Goal: Task Accomplishment & Management: Manage account settings

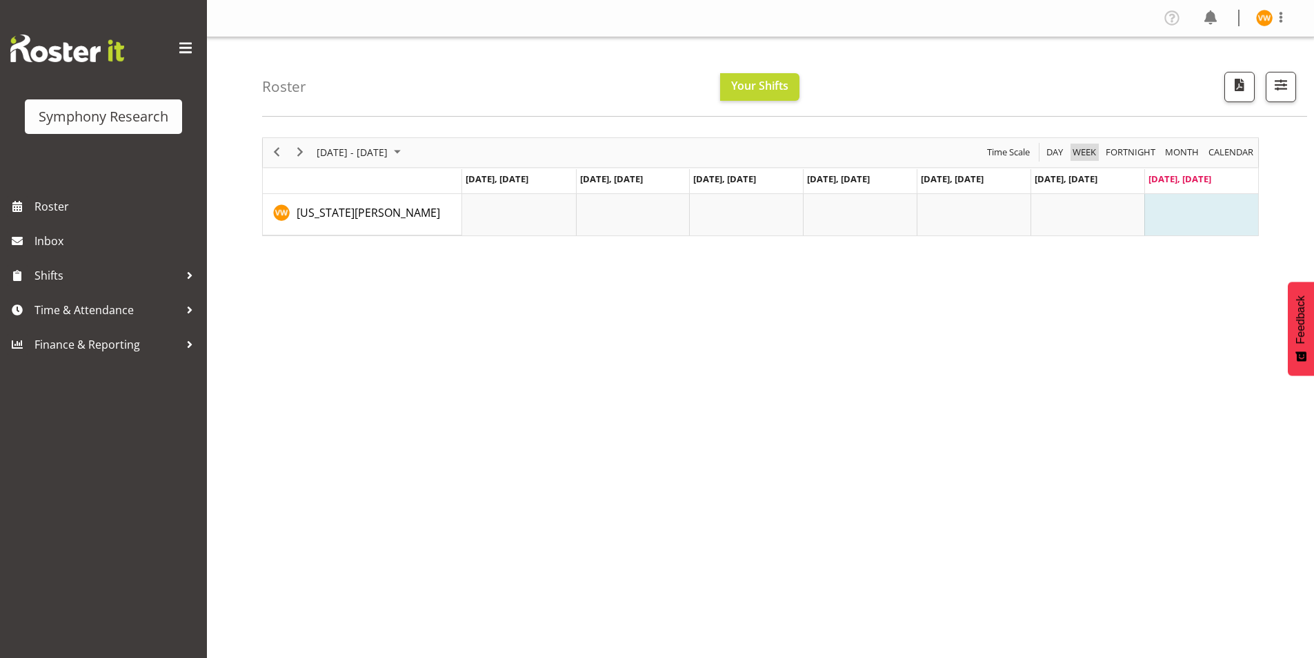
click at [872, 153] on span "Week" at bounding box center [1085, 152] width 26 height 17
click at [872, 154] on span "Month" at bounding box center [1182, 152] width 37 height 17
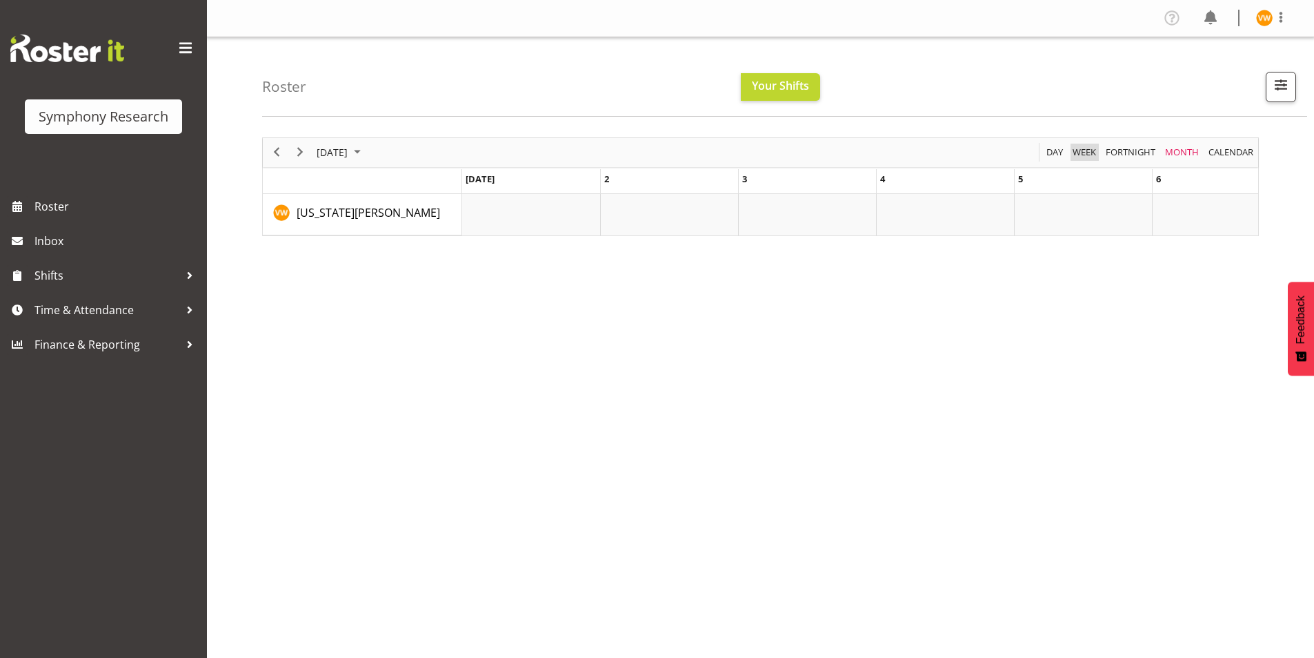
click at [872, 150] on span "Week" at bounding box center [1085, 152] width 26 height 17
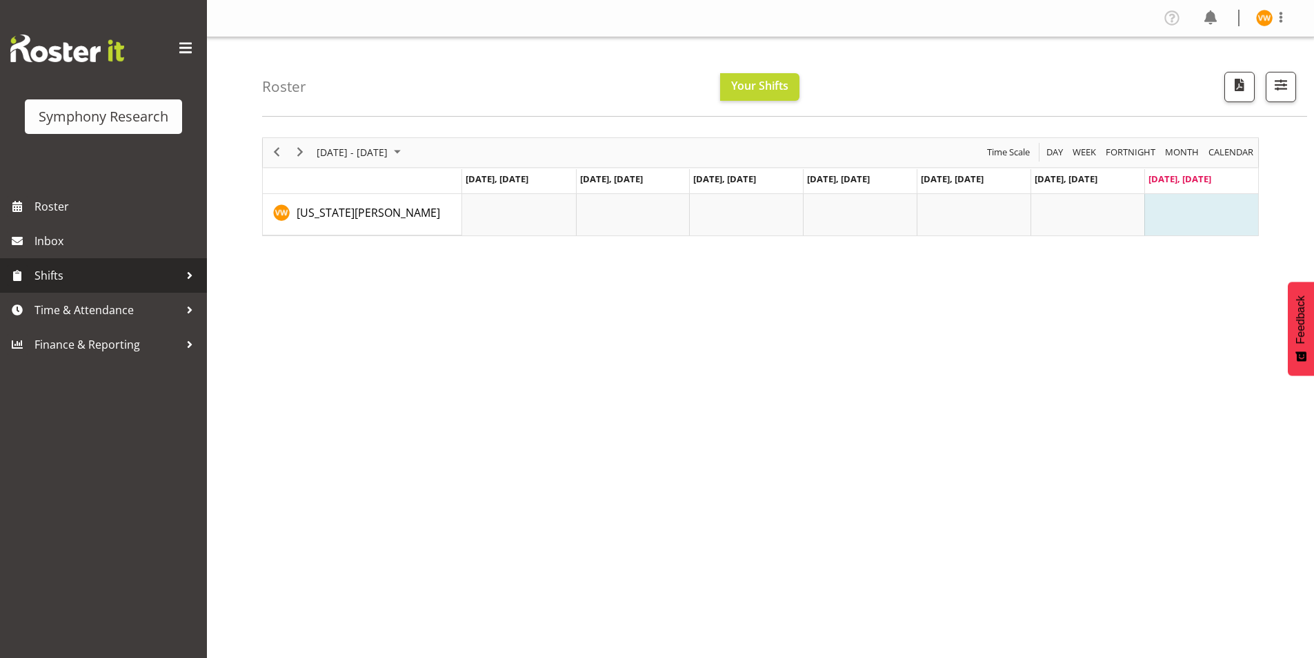
click at [190, 276] on div at bounding box center [189, 275] width 21 height 21
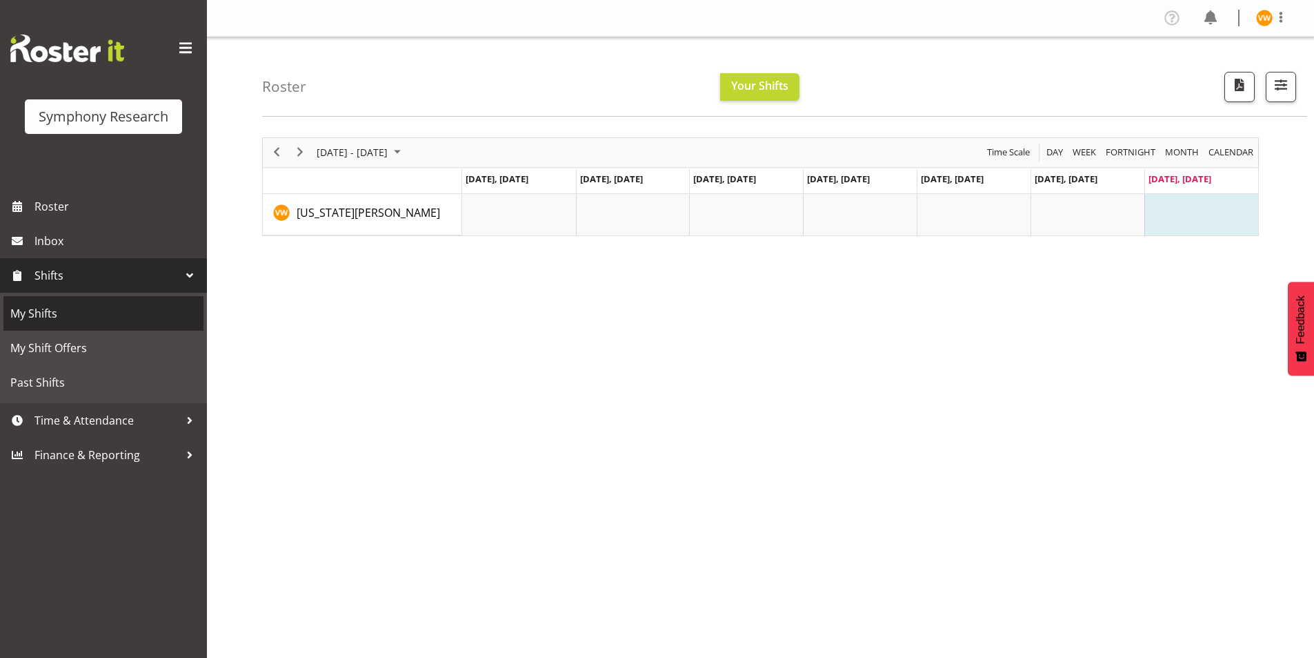
click at [53, 314] on span "My Shifts" at bounding box center [103, 313] width 186 height 21
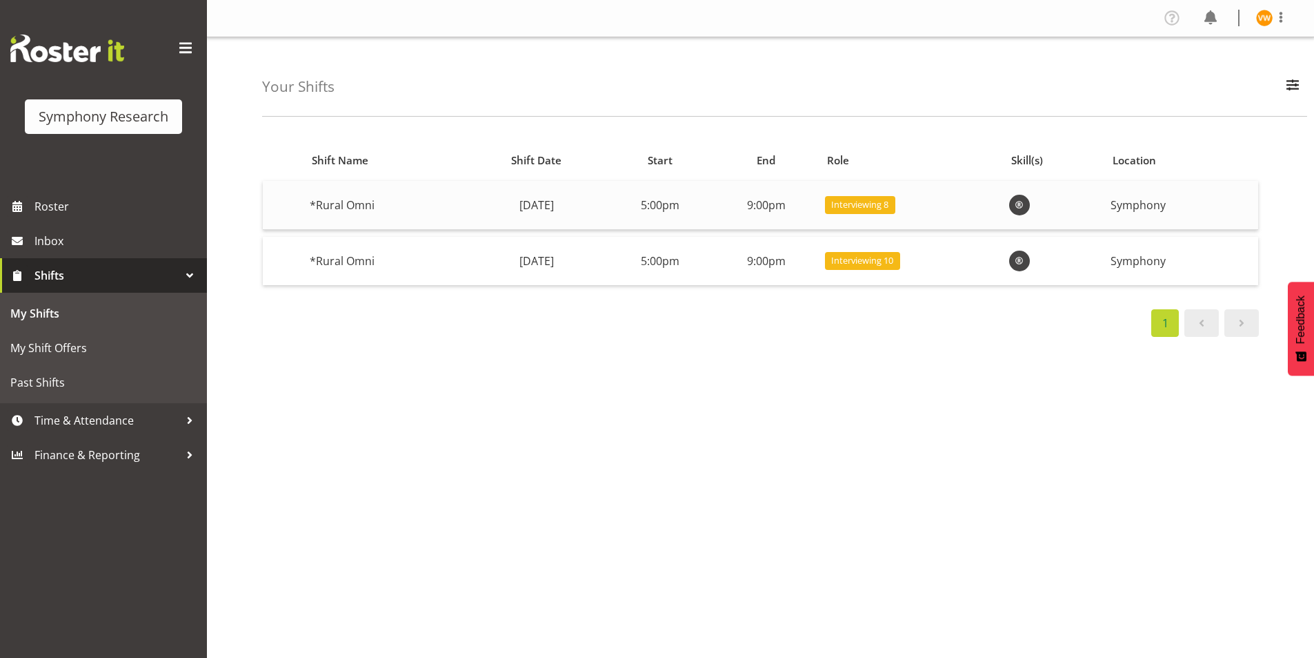
click at [365, 201] on td "*Rural Omni" at bounding box center [385, 205] width 162 height 49
click at [57, 206] on span "Roster" at bounding box center [117, 206] width 166 height 21
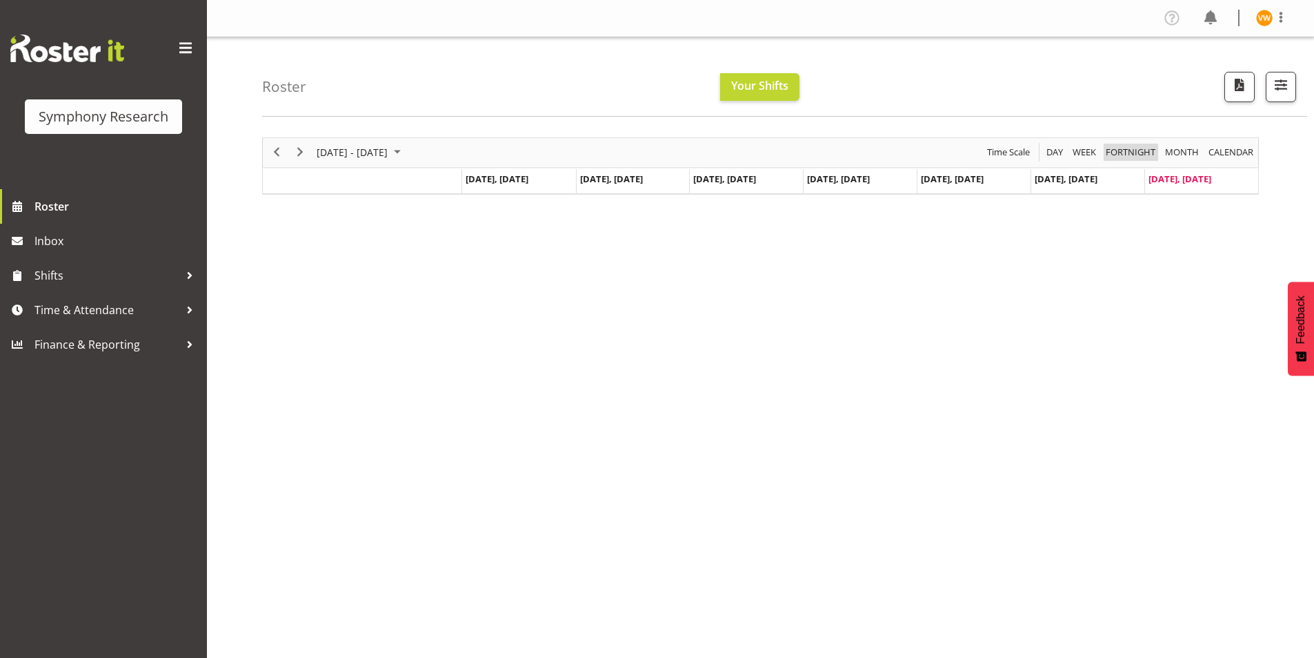
click at [1134, 150] on span "Fortnight" at bounding box center [1131, 152] width 52 height 17
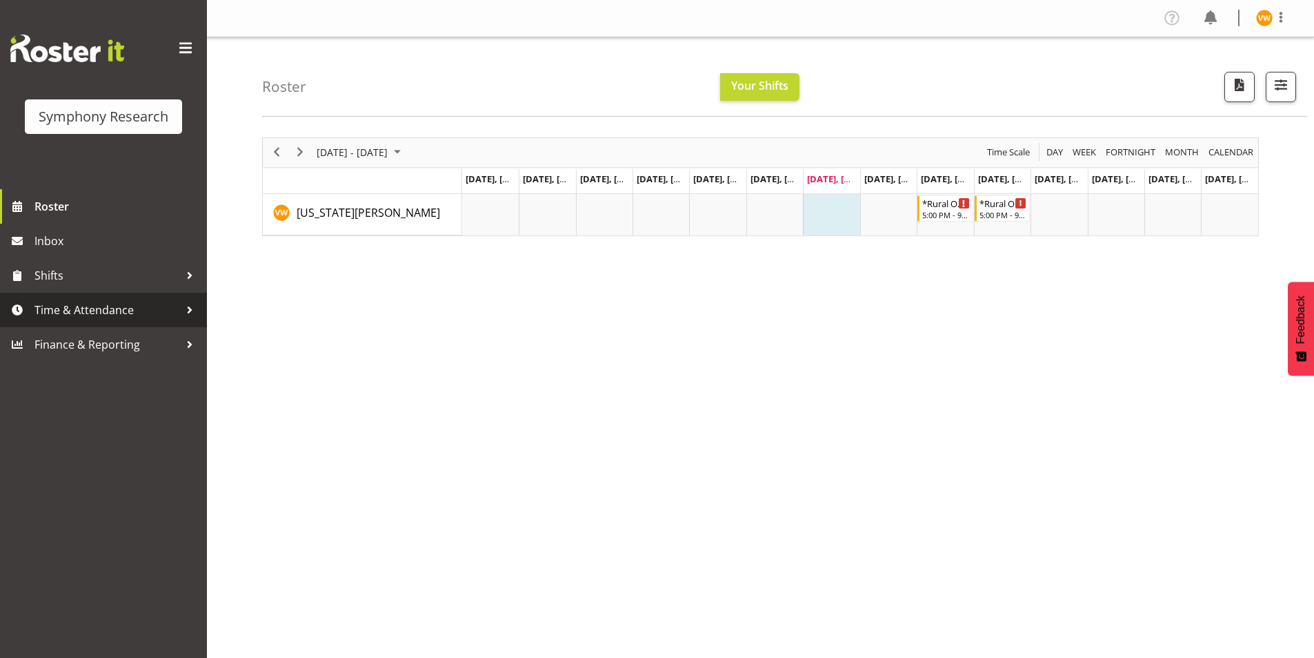
click at [101, 315] on span "Time & Attendance" at bounding box center [106, 309] width 145 height 21
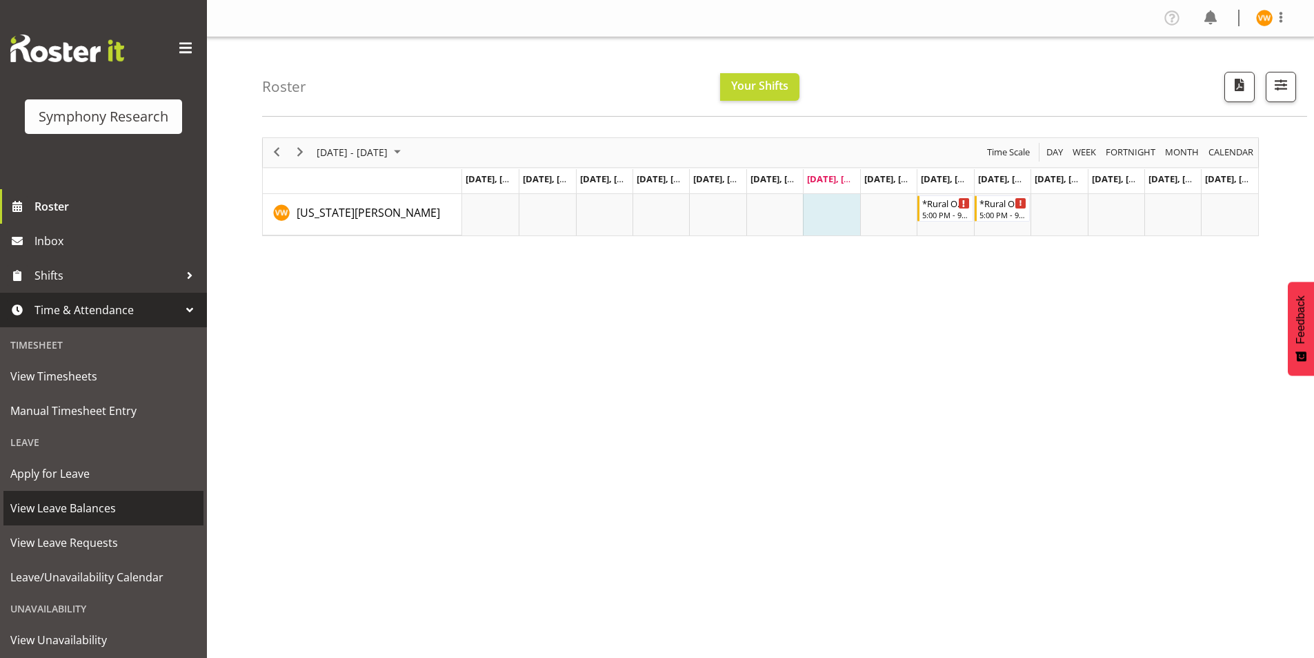
scroll to position [72, 0]
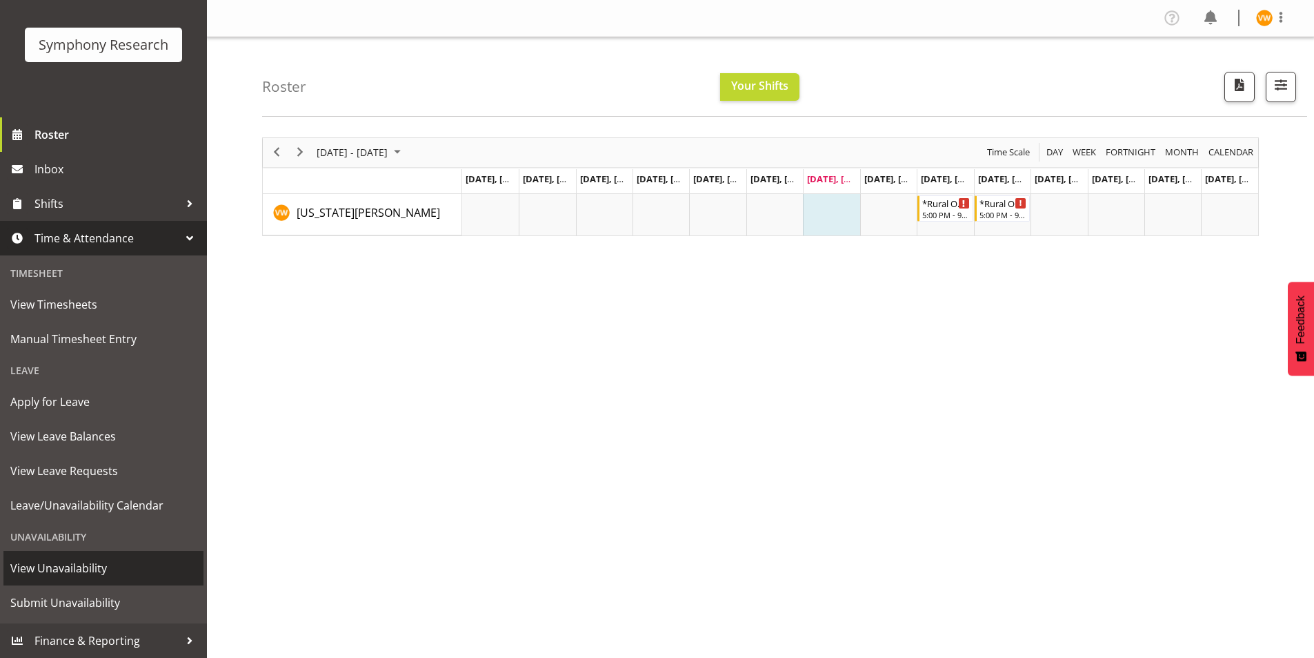
click at [98, 566] on span "View Unavailability" at bounding box center [103, 567] width 186 height 21
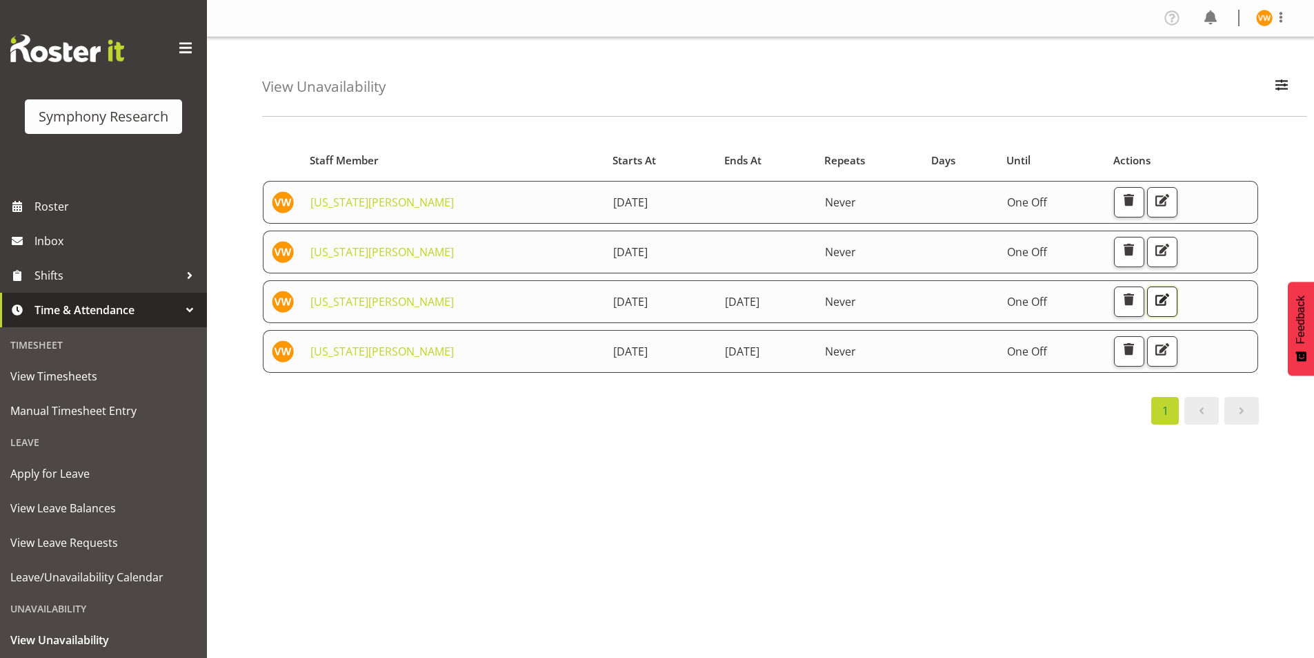
click at [1172, 299] on span "button" at bounding box center [1163, 299] width 18 height 18
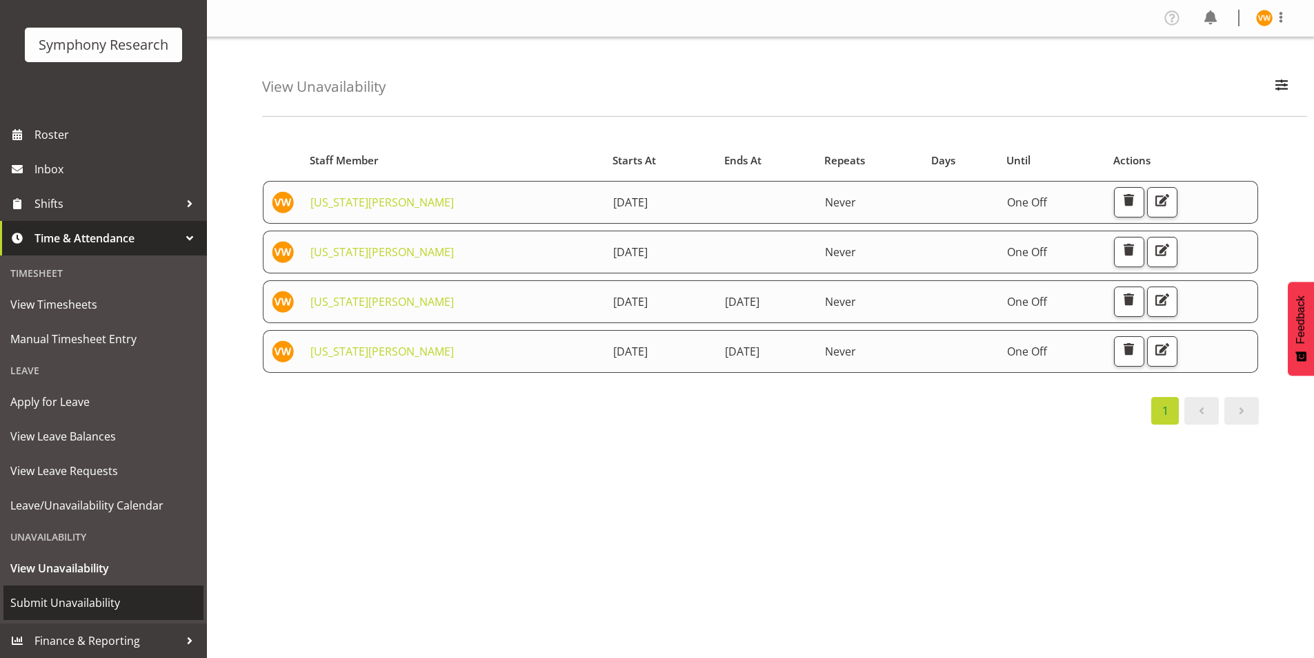
click at [101, 602] on span "Submit Unavailability" at bounding box center [103, 602] width 186 height 21
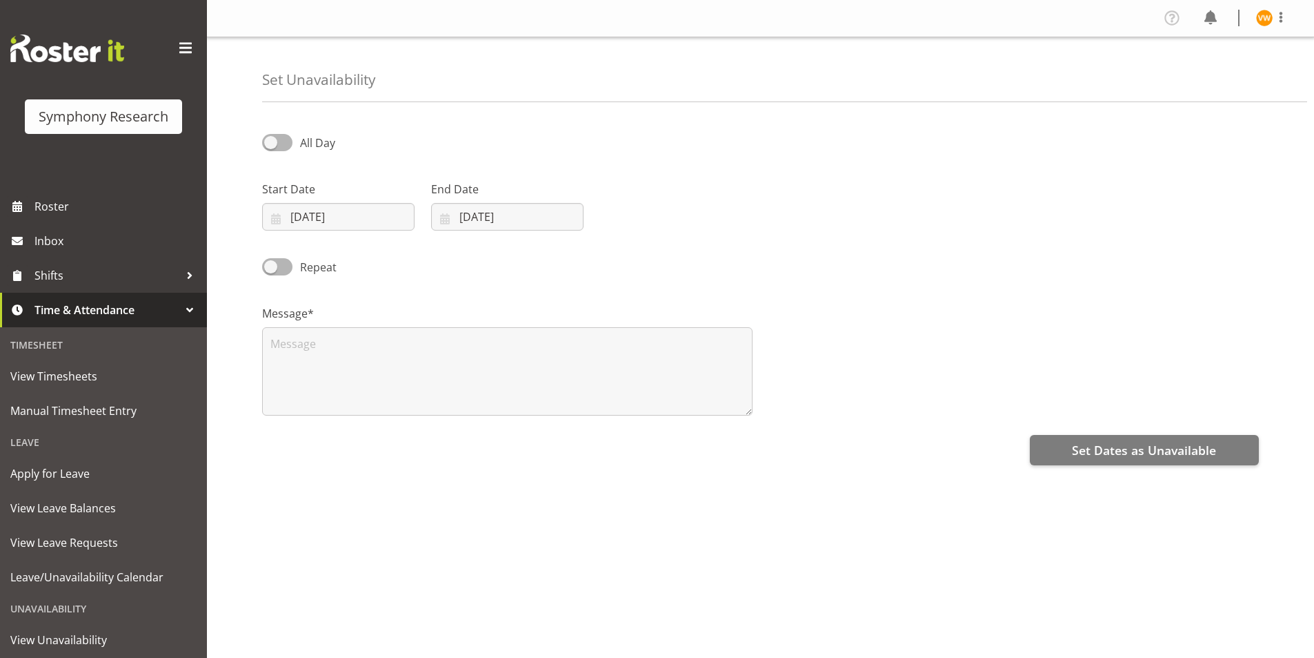
select select "7"
select select "2025"
click at [279, 219] on input "24/08/2025" at bounding box center [338, 217] width 152 height 28
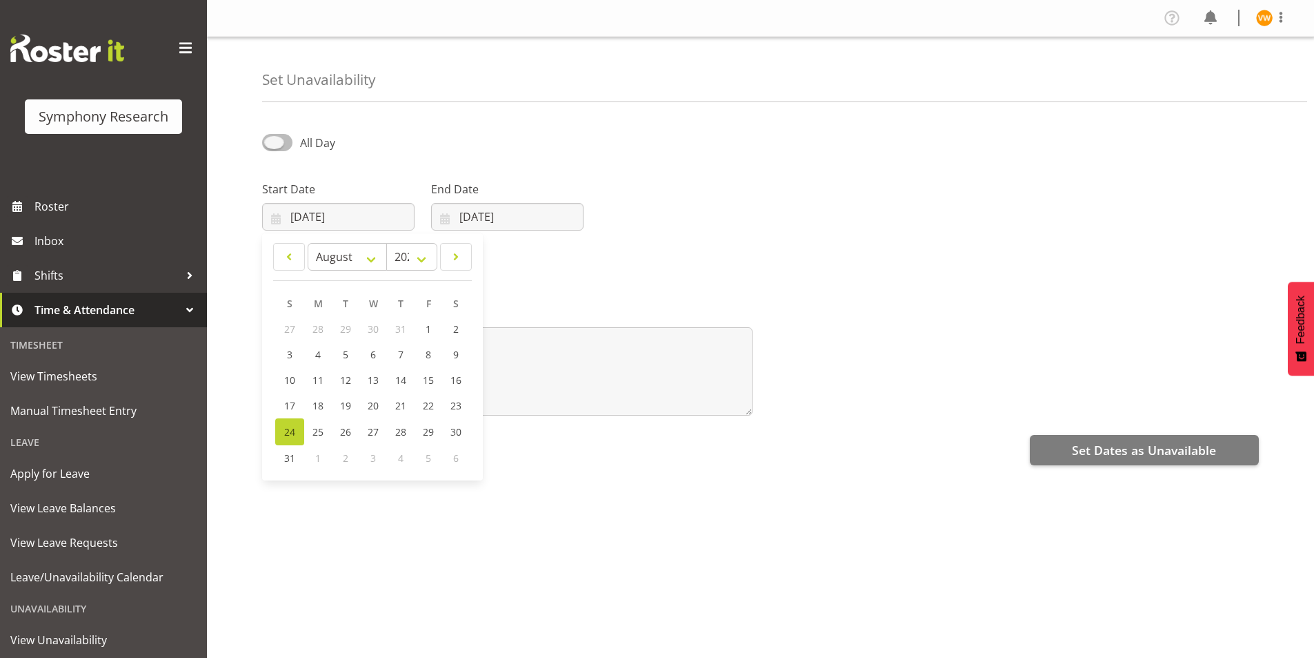
click at [272, 139] on span at bounding box center [277, 142] width 30 height 17
click at [271, 139] on input "All Day" at bounding box center [266, 142] width 9 height 9
checkbox input "true"
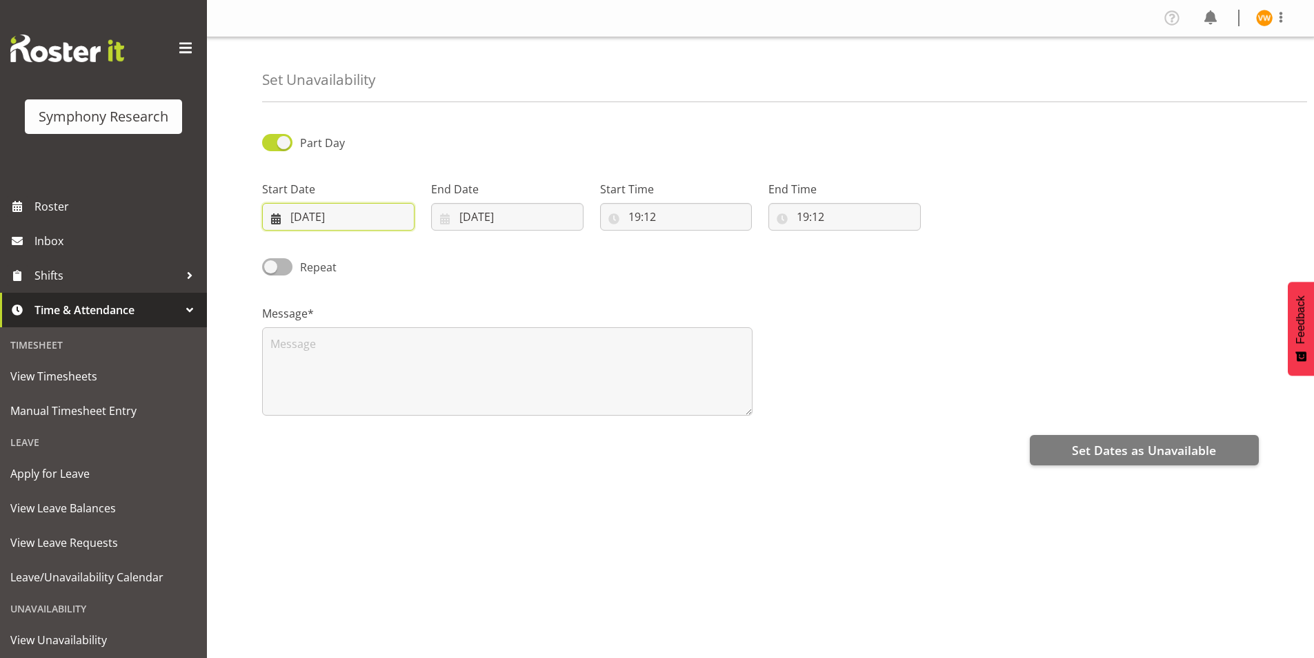
click at [278, 219] on input "24/08/2025" at bounding box center [338, 217] width 152 height 28
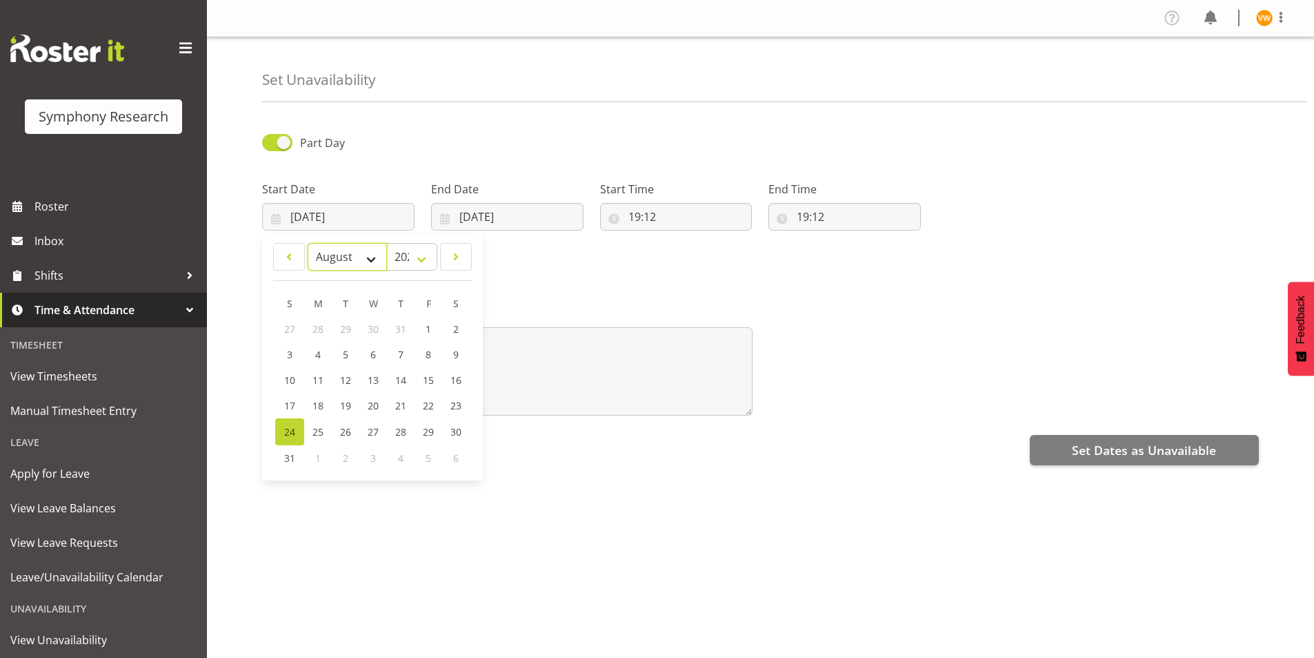
click at [370, 259] on select "January February March April May June July August September October November De…" at bounding box center [347, 257] width 79 height 28
select select "8"
click at [308, 243] on select "January February March April May June July August September October November De…" at bounding box center [347, 257] width 79 height 28
click at [371, 329] on span "3" at bounding box center [373, 328] width 6 height 13
type input "03/09/2025"
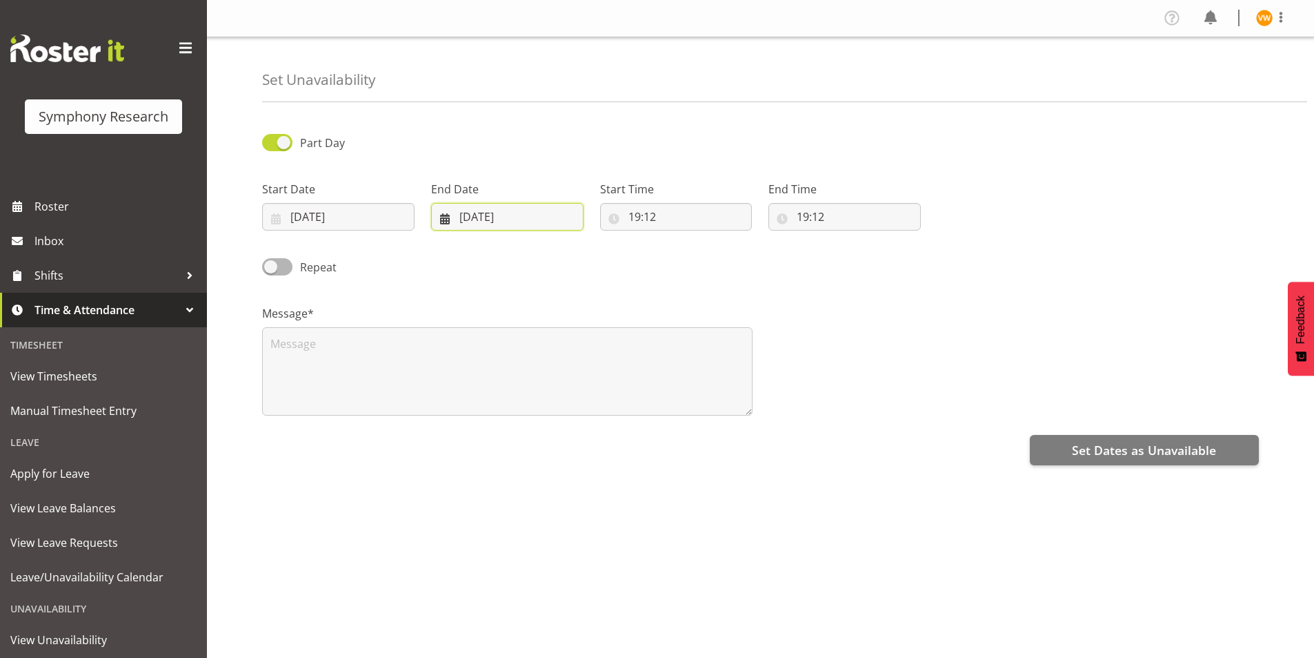
click at [446, 217] on input "24/08/2025" at bounding box center [507, 217] width 152 height 28
click at [524, 264] on select "January February March April May June July August September October November De…" at bounding box center [491, 257] width 95 height 28
select select "8"
click at [444, 243] on select "January February March April May June July August September October November De…" at bounding box center [491, 257] width 95 height 28
click at [542, 330] on span "3" at bounding box center [542, 328] width 6 height 13
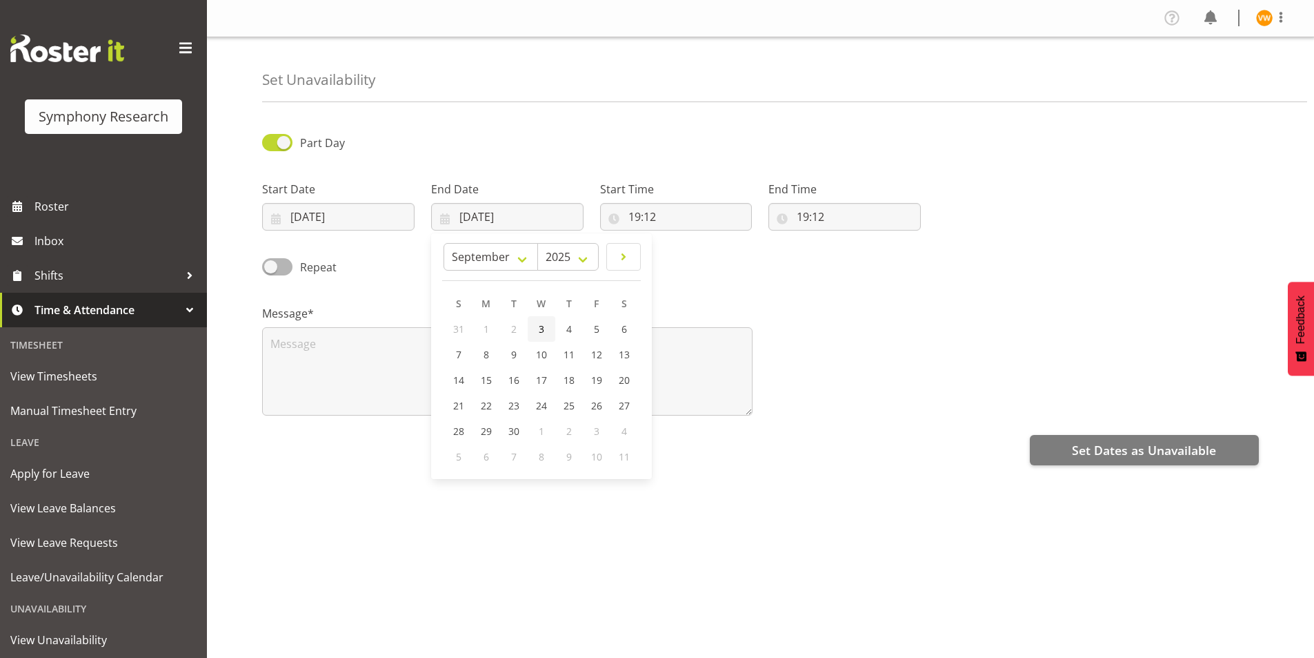
type input "03/09/2025"
click at [278, 142] on span at bounding box center [277, 142] width 30 height 17
click at [271, 142] on input "Part Day" at bounding box center [266, 142] width 9 height 9
checkbox input "false"
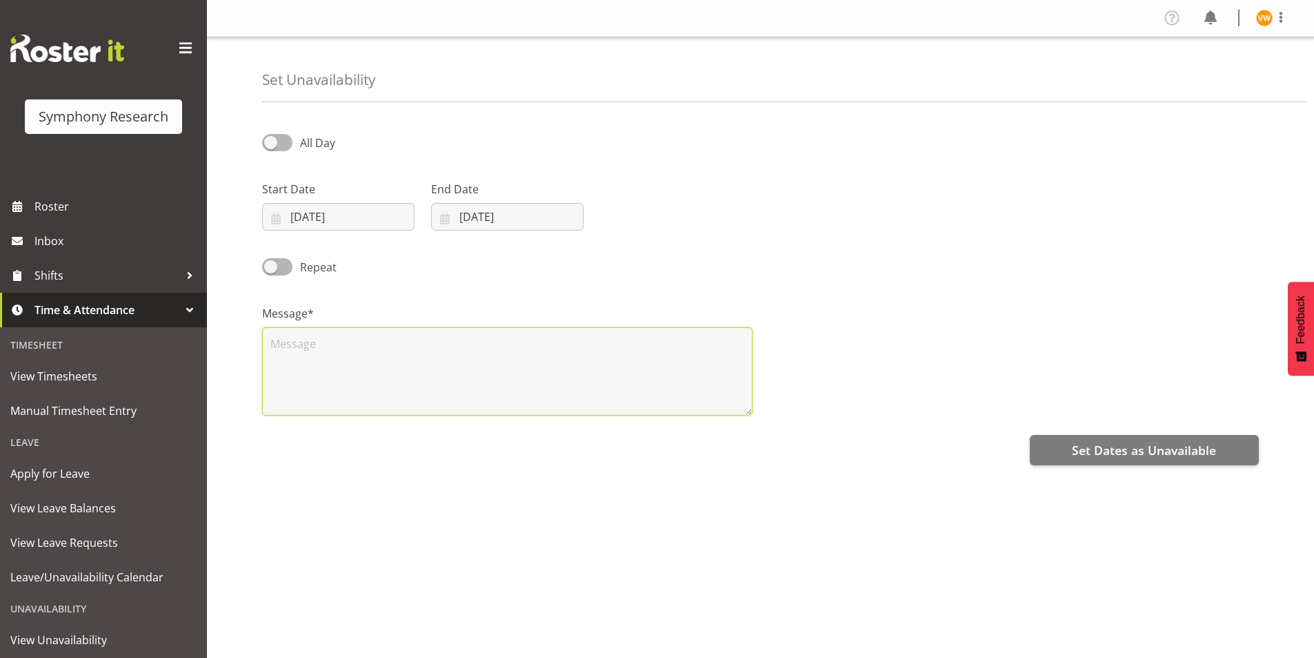
click at [287, 346] on textarea at bounding box center [507, 371] width 491 height 88
type textarea "bday"
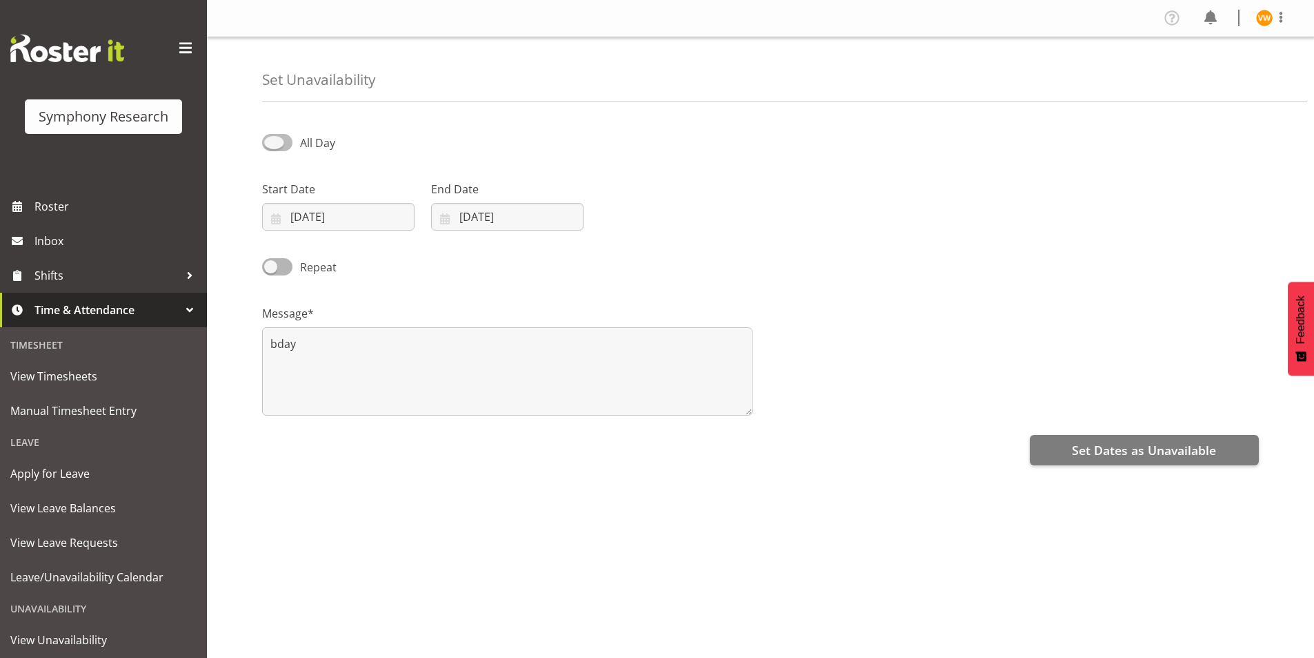
click at [271, 144] on span at bounding box center [277, 142] width 30 height 17
click at [271, 144] on input "All Day" at bounding box center [266, 142] width 9 height 9
click at [271, 144] on span at bounding box center [277, 142] width 30 height 17
click at [271, 144] on input "Part Day" at bounding box center [266, 142] width 9 height 9
checkbox input "false"
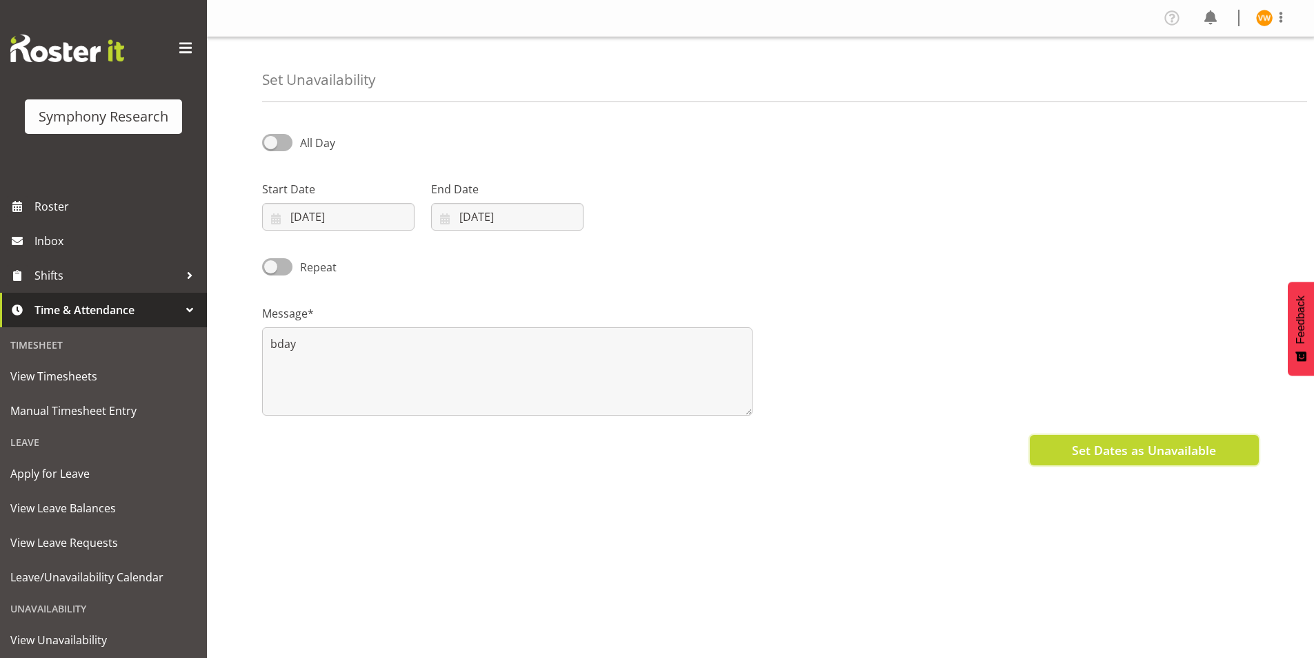
click at [1132, 451] on span "Set Dates as Unavailable" at bounding box center [1144, 450] width 144 height 18
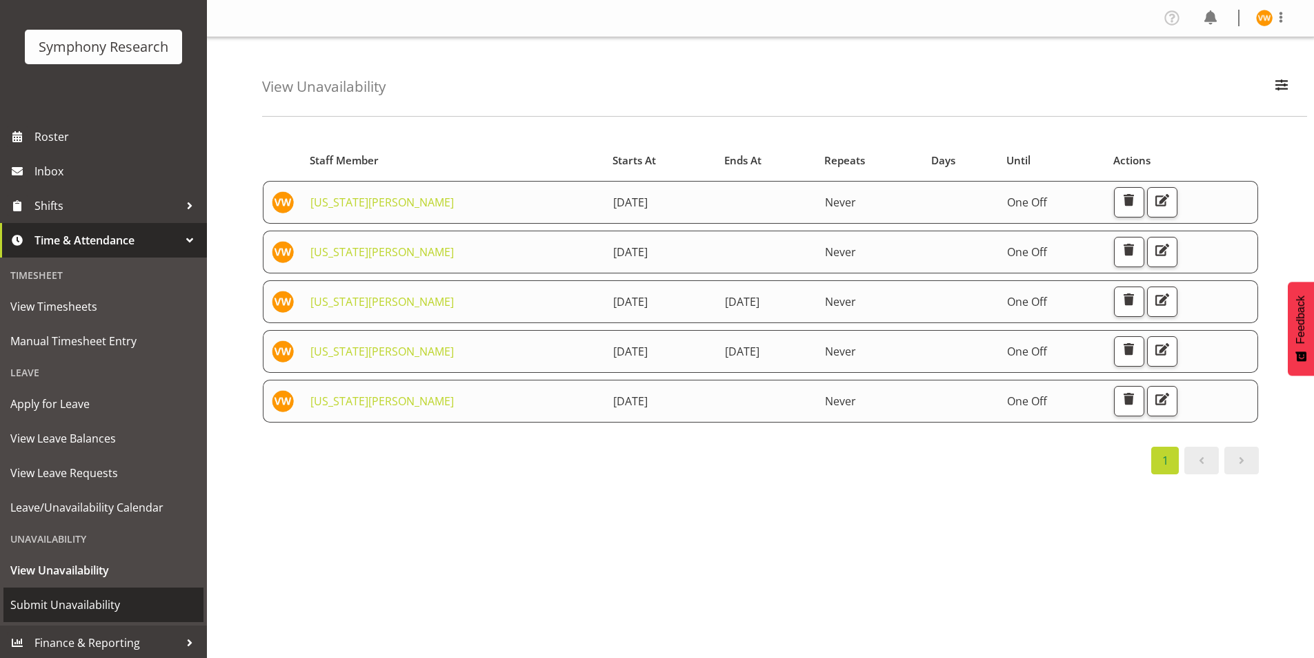
scroll to position [72, 0]
click at [82, 608] on span "Submit Unavailability" at bounding box center [103, 602] width 186 height 21
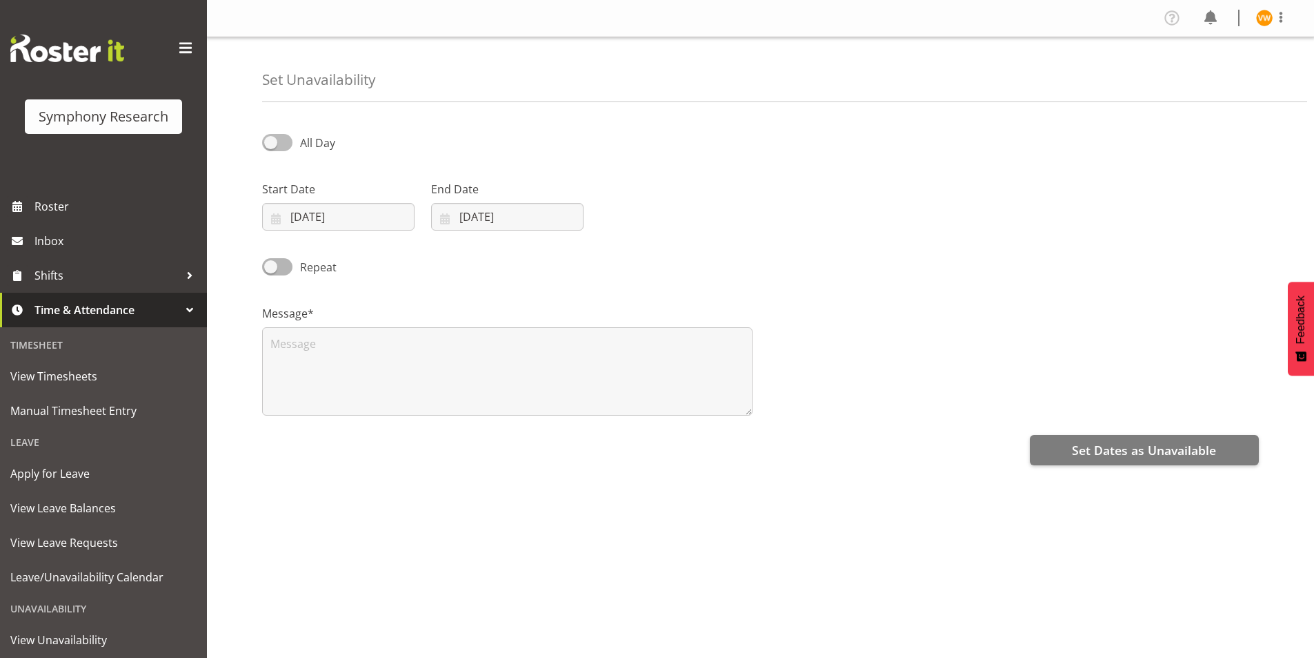
click at [275, 141] on span at bounding box center [277, 142] width 30 height 17
click at [271, 141] on input "All Day" at bounding box center [266, 142] width 9 height 9
checkbox input "true"
click at [333, 219] on input "[DATE]" at bounding box center [338, 217] width 152 height 28
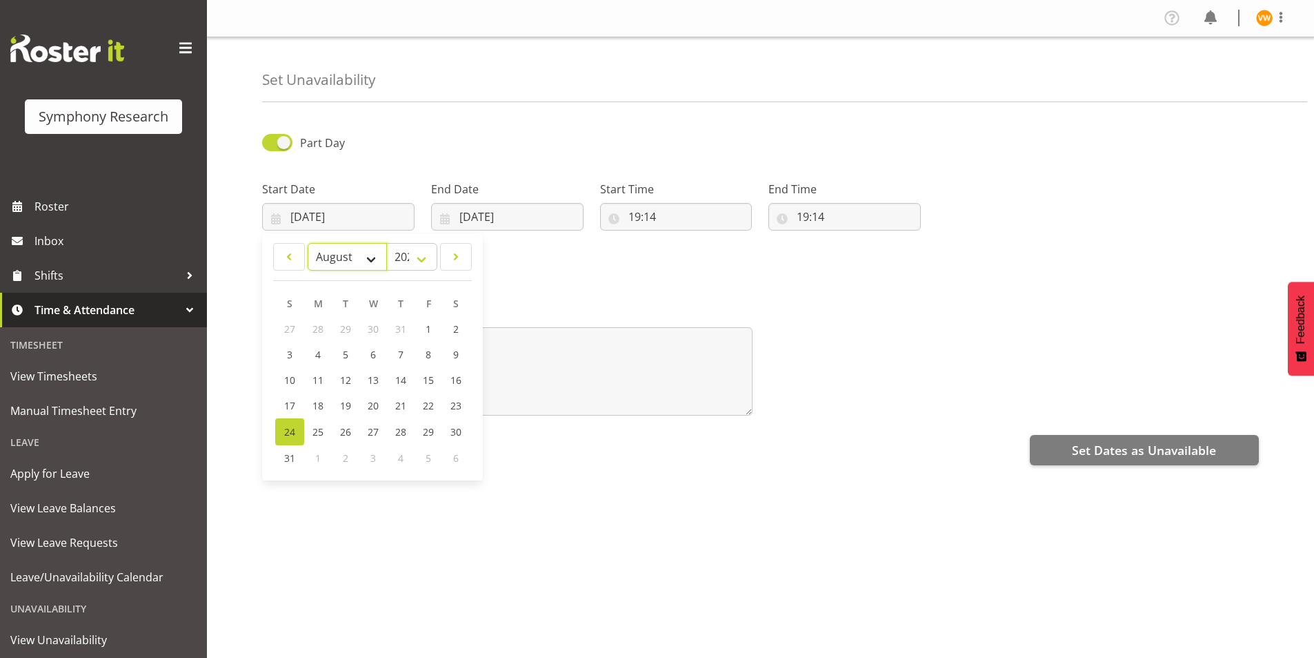
click at [371, 261] on select "January February March April May June July August September October November De…" at bounding box center [347, 257] width 79 height 28
select select "8"
click at [308, 243] on select "January February March April May June July August September October November De…" at bounding box center [347, 257] width 79 height 28
click at [321, 332] on link "1" at bounding box center [318, 329] width 28 height 26
type input "01/09/2025"
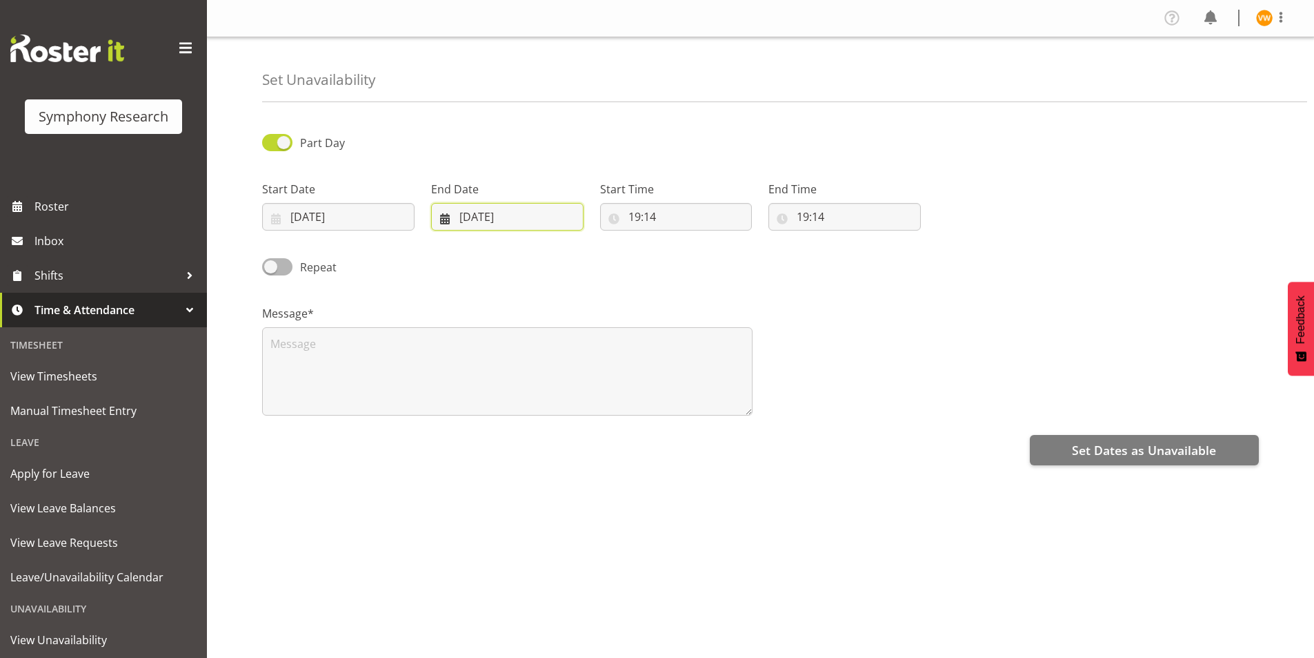
click at [491, 217] on input "24/08/2025" at bounding box center [507, 217] width 152 height 28
click at [518, 257] on select "January February March April May June July August September October November De…" at bounding box center [491, 257] width 95 height 28
select select "8"
click at [444, 243] on select "January February March April May June July August September October November De…" at bounding box center [491, 257] width 95 height 28
click at [485, 326] on span "1" at bounding box center [487, 328] width 6 height 13
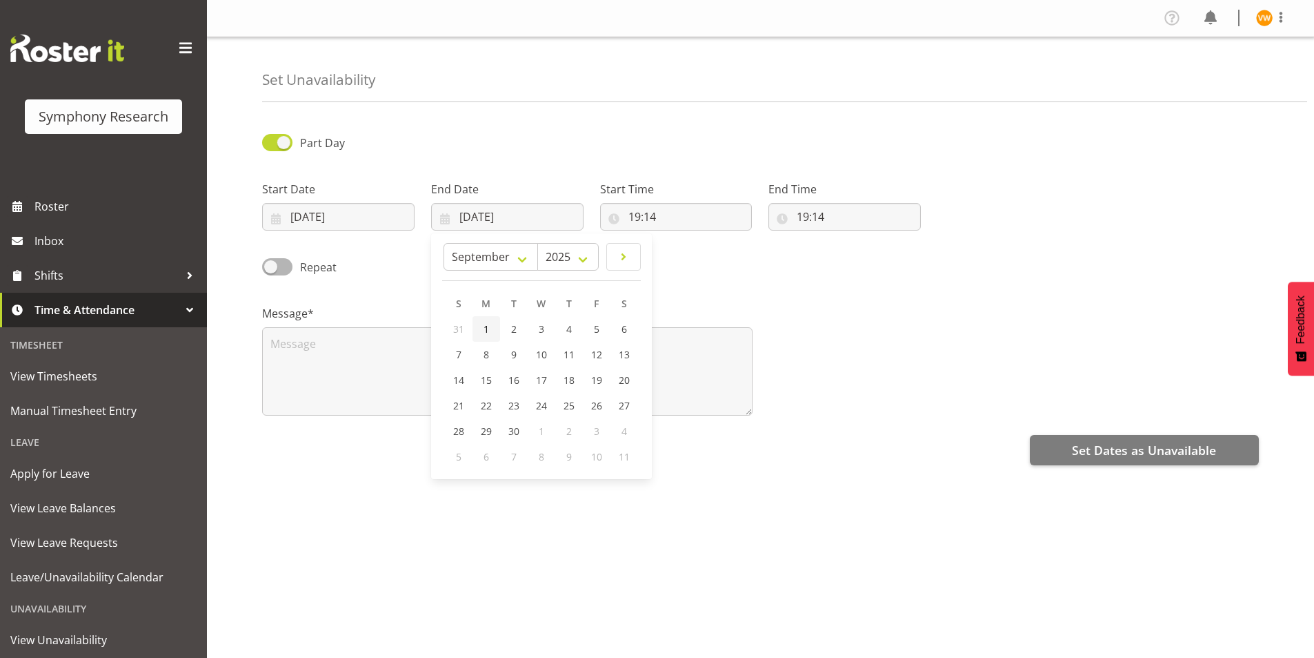
type input "01/09/2025"
click at [612, 216] on input "19:14" at bounding box center [676, 217] width 152 height 28
click at [702, 254] on select "00 01 02 03 04 05 06 07 08 09 10 11 12 13 14 15 16 17 18 19 20 21 22 23" at bounding box center [694, 253] width 31 height 28
select select "9"
click at [679, 239] on select "00 01 02 03 04 05 06 07 08 09 10 11 12 13 14 15 16 17 18 19 20 21 22 23" at bounding box center [694, 253] width 31 height 28
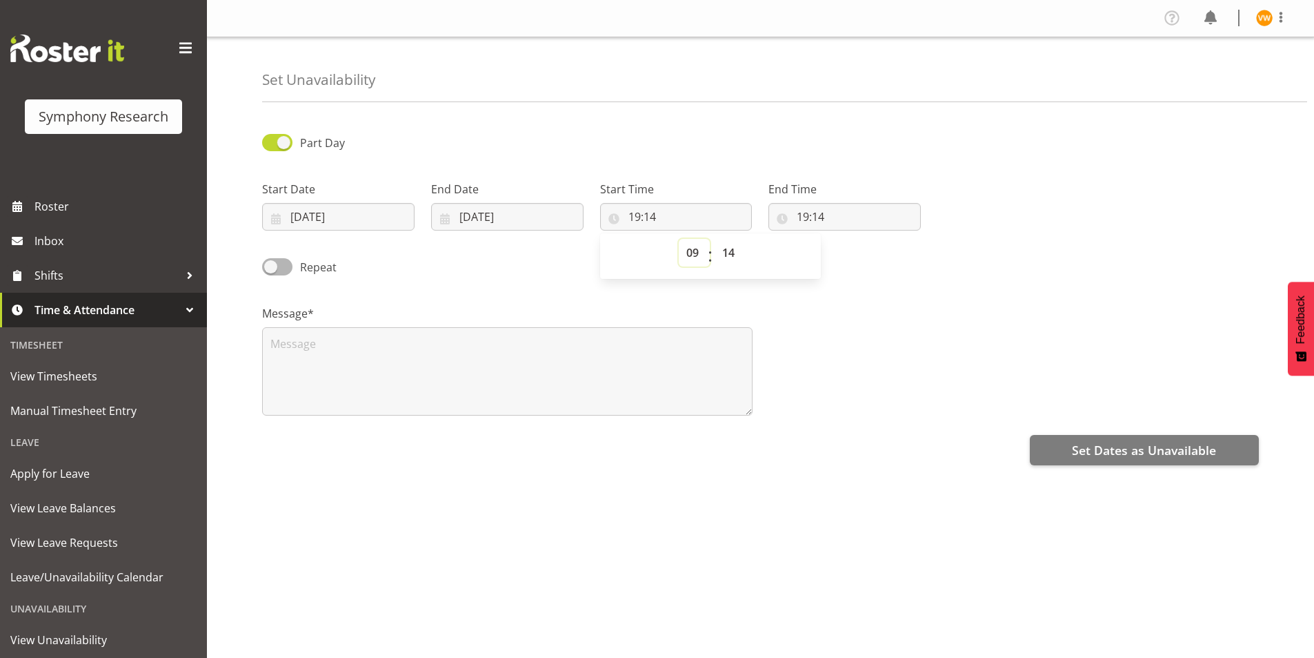
type input "09:14"
click at [737, 256] on select "00 01 02 03 04 05 06 07 08 09 10 11 12 13 14 15 16 17 18 19 20 21 22 23 24 25 2…" at bounding box center [730, 253] width 31 height 28
select select "0"
click at [715, 239] on select "00 01 02 03 04 05 06 07 08 09 10 11 12 13 14 15 16 17 18 19 20 21 22 23 24 25 2…" at bounding box center [730, 253] width 31 height 28
type input "09:00"
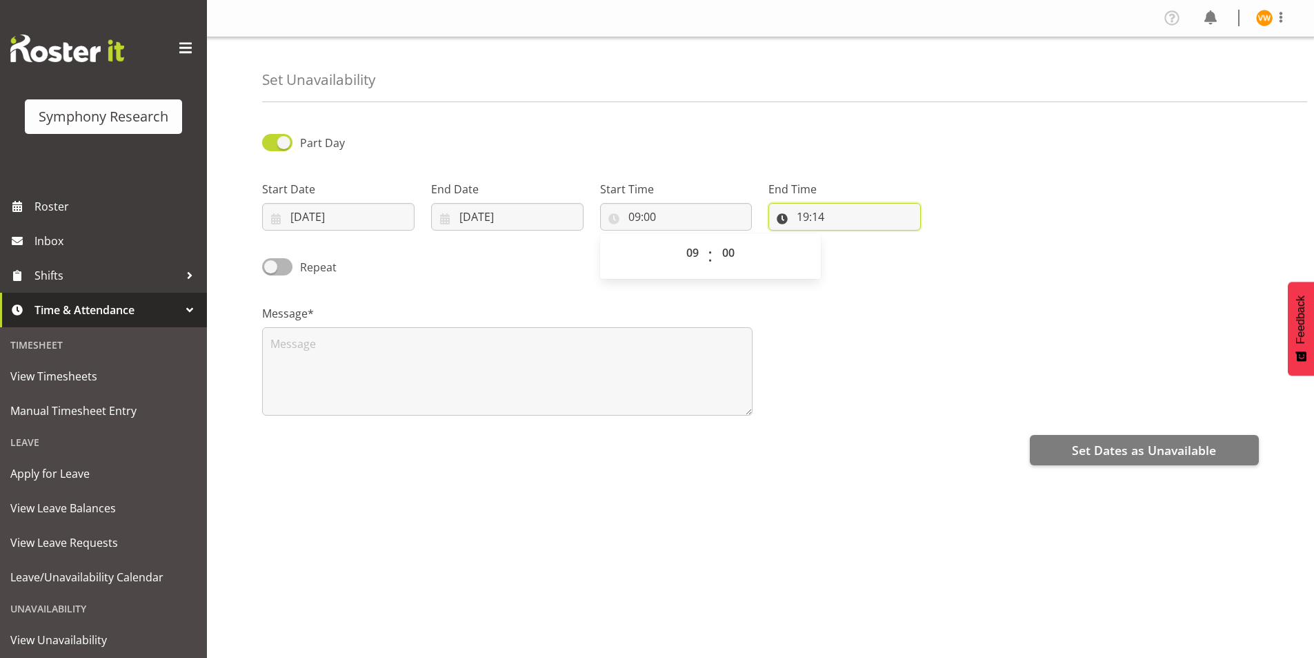
click at [805, 217] on input "19:14" at bounding box center [845, 217] width 152 height 28
click at [862, 256] on select "00 01 02 03 04 05 06 07 08 09 10 11 12 13 14 15 16 17 18 19 20 21 22 23" at bounding box center [862, 253] width 31 height 28
select select "17"
click at [847, 239] on select "00 01 02 03 04 05 06 07 08 09 10 11 12 13 14 15 16 17 18 19 20 21 22 23" at bounding box center [862, 253] width 31 height 28
type input "17:14"
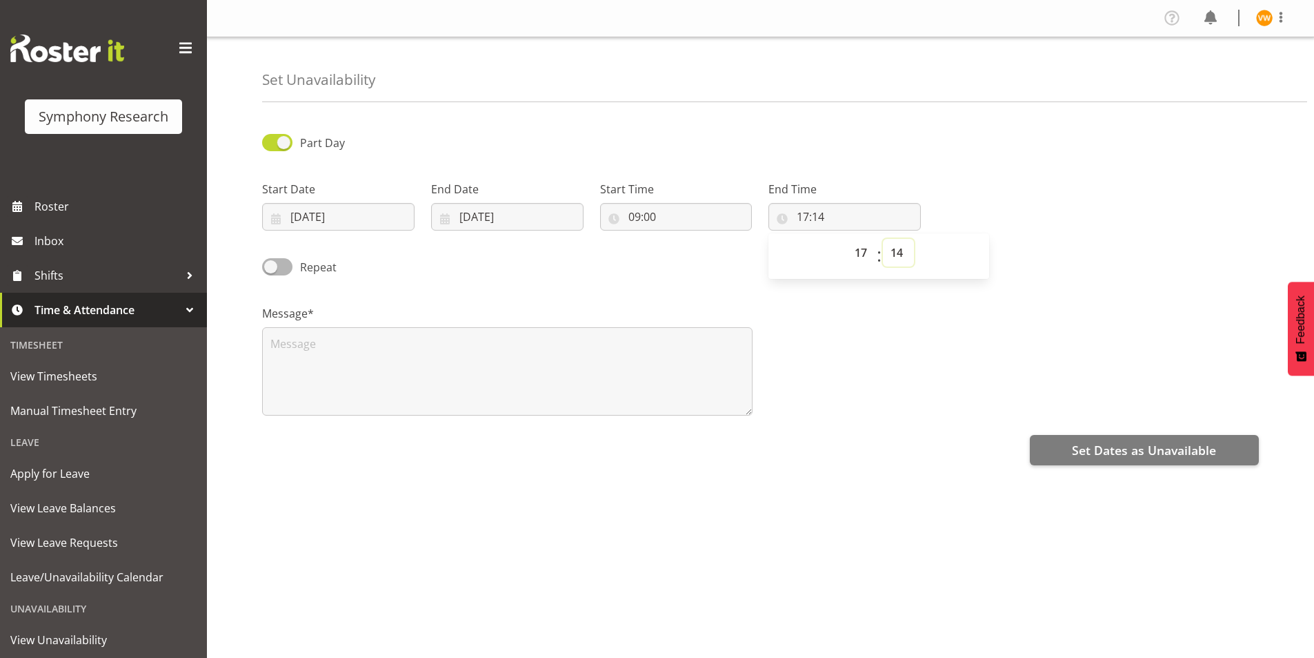
click at [899, 248] on select "00 01 02 03 04 05 06 07 08 09 10 11 12 13 14 15 16 17 18 19 20 21 22 23 24 25 2…" at bounding box center [898, 253] width 31 height 28
select select "0"
click at [883, 239] on select "00 01 02 03 04 05 06 07 08 09 10 11 12 13 14 15 16 17 18 19 20 21 22 23 24 25 2…" at bounding box center [898, 253] width 31 height 28
type input "17:00"
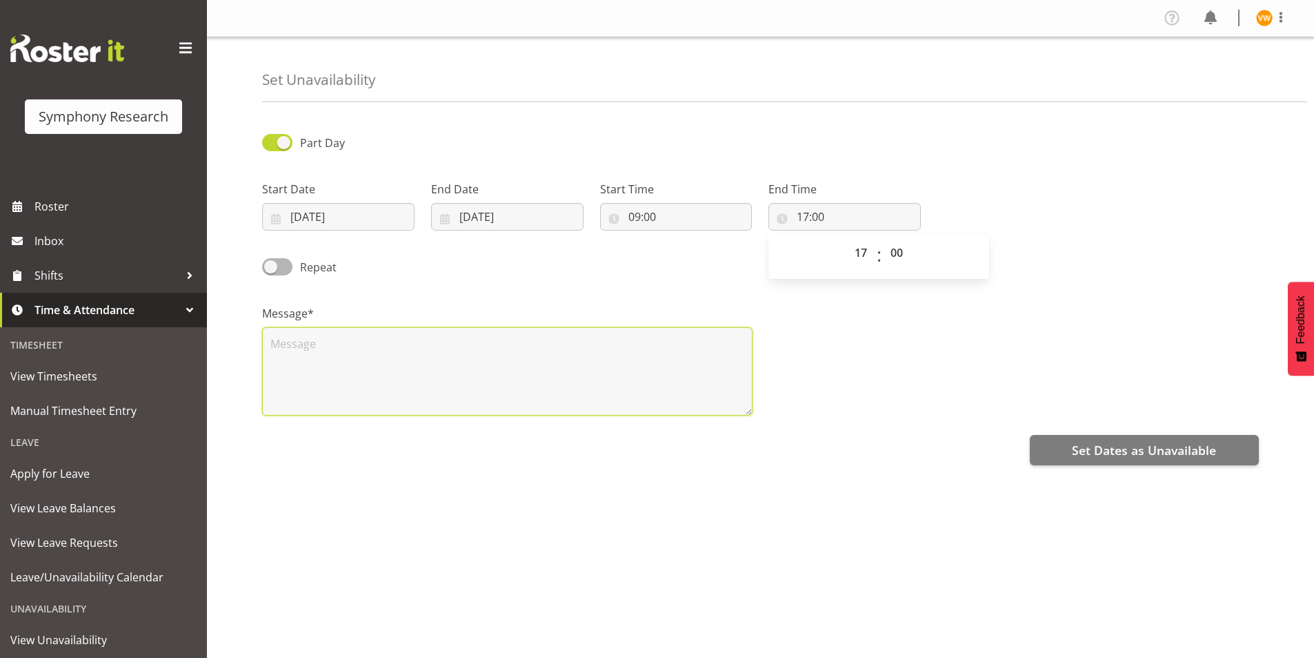
click at [286, 345] on textarea at bounding box center [507, 371] width 491 height 88
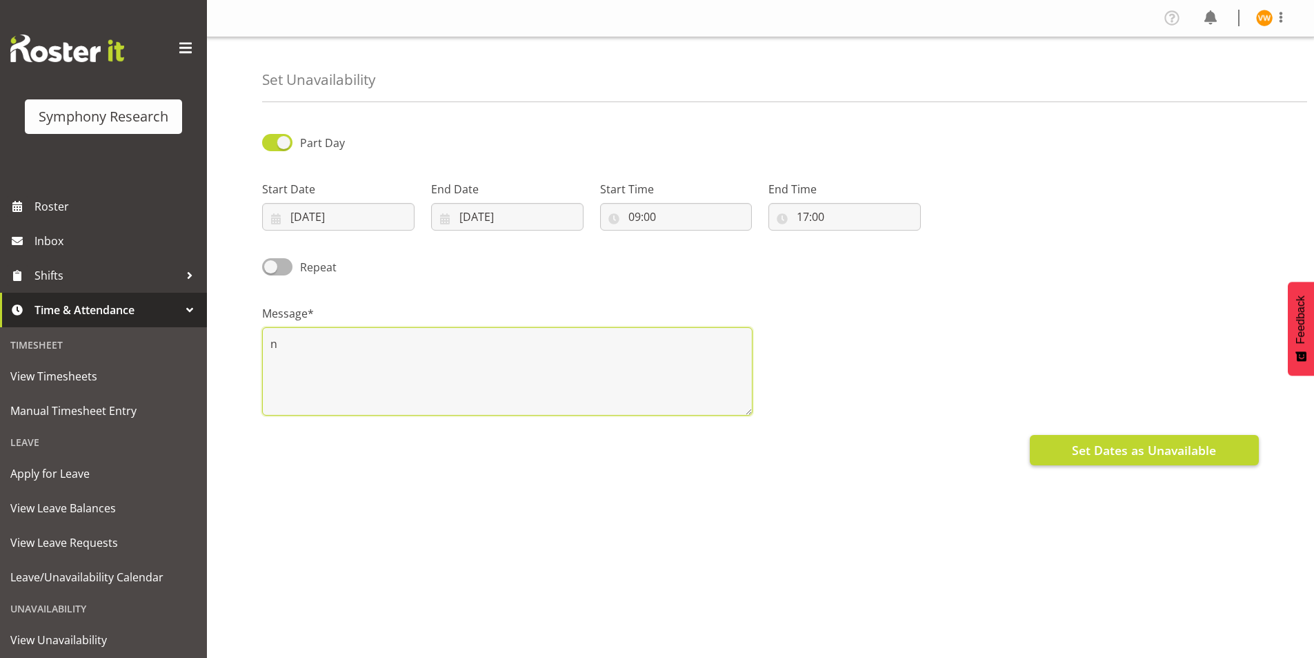
type textarea "n"
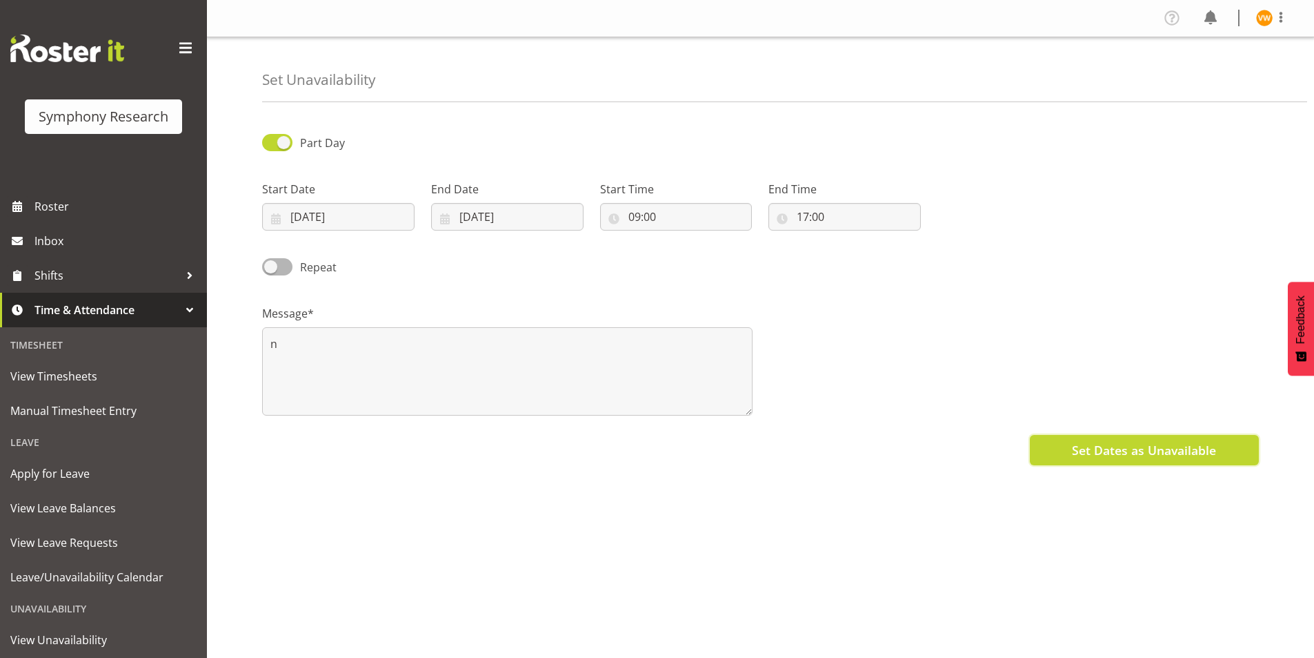
click at [1126, 448] on span "Set Dates as Unavailable" at bounding box center [1144, 450] width 144 height 18
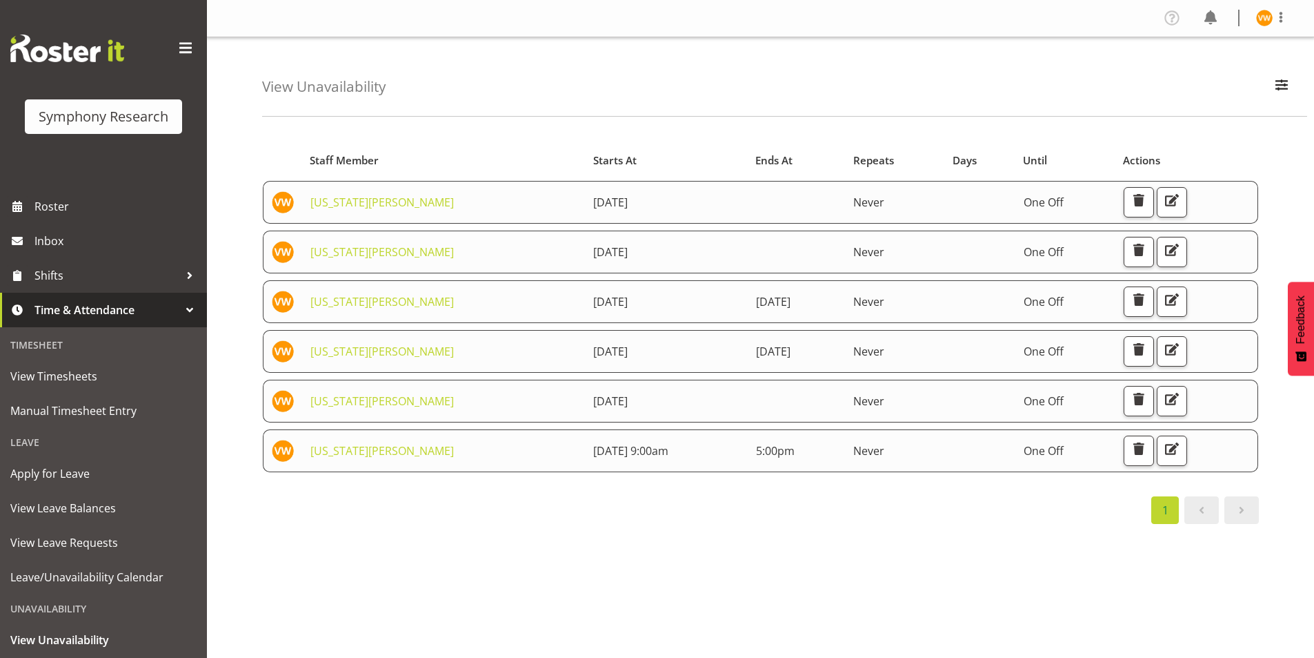
click at [65, 610] on div "Unavailability" at bounding box center [103, 608] width 200 height 28
click at [88, 614] on div "Unavailability" at bounding box center [103, 608] width 200 height 28
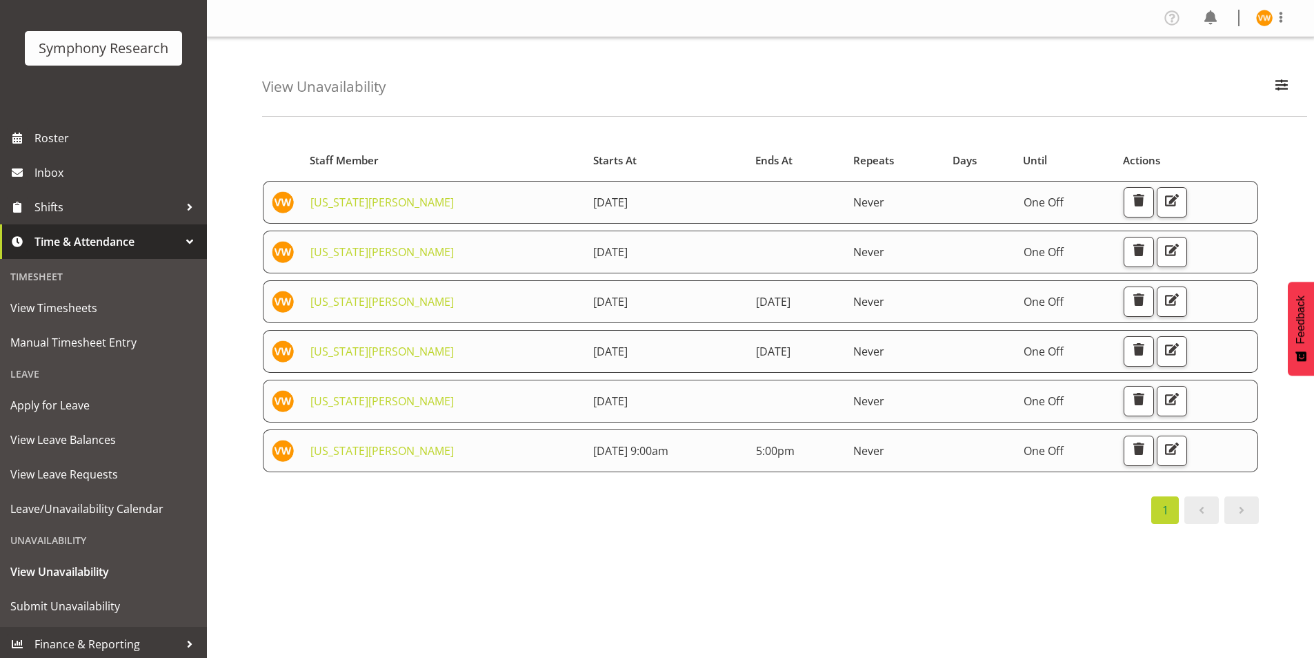
scroll to position [72, 0]
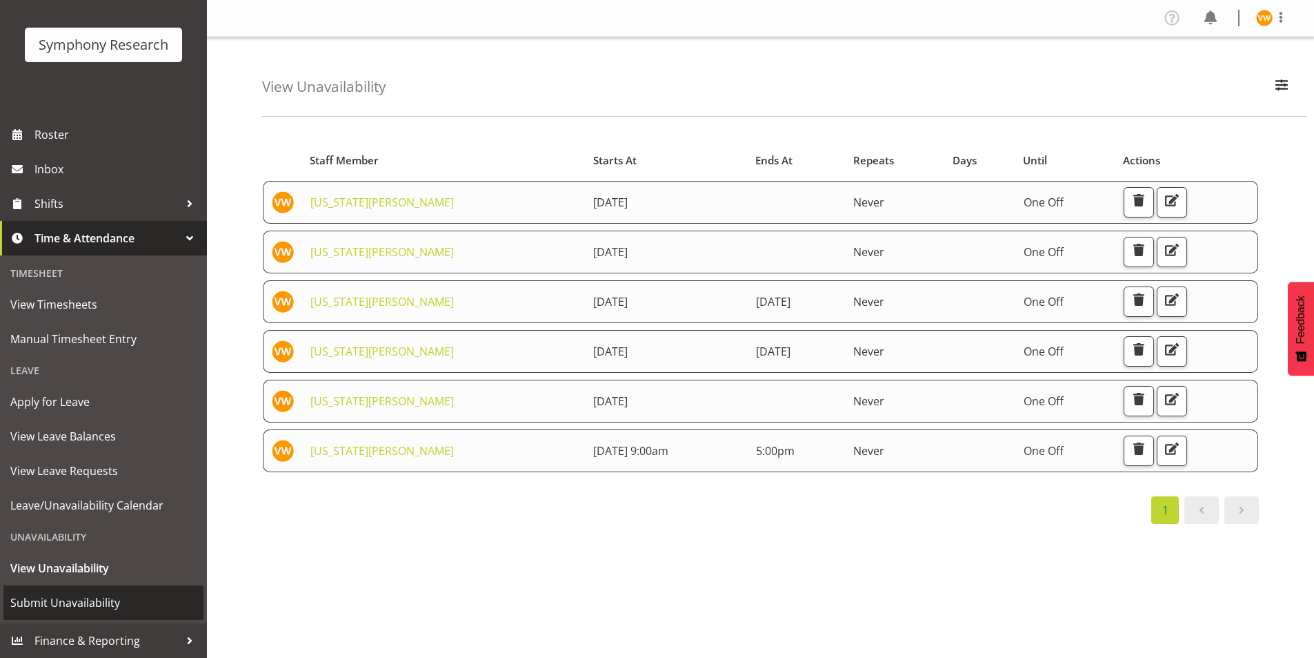
click at [100, 601] on span "Submit Unavailability" at bounding box center [103, 602] width 186 height 21
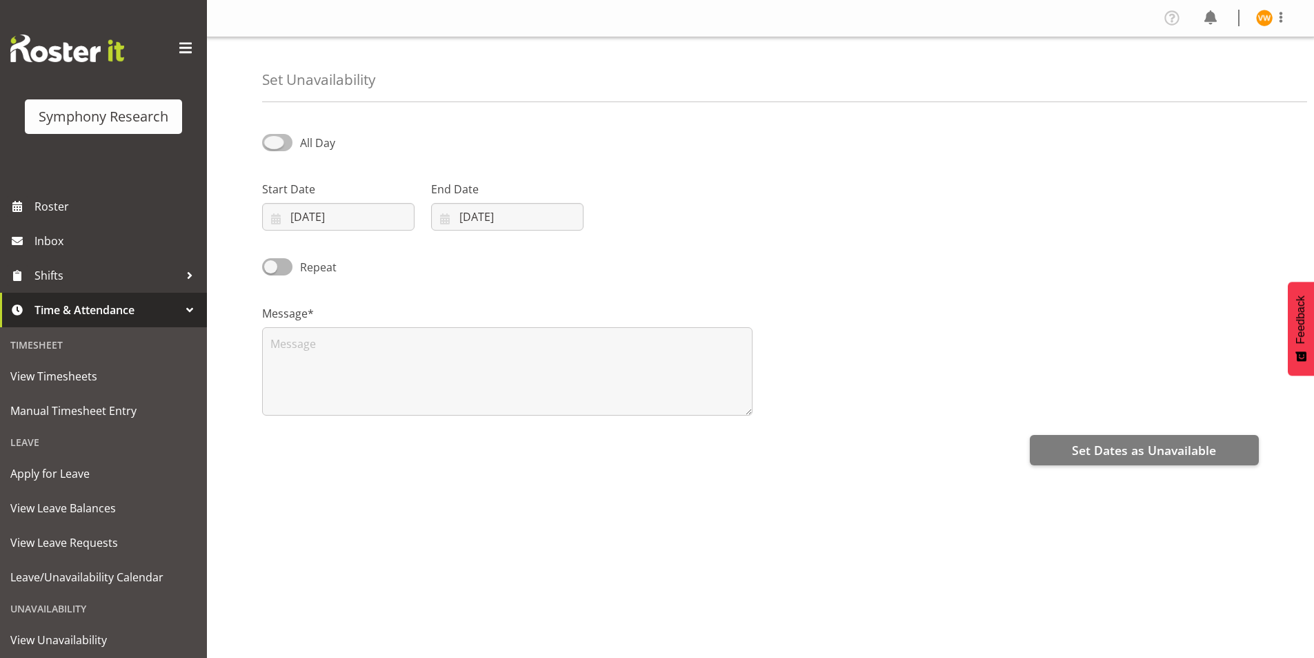
click at [280, 141] on span at bounding box center [277, 142] width 30 height 17
click at [271, 141] on input "All Day" at bounding box center [266, 142] width 9 height 9
checkbox input "true"
click at [288, 214] on input "[DATE]" at bounding box center [338, 217] width 152 height 28
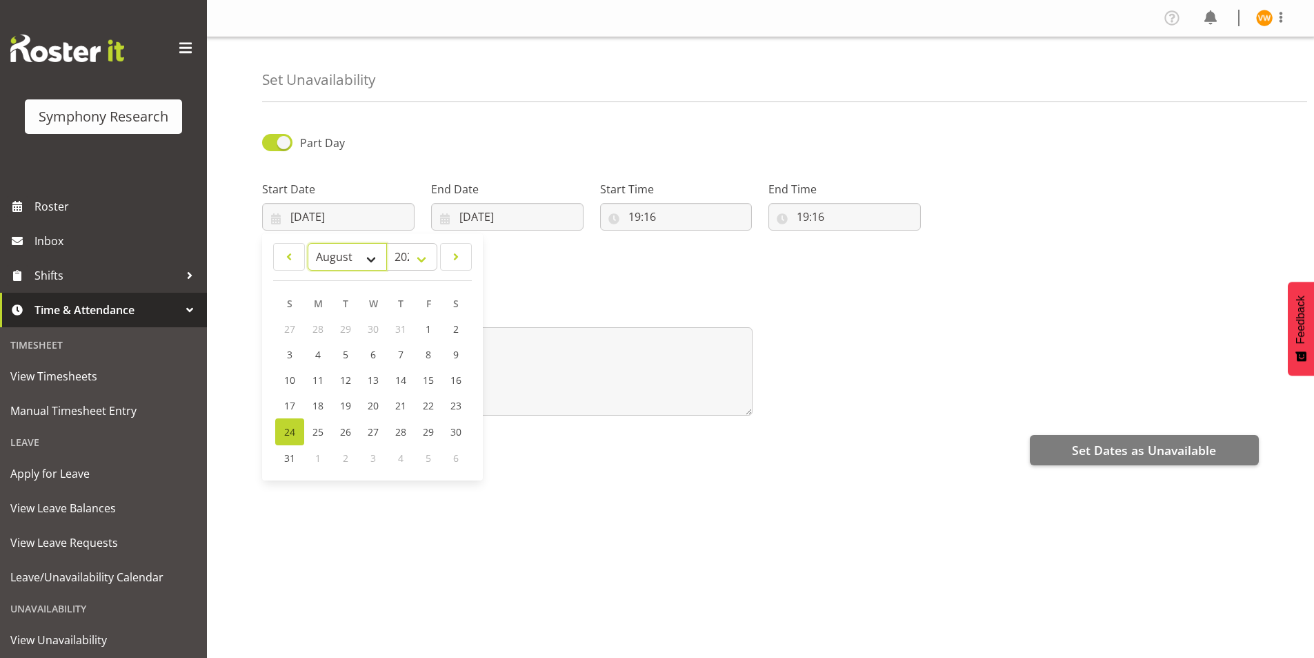
click at [371, 260] on select "January February March April May June July August September October November De…" at bounding box center [347, 257] width 79 height 28
select select "8"
click at [308, 243] on select "January February March April May June July August September October November De…" at bounding box center [347, 257] width 79 height 28
click at [349, 330] on link "2" at bounding box center [345, 329] width 28 height 26
type input "02/09/2025"
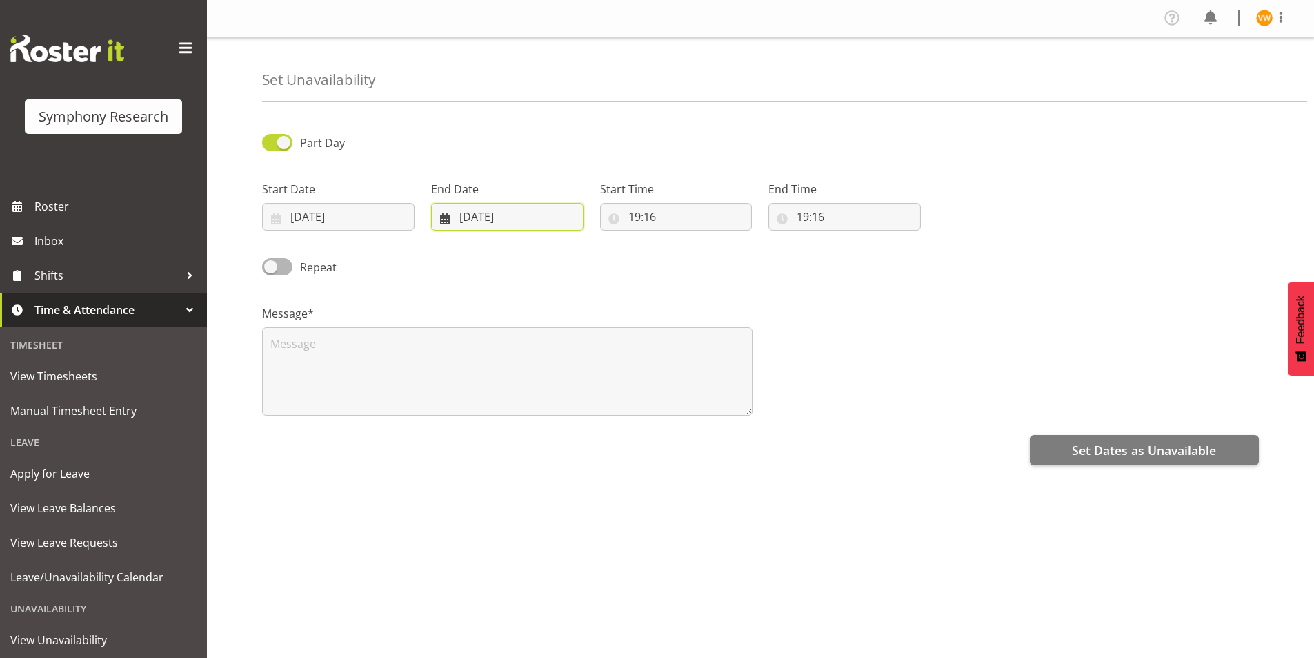
click at [481, 217] on input "24/08/2025" at bounding box center [507, 217] width 152 height 28
click at [524, 262] on select "January February March April May June July August September October November De…" at bounding box center [491, 257] width 95 height 28
select select "8"
click at [444, 243] on select "January February March April May June July August September October November De…" at bounding box center [491, 257] width 95 height 28
click at [513, 330] on span "2" at bounding box center [514, 328] width 6 height 13
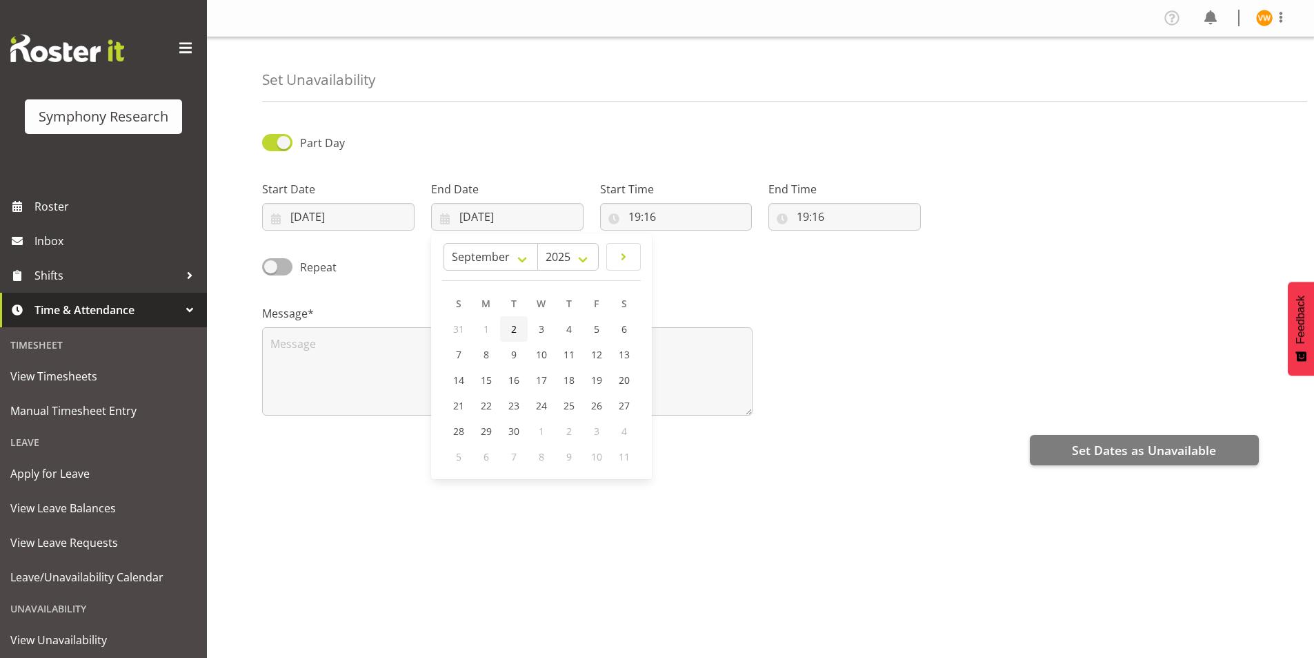
type input "02/09/2025"
click at [613, 215] on input "19:16" at bounding box center [676, 217] width 152 height 28
click at [693, 255] on select "00 01 02 03 04 05 06 07 08 09 10 11 12 13 14 15 16 17 18 19 20 21 22 23" at bounding box center [694, 253] width 31 height 28
select select "9"
click at [679, 239] on select "00 01 02 03 04 05 06 07 08 09 10 11 12 13 14 15 16 17 18 19 20 21 22 23" at bounding box center [694, 253] width 31 height 28
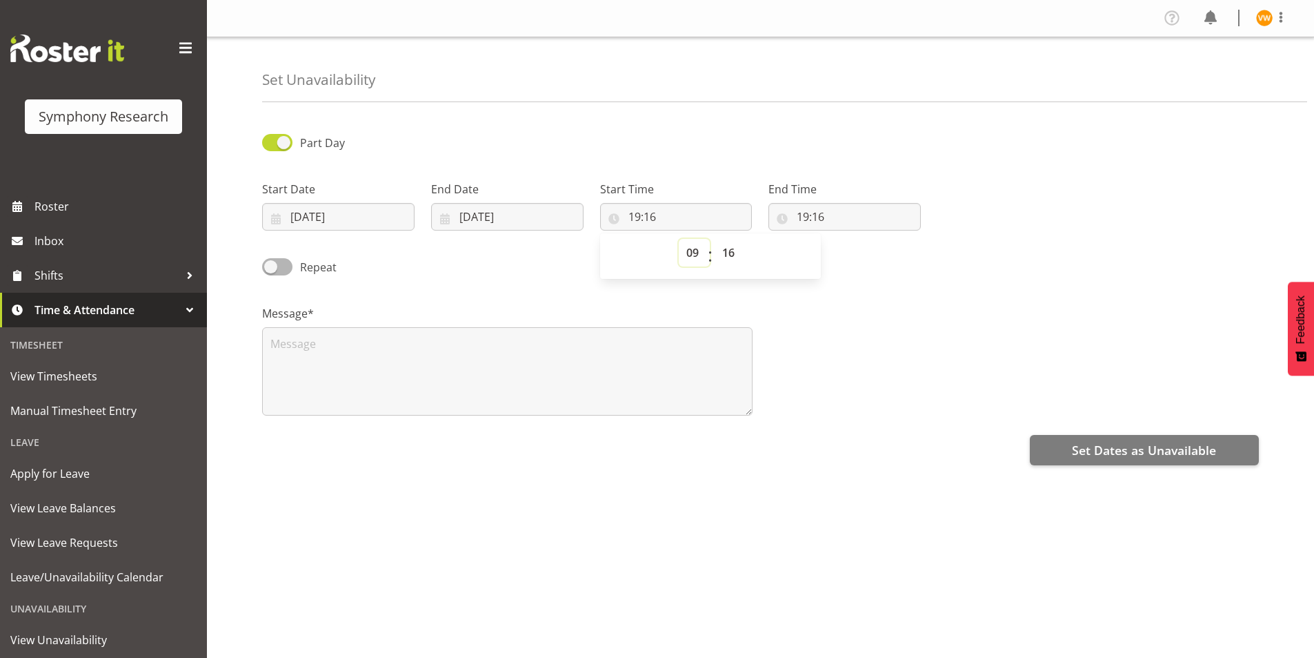
type input "09:16"
click at [733, 255] on select "00 01 02 03 04 05 06 07 08 09 10 11 12 13 14 15 16 17 18 19 20 21 22 23 24 25 2…" at bounding box center [730, 253] width 31 height 28
select select "0"
click at [715, 239] on select "00 01 02 03 04 05 06 07 08 09 10 11 12 13 14 15 16 17 18 19 20 21 22 23 24 25 2…" at bounding box center [730, 253] width 31 height 28
type input "09:00"
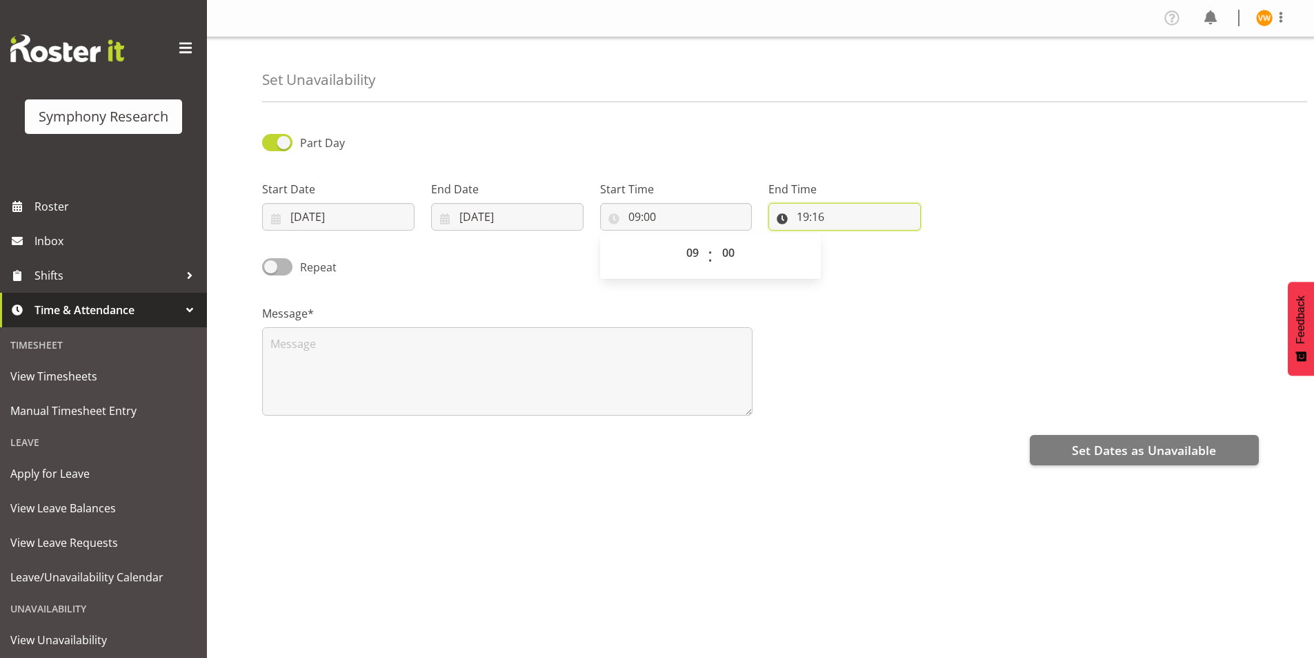
click at [784, 215] on input "19:16" at bounding box center [845, 217] width 152 height 28
click at [869, 253] on select "00 01 02 03 04 05 06 07 08 09 10 11 12 13 14 15 16 17 18 19 20 21 22 23" at bounding box center [862, 253] width 31 height 28
select select "17"
click at [847, 239] on select "00 01 02 03 04 05 06 07 08 09 10 11 12 13 14 15 16 17 18 19 20 21 22 23" at bounding box center [862, 253] width 31 height 28
type input "17:16"
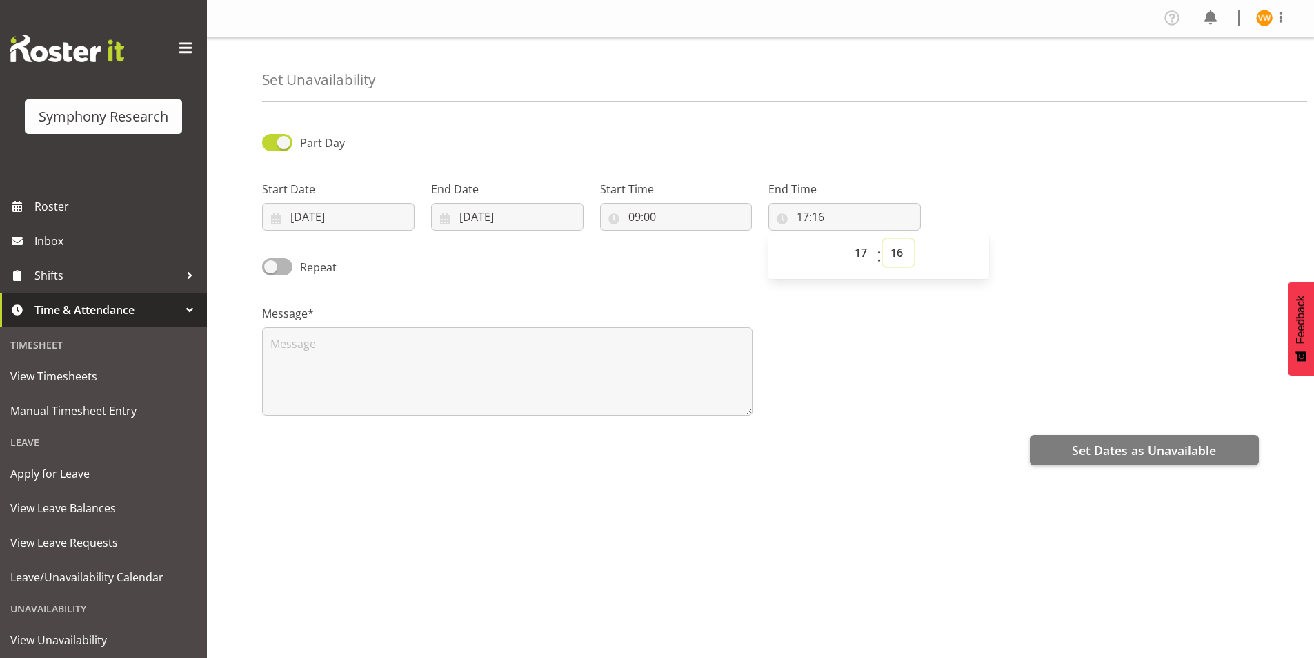
click at [896, 258] on select "00 01 02 03 04 05 06 07 08 09 10 11 12 13 14 15 16 17 18 19 20 21 22 23 24 25 2…" at bounding box center [898, 253] width 31 height 28
select select "0"
click at [883, 239] on select "00 01 02 03 04 05 06 07 08 09 10 11 12 13 14 15 16 17 18 19 20 21 22 23 24 25 2…" at bounding box center [898, 253] width 31 height 28
type input "17:00"
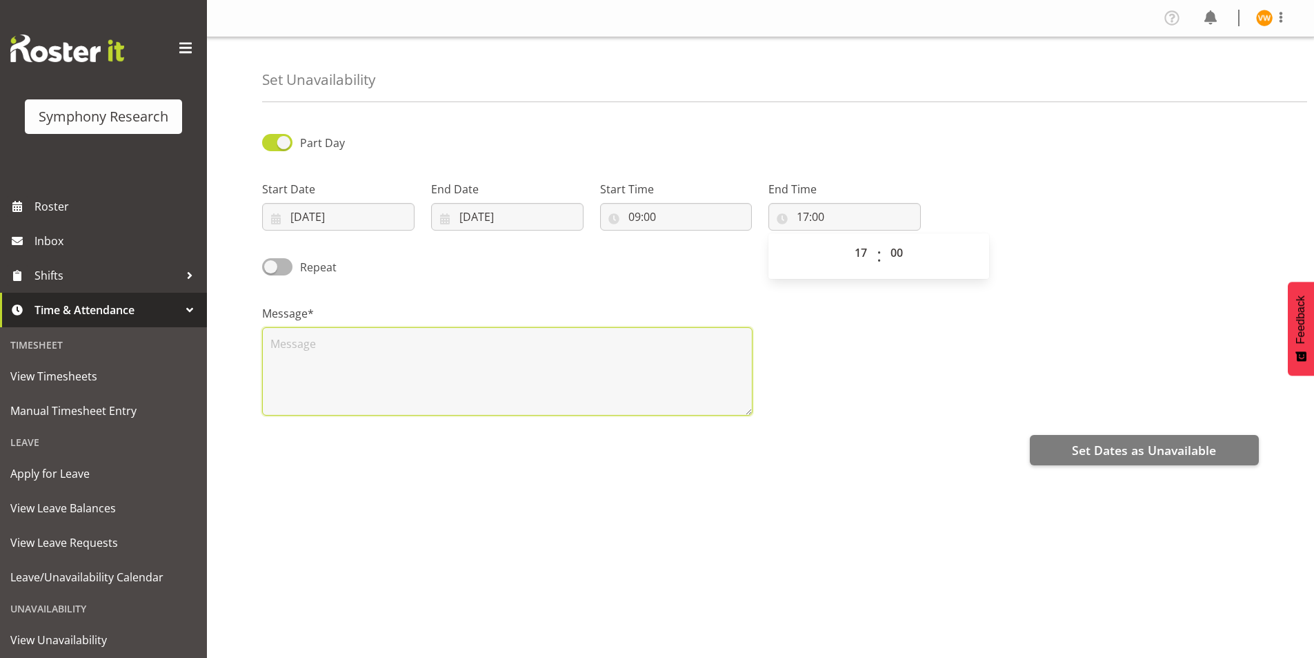
click at [283, 337] on textarea at bounding box center [507, 371] width 491 height 88
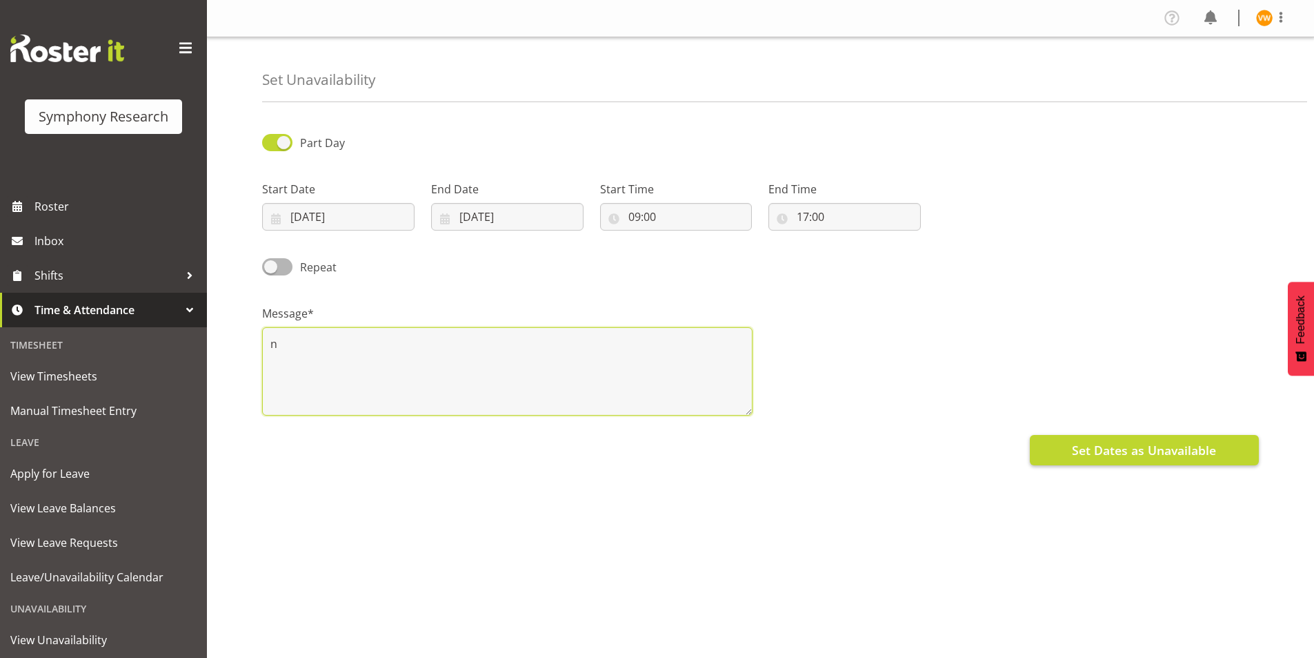
type textarea "n"
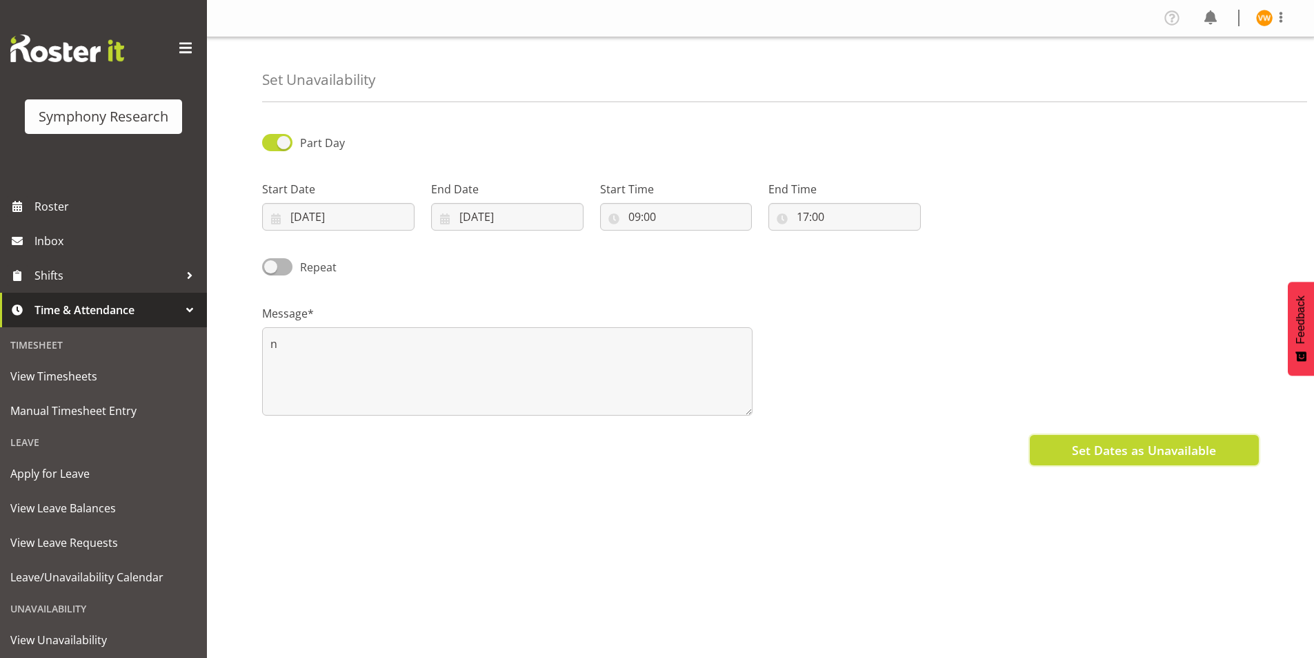
click at [1128, 451] on span "Set Dates as Unavailable" at bounding box center [1144, 450] width 144 height 18
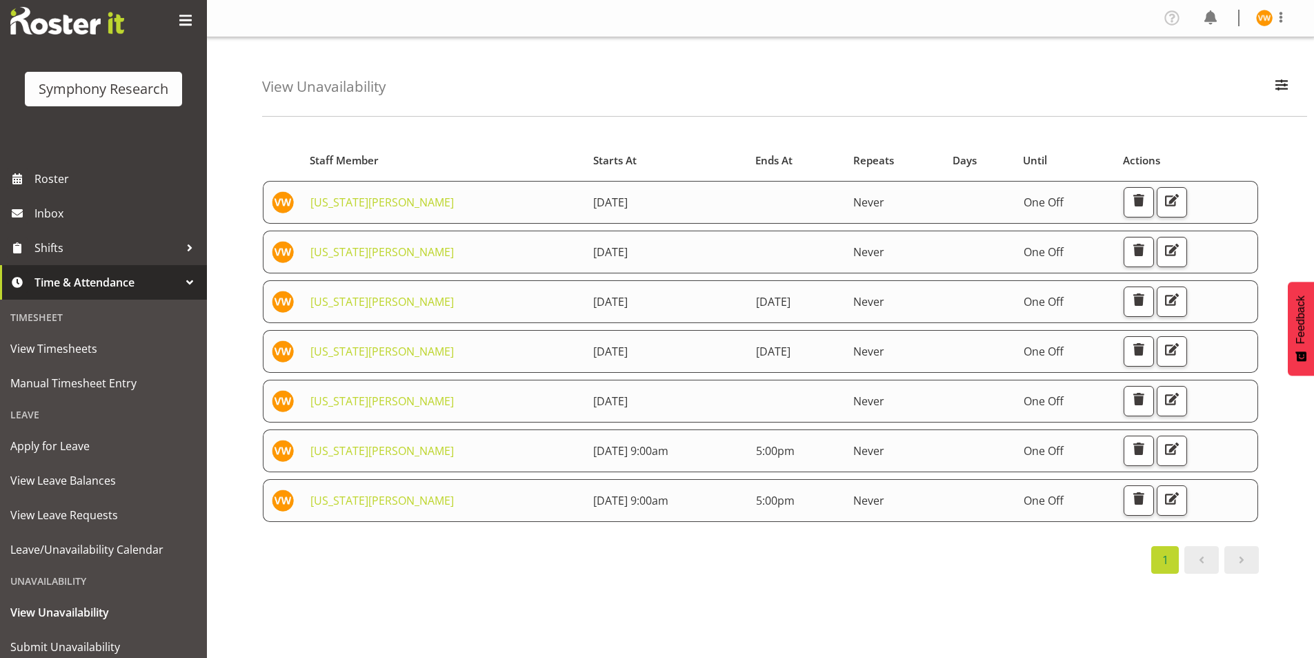
scroll to position [72, 0]
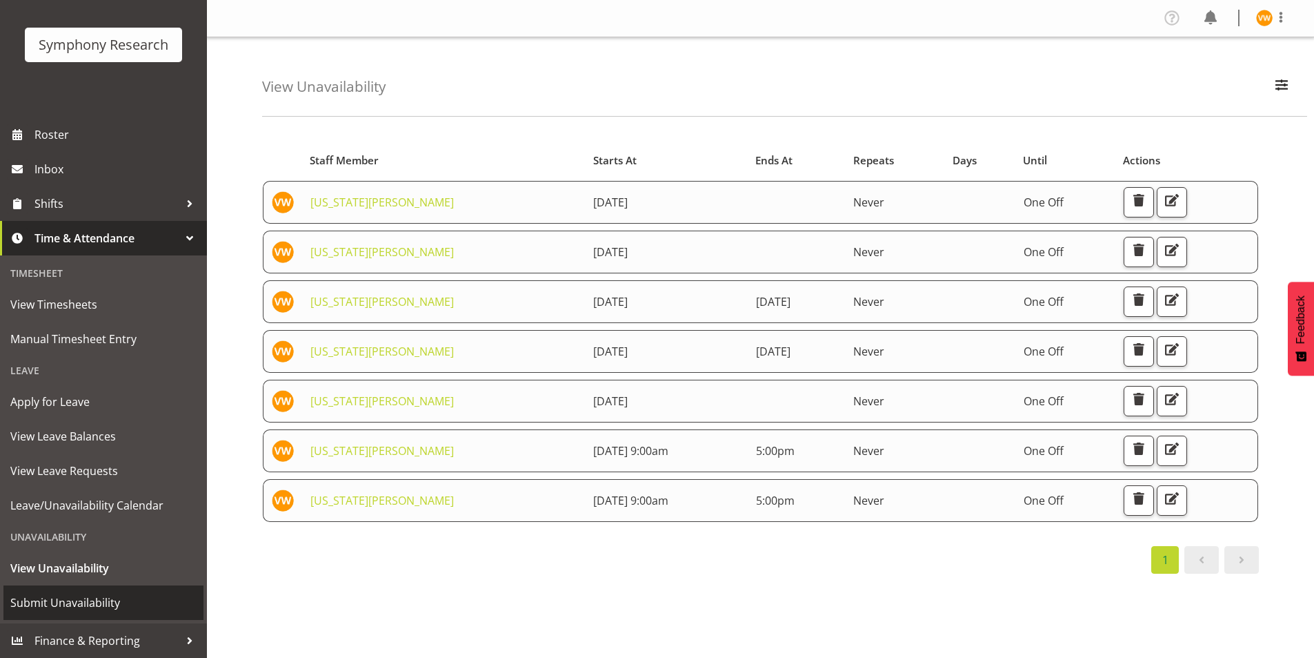
click at [79, 607] on span "Submit Unavailability" at bounding box center [103, 602] width 186 height 21
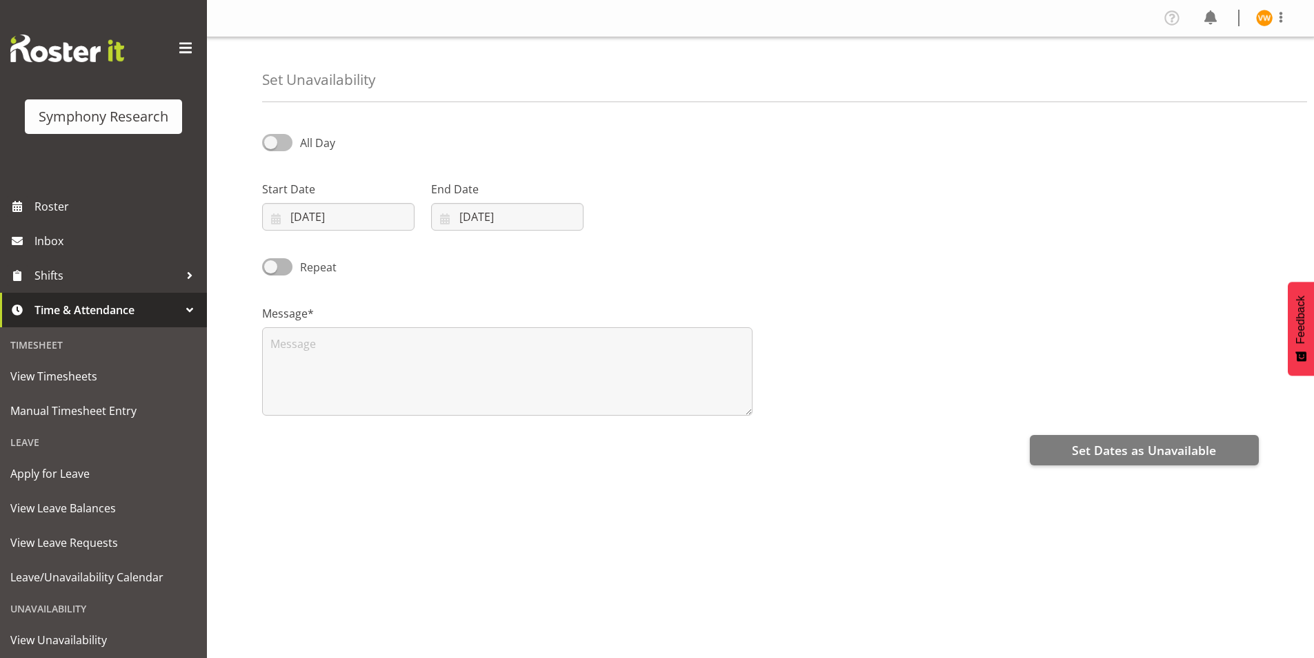
click at [270, 145] on span at bounding box center [277, 142] width 30 height 17
click at [270, 145] on input "All Day" at bounding box center [266, 142] width 9 height 9
checkbox input "true"
click at [279, 215] on input "[DATE]" at bounding box center [338, 217] width 152 height 28
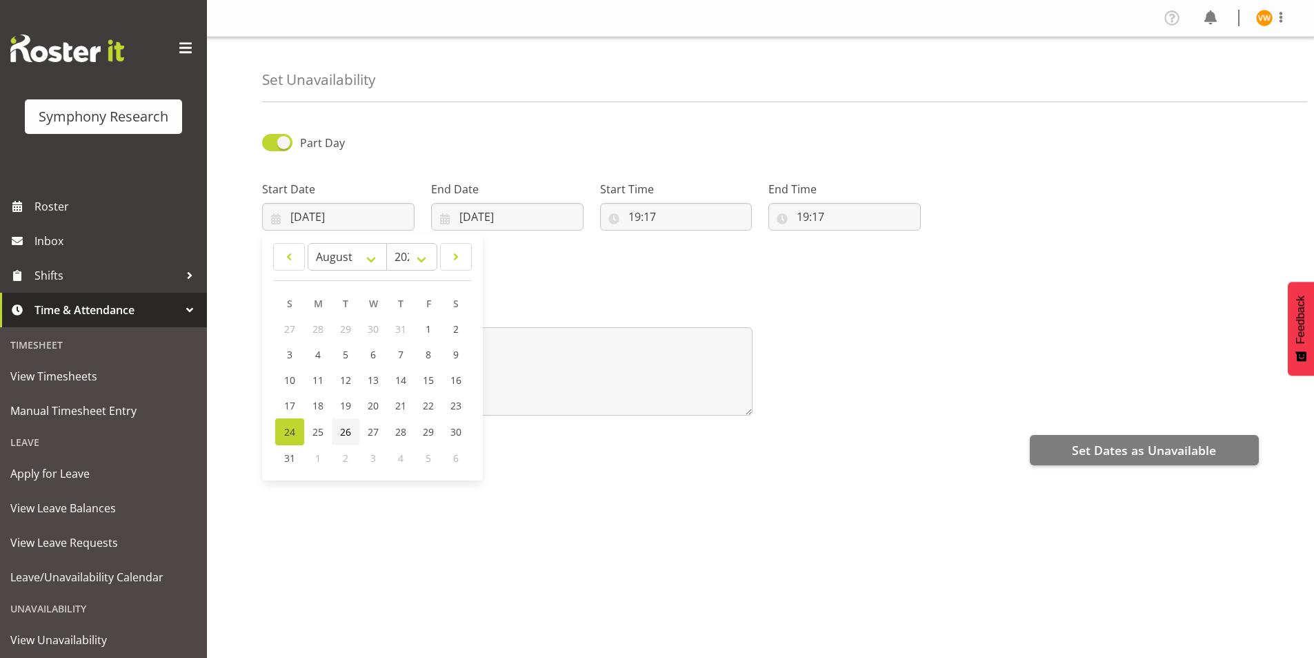
click at [339, 433] on link "26" at bounding box center [346, 431] width 28 height 27
type input "[DATE]"
click at [469, 219] on input "[DATE]" at bounding box center [507, 217] width 152 height 28
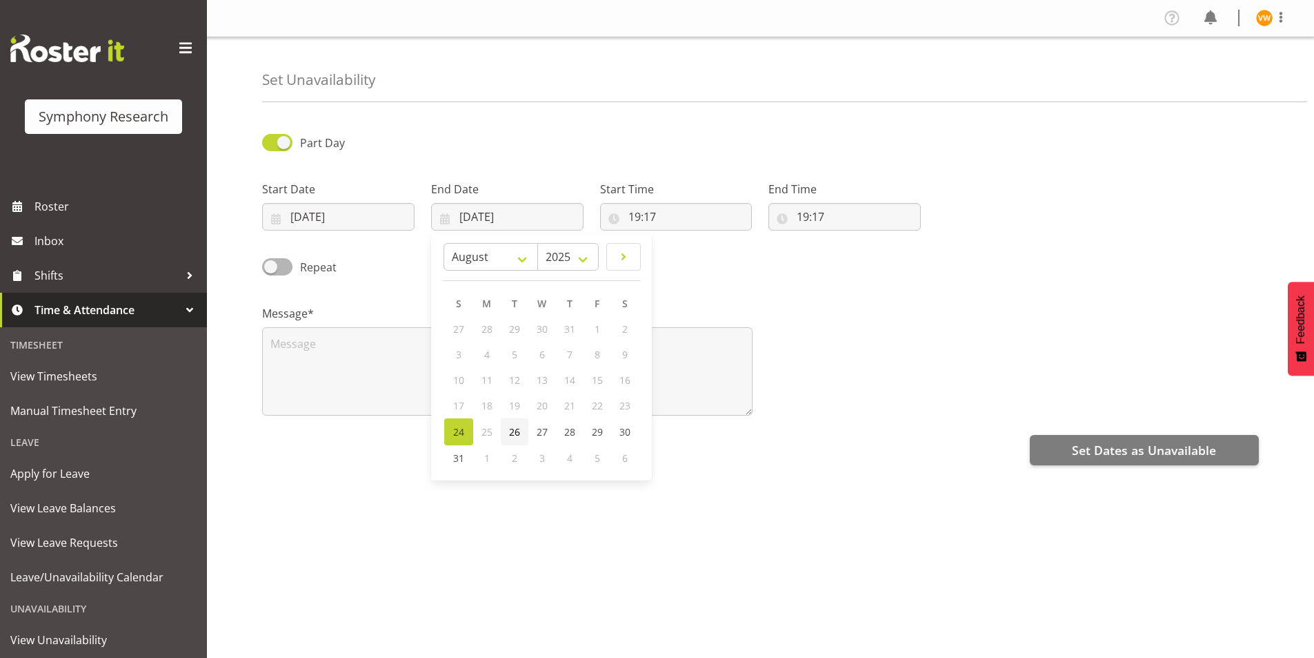
click at [513, 435] on span "26" at bounding box center [514, 431] width 11 height 13
type input "[DATE]"
click at [619, 215] on input "19:17" at bounding box center [676, 217] width 152 height 28
click at [689, 256] on select "00 01 02 03 04 05 06 07 08 09 10 11 12 13 14 15 16 17 18 19 20 21 22 23" at bounding box center [694, 253] width 31 height 28
select select "9"
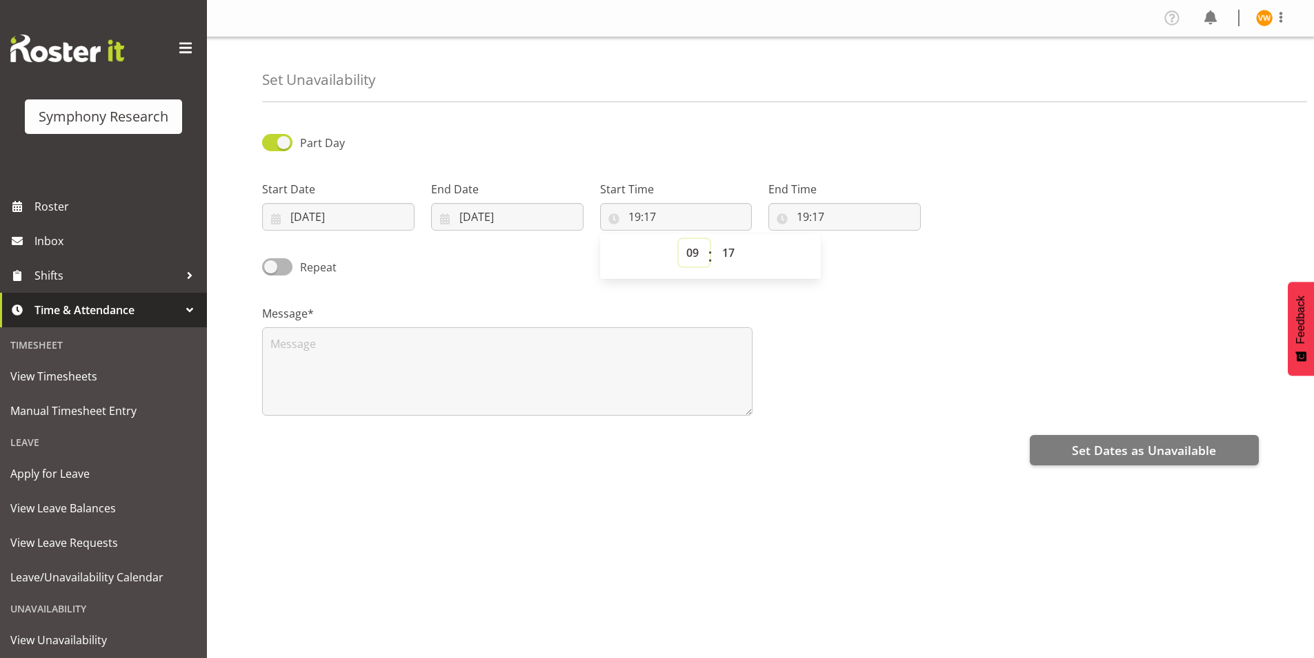
click at [679, 239] on select "00 01 02 03 04 05 06 07 08 09 10 11 12 13 14 15 16 17 18 19 20 21 22 23" at bounding box center [694, 253] width 31 height 28
type input "09:17"
click at [727, 249] on select "00 01 02 03 04 05 06 07 08 09 10 11 12 13 14 15 16 17 18 19 20 21 22 23 24 25 2…" at bounding box center [730, 253] width 31 height 28
select select "0"
click at [715, 239] on select "00 01 02 03 04 05 06 07 08 09 10 11 12 13 14 15 16 17 18 19 20 21 22 23 24 25 2…" at bounding box center [730, 253] width 31 height 28
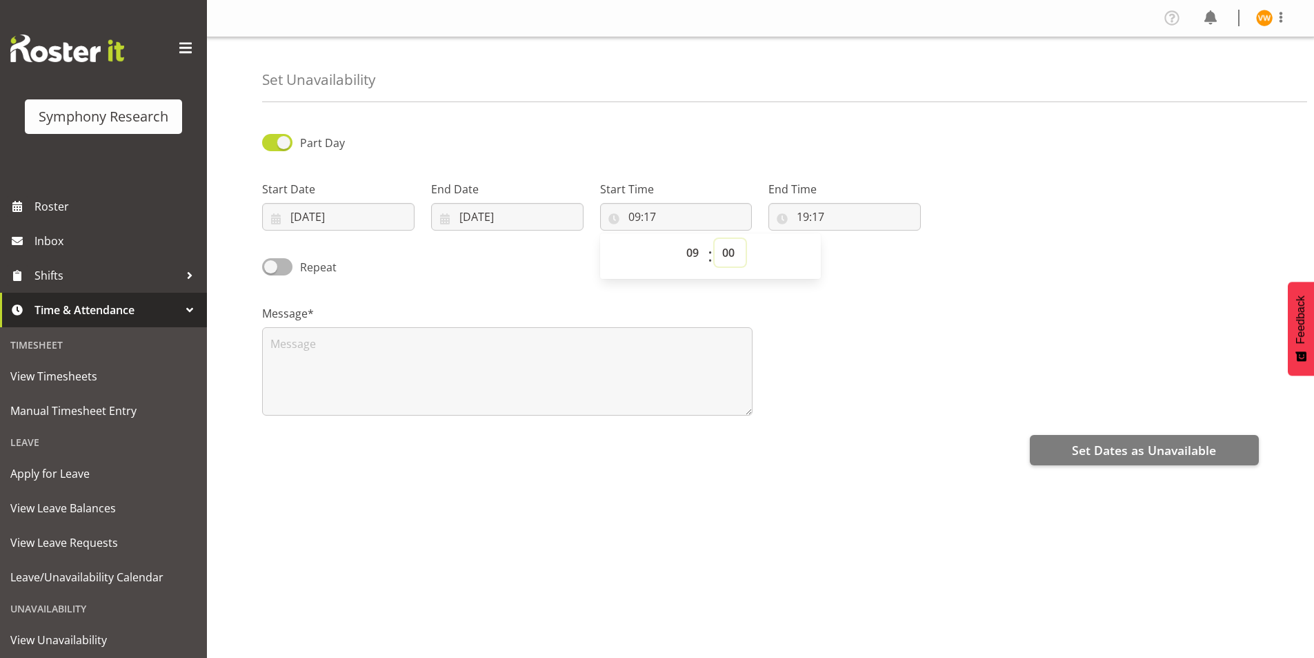
type input "09:00"
click at [820, 212] on input "19:17" at bounding box center [845, 217] width 152 height 28
click at [869, 257] on select "00 01 02 03 04 05 06 07 08 09 10 11 12 13 14 15 16 17 18 19 20 21 22 23" at bounding box center [862, 253] width 31 height 28
select select "17"
click at [847, 239] on select "00 01 02 03 04 05 06 07 08 09 10 11 12 13 14 15 16 17 18 19 20 21 22 23" at bounding box center [862, 253] width 31 height 28
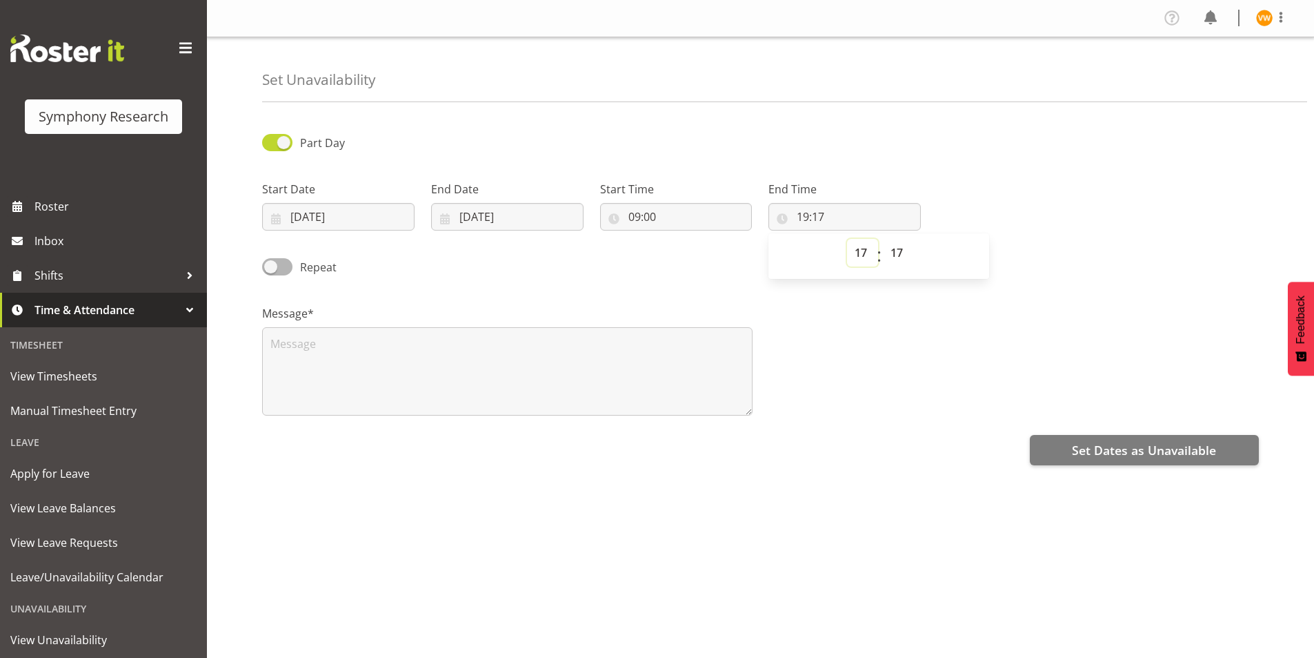
type input "17:17"
click at [891, 248] on select "00 01 02 03 04 05 06 07 08 09 10 11 12 13 14 15 16 17 18 19 20 21 22 23 24 25 2…" at bounding box center [898, 253] width 31 height 28
select select "0"
click at [883, 239] on select "00 01 02 03 04 05 06 07 08 09 10 11 12 13 14 15 16 17 18 19 20 21 22 23 24 25 2…" at bounding box center [898, 253] width 31 height 28
type input "17:00"
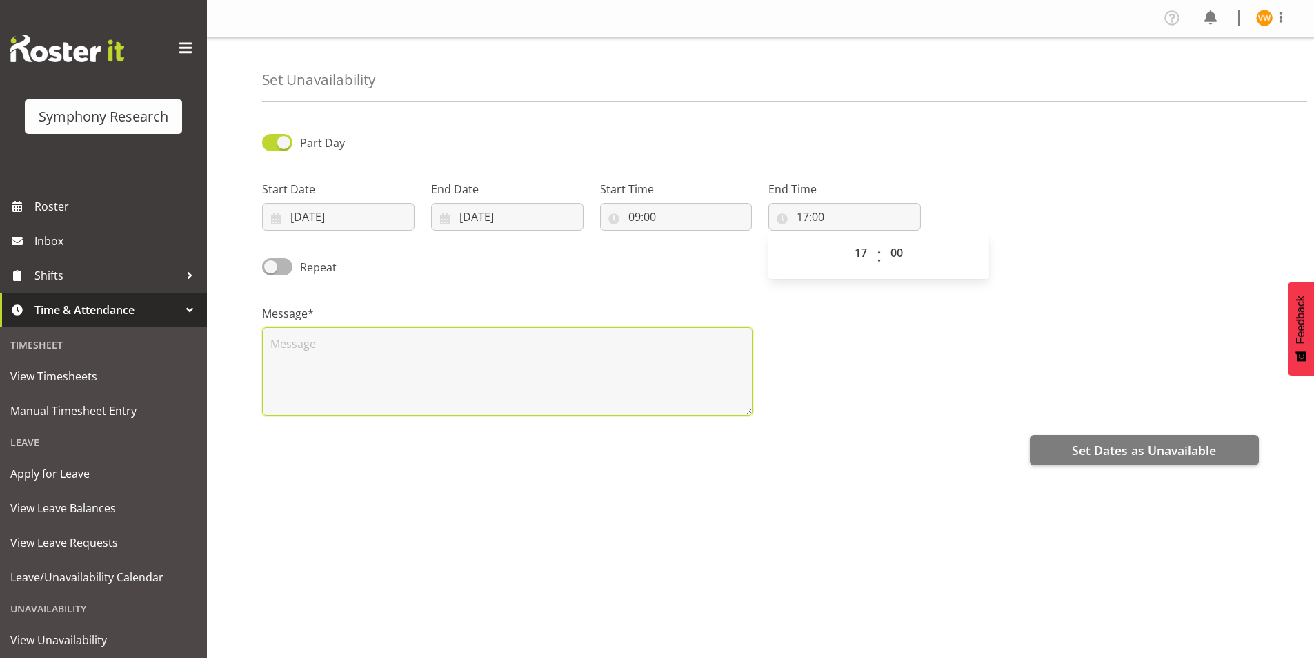
click at [288, 340] on textarea at bounding box center [507, 371] width 491 height 88
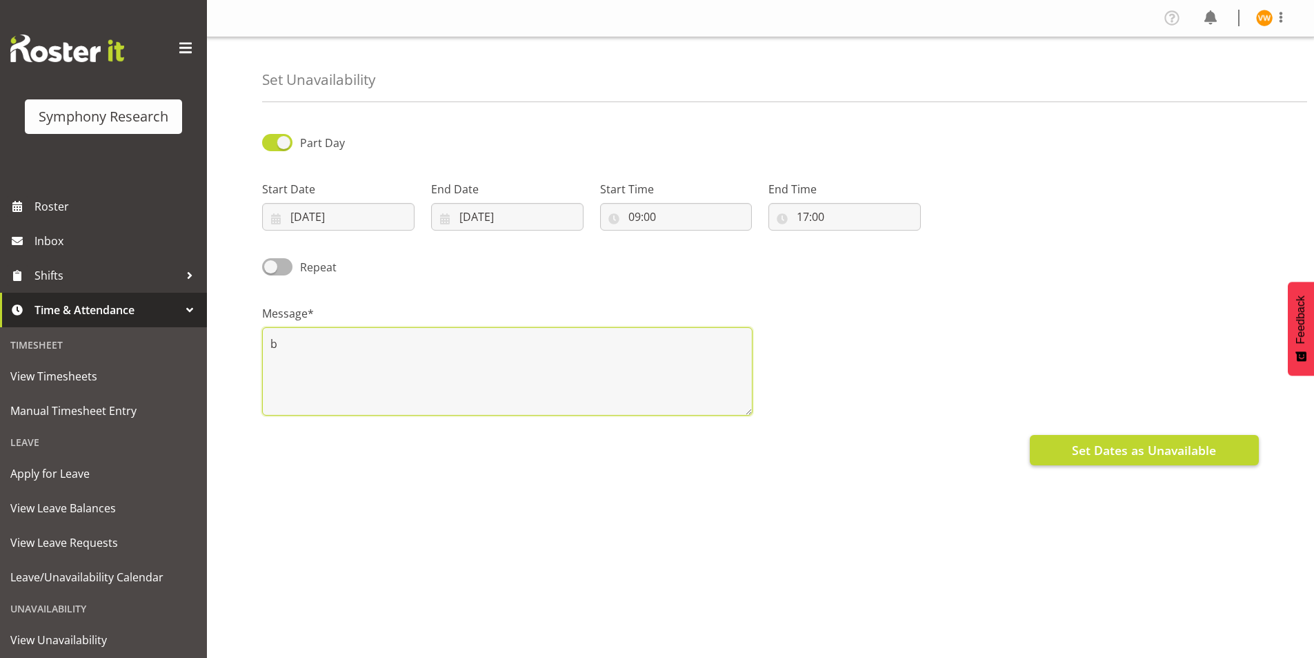
type textarea "b"
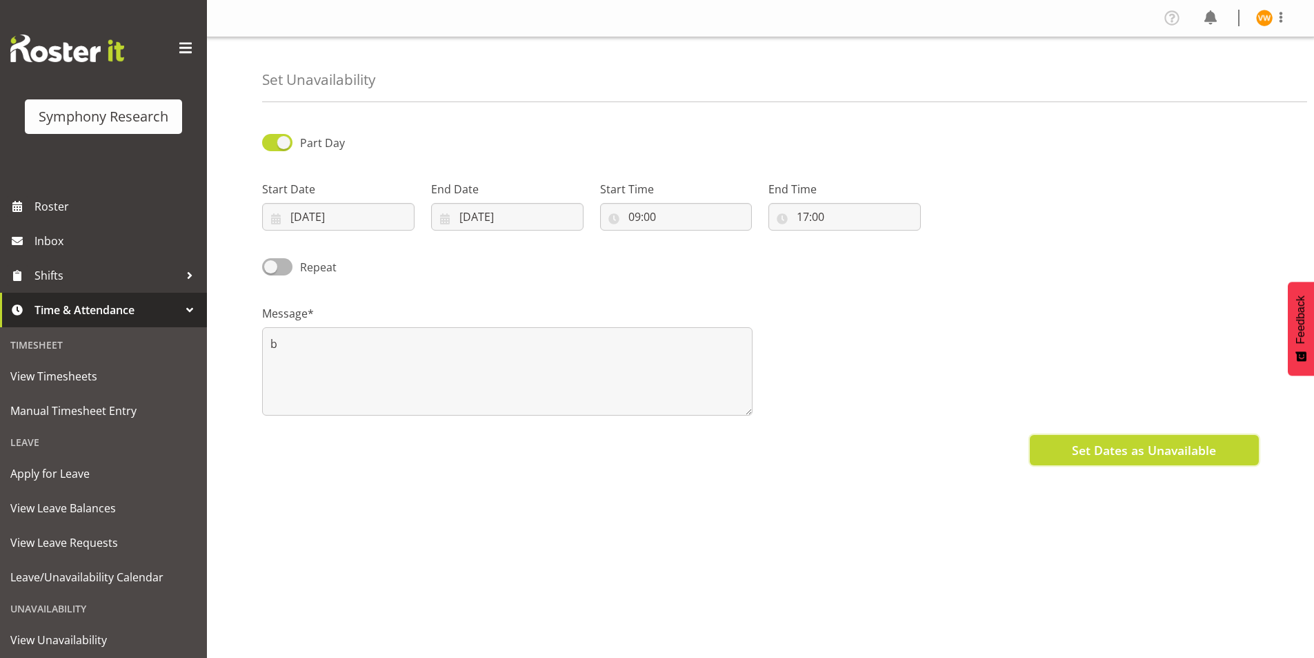
click at [1149, 453] on span "Set Dates as Unavailable" at bounding box center [1144, 450] width 144 height 18
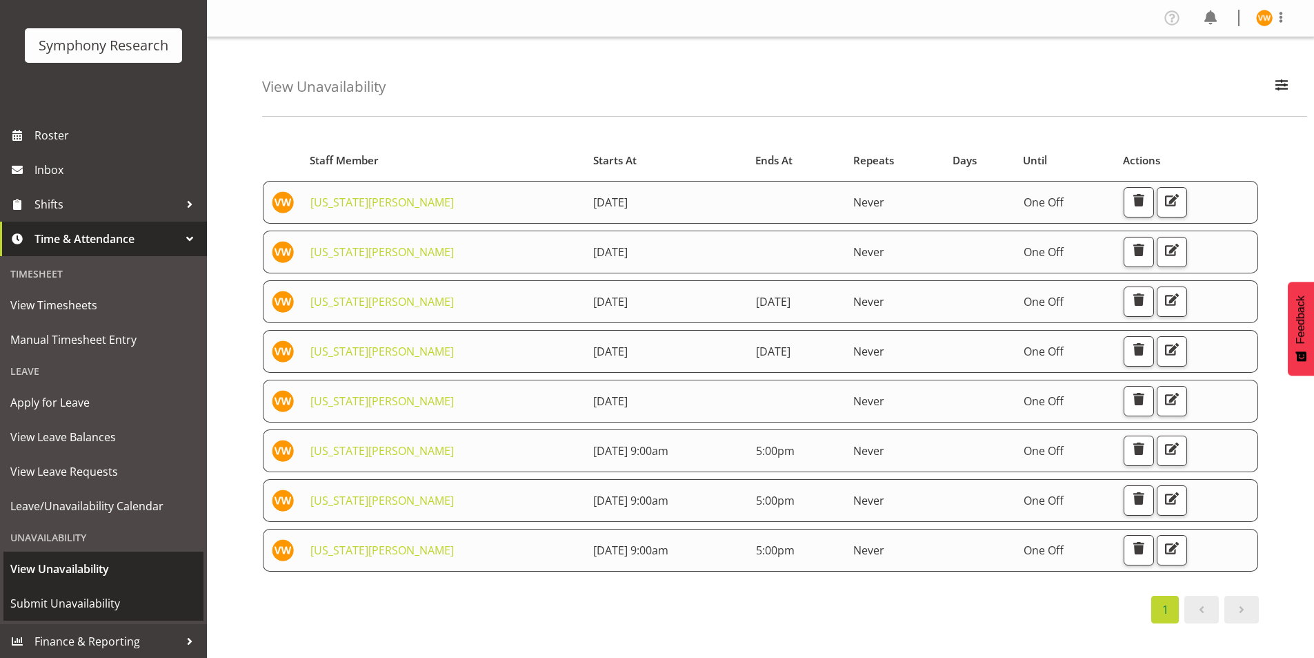
scroll to position [72, 0]
click at [67, 607] on span "Submit Unavailability" at bounding box center [103, 602] width 186 height 21
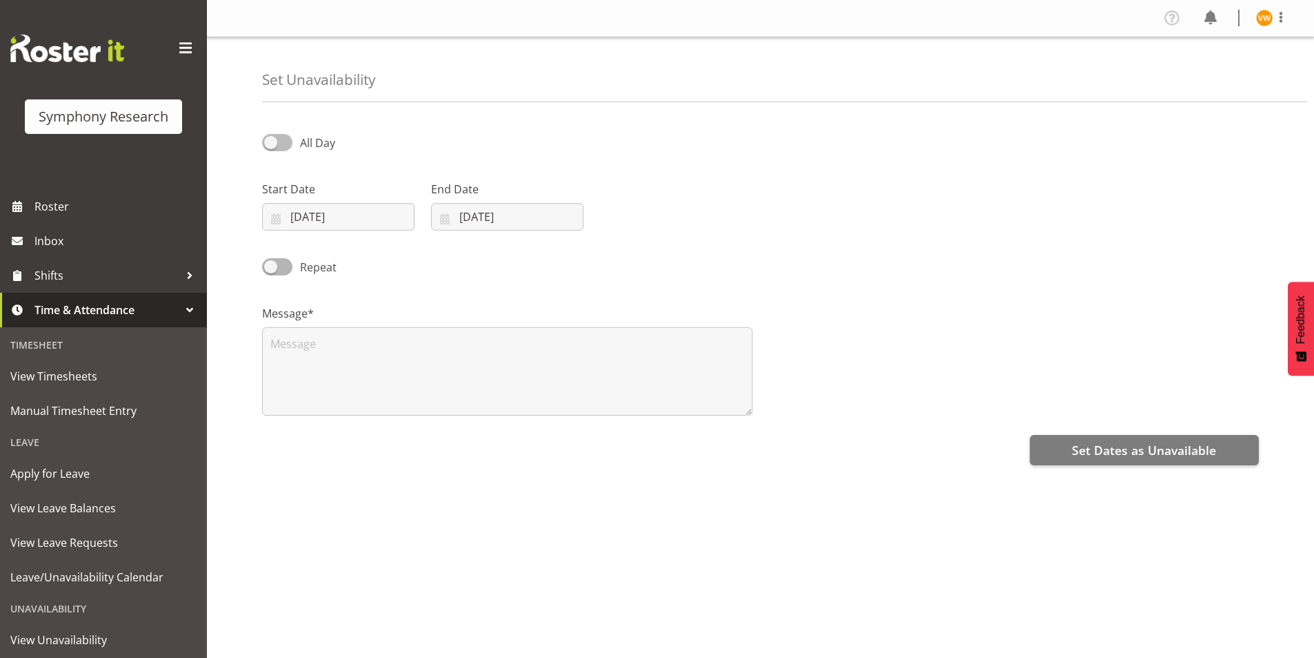
click at [282, 148] on span at bounding box center [277, 142] width 30 height 17
click at [271, 147] on input "All Day" at bounding box center [266, 142] width 9 height 9
checkbox input "true"
click at [308, 219] on input "24/08/2025" at bounding box center [338, 217] width 152 height 28
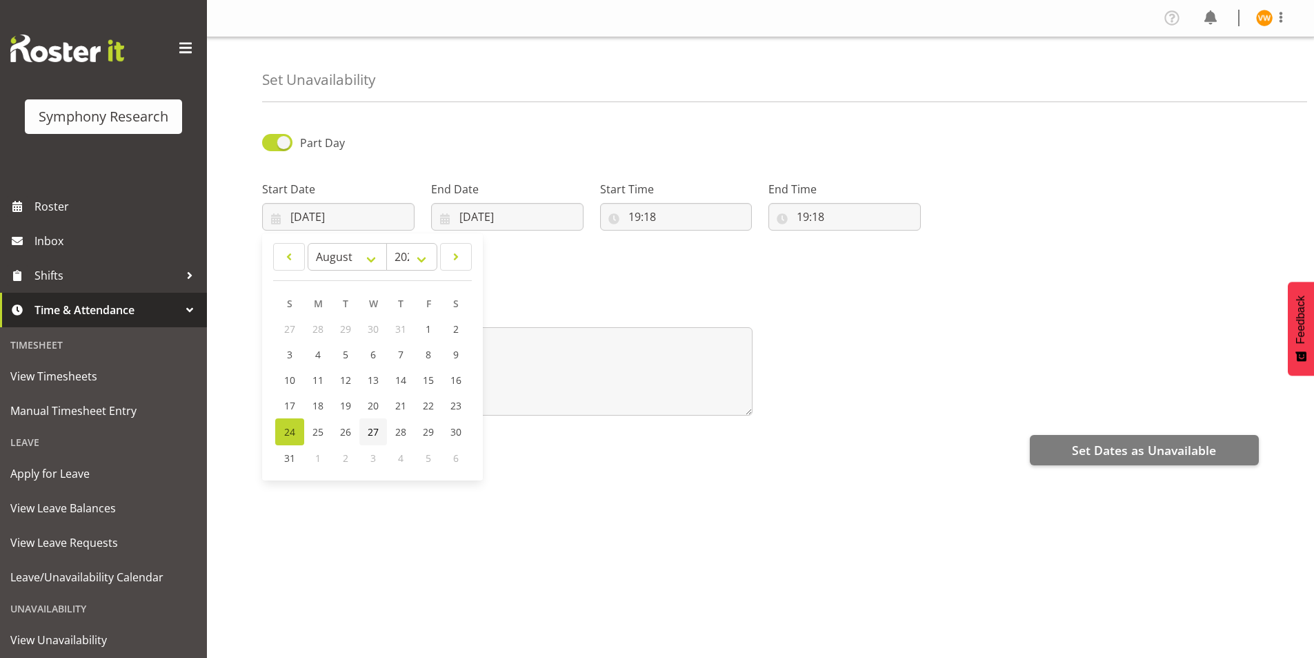
click at [371, 435] on span "27" at bounding box center [373, 431] width 11 height 13
type input "27/08/2025"
click at [490, 212] on input "[DATE]" at bounding box center [507, 217] width 152 height 28
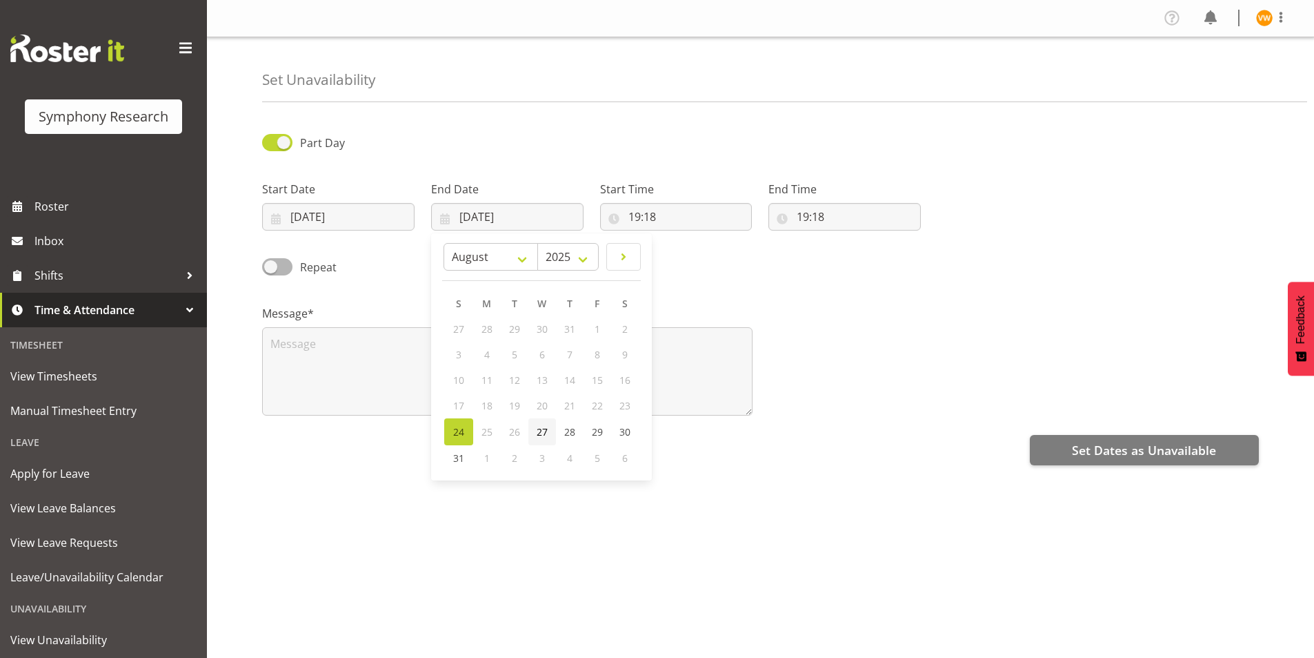
click at [542, 435] on span "27" at bounding box center [542, 431] width 11 height 13
type input "27/08/2025"
click at [652, 212] on input "19:18" at bounding box center [676, 217] width 152 height 28
click at [694, 259] on select "00 01 02 03 04 05 06 07 08 09 10 11 12 13 14 15 16 17 18 19 20 21 22 23" at bounding box center [694, 253] width 31 height 28
select select "9"
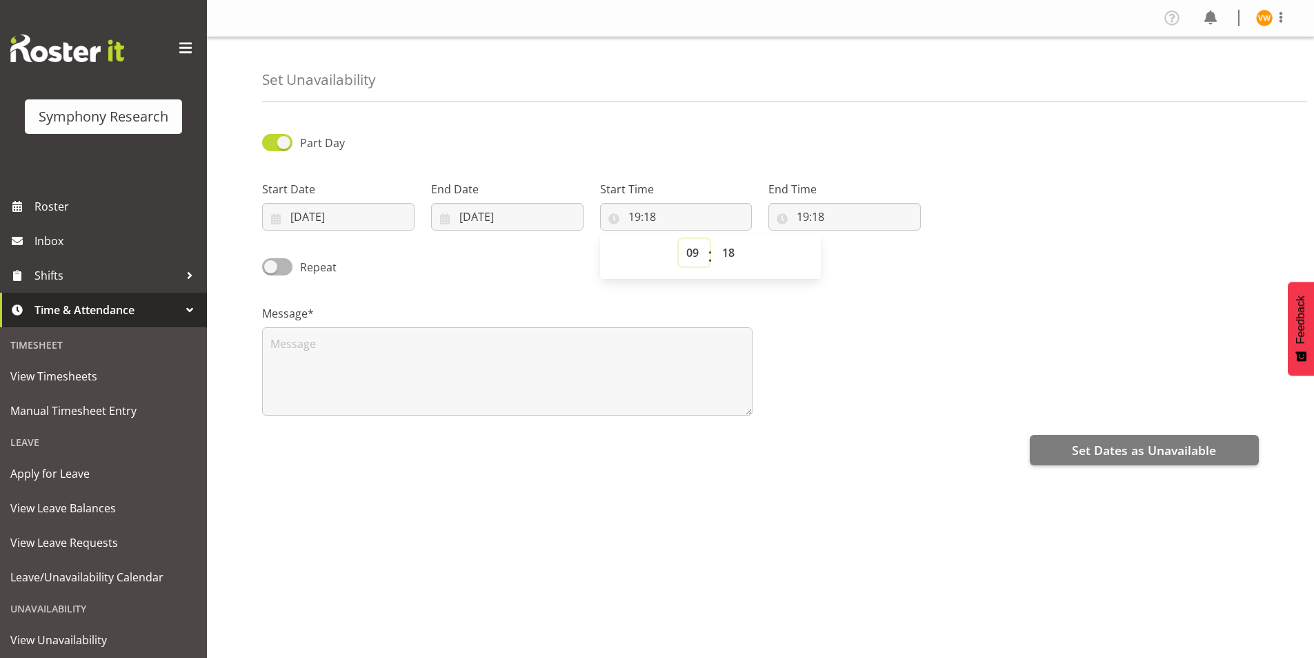
click at [679, 239] on select "00 01 02 03 04 05 06 07 08 09 10 11 12 13 14 15 16 17 18 19 20 21 22 23" at bounding box center [694, 253] width 31 height 28
type input "09:18"
click at [736, 250] on select "00 01 02 03 04 05 06 07 08 09 10 11 12 13 14 15 16 17 18 19 20 21 22 23 24 25 2…" at bounding box center [730, 253] width 31 height 28
select select "0"
click at [715, 239] on select "00 01 02 03 04 05 06 07 08 09 10 11 12 13 14 15 16 17 18 19 20 21 22 23 24 25 2…" at bounding box center [730, 253] width 31 height 28
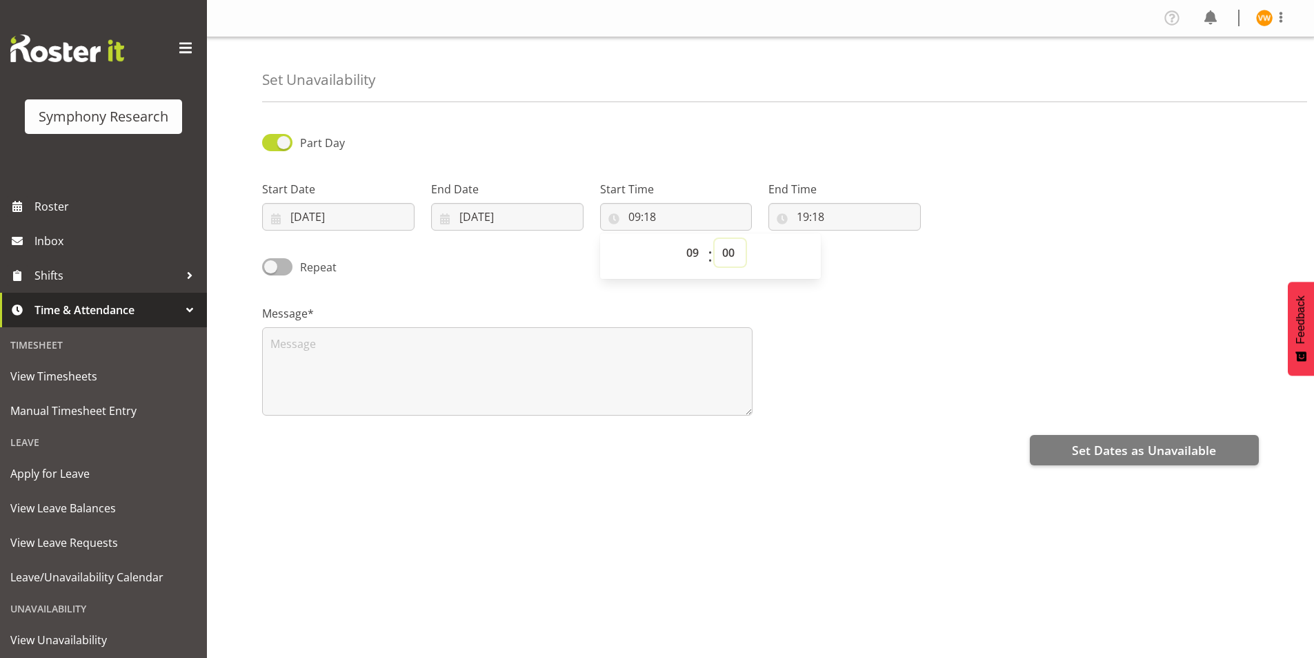
type input "09:00"
click at [815, 218] on input "19:18" at bounding box center [845, 217] width 152 height 28
click at [859, 255] on select "00 01 02 03 04 05 06 07 08 09 10 11 12 13 14 15 16 17 18 19 20 21 22 23" at bounding box center [862, 253] width 31 height 28
select select "17"
click at [847, 239] on select "00 01 02 03 04 05 06 07 08 09 10 11 12 13 14 15 16 17 18 19 20 21 22 23" at bounding box center [862, 253] width 31 height 28
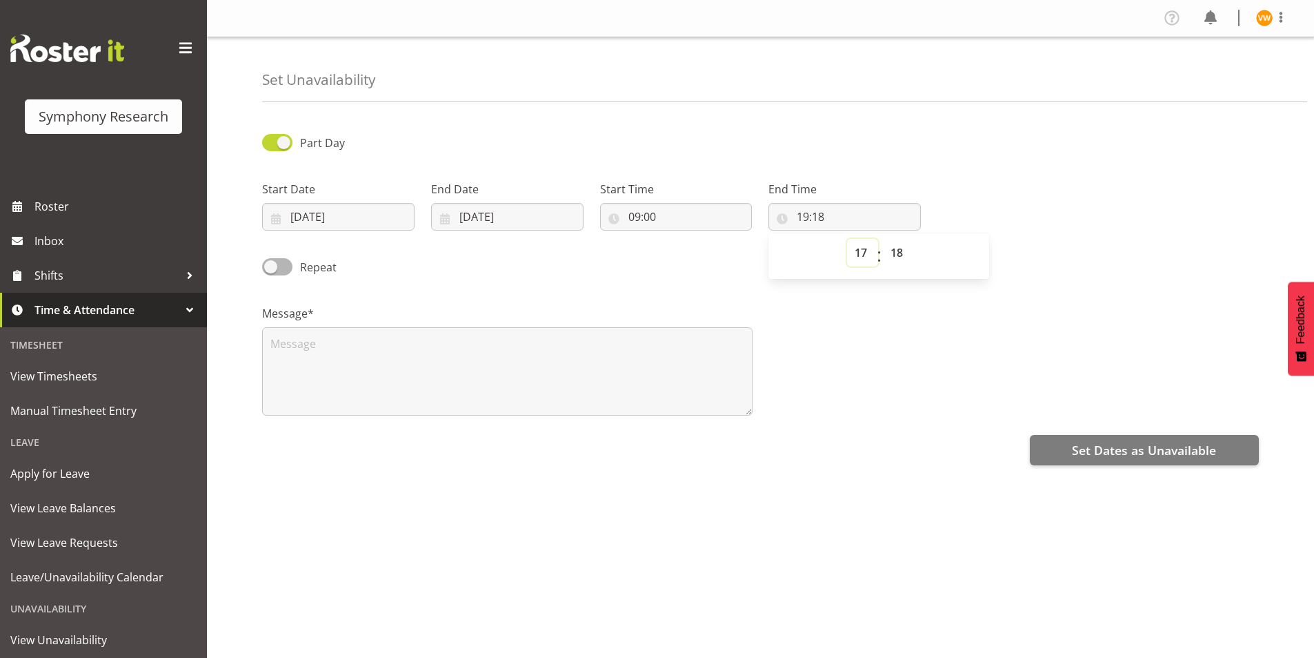
type input "17:18"
click at [896, 251] on select "00 01 02 03 04 05 06 07 08 09 10 11 12 13 14 15 16 17 18 19 20 21 22 23 24 25 2…" at bounding box center [898, 253] width 31 height 28
select select "0"
click at [883, 239] on select "00 01 02 03 04 05 06 07 08 09 10 11 12 13 14 15 16 17 18 19 20 21 22 23 24 25 2…" at bounding box center [898, 253] width 31 height 28
type input "17:00"
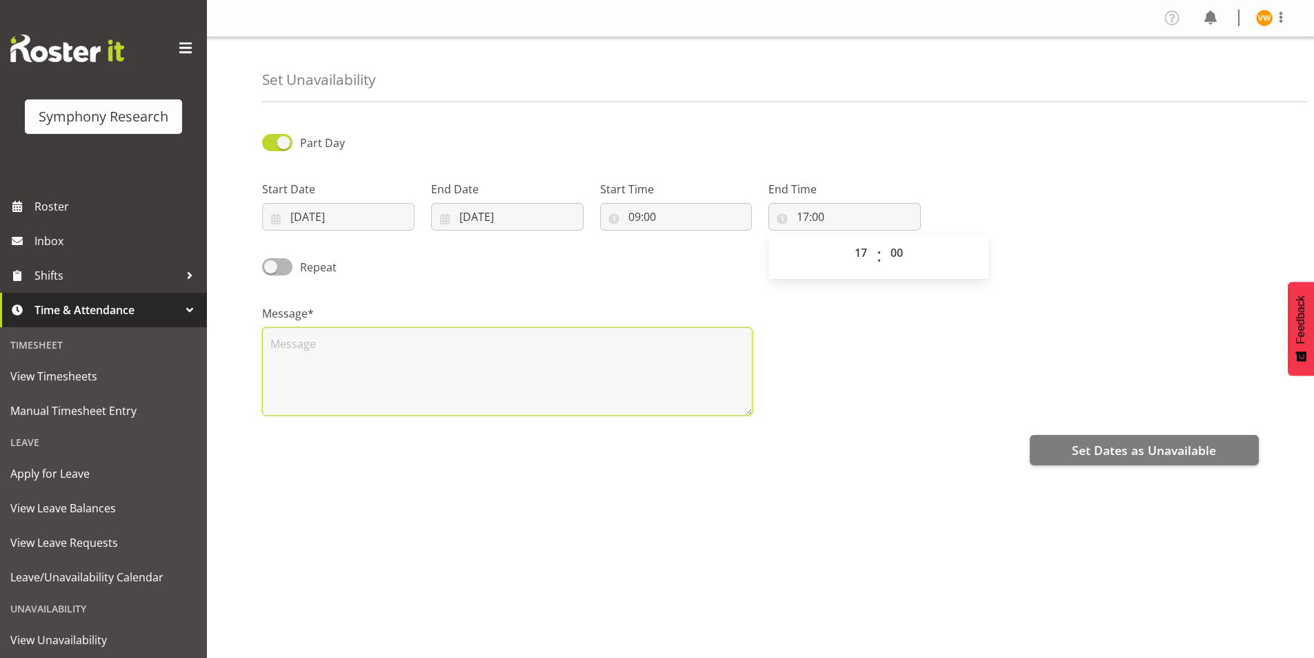
click at [296, 345] on textarea at bounding box center [507, 371] width 491 height 88
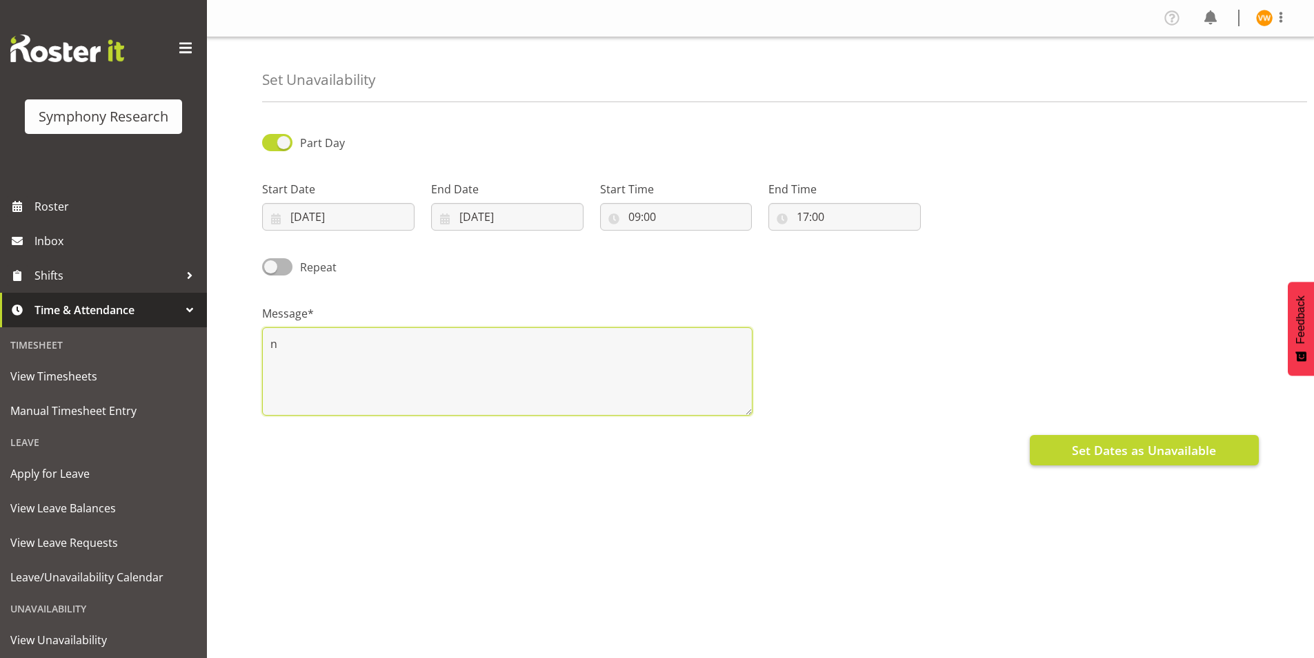
type textarea "n"
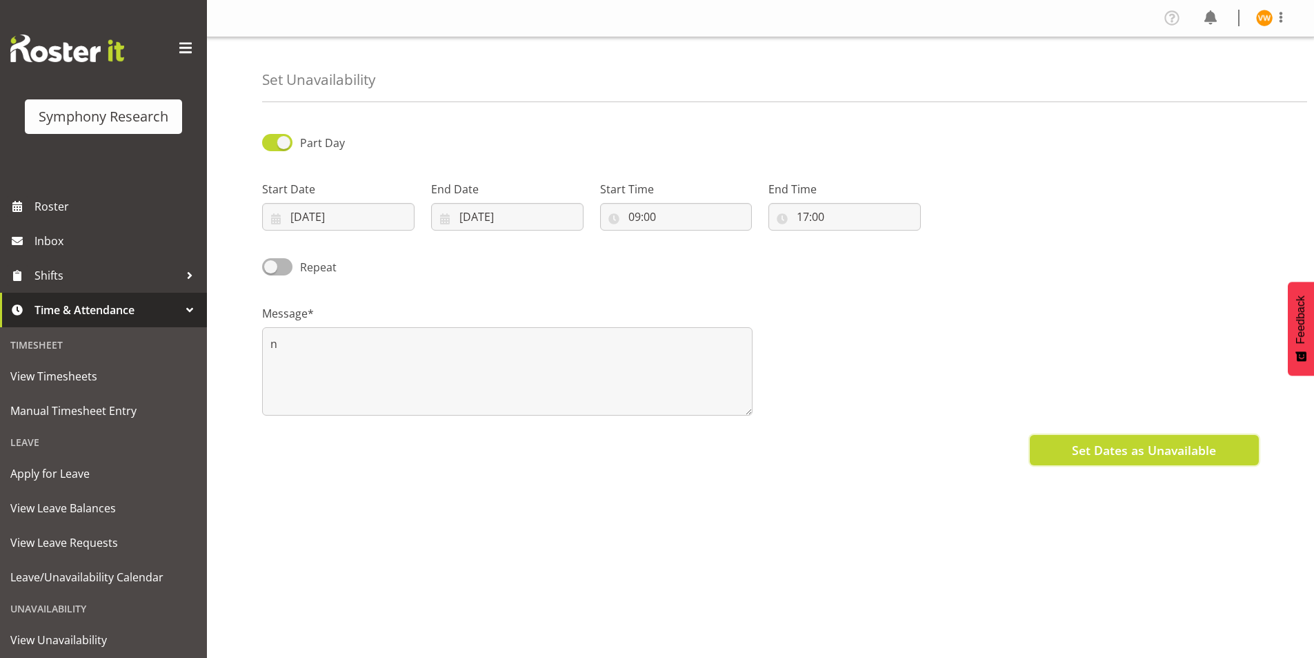
click at [1142, 451] on span "Set Dates as Unavailable" at bounding box center [1144, 450] width 144 height 18
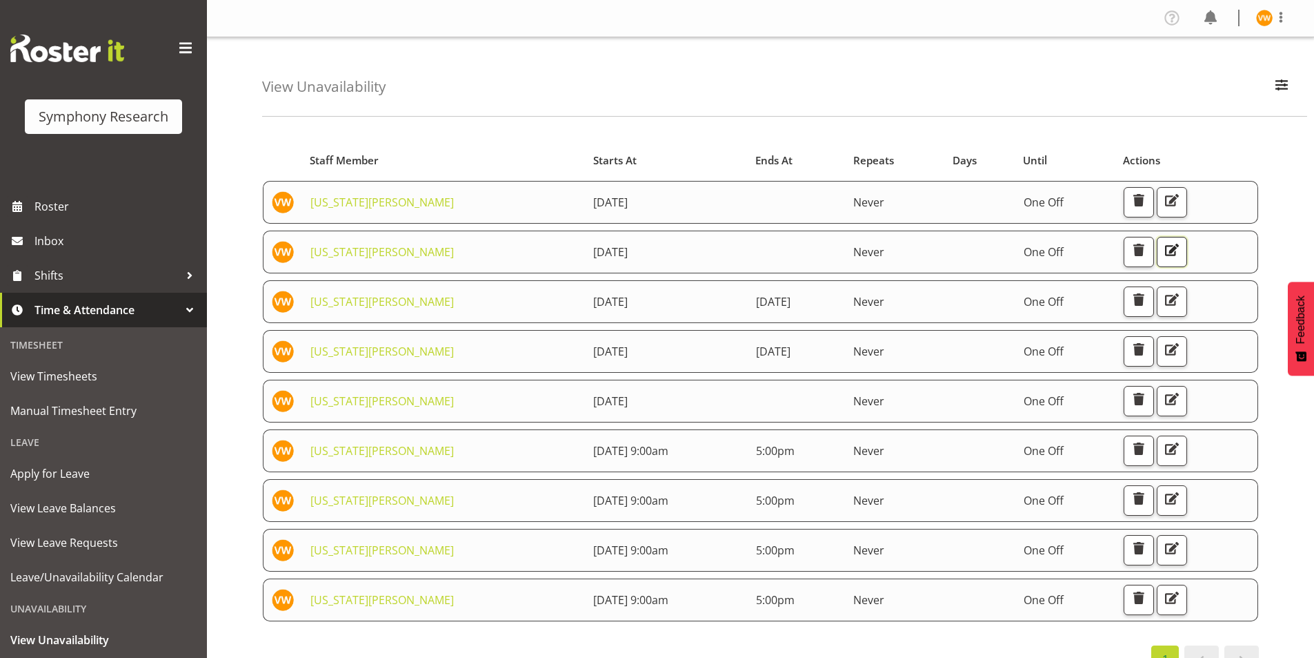
click at [1181, 251] on span "button" at bounding box center [1172, 250] width 18 height 18
click at [1148, 199] on span "button" at bounding box center [1139, 200] width 18 height 18
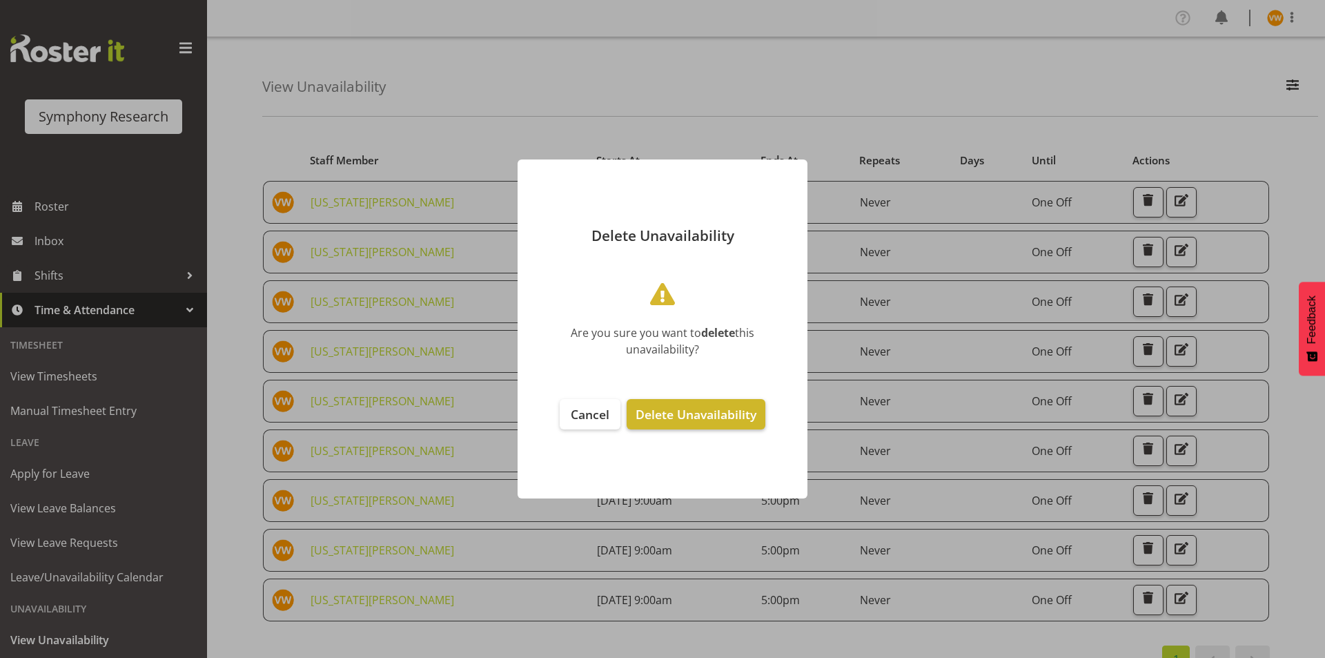
click at [711, 413] on span "Delete Unavailability" at bounding box center [695, 414] width 121 height 17
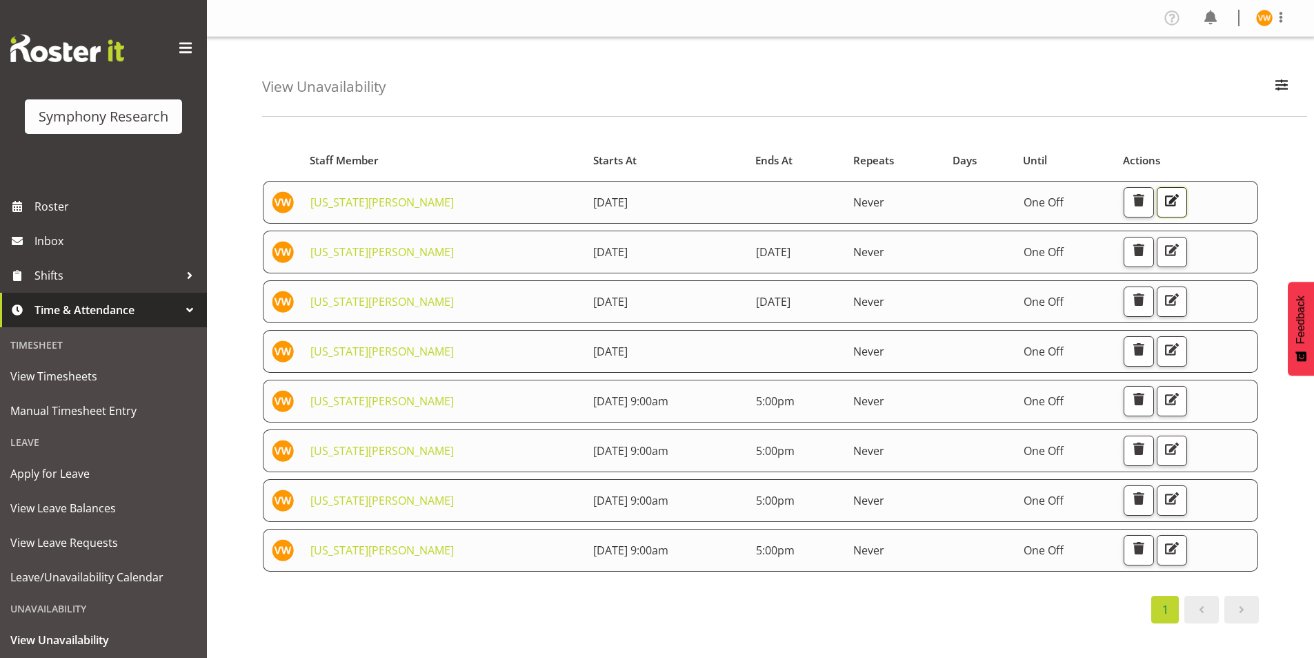
click at [1181, 199] on span "button" at bounding box center [1172, 200] width 18 height 18
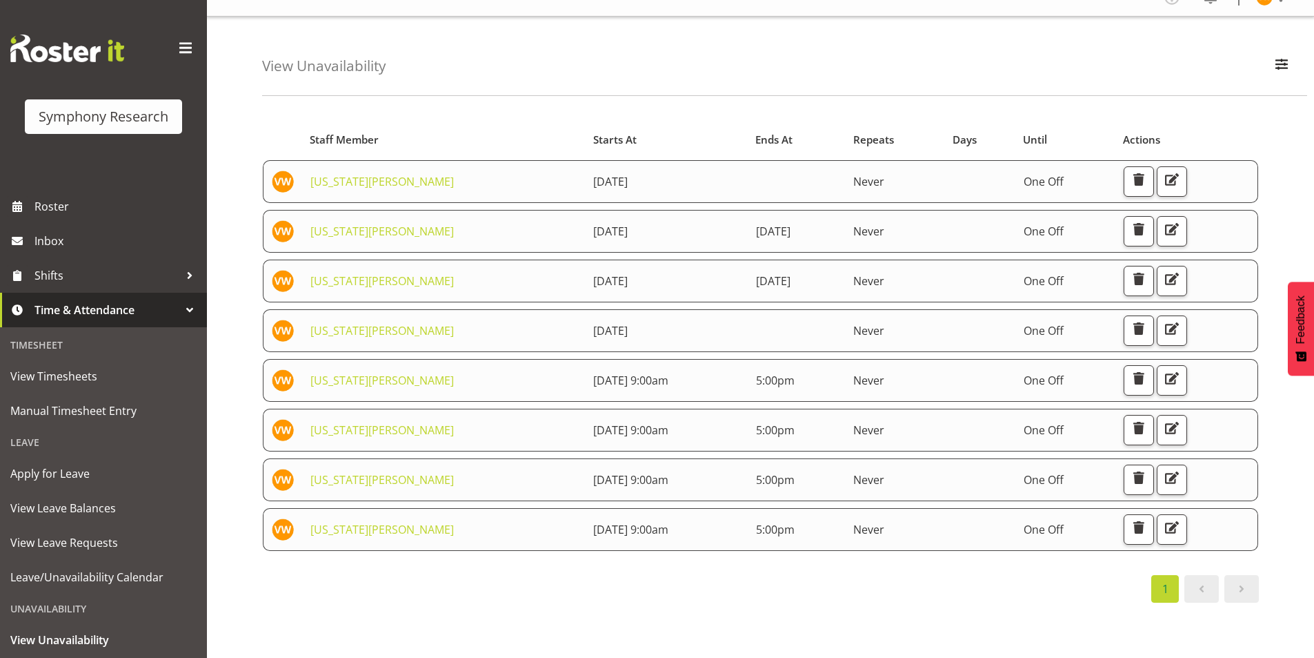
scroll to position [32, 0]
click at [1245, 583] on span at bounding box center [1242, 588] width 17 height 17
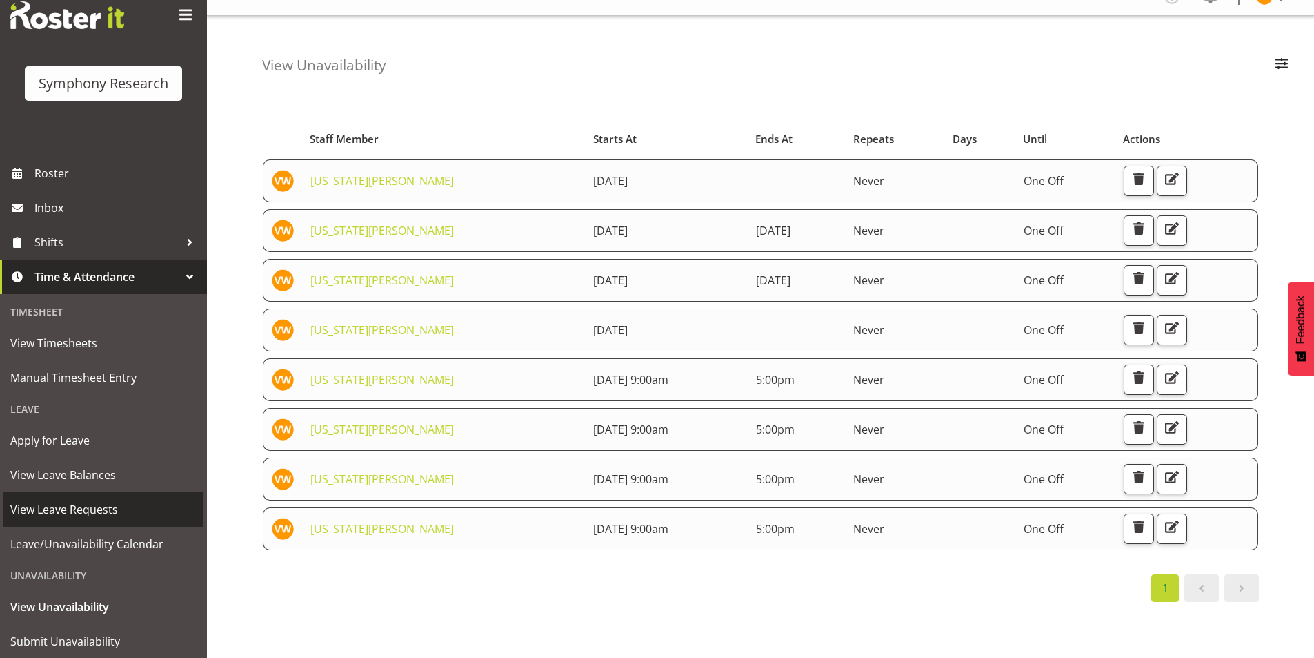
scroll to position [72, 0]
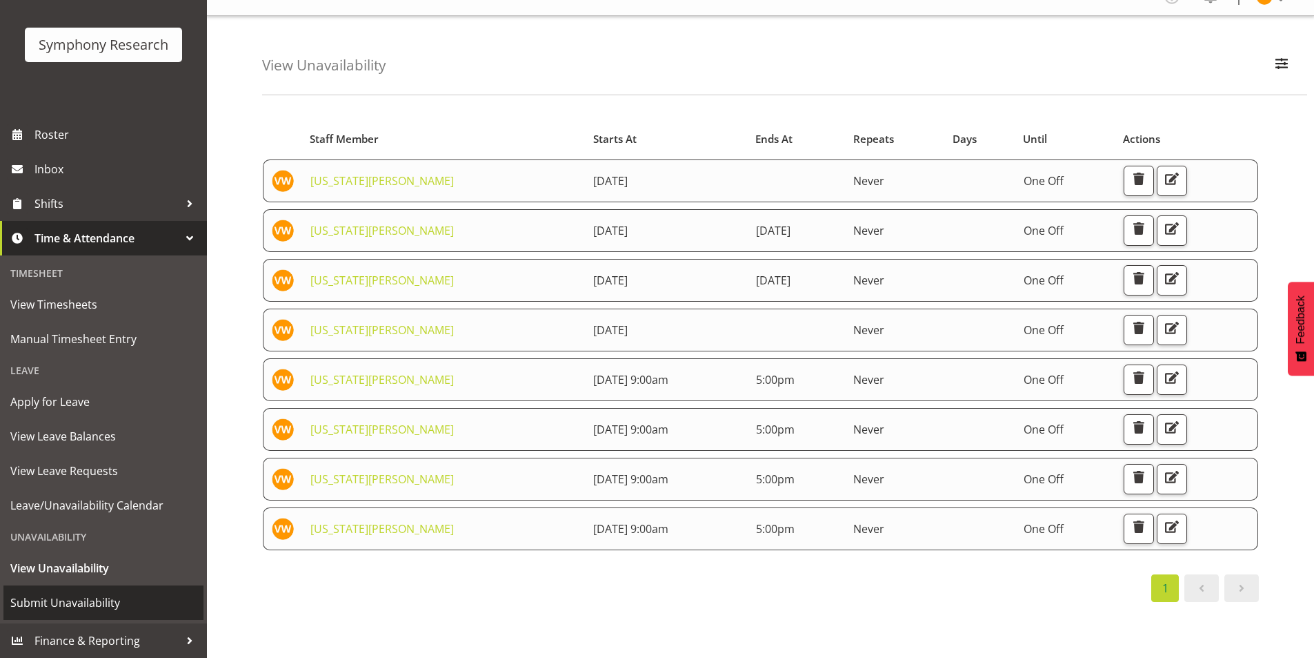
click at [56, 606] on span "Submit Unavailability" at bounding box center [103, 602] width 186 height 21
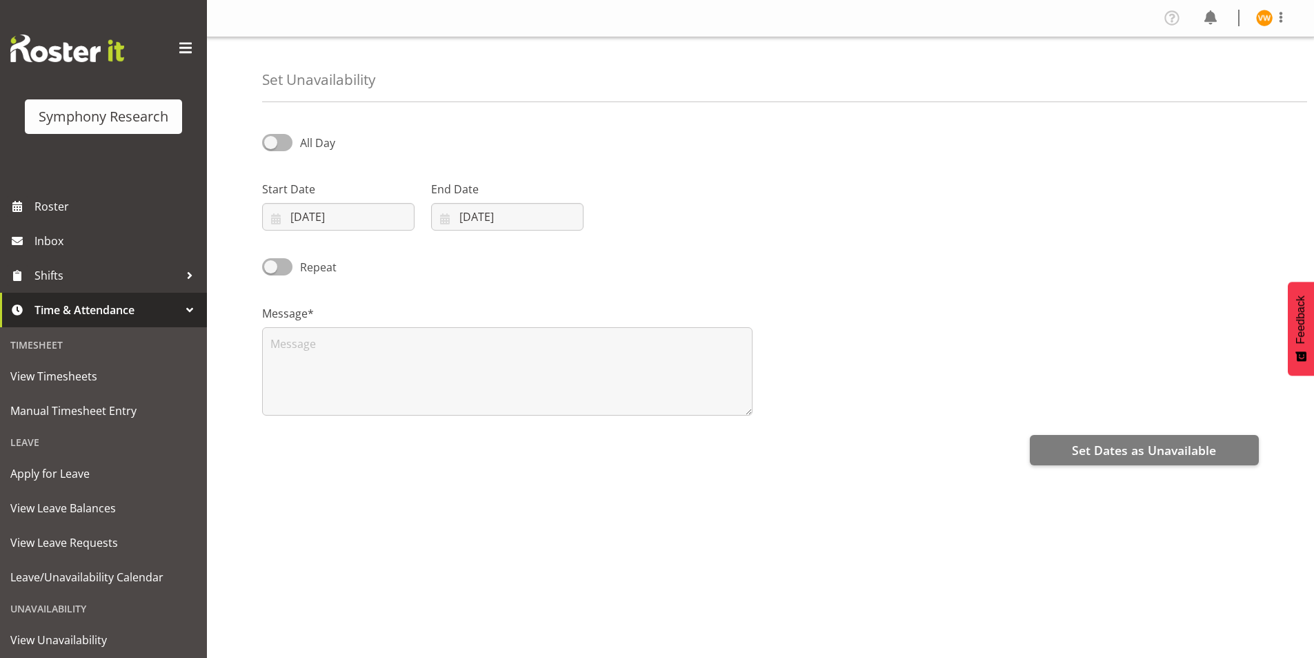
click at [110, 307] on span "Time & Attendance" at bounding box center [106, 309] width 145 height 21
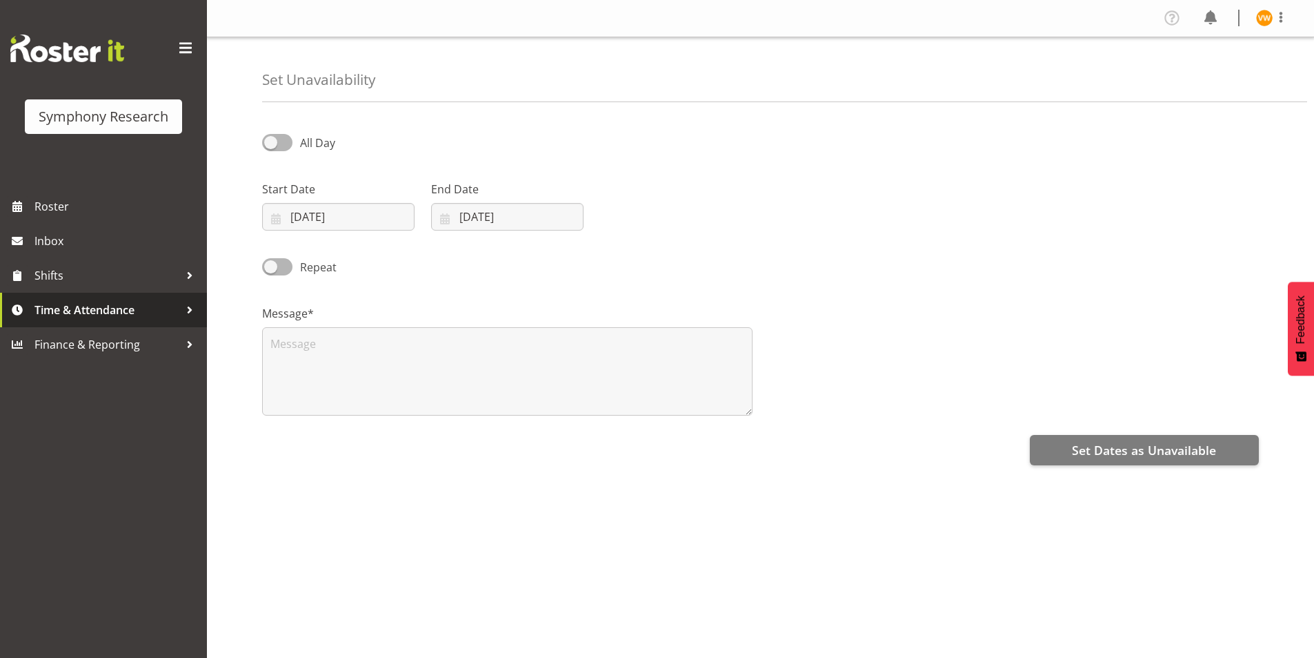
click at [172, 310] on span "Time & Attendance" at bounding box center [106, 309] width 145 height 21
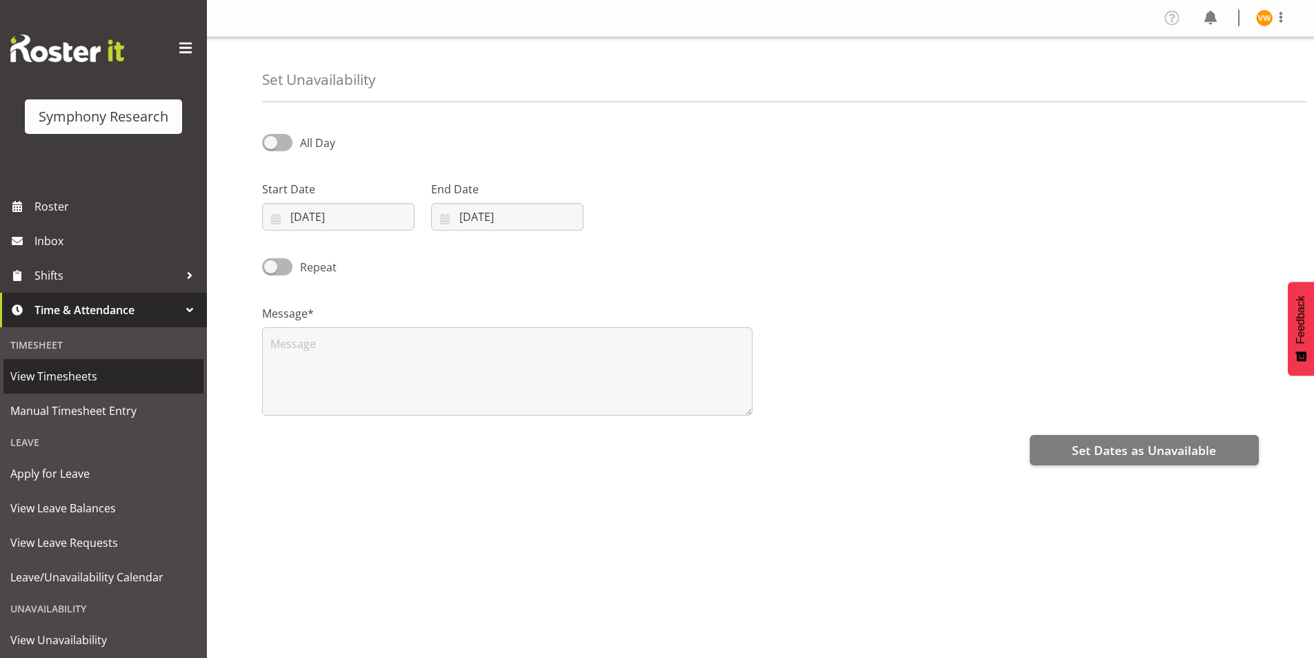
click at [99, 381] on span "View Timesheets" at bounding box center [103, 376] width 186 height 21
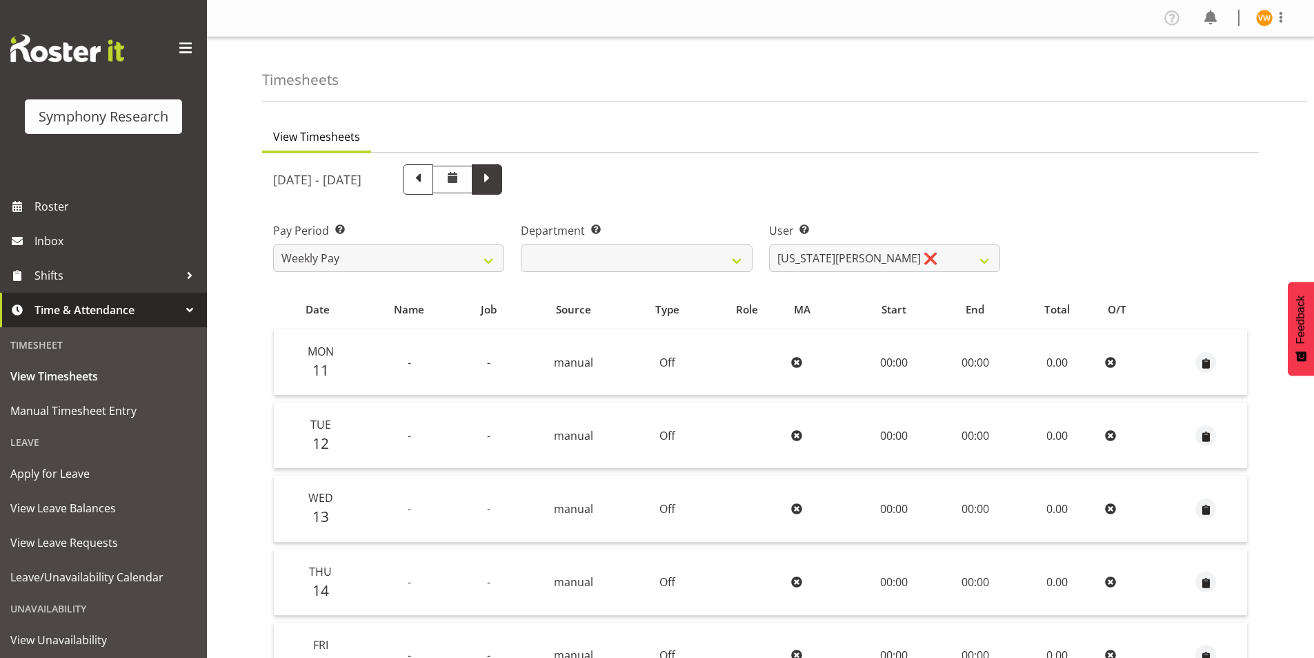
click at [496, 179] on span at bounding box center [487, 178] width 18 height 18
select select
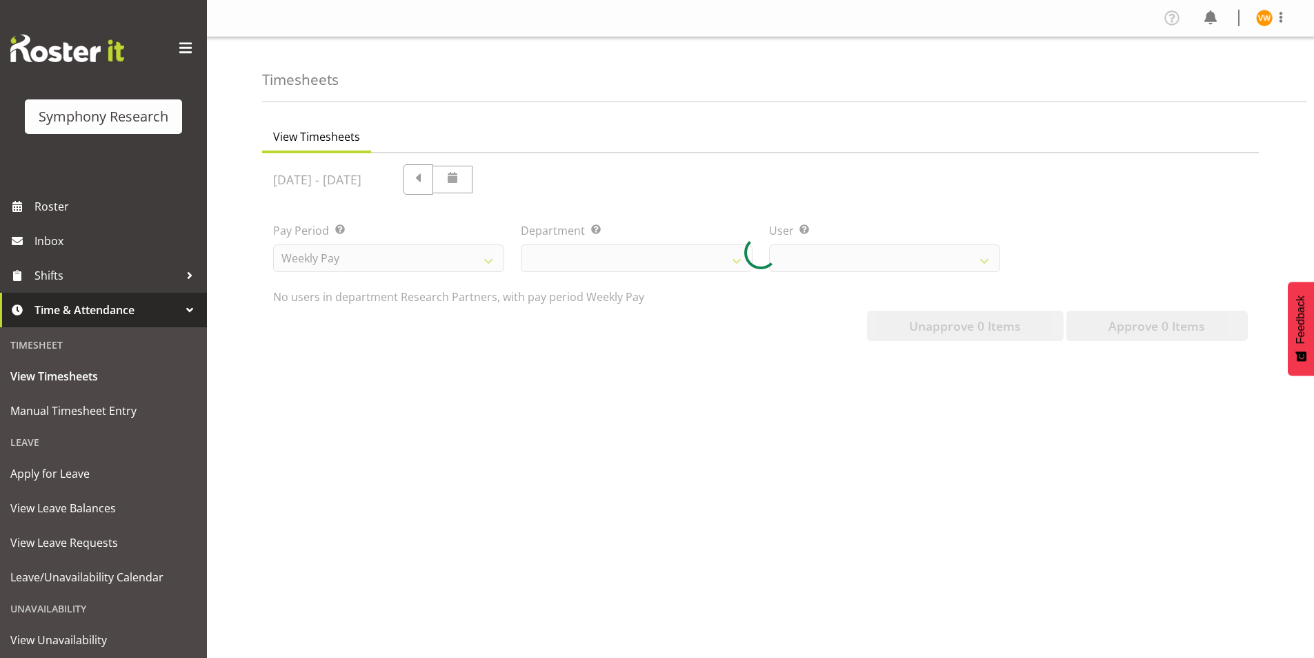
click at [572, 179] on div "August 18th - August 24th 2025 Pay Period Select which pay period you would lik…" at bounding box center [760, 248] width 975 height 185
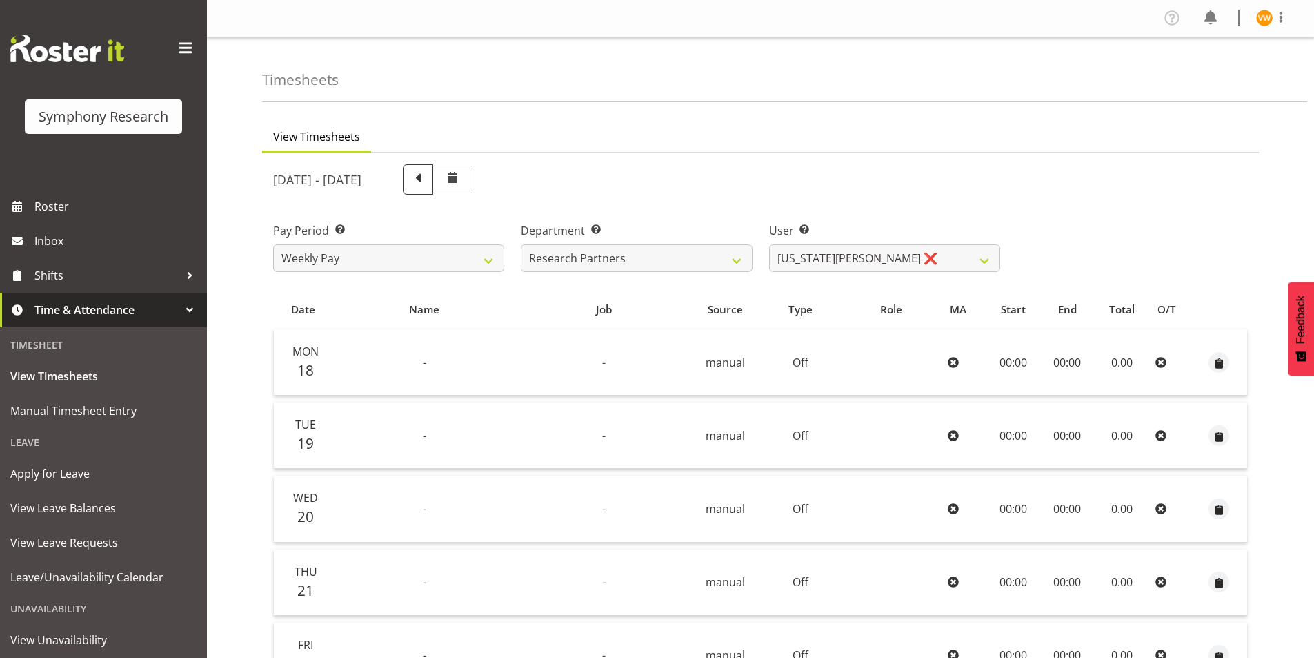
click at [572, 179] on div at bounding box center [760, 538] width 997 height 771
click at [572, 179] on div "[DATE] - [DATE]" at bounding box center [636, 179] width 727 height 30
click at [76, 411] on span "Manual Timesheet Entry" at bounding box center [103, 410] width 186 height 21
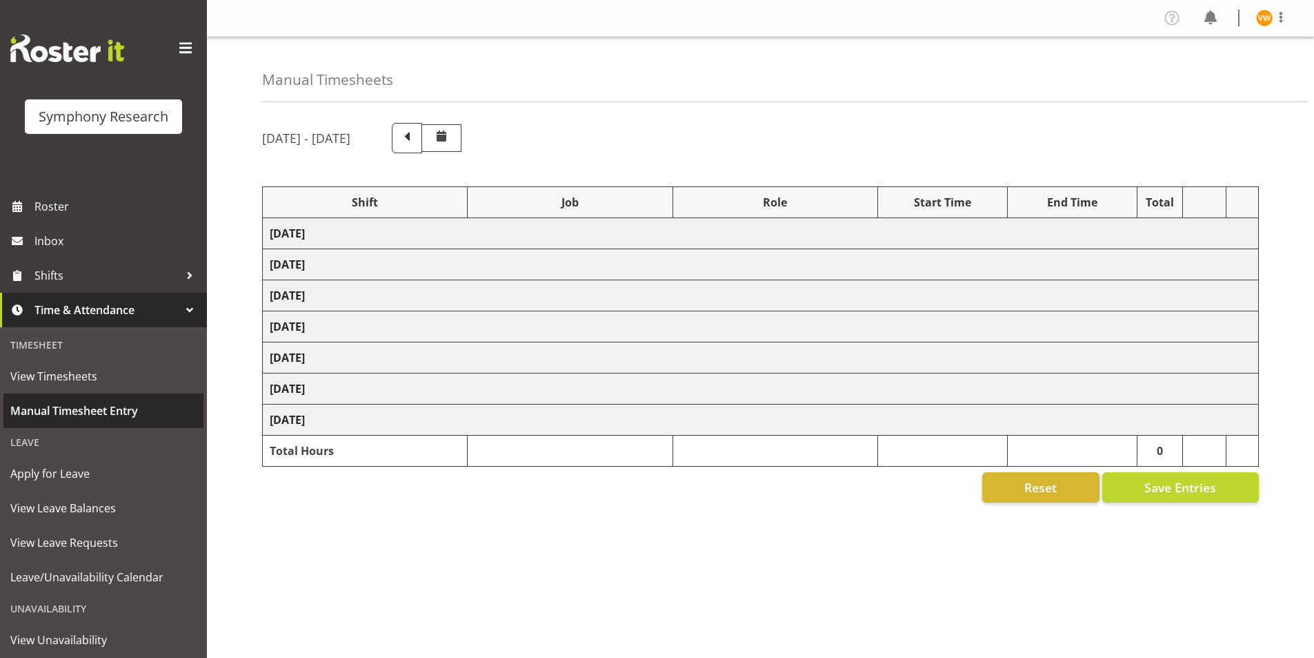
select select "67675"
select select "7759"
select select "47"
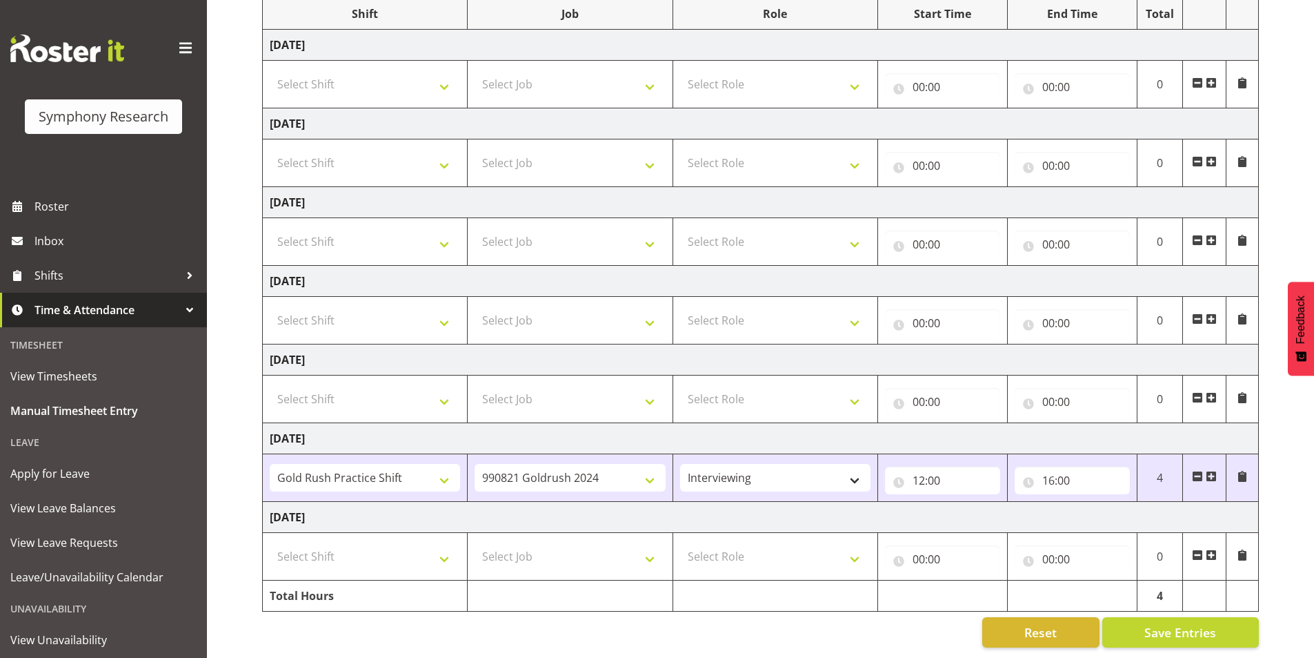
scroll to position [199, 0]
click at [1158, 624] on span "Save Entries" at bounding box center [1181, 632] width 72 height 18
click at [179, 308] on div at bounding box center [189, 309] width 21 height 21
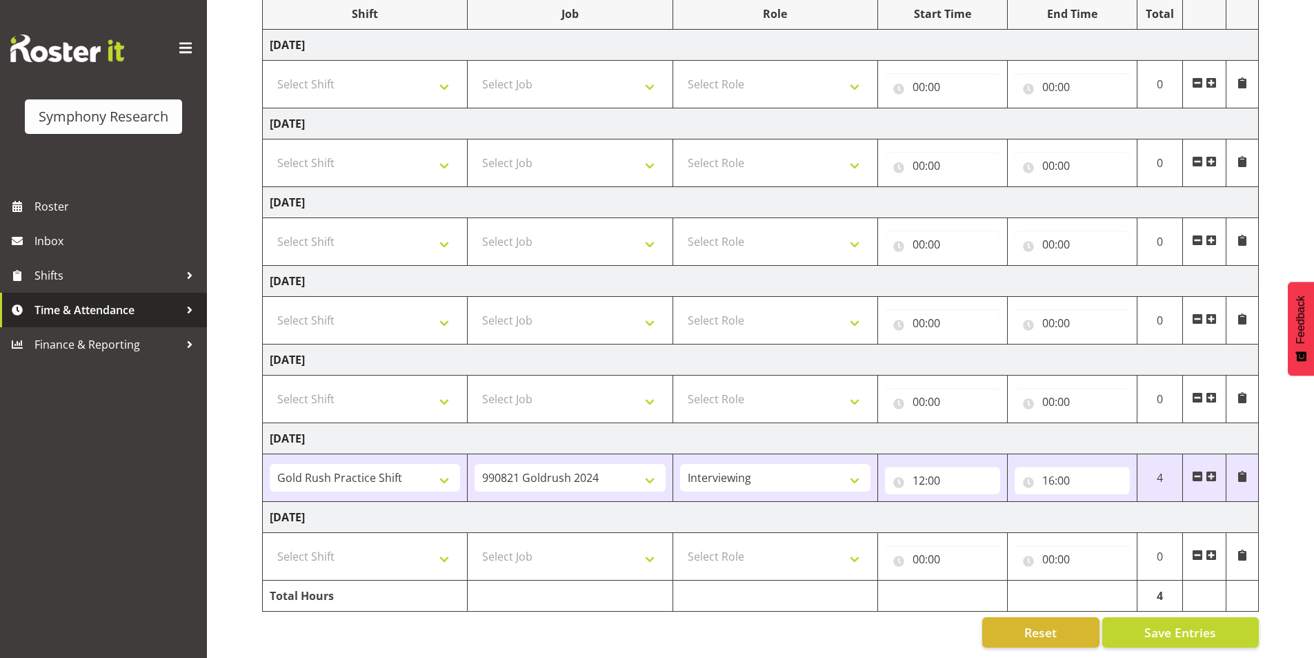
click at [172, 313] on span "Time & Attendance" at bounding box center [106, 309] width 145 height 21
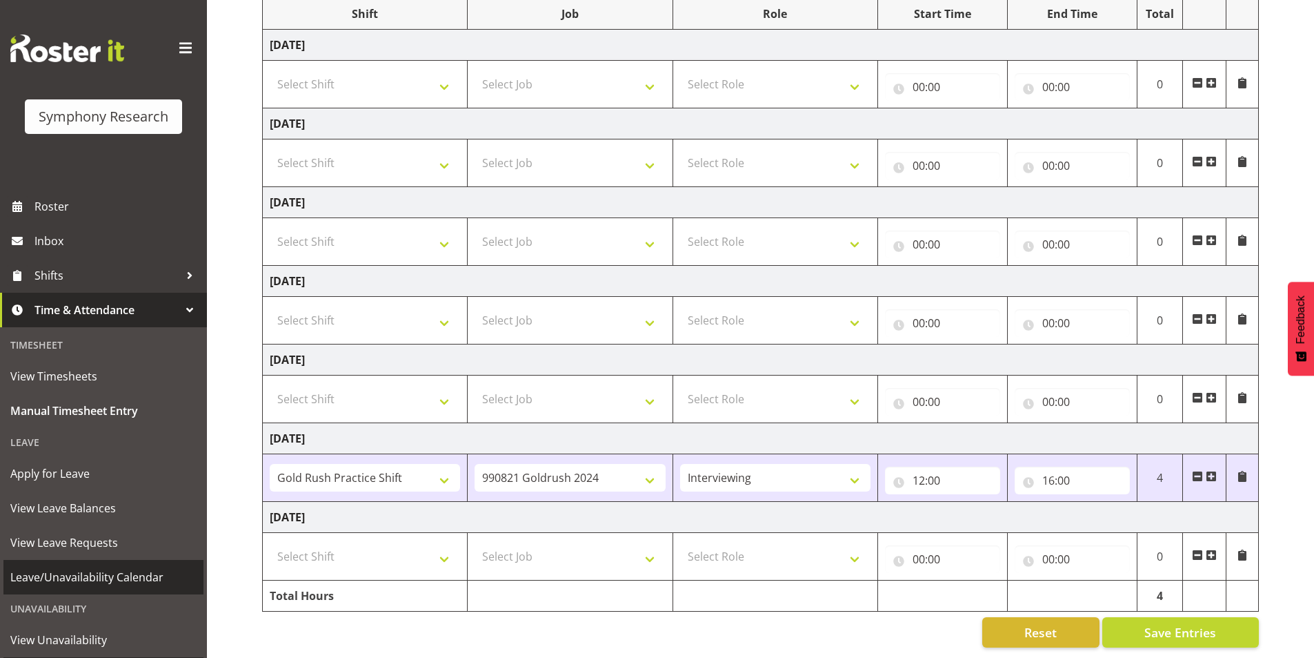
scroll to position [72, 0]
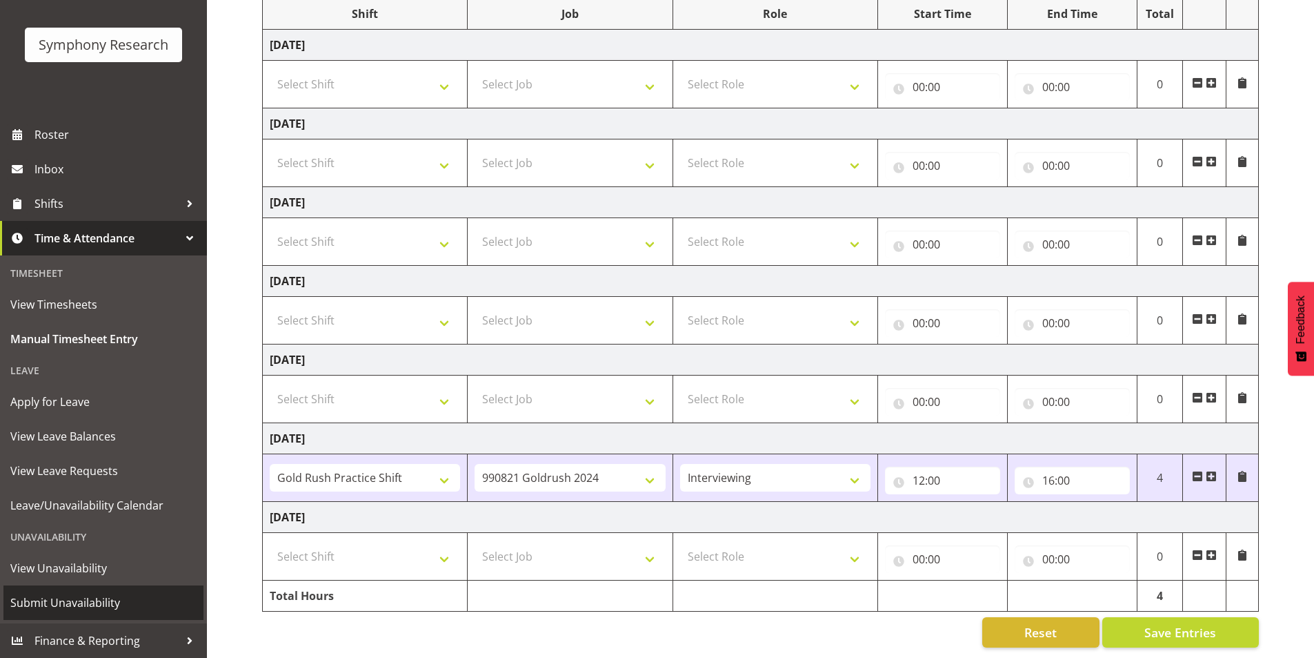
click at [68, 606] on span "Submit Unavailability" at bounding box center [103, 602] width 186 height 21
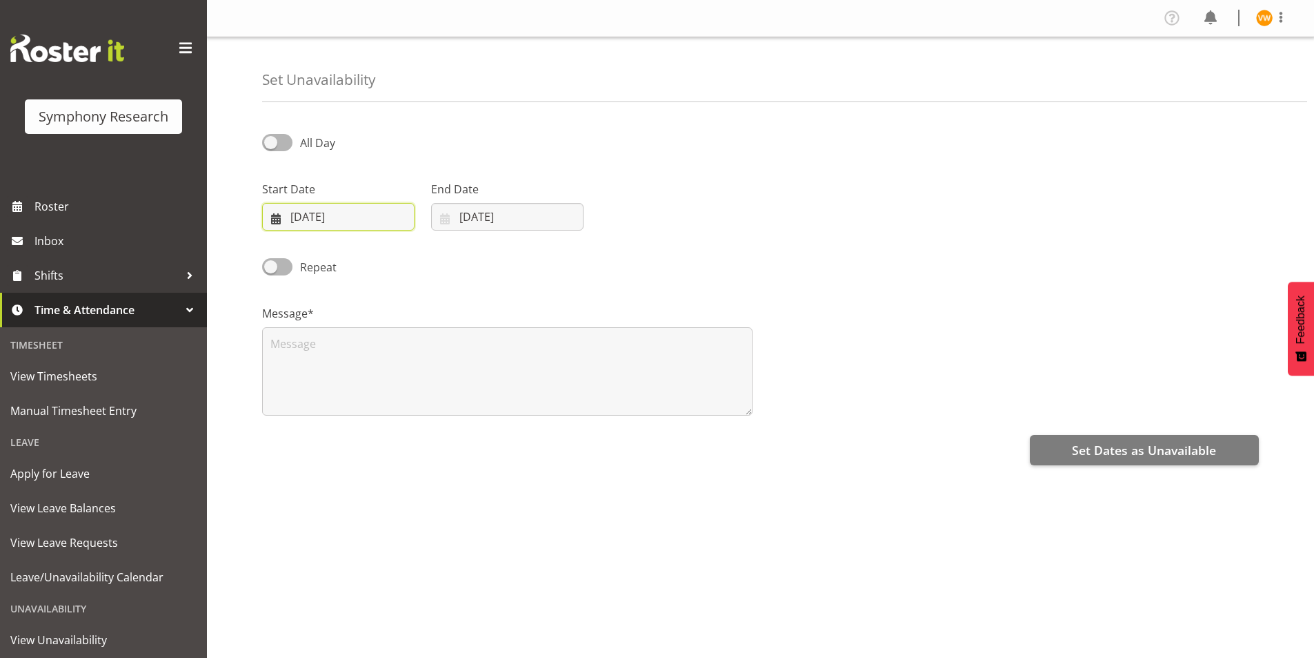
click at [297, 216] on input "[DATE]" at bounding box center [338, 217] width 152 height 28
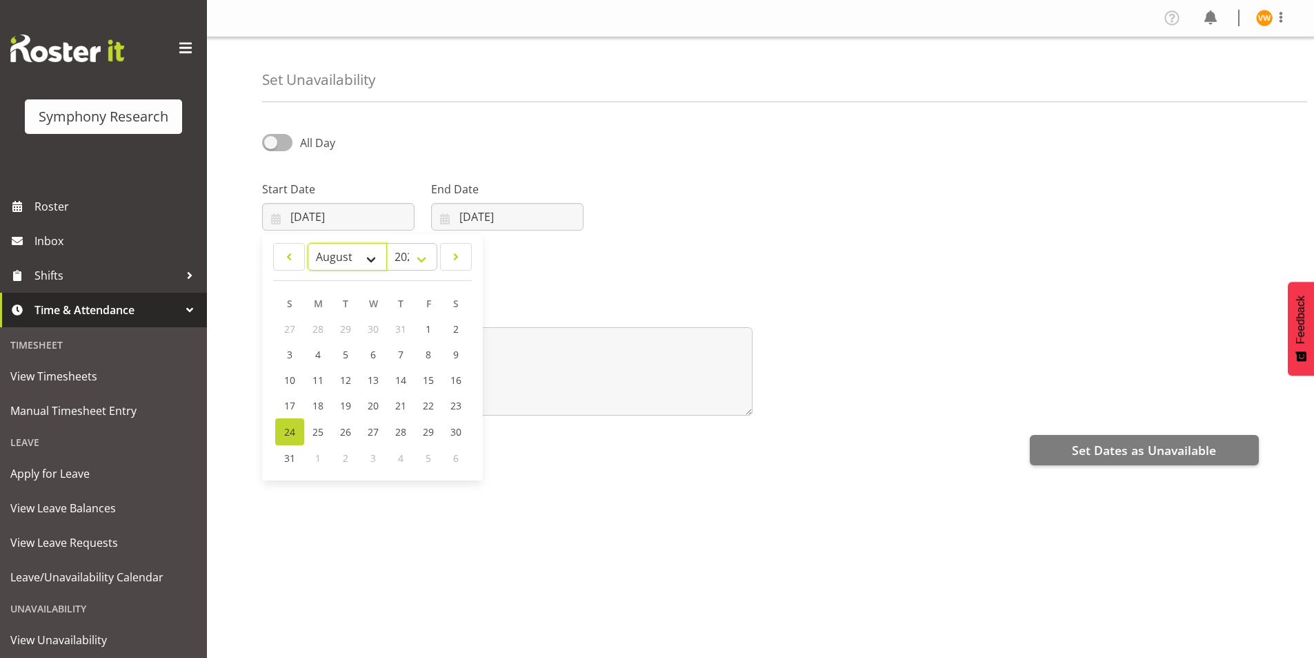
click at [374, 255] on select "January February March April May June July August September October November De…" at bounding box center [347, 257] width 79 height 28
select select "8"
click at [308, 243] on select "January February March April May June July August September October November De…" at bounding box center [347, 257] width 79 height 28
click at [340, 357] on link "9" at bounding box center [345, 355] width 28 height 26
type input "09/09/2025"
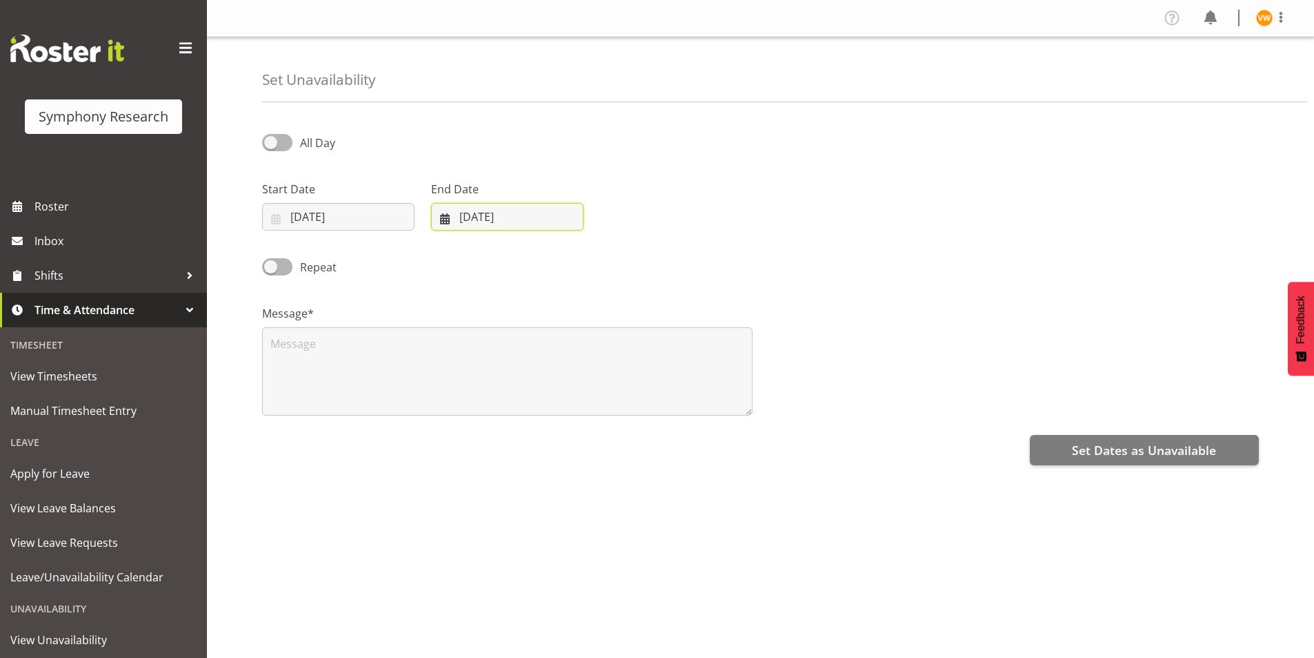
click at [509, 215] on input "24/08/2025" at bounding box center [507, 217] width 152 height 28
click at [520, 257] on select "January February March April May June July August September October November De…" at bounding box center [491, 257] width 95 height 28
select select "8"
click at [444, 243] on select "January February March April May June July August September October November De…" at bounding box center [491, 257] width 95 height 28
click at [477, 214] on input "24/08/2025" at bounding box center [507, 217] width 152 height 28
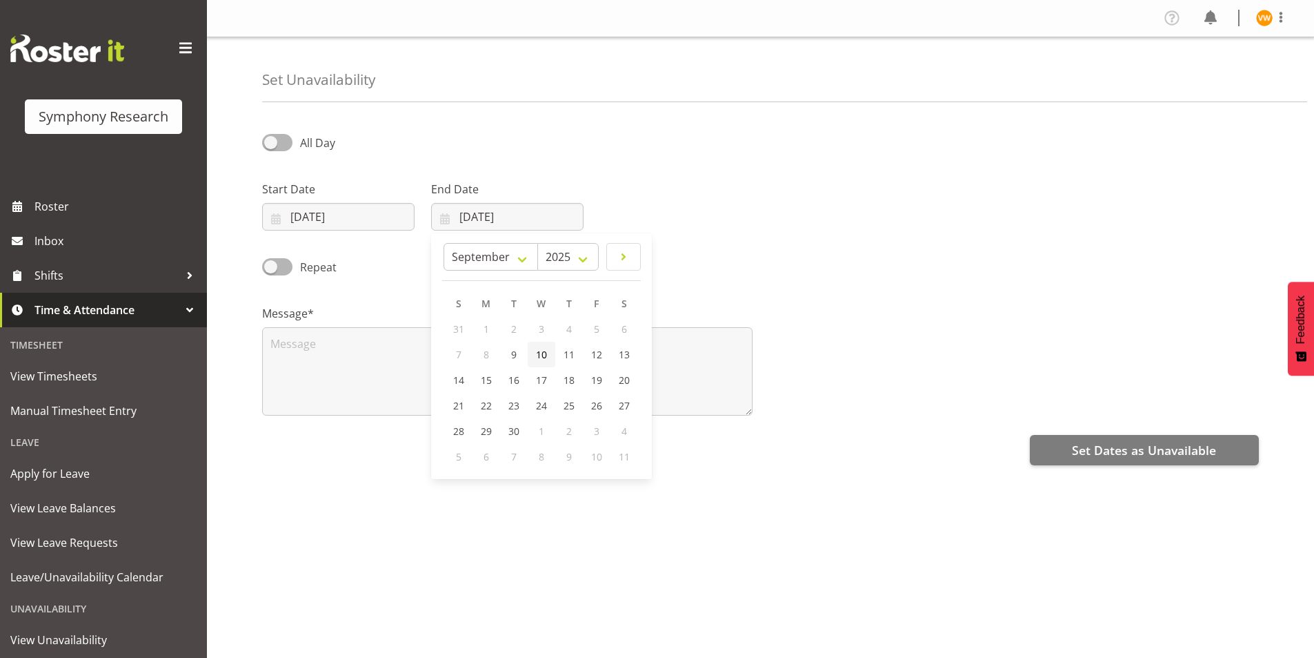
click at [545, 351] on span "10" at bounding box center [541, 354] width 11 height 13
type input "10/09/2025"
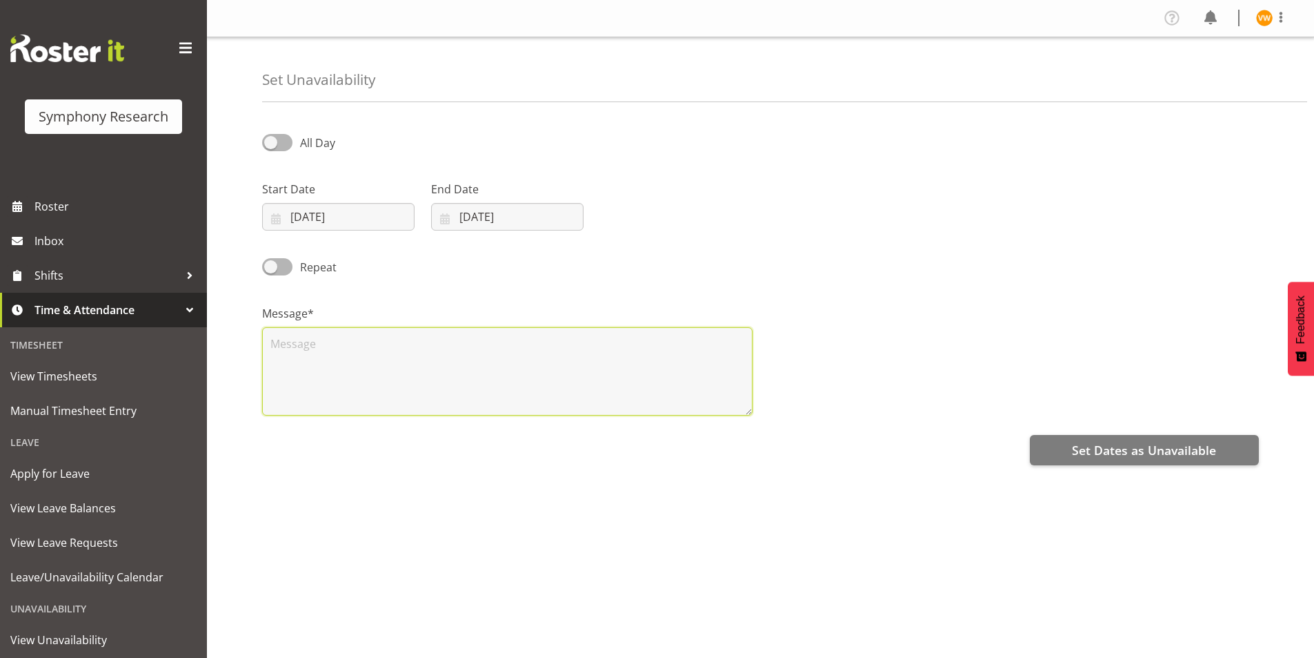
click at [317, 351] on textarea at bounding box center [507, 371] width 491 height 88
type textarea "n"
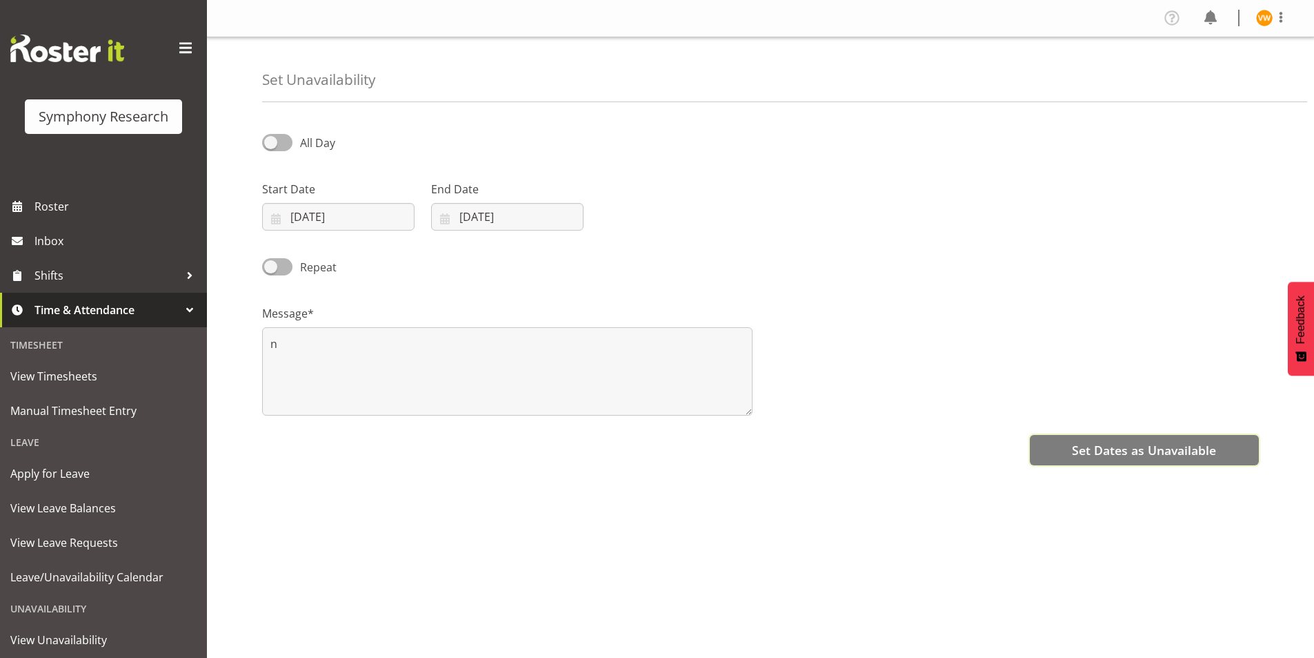
click at [1182, 442] on span "Set Dates as Unavailable" at bounding box center [1144, 450] width 144 height 18
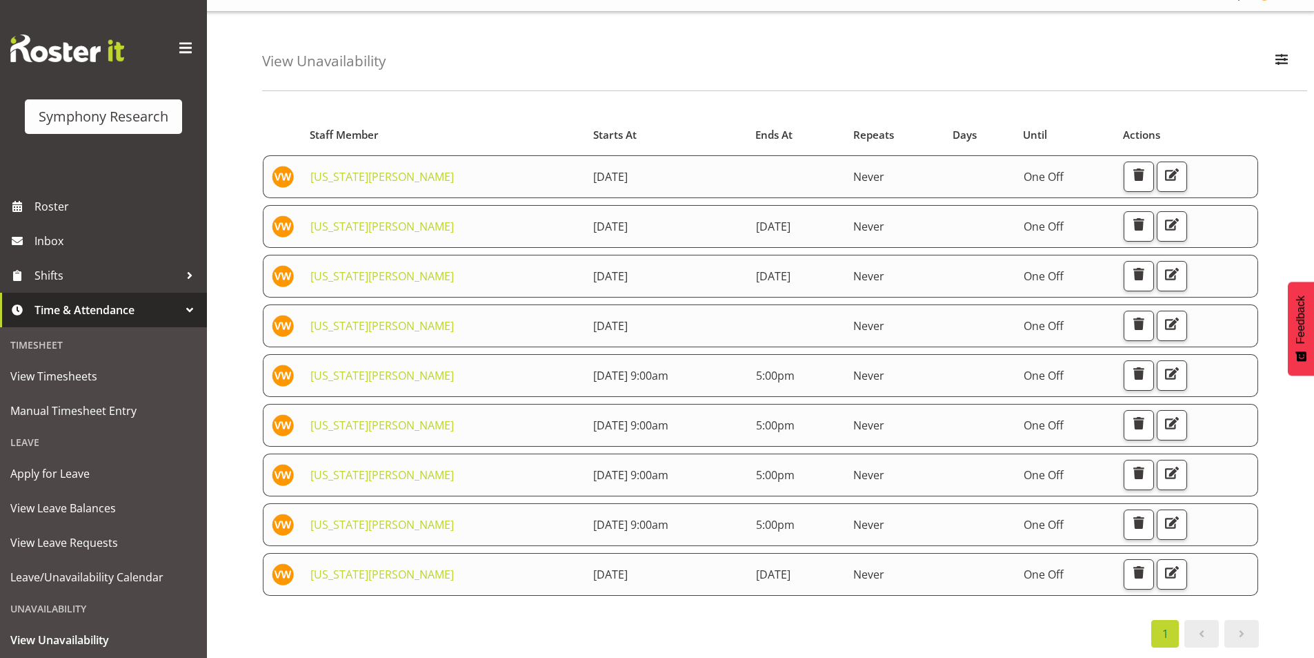
scroll to position [36, 0]
click at [1148, 563] on span "button" at bounding box center [1139, 572] width 18 height 18
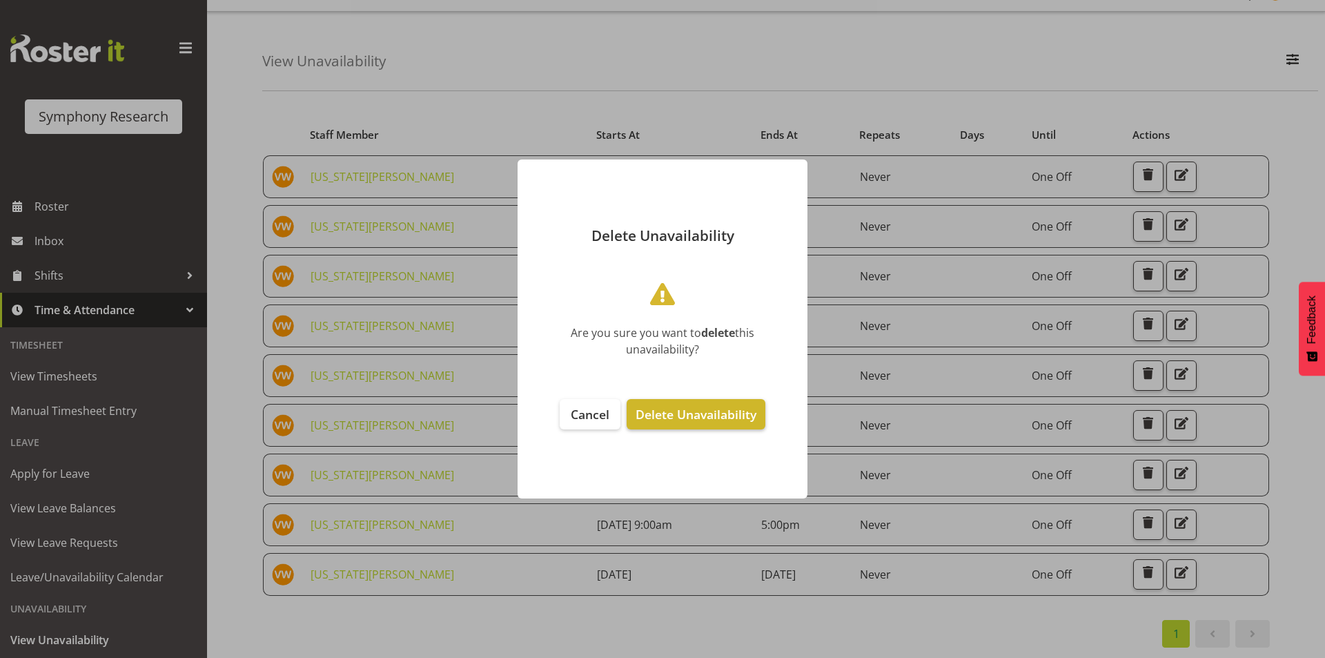
click at [707, 409] on span "Delete Unavailability" at bounding box center [695, 414] width 121 height 17
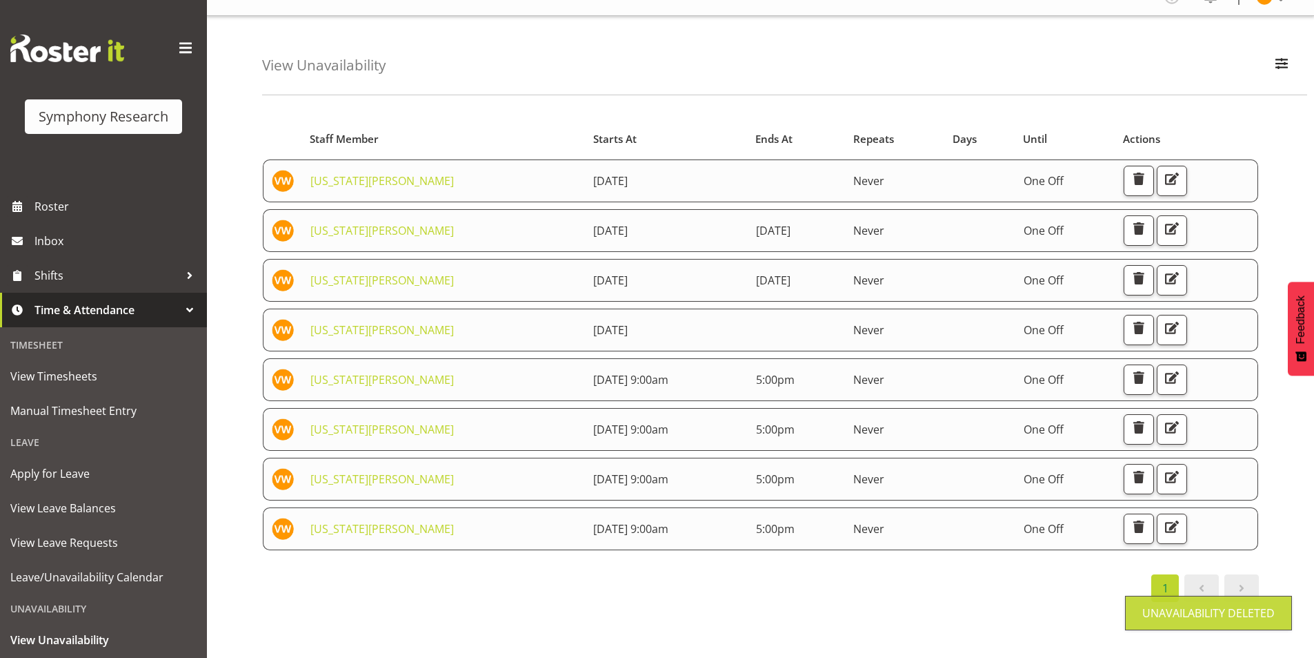
scroll to position [32, 0]
click at [1148, 269] on span "button" at bounding box center [1139, 278] width 18 height 18
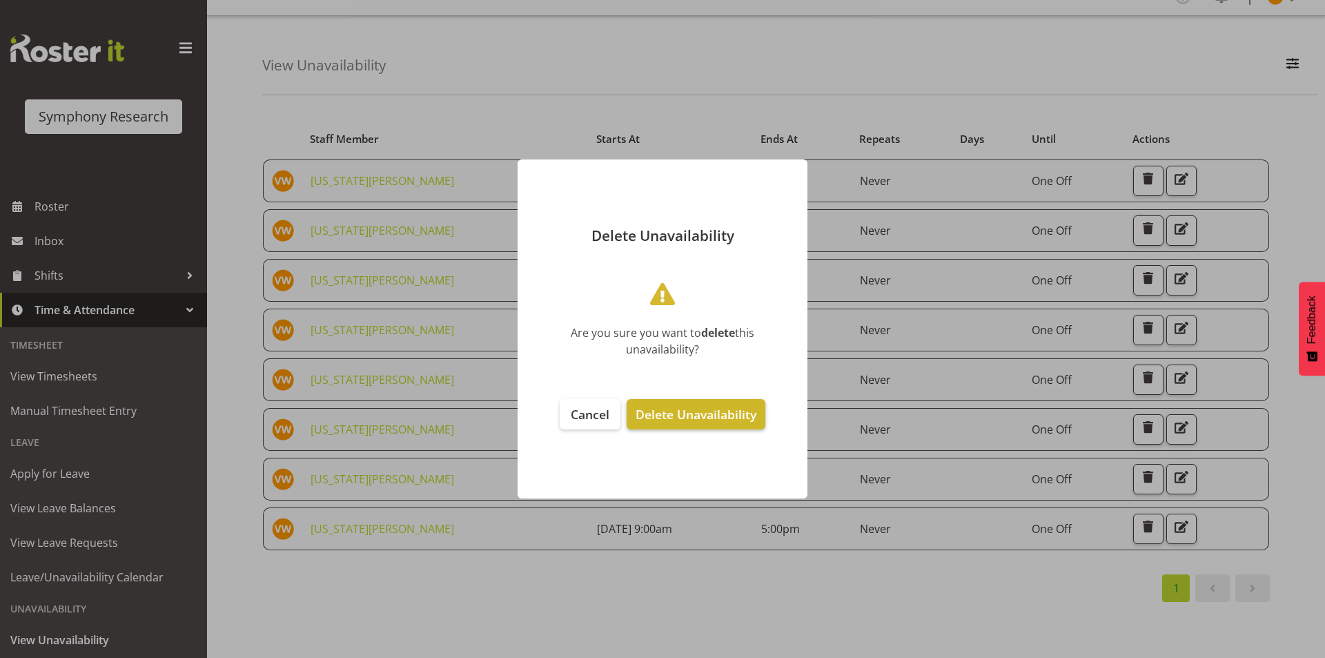
click at [698, 414] on span "Delete Unavailability" at bounding box center [695, 414] width 121 height 17
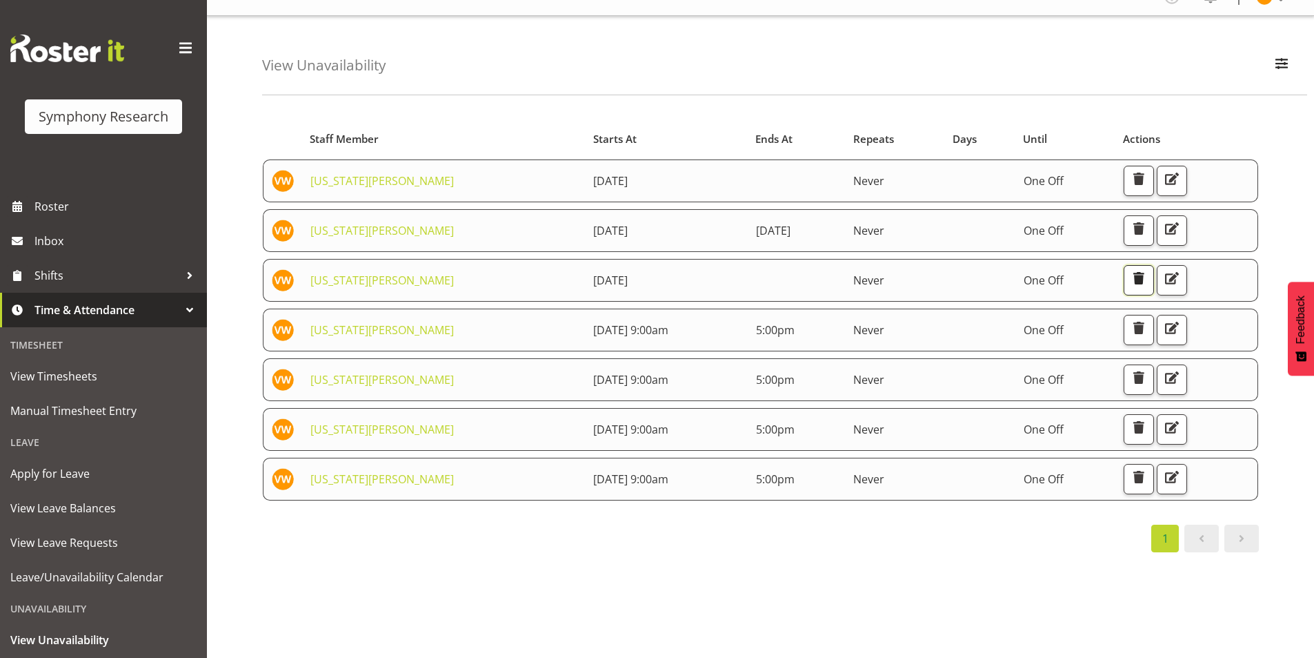
click at [1145, 269] on span "button" at bounding box center [1139, 278] width 18 height 18
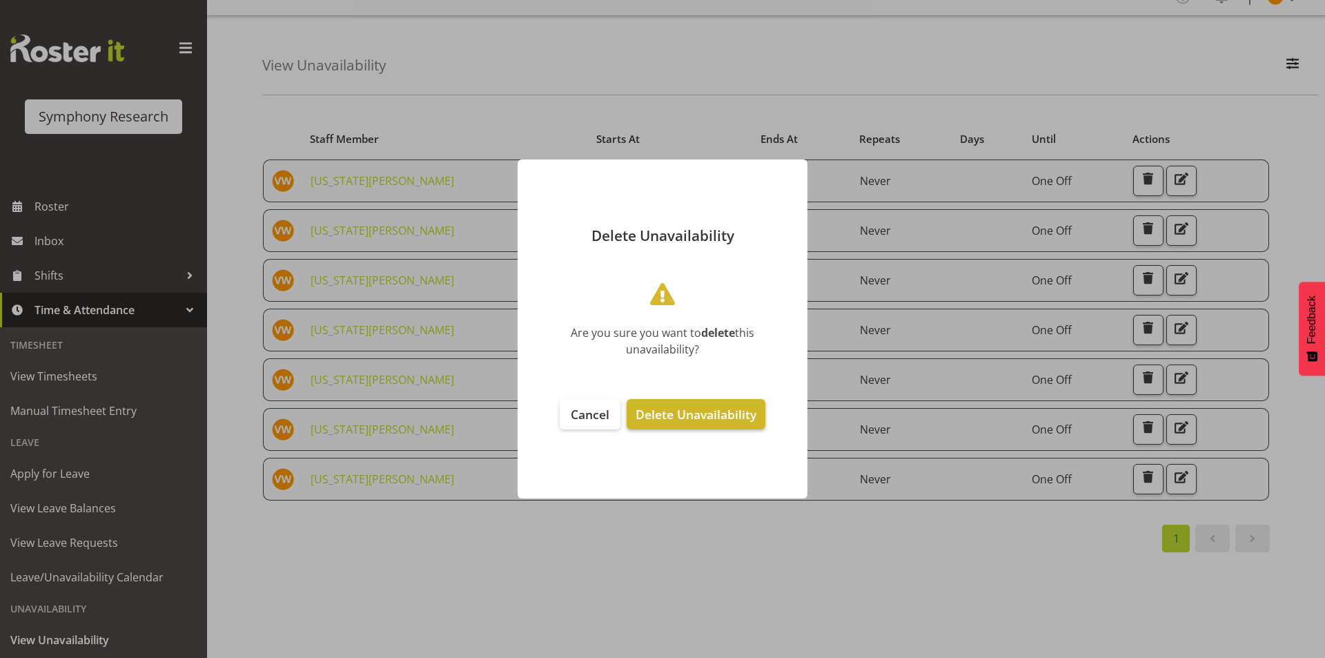
click at [676, 415] on span "Delete Unavailability" at bounding box center [695, 414] width 121 height 17
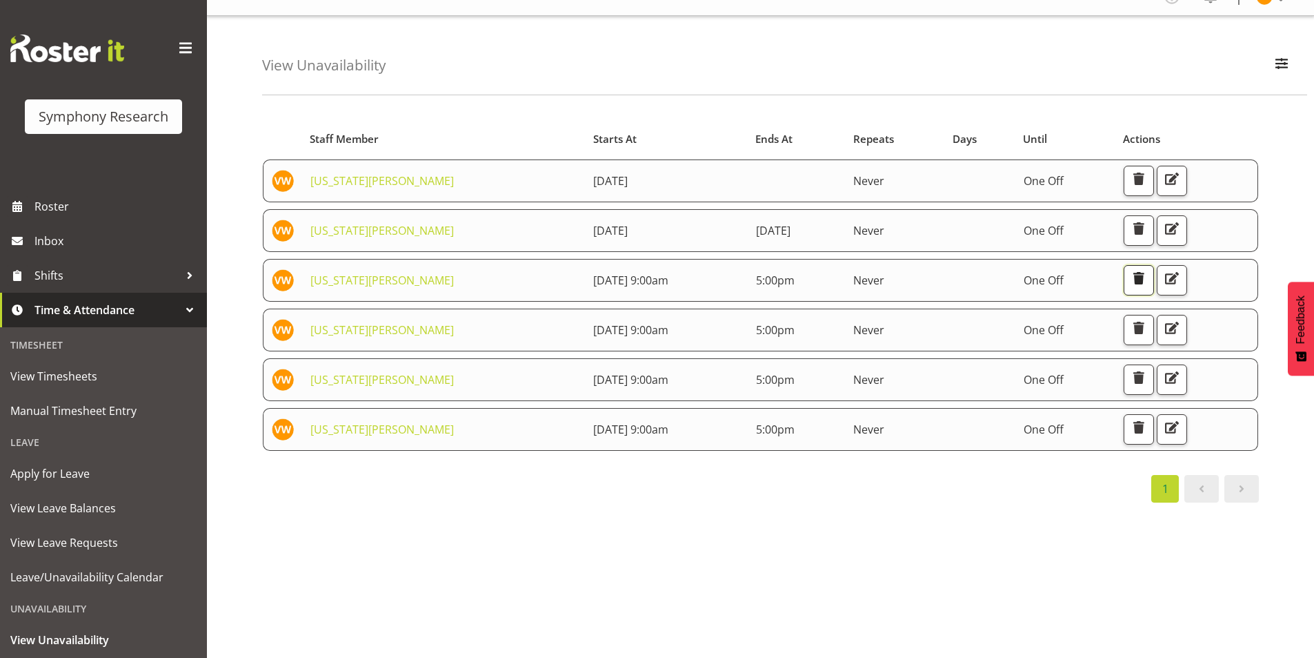
click at [1148, 273] on span "button" at bounding box center [1139, 278] width 18 height 18
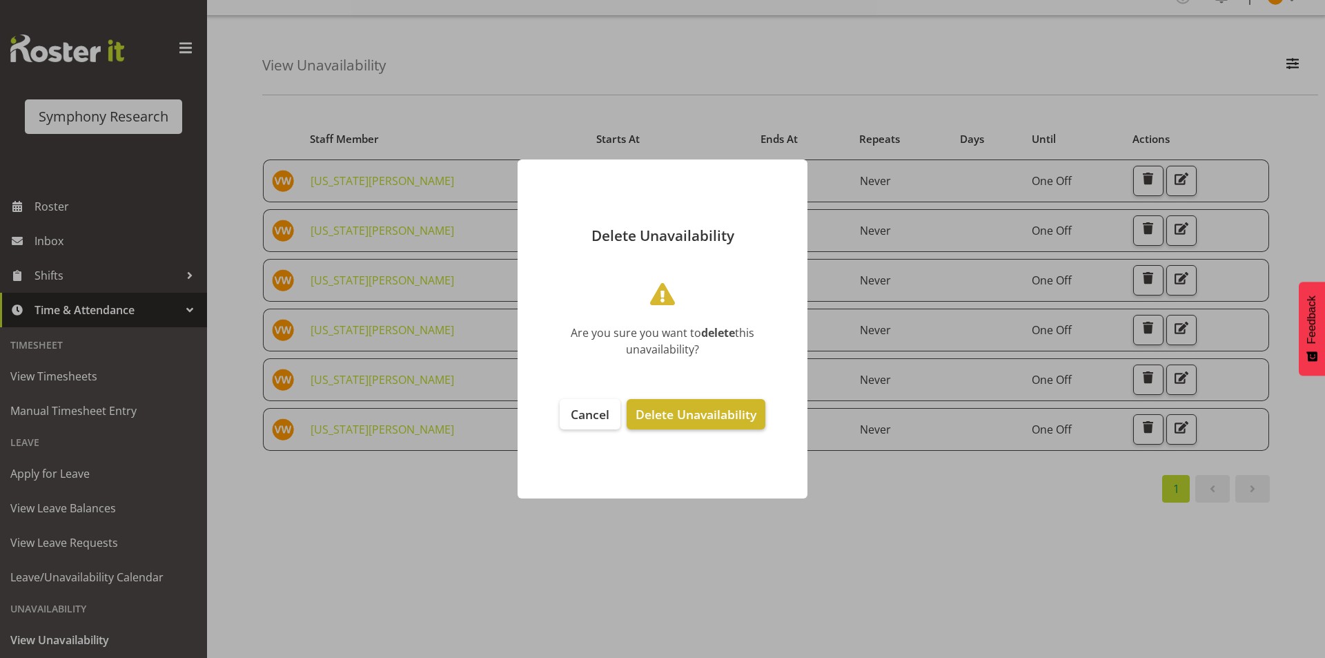
click at [736, 410] on span "Delete Unavailability" at bounding box center [695, 414] width 121 height 17
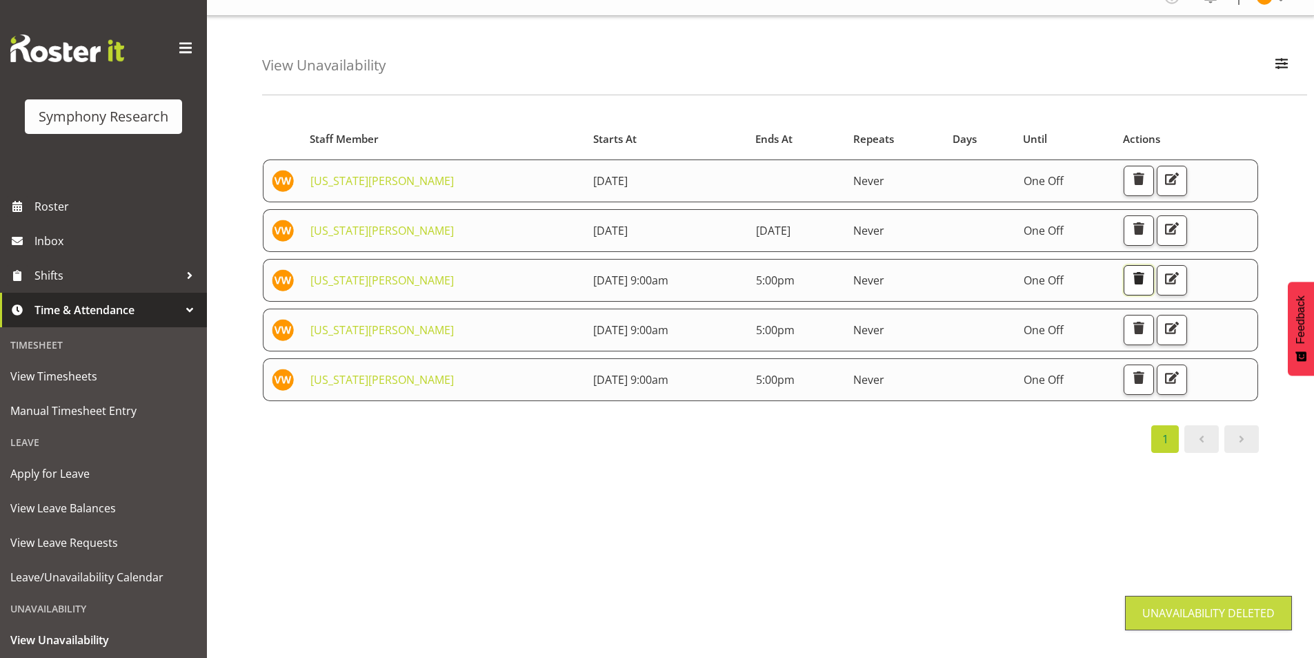
click at [1148, 270] on span "button" at bounding box center [1139, 278] width 18 height 18
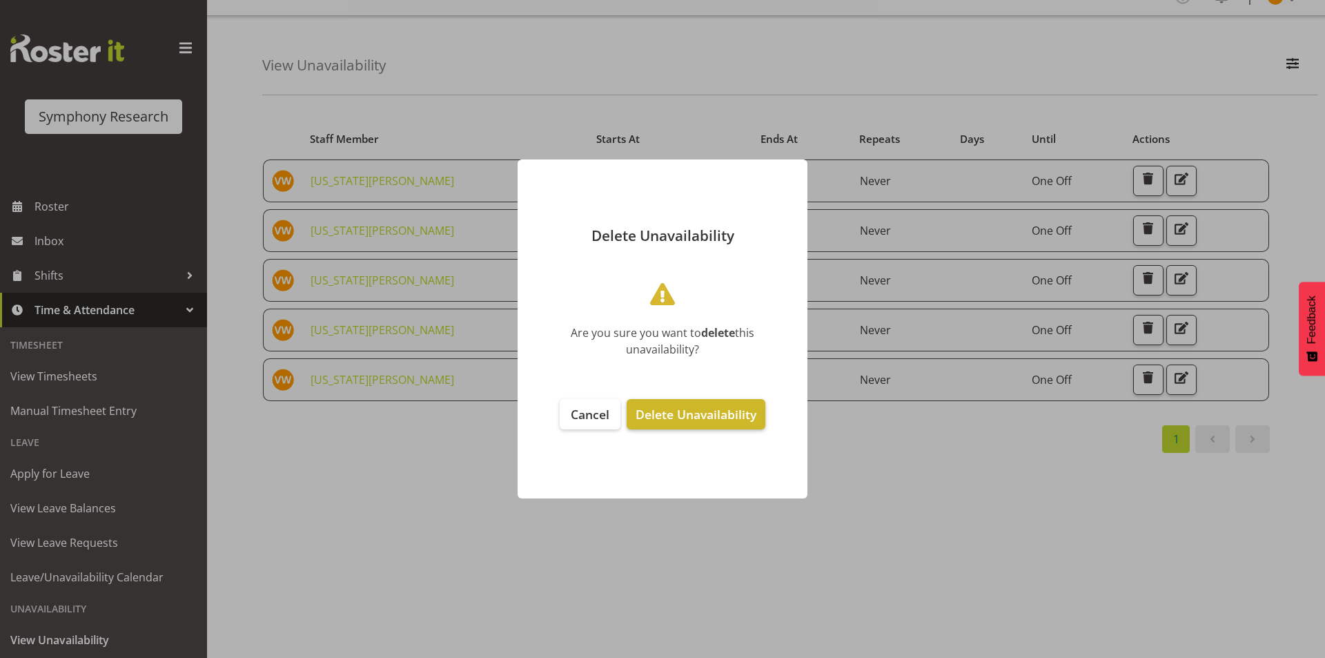
click at [679, 413] on span "Delete Unavailability" at bounding box center [695, 414] width 121 height 17
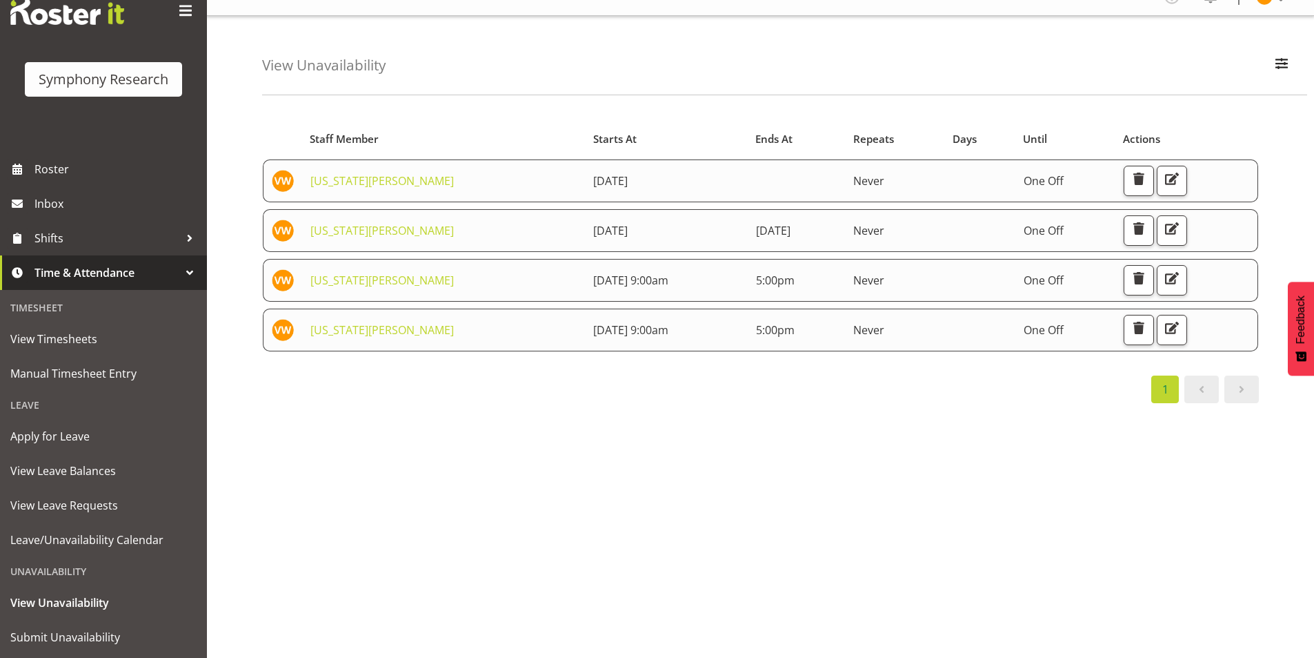
scroll to position [72, 0]
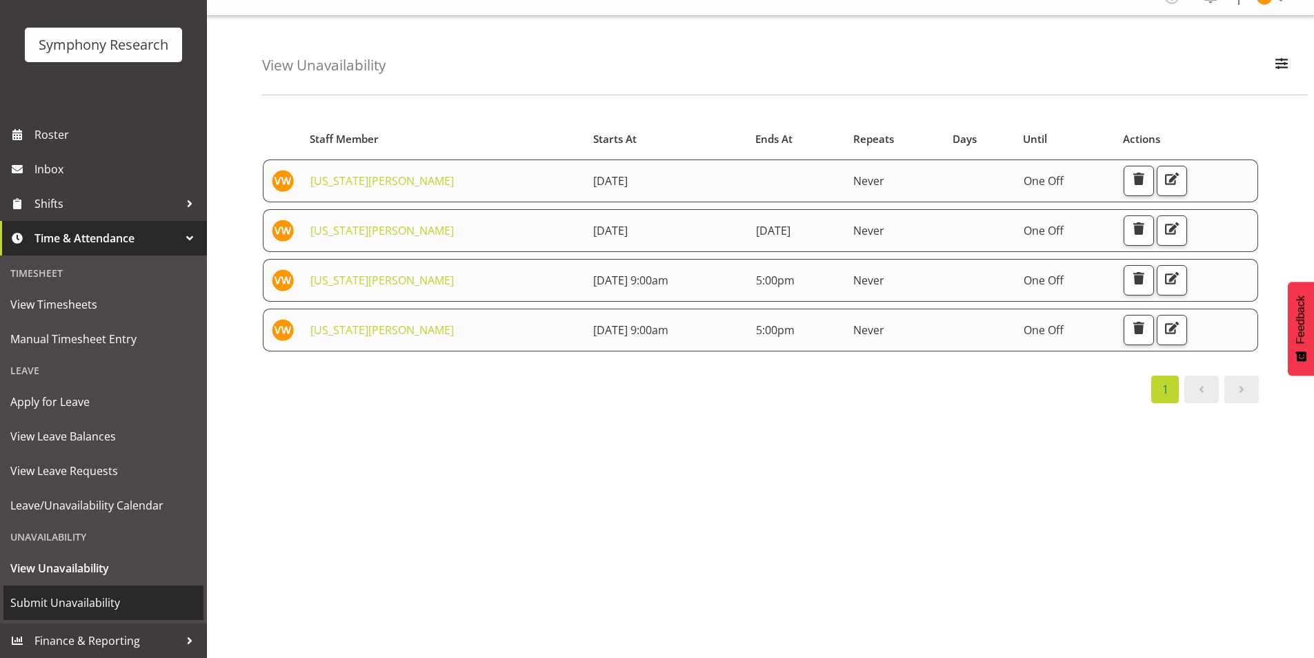
click at [90, 604] on span "Submit Unavailability" at bounding box center [103, 602] width 186 height 21
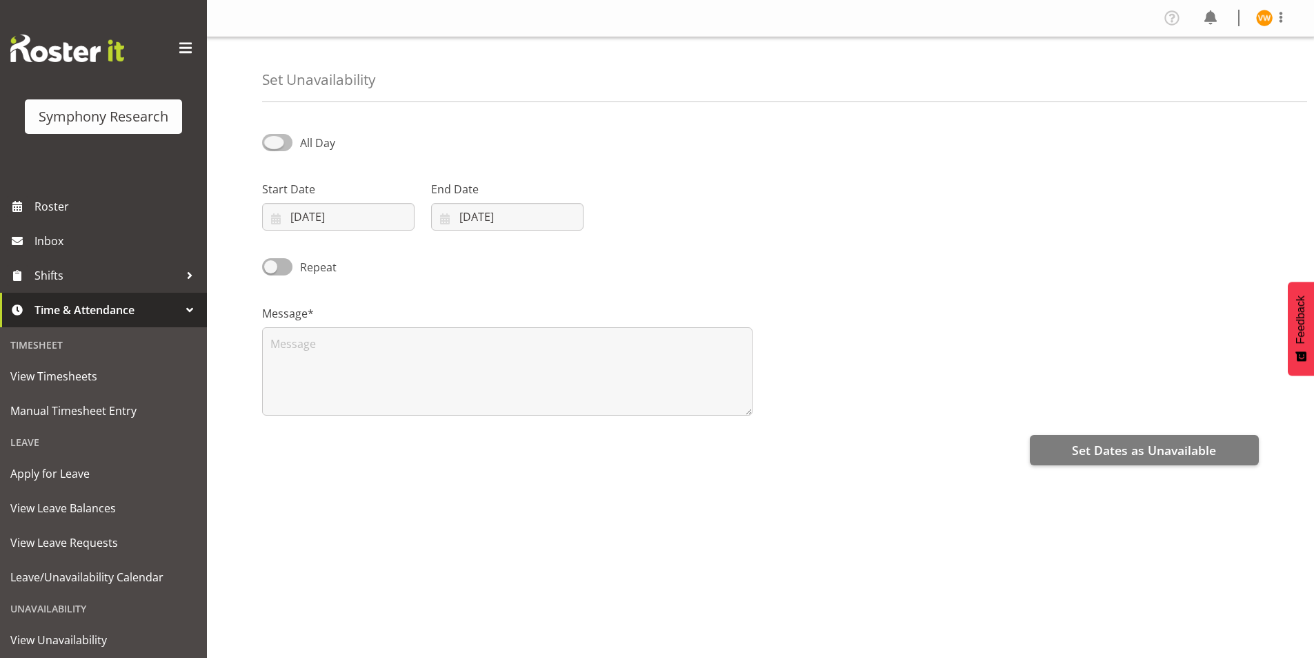
click at [281, 145] on span at bounding box center [277, 142] width 30 height 17
click at [271, 145] on input "All Day" at bounding box center [266, 142] width 9 height 9
checkbox input "true"
click at [316, 216] on input "[DATE]" at bounding box center [338, 217] width 152 height 28
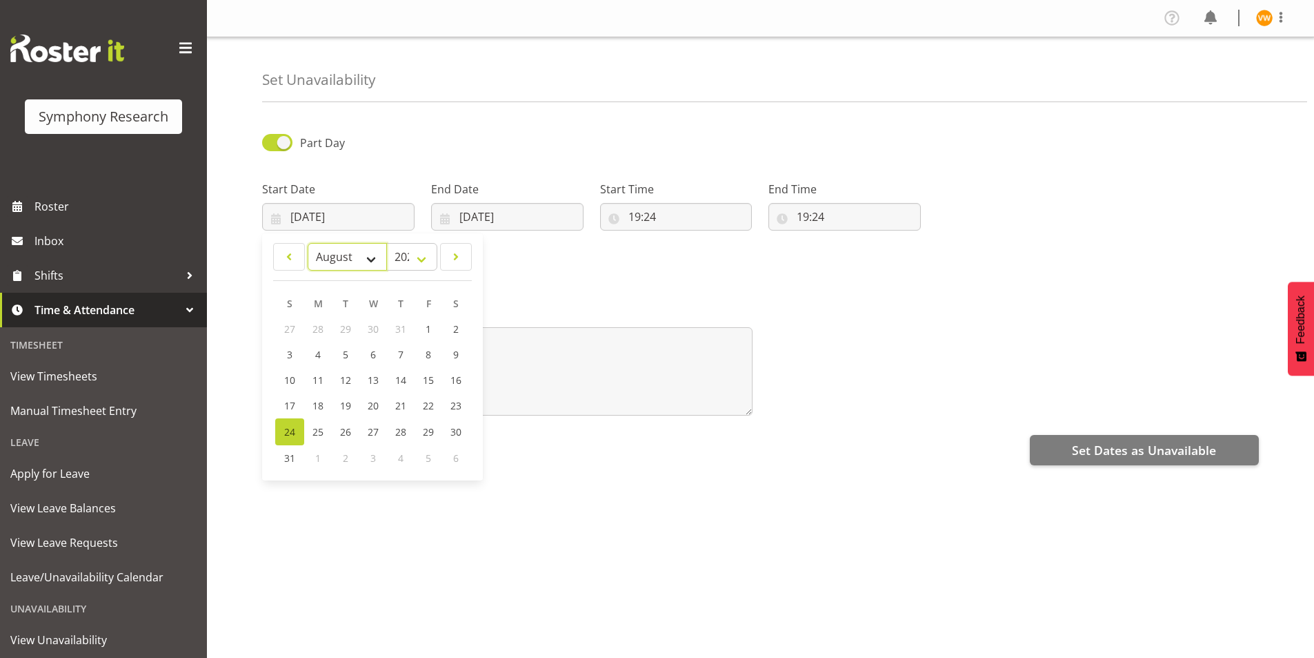
click at [366, 255] on select "January February March April May June July August September October November De…" at bounding box center [347, 257] width 79 height 28
select select "8"
click at [308, 243] on select "January February March April May June July August September October November De…" at bounding box center [347, 257] width 79 height 28
click at [319, 330] on span "1" at bounding box center [318, 328] width 6 height 13
type input "01/09/2025"
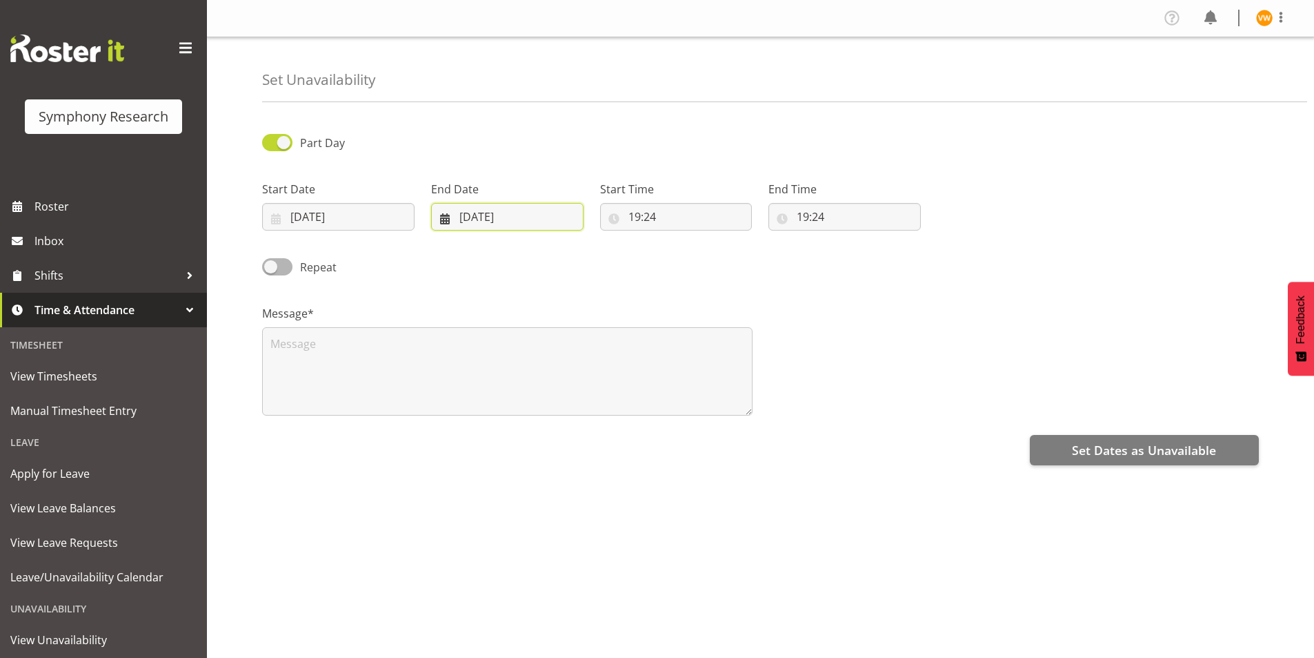
click at [493, 219] on input "24/08/2025" at bounding box center [507, 217] width 152 height 28
click at [522, 259] on select "January February March April May June July August September October November De…" at bounding box center [491, 257] width 95 height 28
select select "8"
click at [444, 243] on select "January February March April May June July August September October November De…" at bounding box center [491, 257] width 95 height 28
click at [493, 210] on input "24/08/2025" at bounding box center [507, 217] width 152 height 28
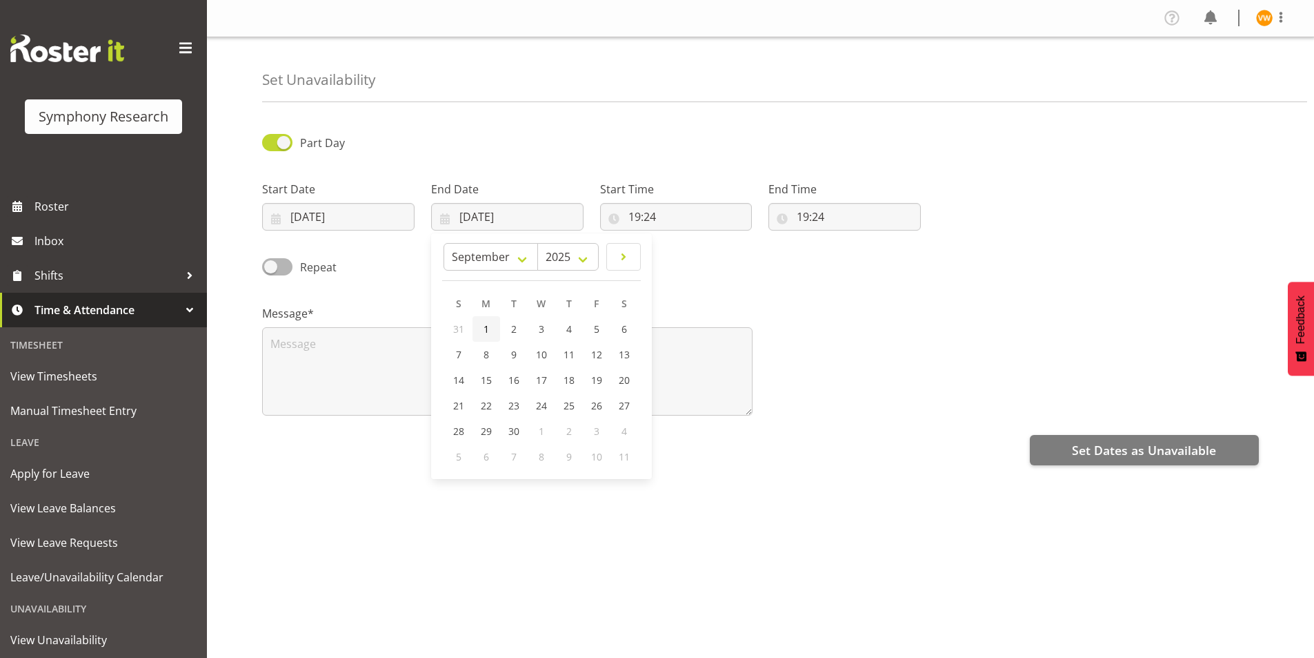
click at [488, 328] on span "1" at bounding box center [487, 328] width 6 height 13
type input "01/09/2025"
click at [656, 219] on input "19:24" at bounding box center [676, 217] width 152 height 28
click at [699, 251] on select "00 01 02 03 04 05 06 07 08 09 10 11 12 13 14 15 16 17 18 19 20 21 22 23" at bounding box center [694, 253] width 31 height 28
select select "9"
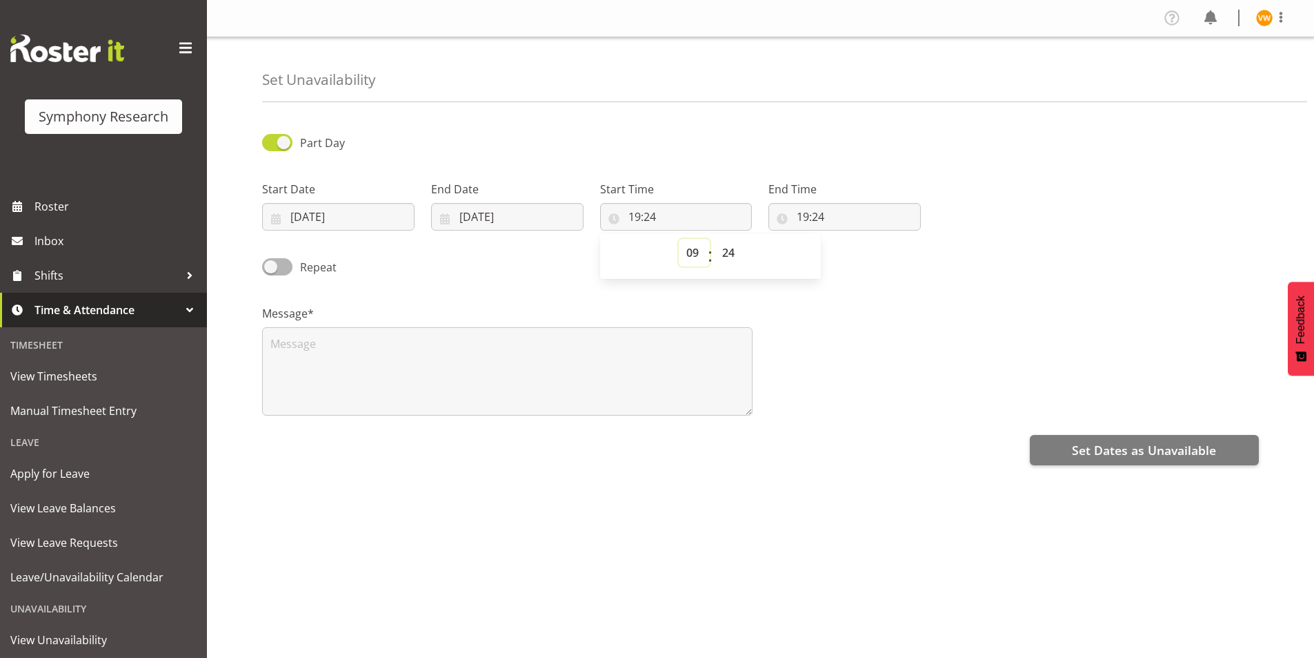
click at [679, 239] on select "00 01 02 03 04 05 06 07 08 09 10 11 12 13 14 15 16 17 18 19 20 21 22 23" at bounding box center [694, 253] width 31 height 28
type input "09:24"
click at [735, 250] on select "00 01 02 03 04 05 06 07 08 09 10 11 12 13 14 15 16 17 18 19 20 21 22 23 24 25 2…" at bounding box center [730, 253] width 31 height 28
select select "0"
click at [715, 239] on select "00 01 02 03 04 05 06 07 08 09 10 11 12 13 14 15 16 17 18 19 20 21 22 23 24 25 2…" at bounding box center [730, 253] width 31 height 28
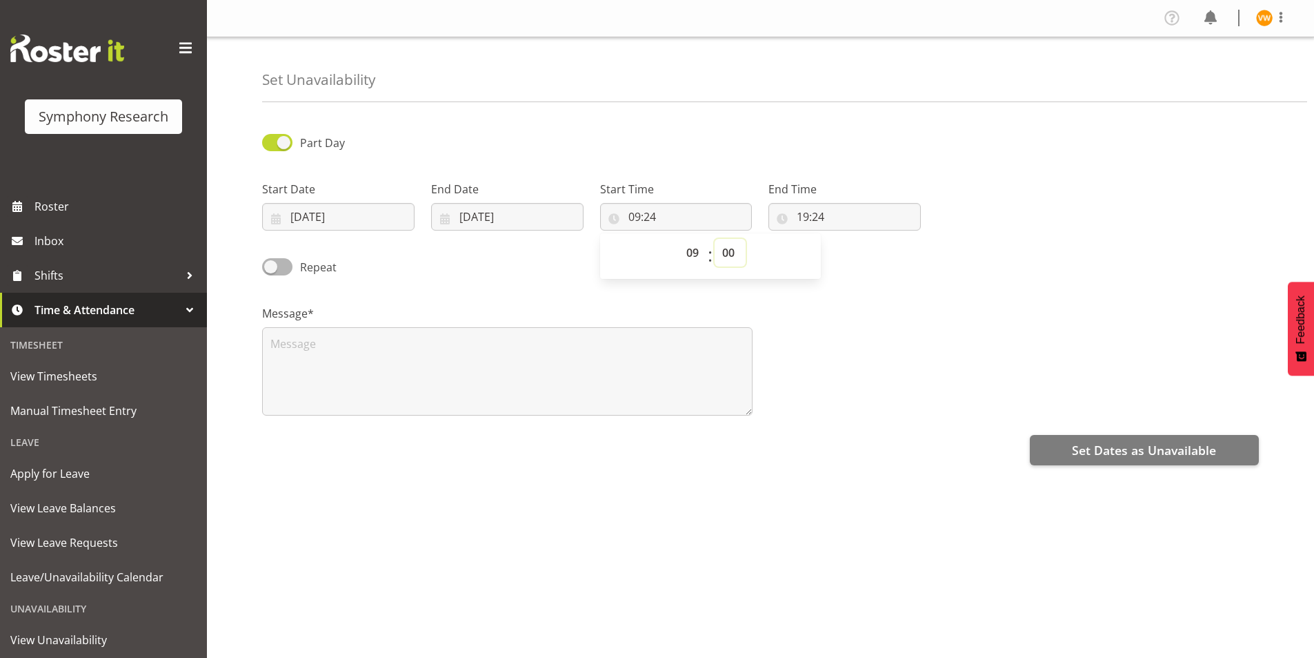
type input "09:00"
click at [787, 218] on input "19:24" at bounding box center [845, 217] width 152 height 28
click at [783, 215] on input "19:24" at bounding box center [845, 217] width 152 height 28
click at [780, 217] on input "19:24" at bounding box center [845, 217] width 152 height 28
click at [859, 252] on select "00 01 02 03 04 05 06 07 08 09 10 11 12 13 14 15 16 17 18 19 20 21 22 23" at bounding box center [862, 253] width 31 height 28
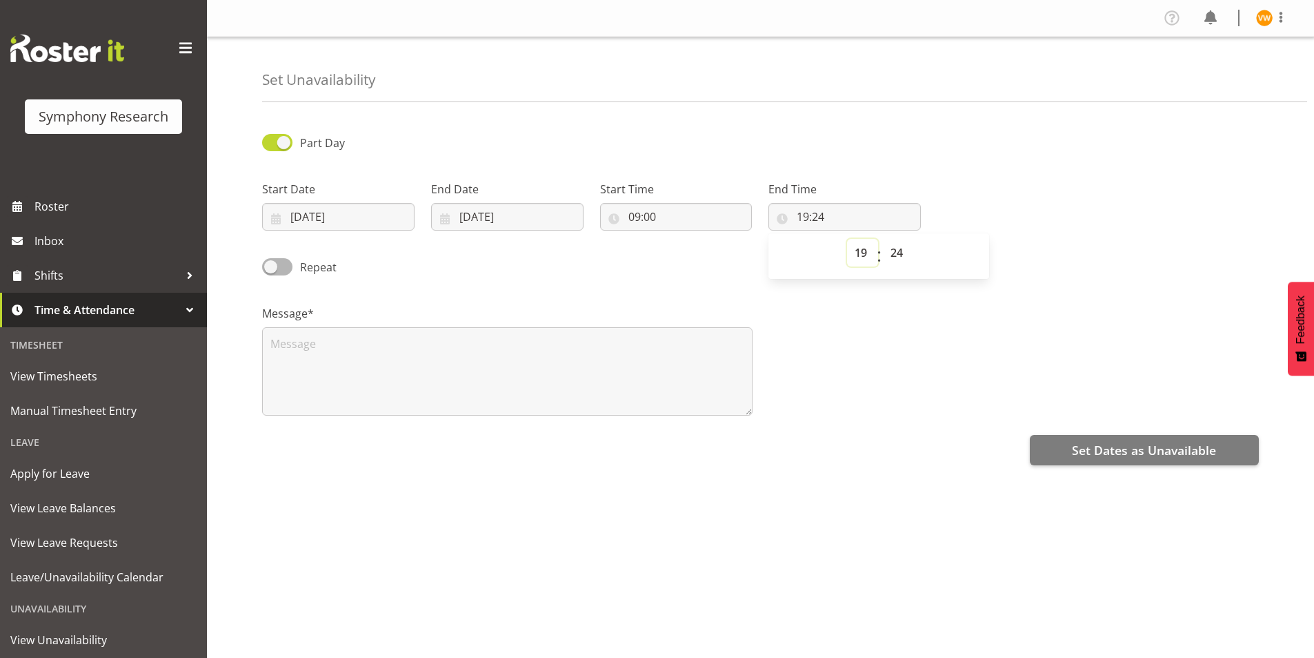
select select "17"
click at [847, 239] on select "00 01 02 03 04 05 06 07 08 09 10 11 12 13 14 15 16 17 18 19 20 21 22 23" at bounding box center [862, 253] width 31 height 28
type input "17:24"
click at [902, 256] on select "00 01 02 03 04 05 06 07 08 09 10 11 12 13 14 15 16 17 18 19 20 21 22 23 24 25 2…" at bounding box center [898, 253] width 31 height 28
select select "0"
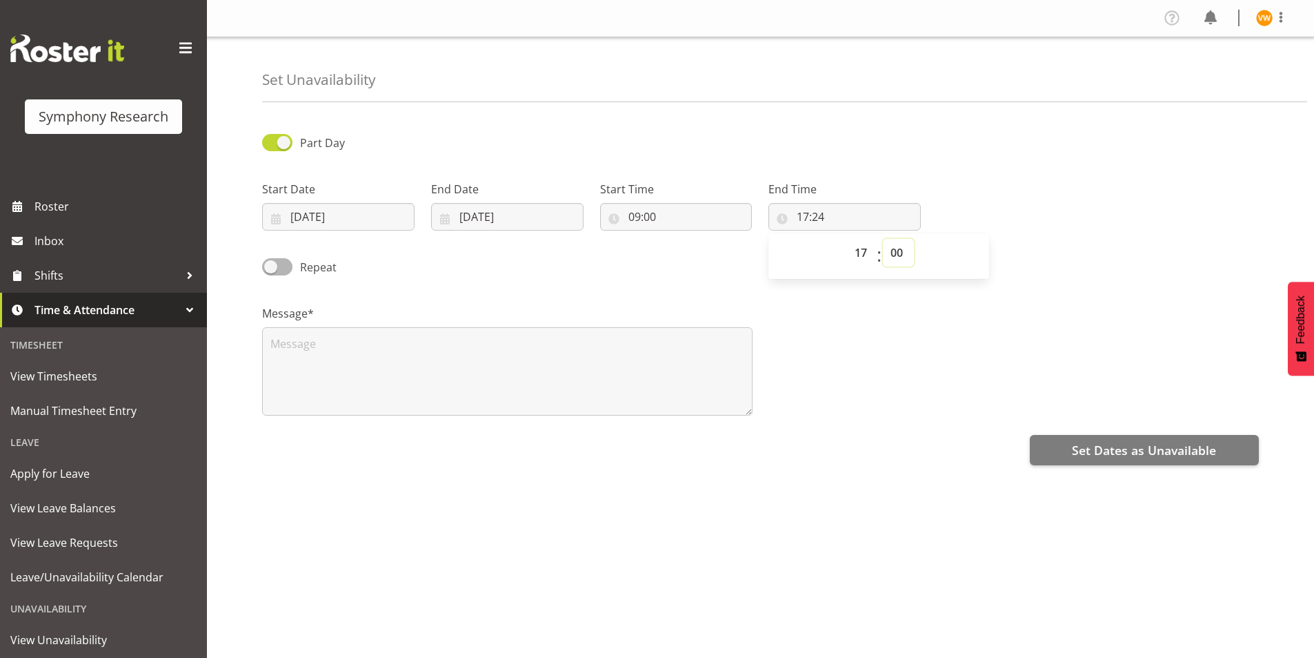
click at [883, 239] on select "00 01 02 03 04 05 06 07 08 09 10 11 12 13 14 15 16 17 18 19 20 21 22 23 24 25 2…" at bounding box center [898, 253] width 31 height 28
type input "17:00"
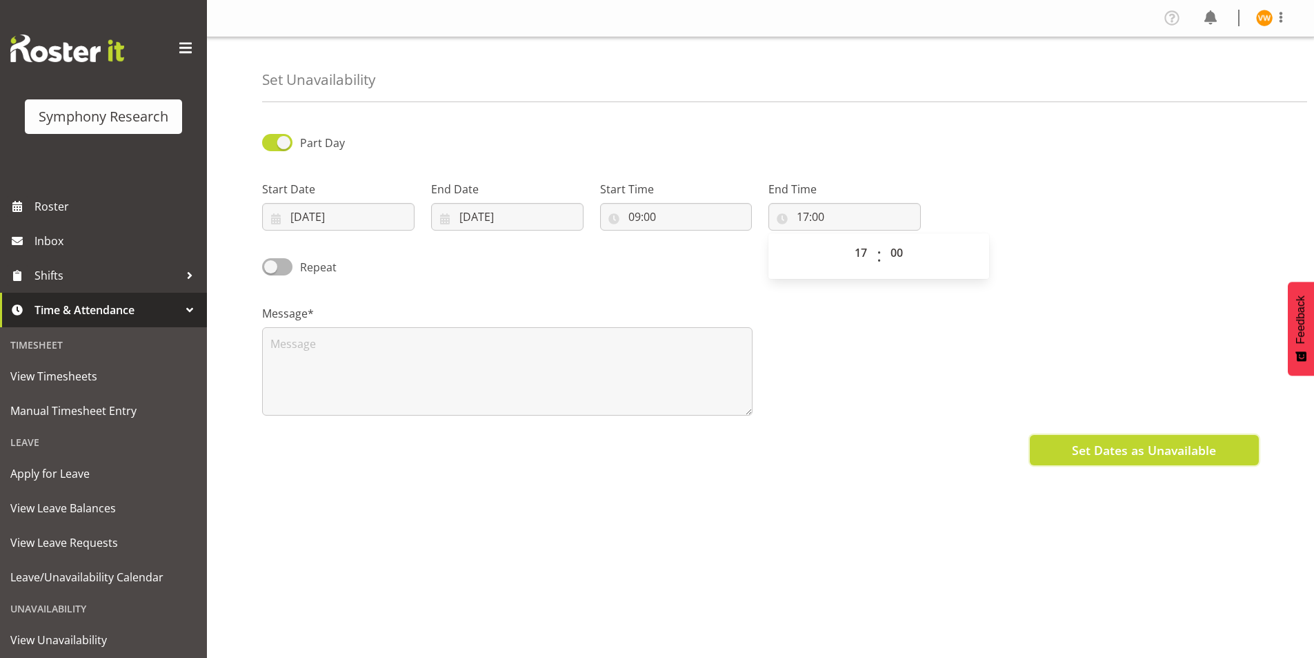
click at [1137, 454] on span "Set Dates as Unavailable" at bounding box center [1144, 450] width 144 height 18
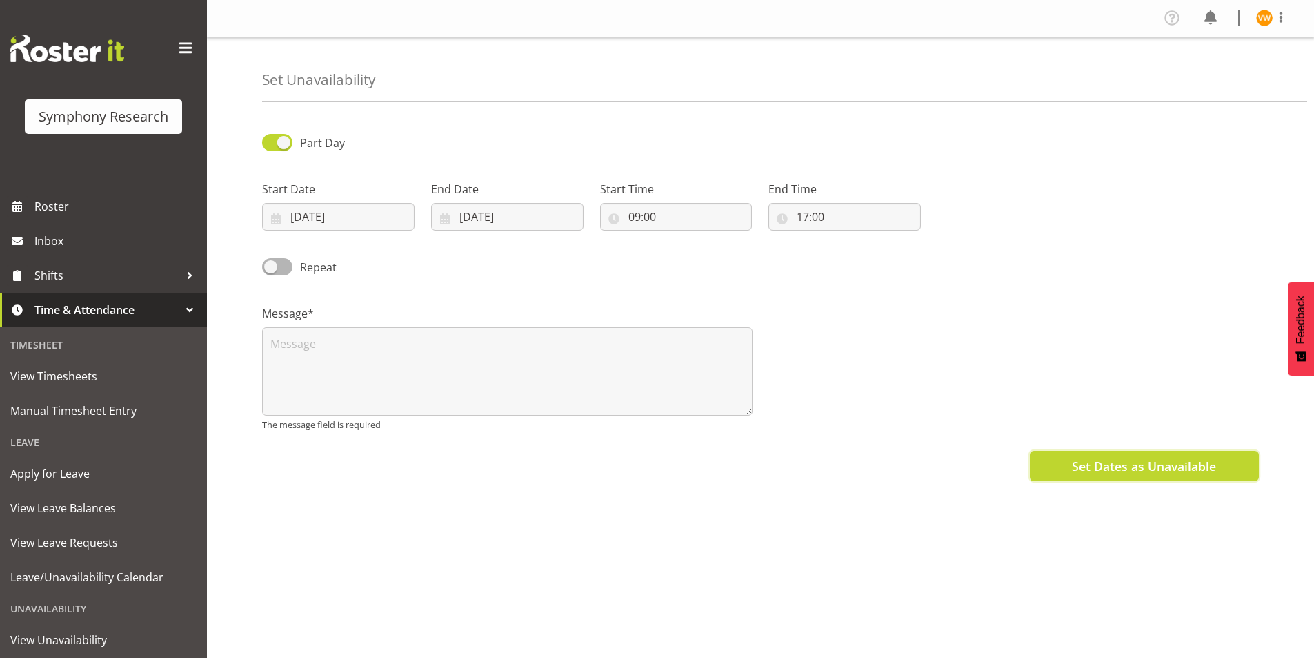
click at [1143, 468] on span "Set Dates as Unavailable" at bounding box center [1144, 466] width 144 height 18
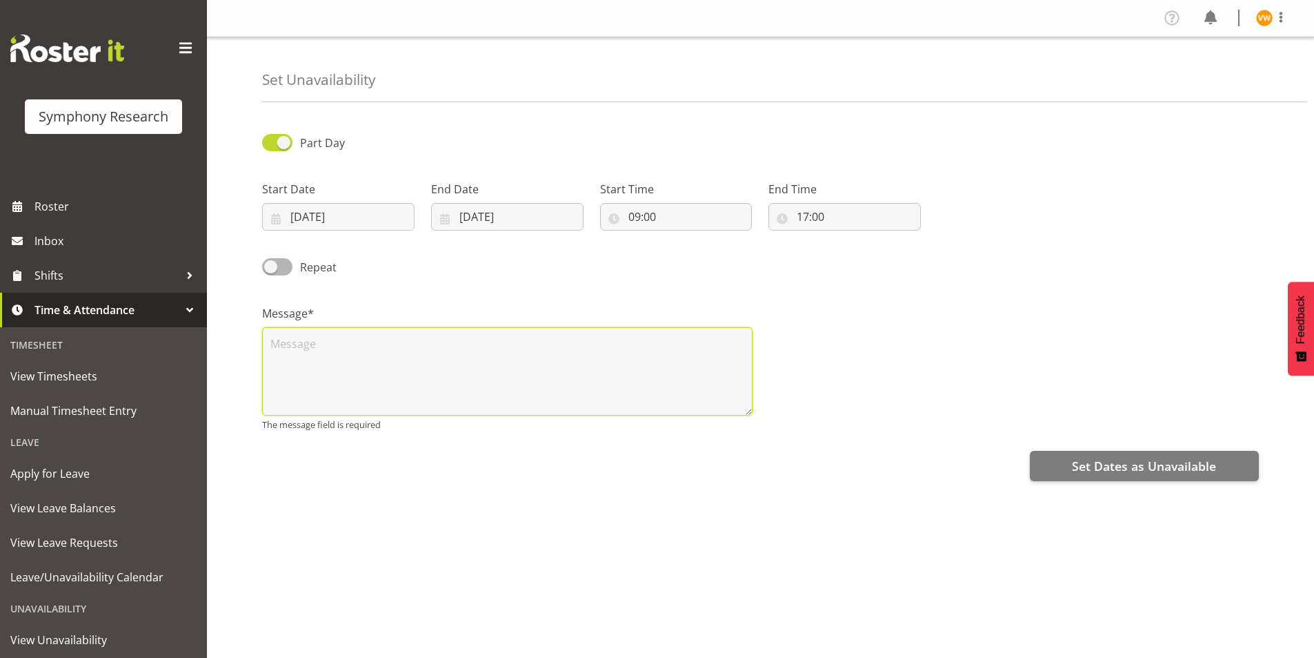
click at [280, 339] on textarea at bounding box center [507, 371] width 491 height 88
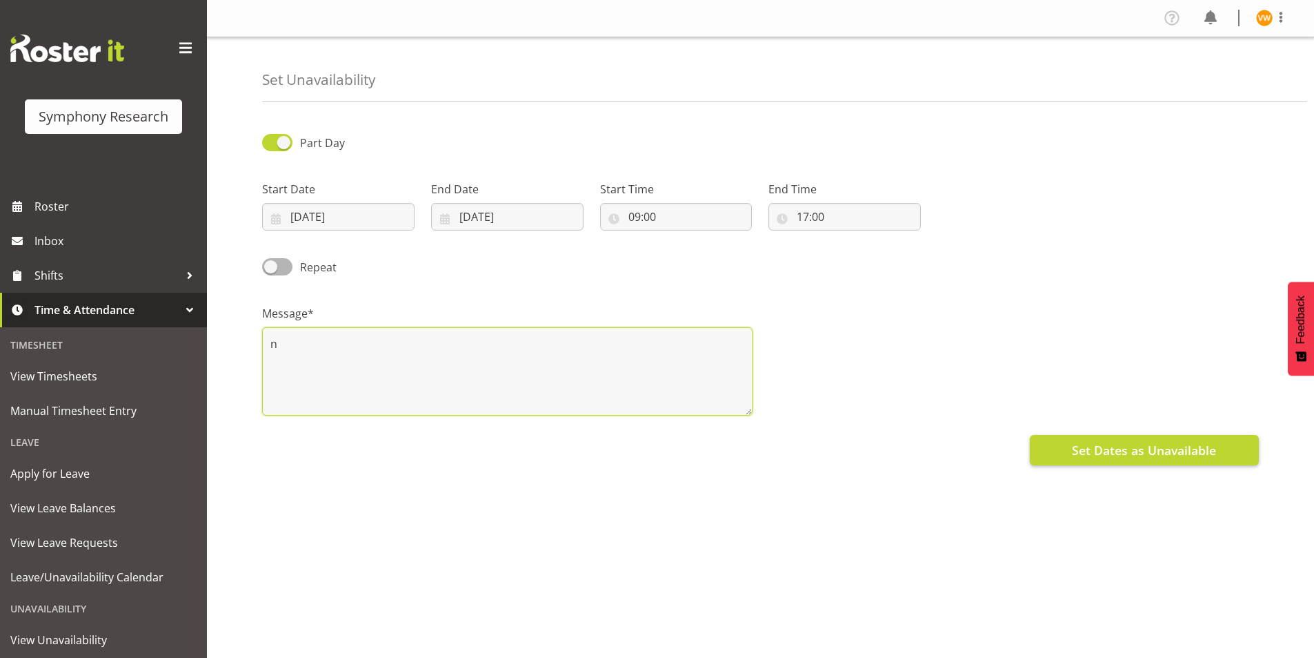
type textarea "n"
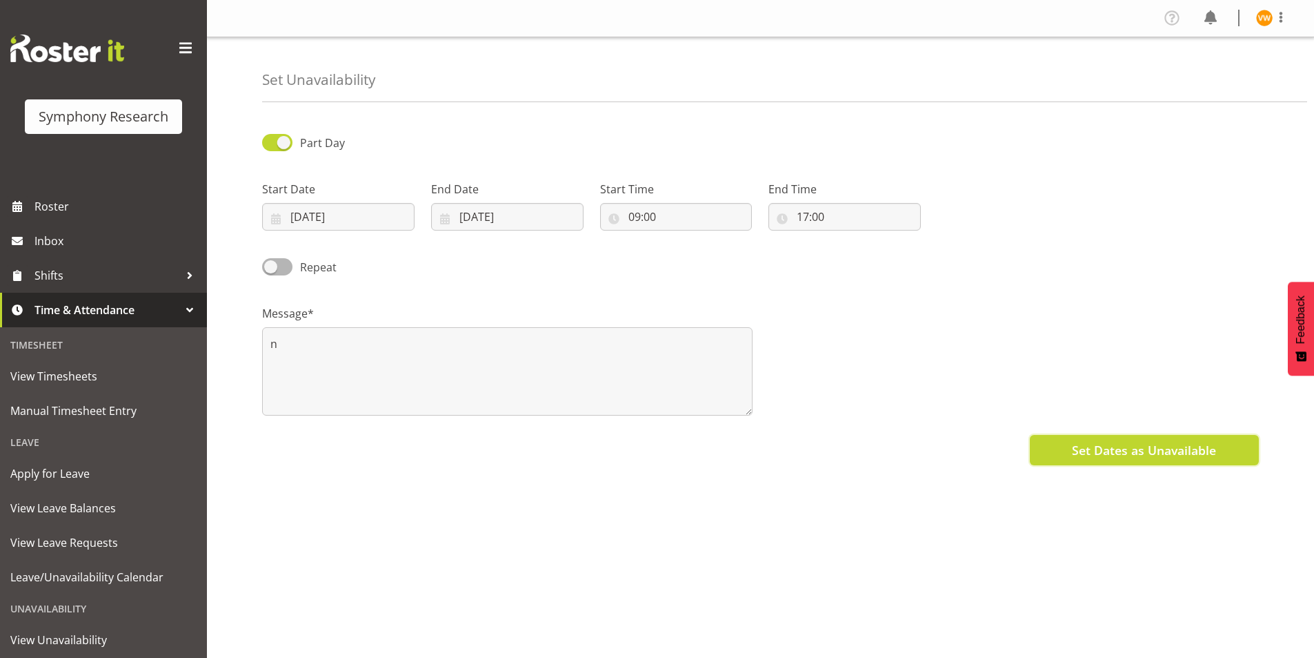
click at [1196, 456] on span "Set Dates as Unavailable" at bounding box center [1144, 450] width 144 height 18
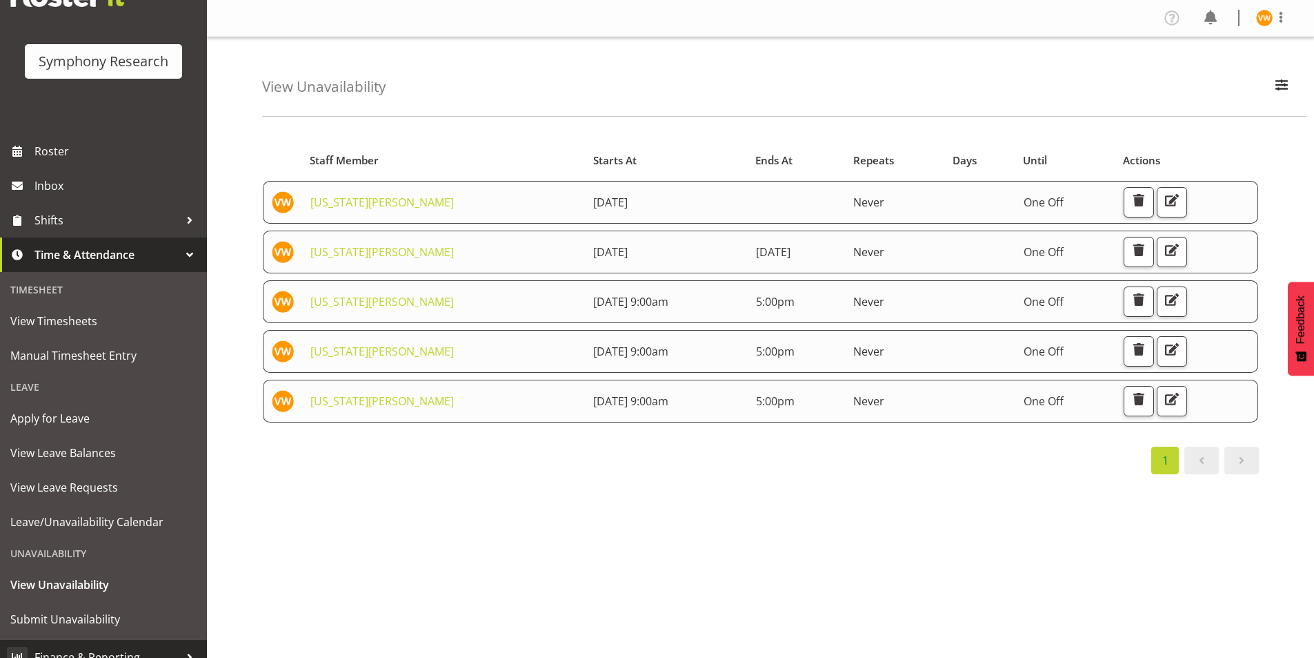
scroll to position [72, 0]
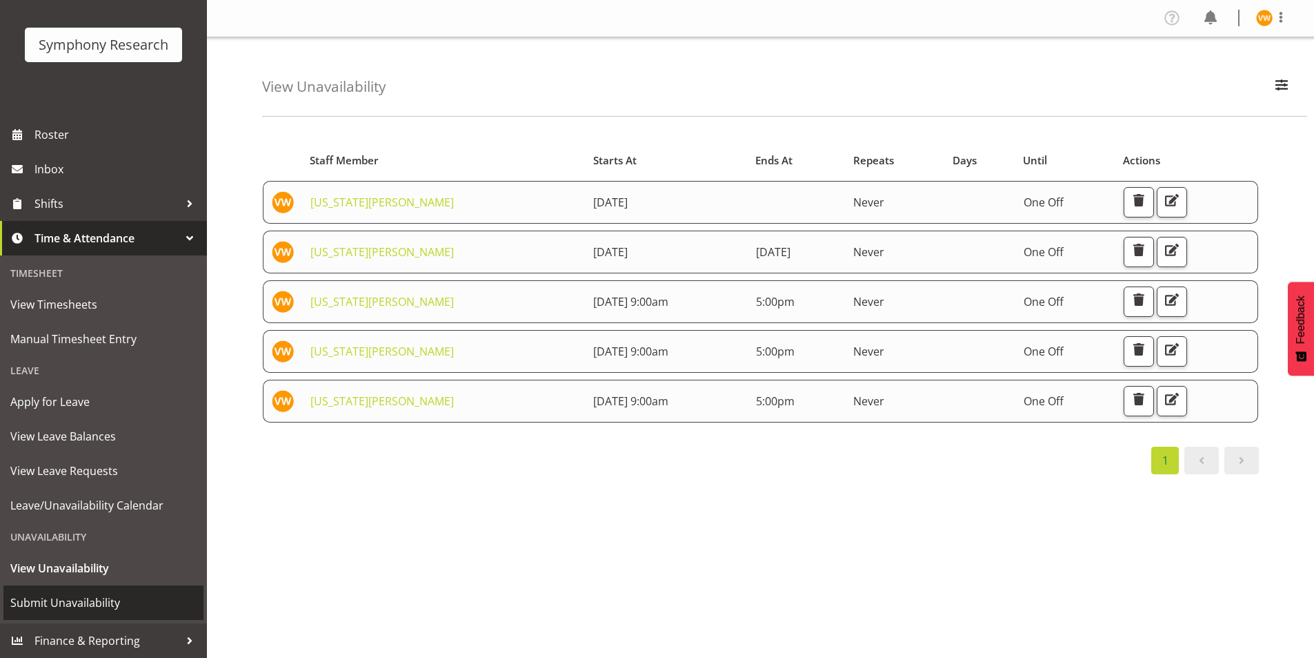
click at [88, 609] on span "Submit Unavailability" at bounding box center [103, 602] width 186 height 21
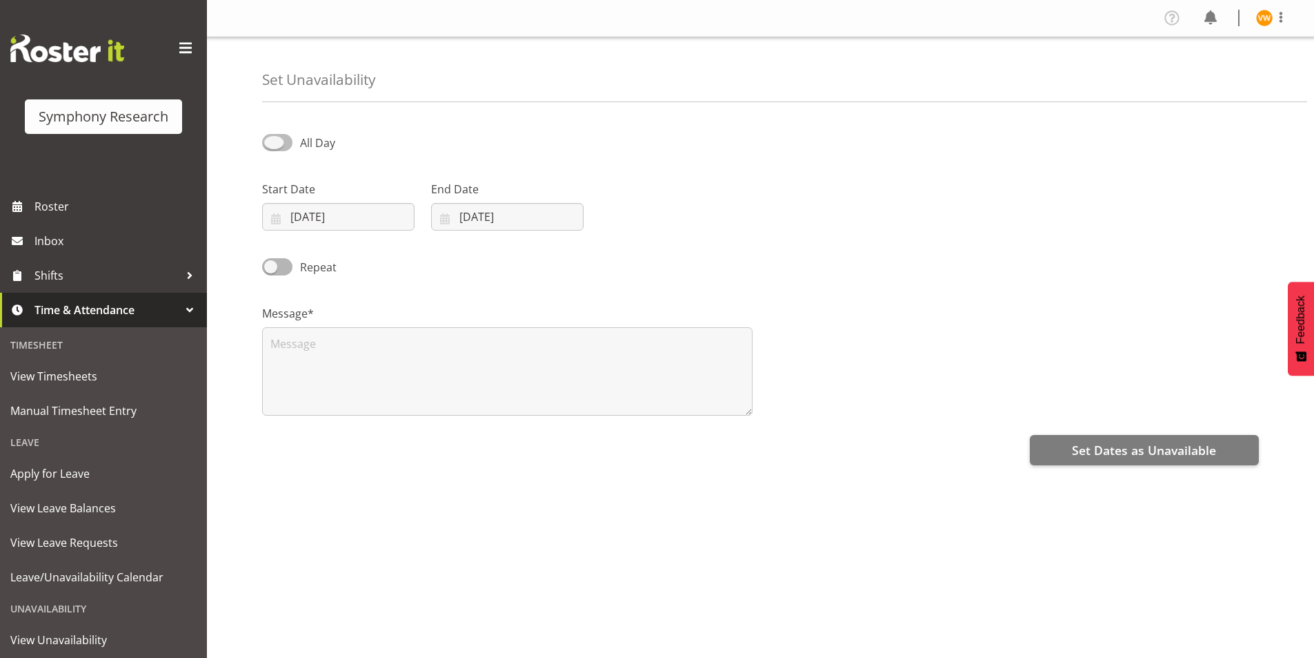
click at [276, 141] on span at bounding box center [277, 142] width 30 height 17
click at [271, 141] on input "All Day" at bounding box center [266, 142] width 9 height 9
checkbox input "true"
click at [321, 215] on input "[DATE]" at bounding box center [338, 217] width 152 height 28
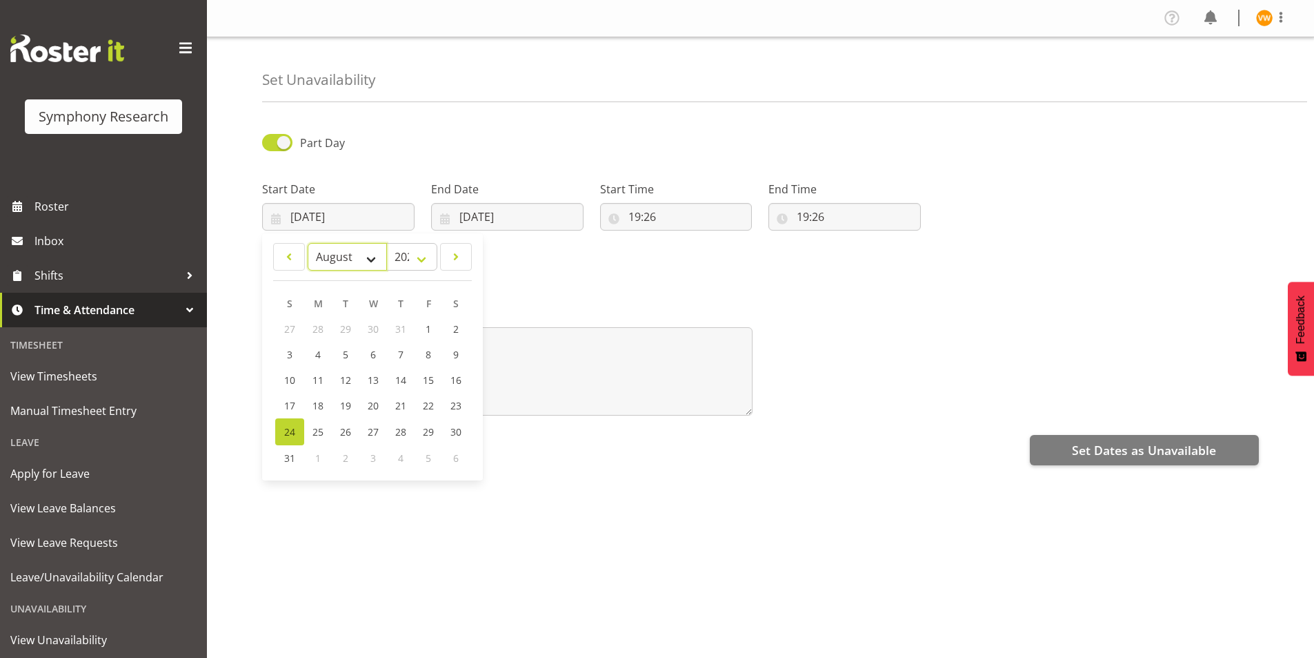
click at [368, 257] on select "January February March April May June July August September October November De…" at bounding box center [347, 257] width 79 height 28
select select "8"
click at [308, 243] on select "January February March April May June July August September October November De…" at bounding box center [347, 257] width 79 height 28
click at [348, 327] on link "2" at bounding box center [345, 329] width 28 height 26
type input "[DATE]"
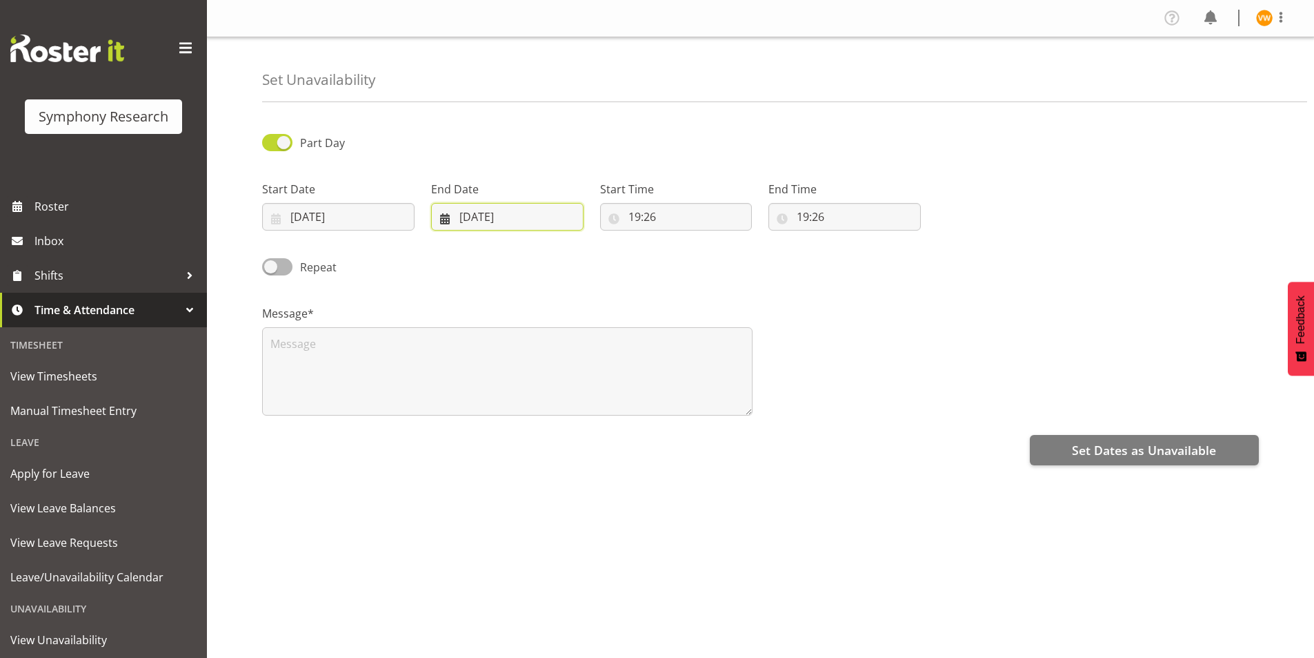
click at [491, 214] on input "[DATE]" at bounding box center [507, 217] width 152 height 28
click at [525, 258] on select "January February March April May June July August September October November De…" at bounding box center [491, 257] width 95 height 28
select select "8"
click at [444, 243] on select "January February March April May June July August September October November De…" at bounding box center [491, 257] width 95 height 28
click at [513, 323] on span "2" at bounding box center [514, 328] width 6 height 13
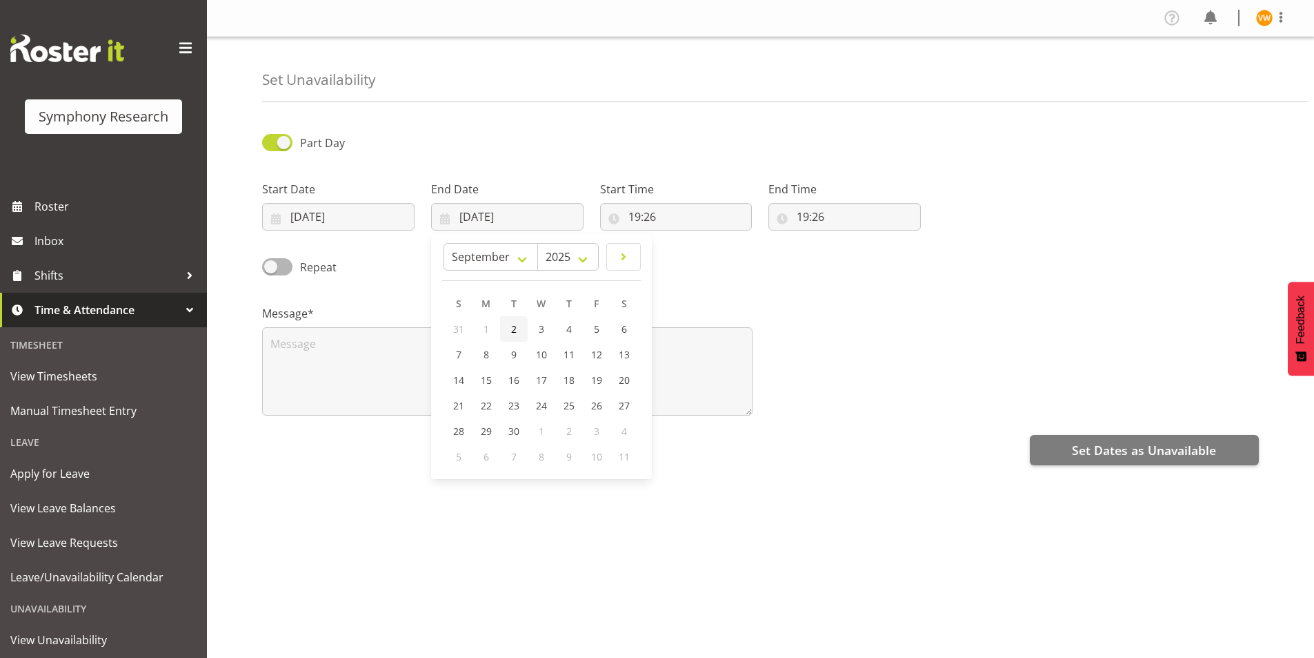
type input "[DATE]"
click at [642, 216] on input "19:26" at bounding box center [676, 217] width 152 height 28
click at [689, 250] on select "00 01 02 03 04 05 06 07 08 09 10 11 12 13 14 15 16 17 18 19 20 21 22 23" at bounding box center [694, 253] width 31 height 28
select select "9"
click at [679, 239] on select "00 01 02 03 04 05 06 07 08 09 10 11 12 13 14 15 16 17 18 19 20 21 22 23" at bounding box center [694, 253] width 31 height 28
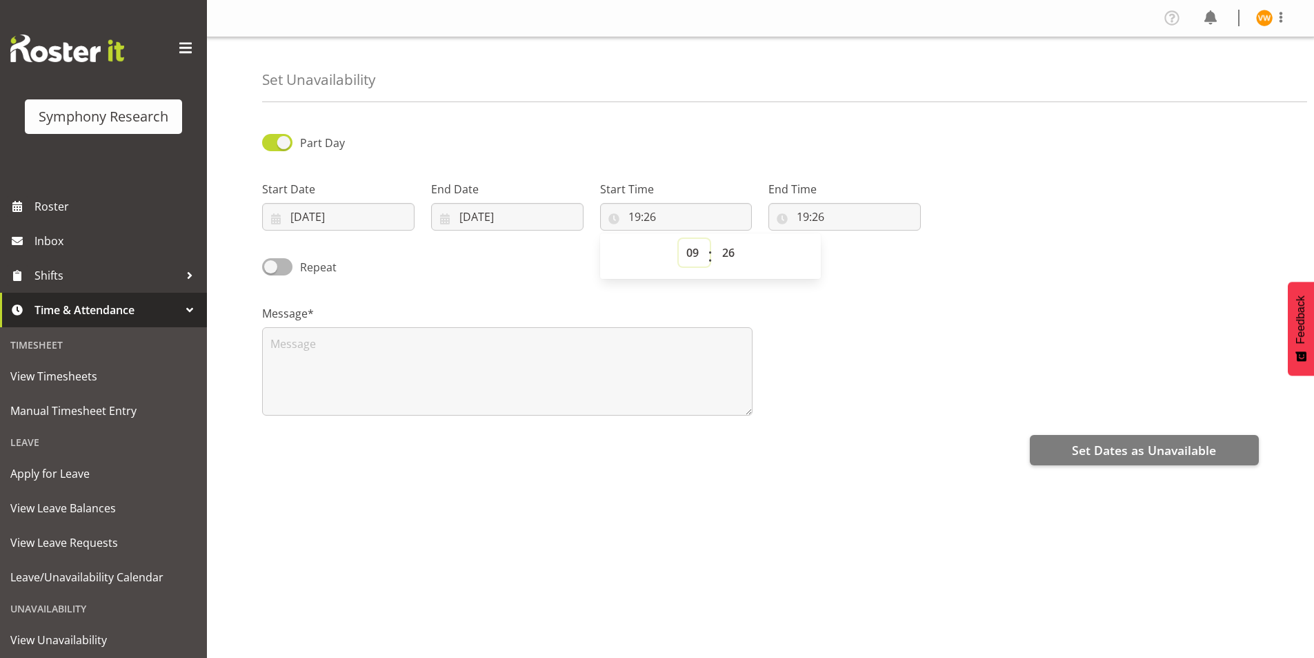
type input "09:26"
click at [729, 259] on select "00 01 02 03 04 05 06 07 08 09 10 11 12 13 14 15 16 17 18 19 20 21 22 23 24 25 2…" at bounding box center [730, 253] width 31 height 28
select select "0"
click at [715, 239] on select "00 01 02 03 04 05 06 07 08 09 10 11 12 13 14 15 16 17 18 19 20 21 22 23 24 25 2…" at bounding box center [730, 253] width 31 height 28
type input "09:00"
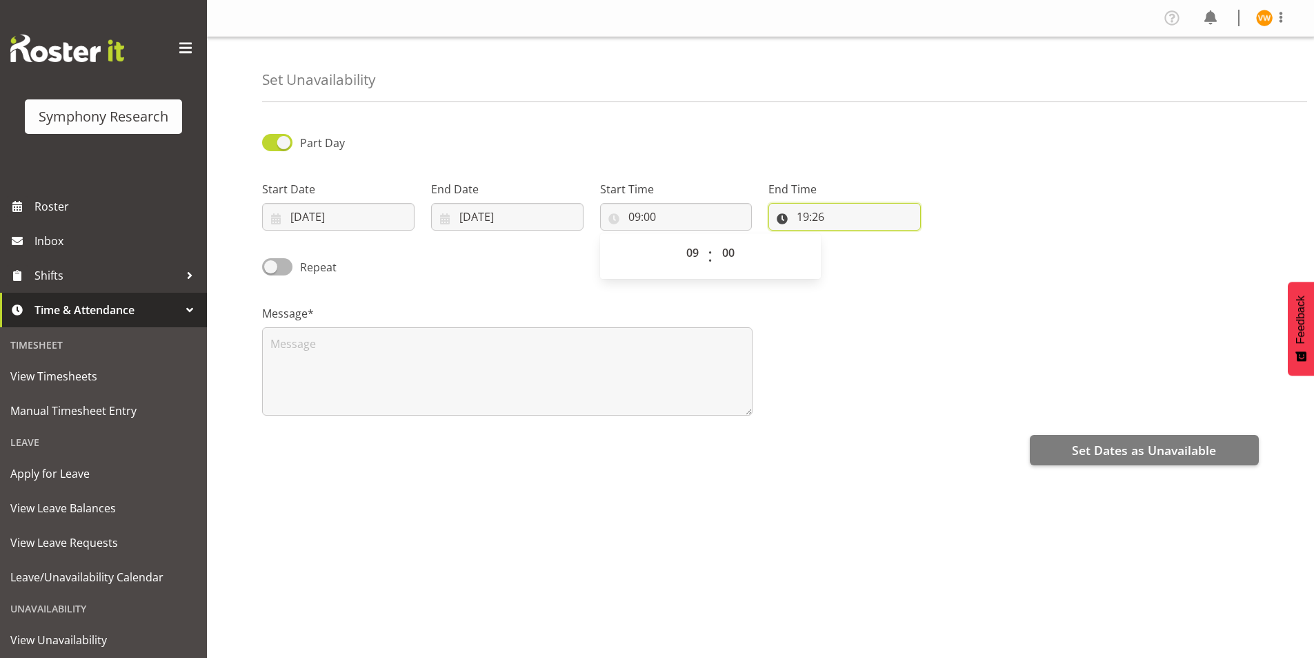
click at [813, 217] on input "19:26" at bounding box center [845, 217] width 152 height 28
click at [861, 255] on select "00 01 02 03 04 05 06 07 08 09 10 11 12 13 14 15 16 17 18 19 20 21 22 23" at bounding box center [862, 253] width 31 height 28
select select "17"
click at [847, 239] on select "00 01 02 03 04 05 06 07 08 09 10 11 12 13 14 15 16 17 18 19 20 21 22 23" at bounding box center [862, 253] width 31 height 28
type input "17:26"
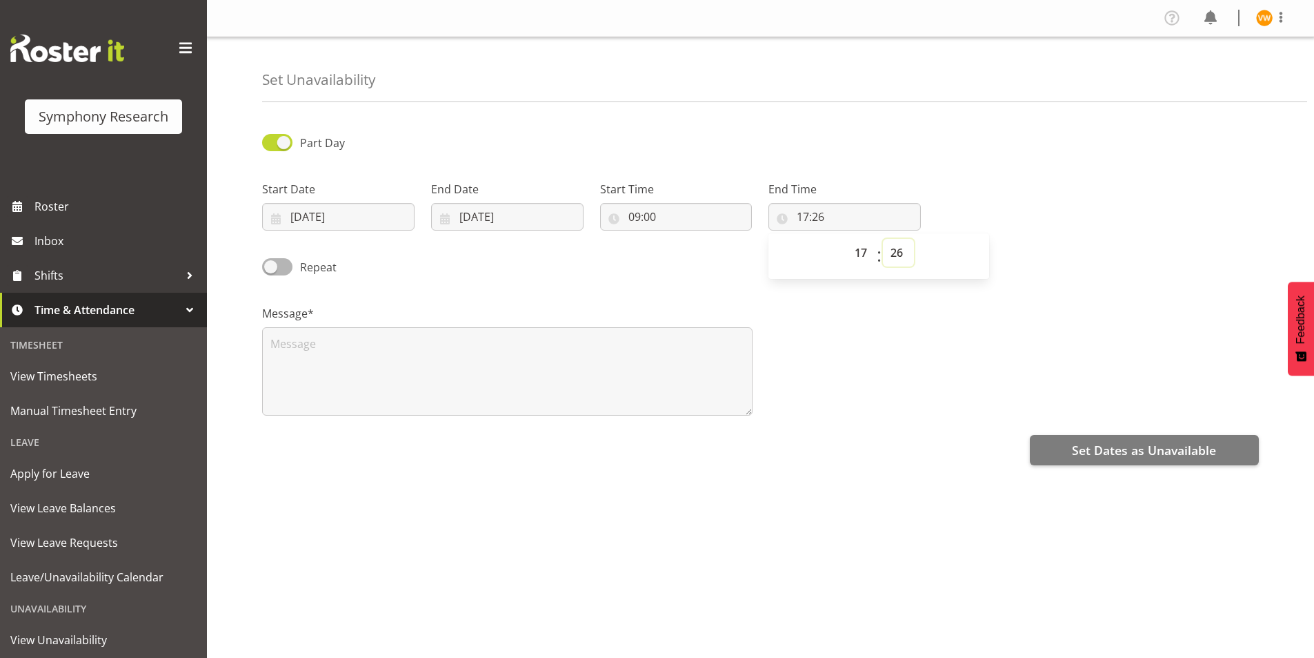
click at [900, 252] on select "00 01 02 03 04 05 06 07 08 09 10 11 12 13 14 15 16 17 18 19 20 21 22 23 24 25 2…" at bounding box center [898, 253] width 31 height 28
select select "0"
click at [883, 239] on select "00 01 02 03 04 05 06 07 08 09 10 11 12 13 14 15 16 17 18 19 20 21 22 23 24 25 2…" at bounding box center [898, 253] width 31 height 28
type input "17:00"
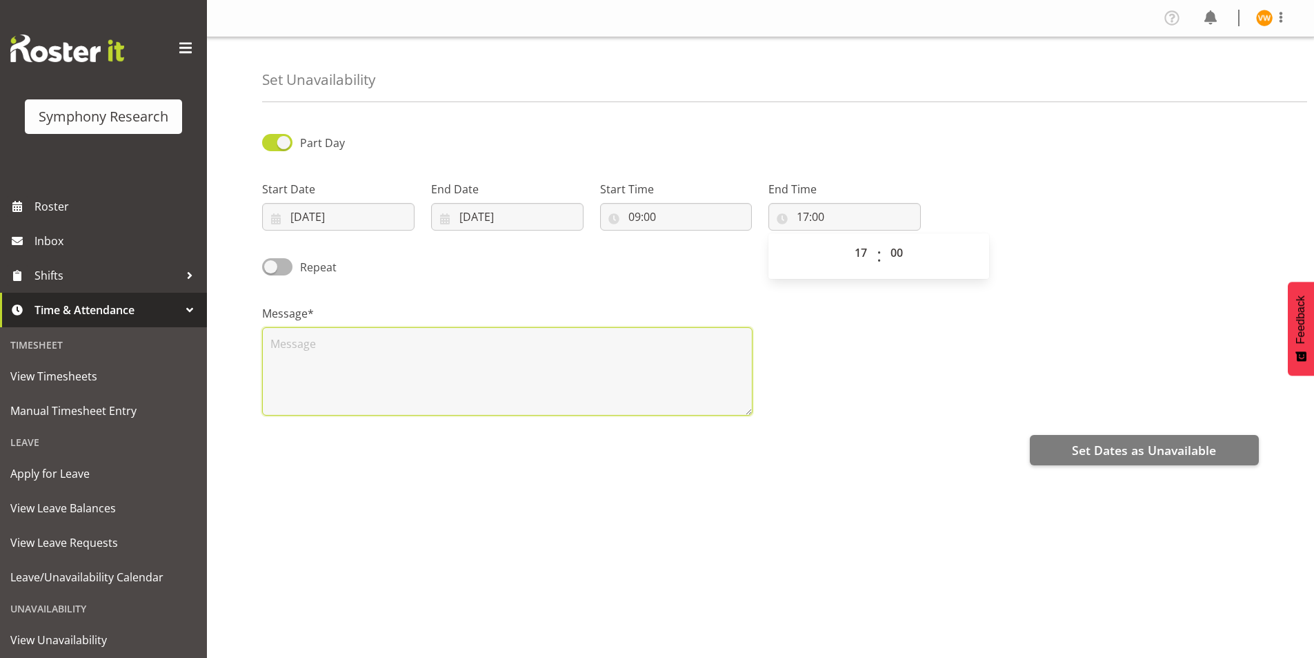
click at [311, 338] on textarea at bounding box center [507, 371] width 491 height 88
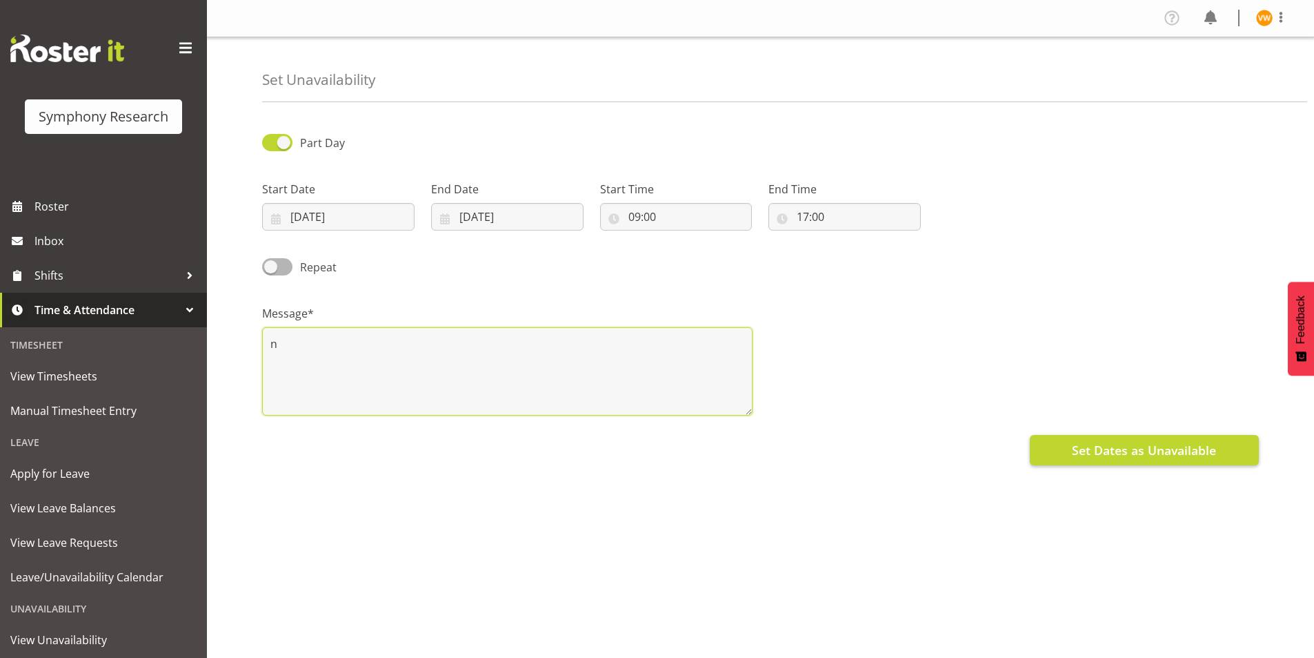
type textarea "n"
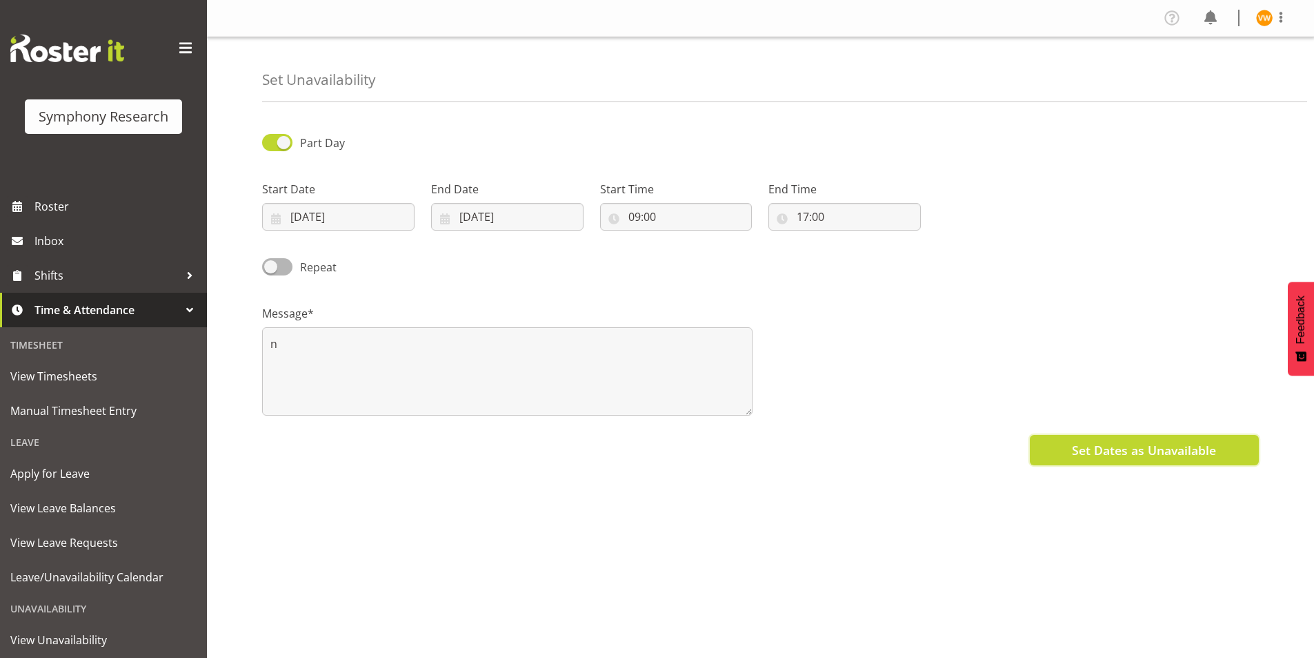
click at [1108, 451] on span "Set Dates as Unavailable" at bounding box center [1144, 450] width 144 height 18
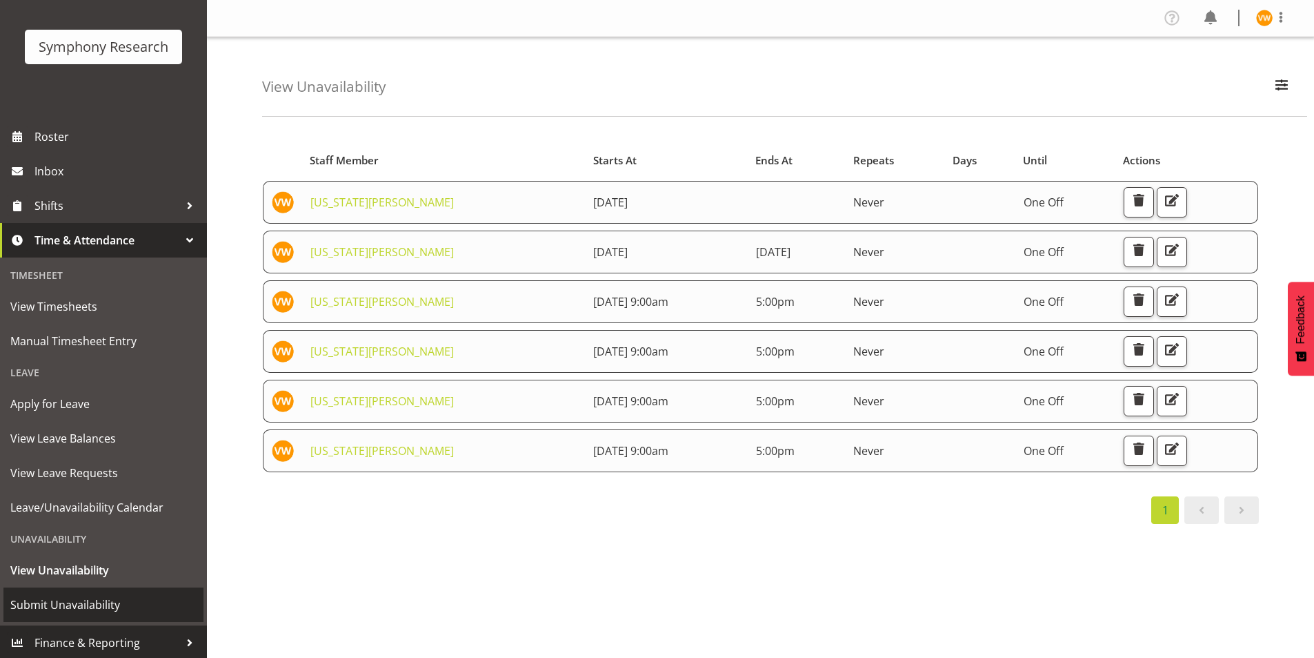
scroll to position [72, 0]
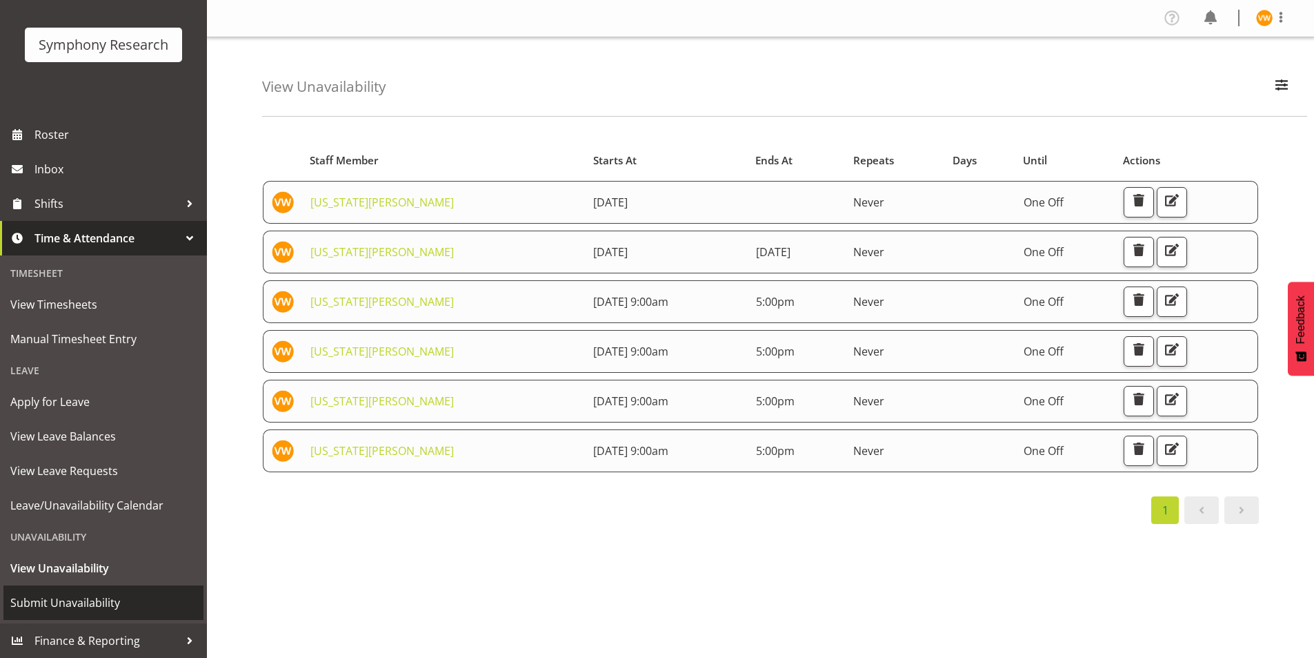
click at [83, 607] on span "Submit Unavailability" at bounding box center [103, 602] width 186 height 21
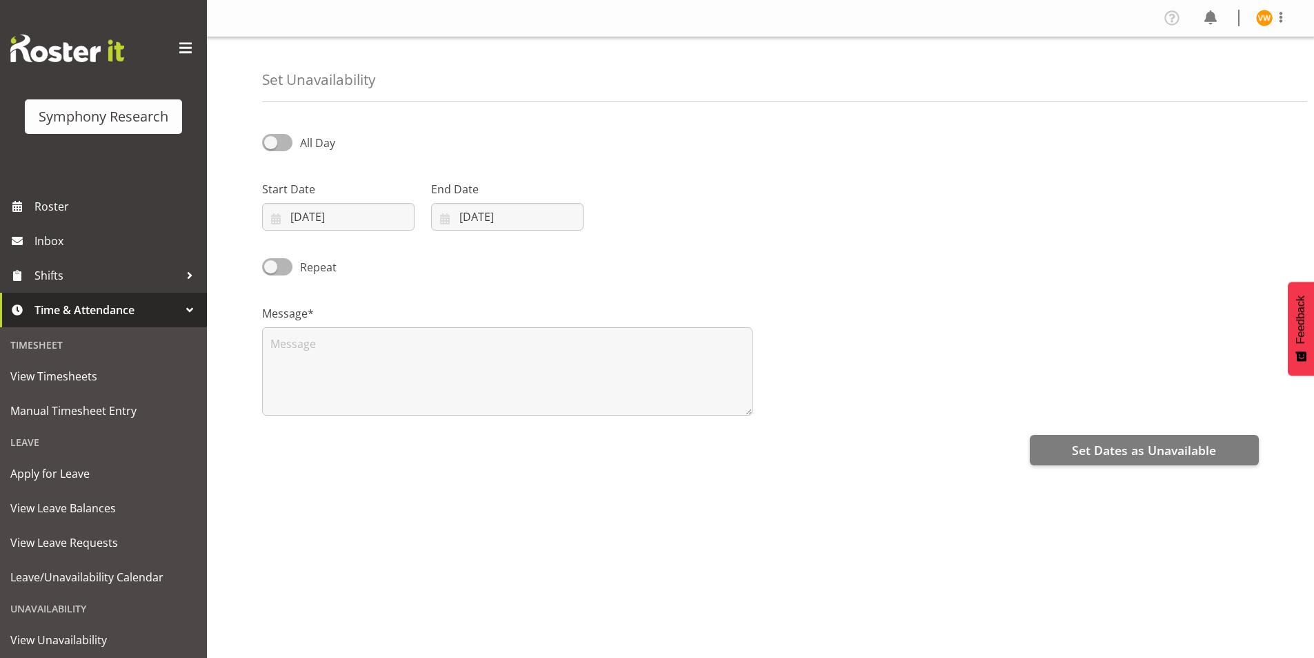
select select "7"
select select "2025"
click at [317, 216] on input "[DATE]" at bounding box center [338, 217] width 152 height 28
click at [372, 258] on select "January February March April May June July August September October November De…" at bounding box center [347, 257] width 79 height 28
select select "8"
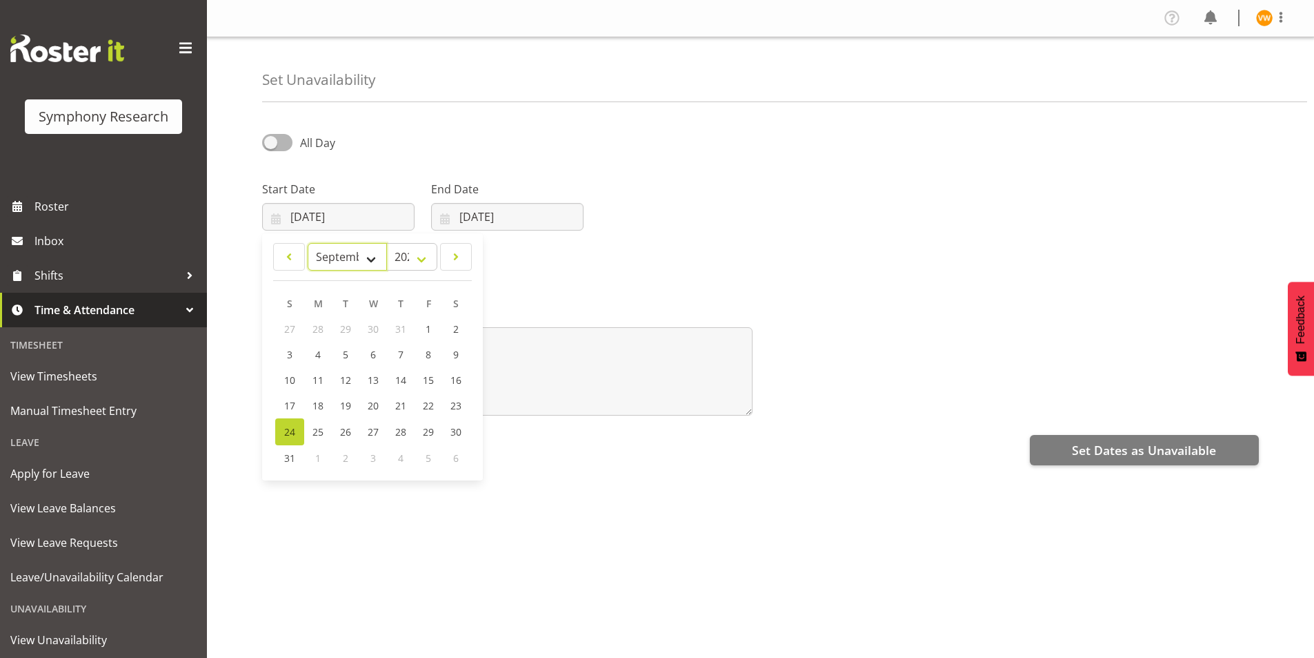
click at [308, 243] on select "January February March April May June July August September October November De…" at bounding box center [347, 257] width 79 height 28
click at [372, 328] on span "3" at bounding box center [373, 328] width 6 height 13
type input "[DATE]"
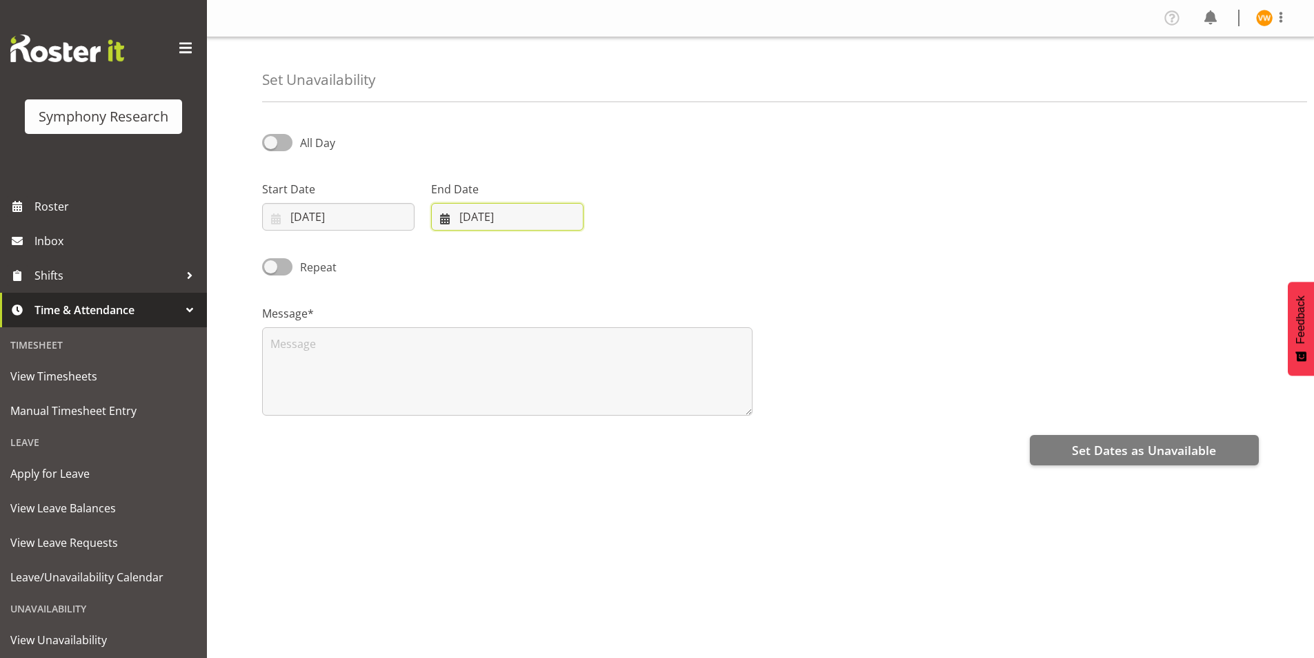
click at [492, 213] on input "[DATE]" at bounding box center [507, 217] width 152 height 28
click at [520, 260] on select "January February March April May June July August September October November De…" at bounding box center [491, 257] width 95 height 28
select select "8"
click at [444, 243] on select "January February March April May June July August September October November De…" at bounding box center [491, 257] width 95 height 28
click at [540, 333] on span "3" at bounding box center [542, 328] width 6 height 13
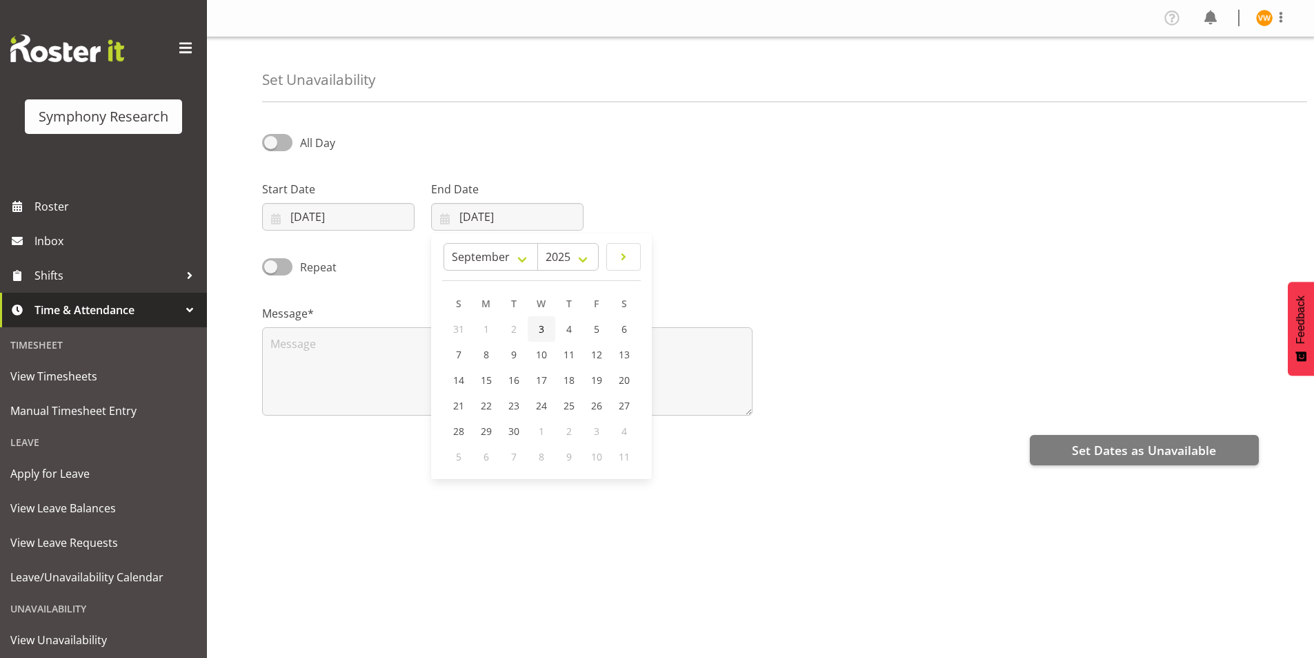
type input "[DATE]"
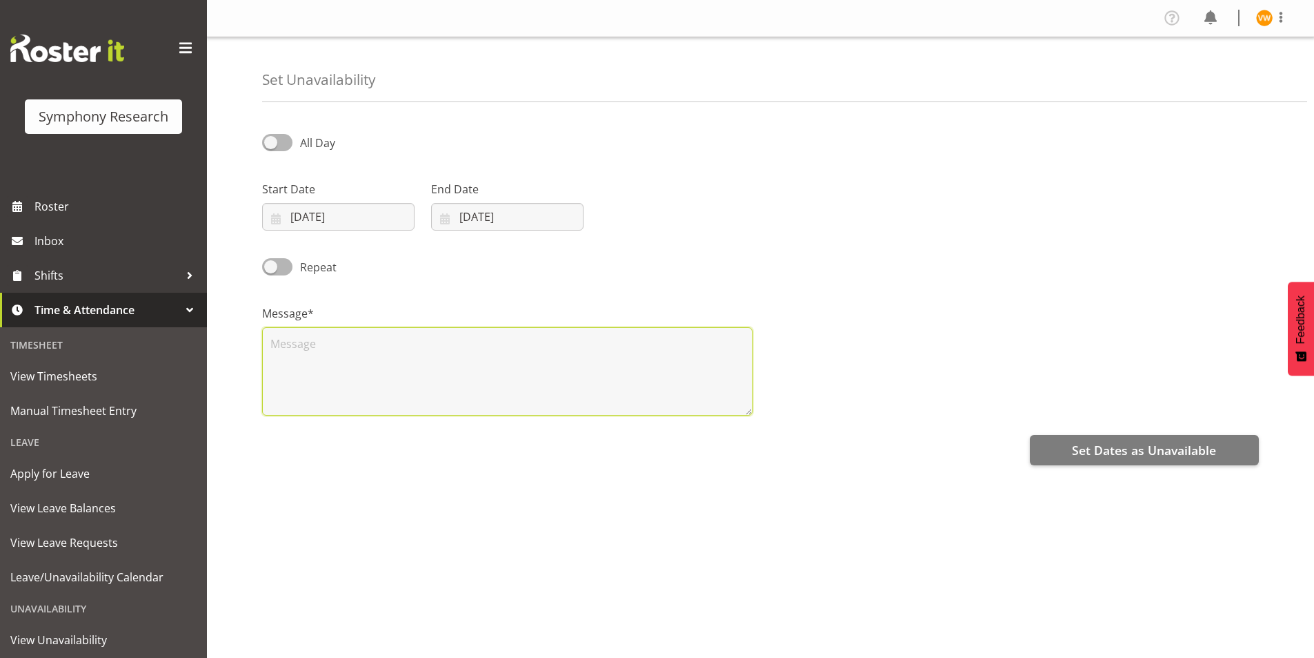
click at [306, 343] on textarea at bounding box center [507, 371] width 491 height 88
type textarea "b"
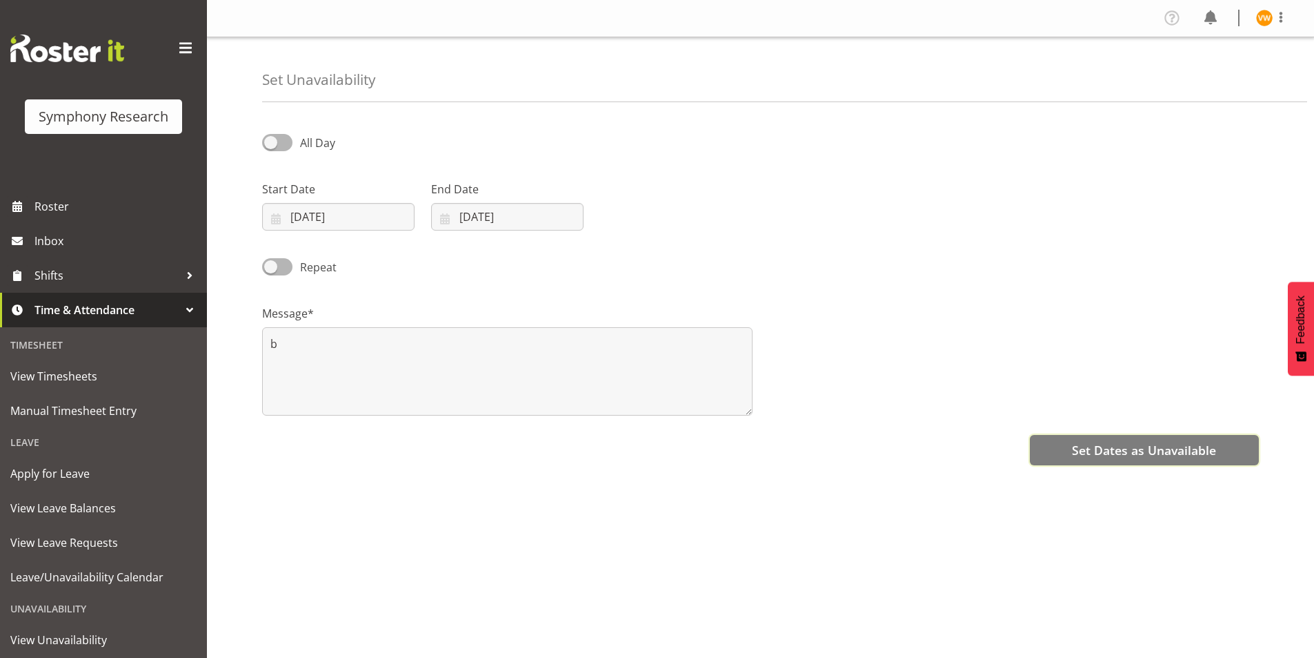
click at [1143, 454] on span "Set Dates as Unavailable" at bounding box center [1144, 450] width 144 height 18
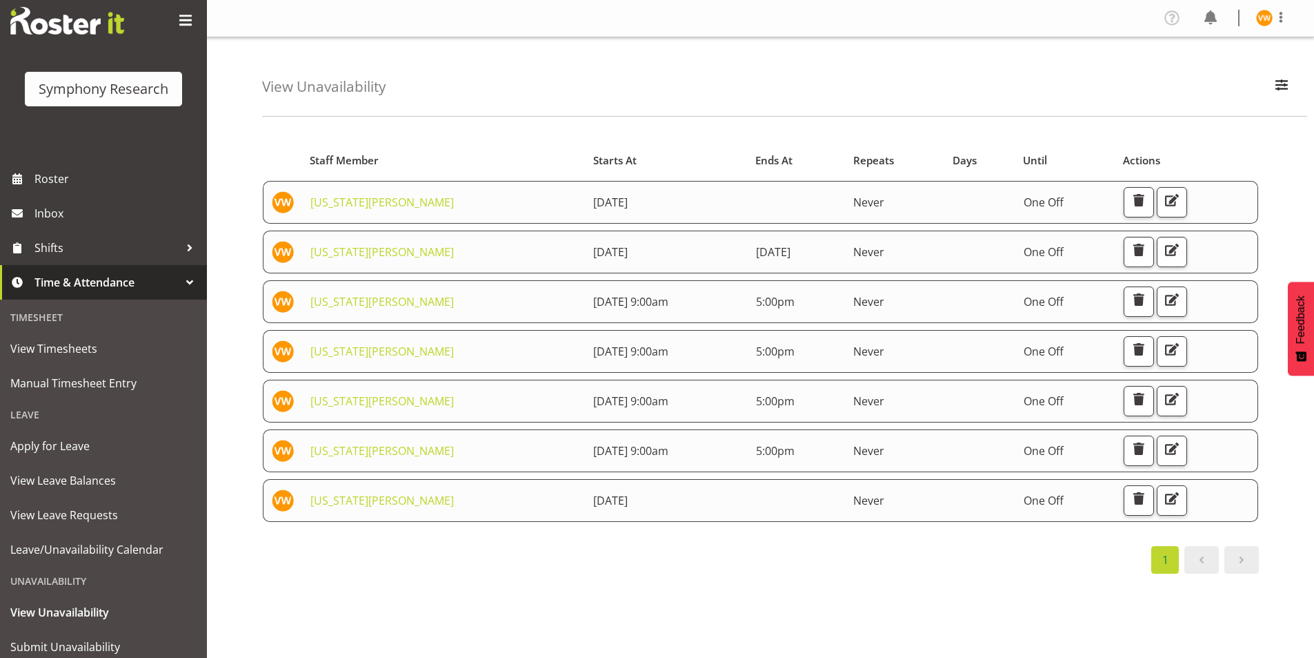
scroll to position [72, 0]
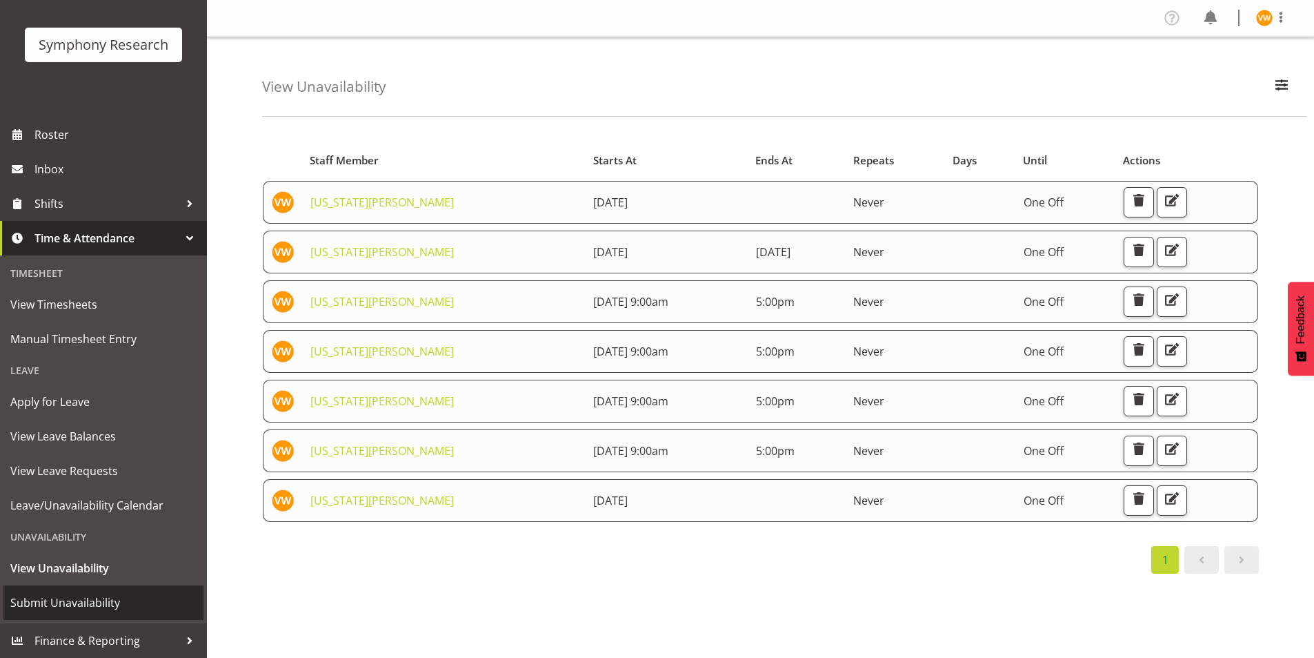
click at [89, 606] on span "Submit Unavailability" at bounding box center [103, 602] width 186 height 21
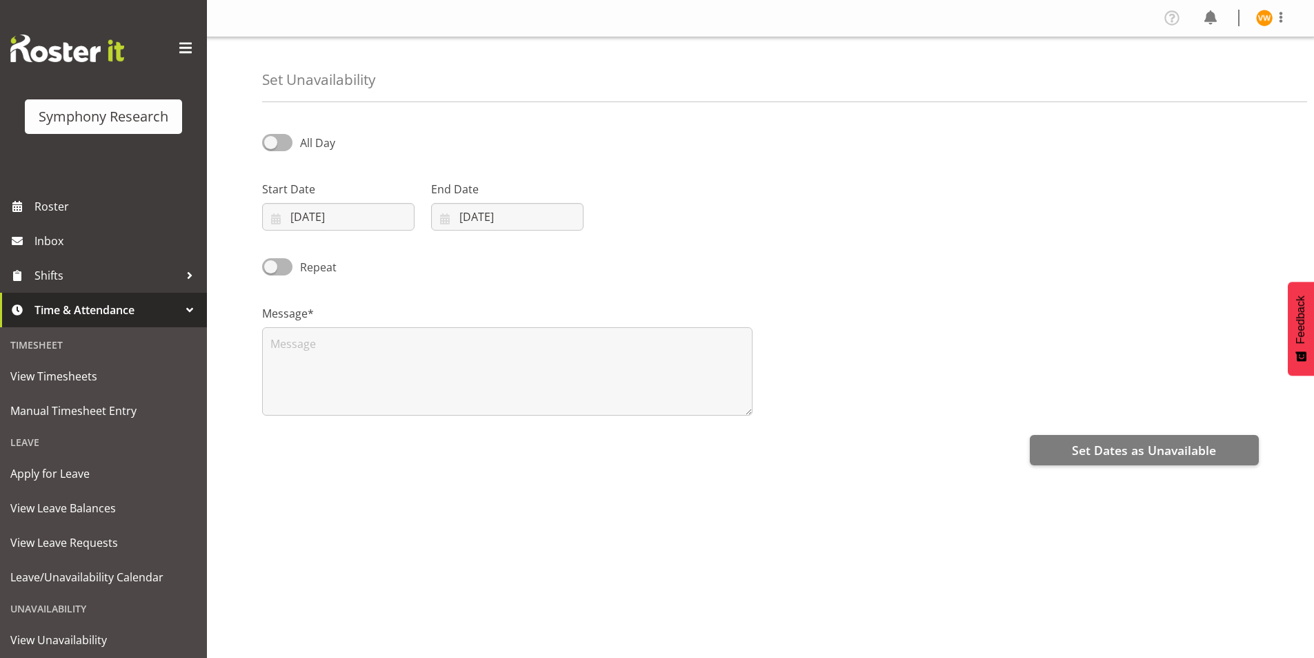
select select "7"
select select "2025"
click at [297, 215] on input "24/08/2025" at bounding box center [338, 217] width 152 height 28
click at [369, 259] on select "January February March April May June July August September October November De…" at bounding box center [347, 257] width 79 height 28
select select "8"
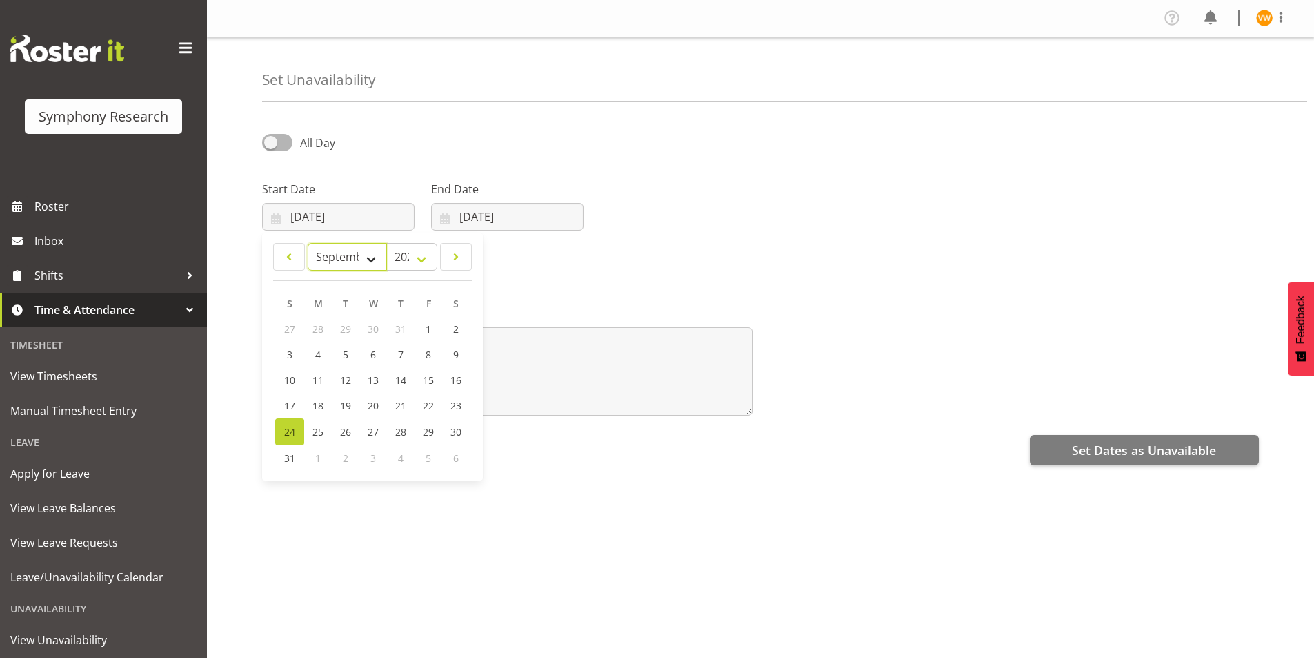
click at [308, 243] on select "January February March April May June July August September October November De…" at bounding box center [347, 257] width 79 height 28
click at [395, 326] on link "4" at bounding box center [400, 329] width 28 height 26
type input "04/09/2025"
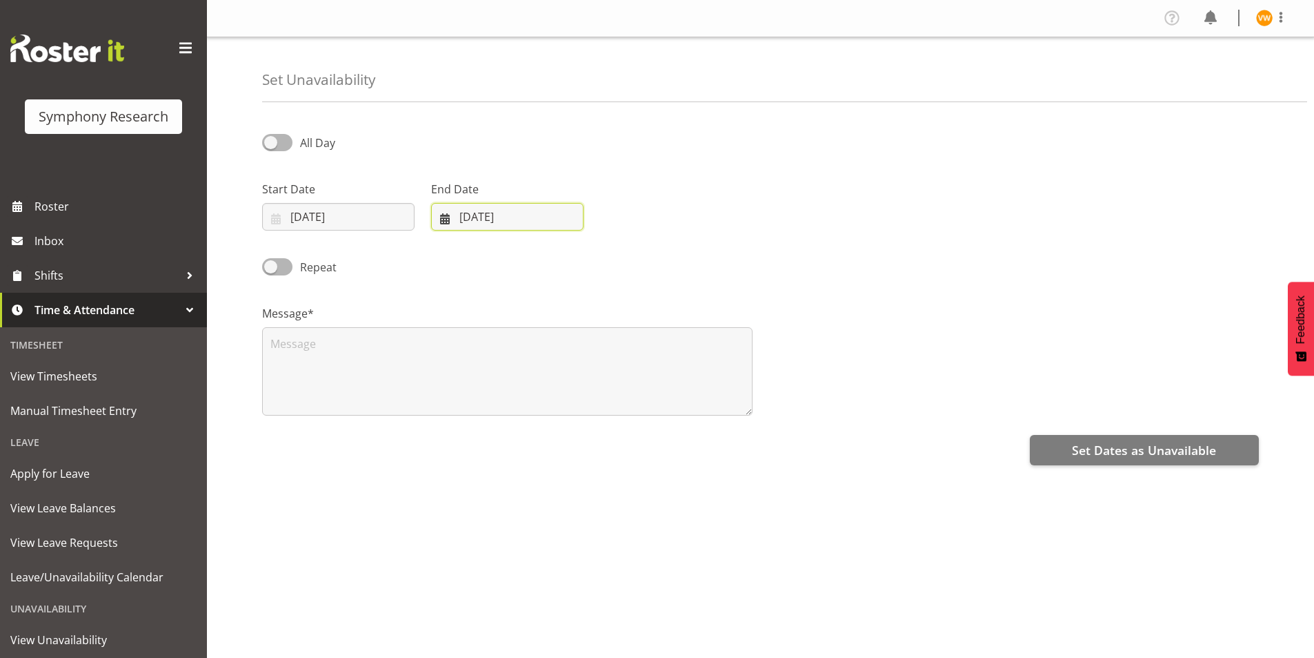
click at [486, 214] on input "24/08/2025" at bounding box center [507, 217] width 152 height 28
click at [519, 256] on select "January February March April May June July August September October November De…" at bounding box center [491, 257] width 95 height 28
select select "8"
click at [444, 243] on select "January February March April May June July August September October November De…" at bounding box center [491, 257] width 95 height 28
click at [572, 330] on link "4" at bounding box center [569, 329] width 28 height 26
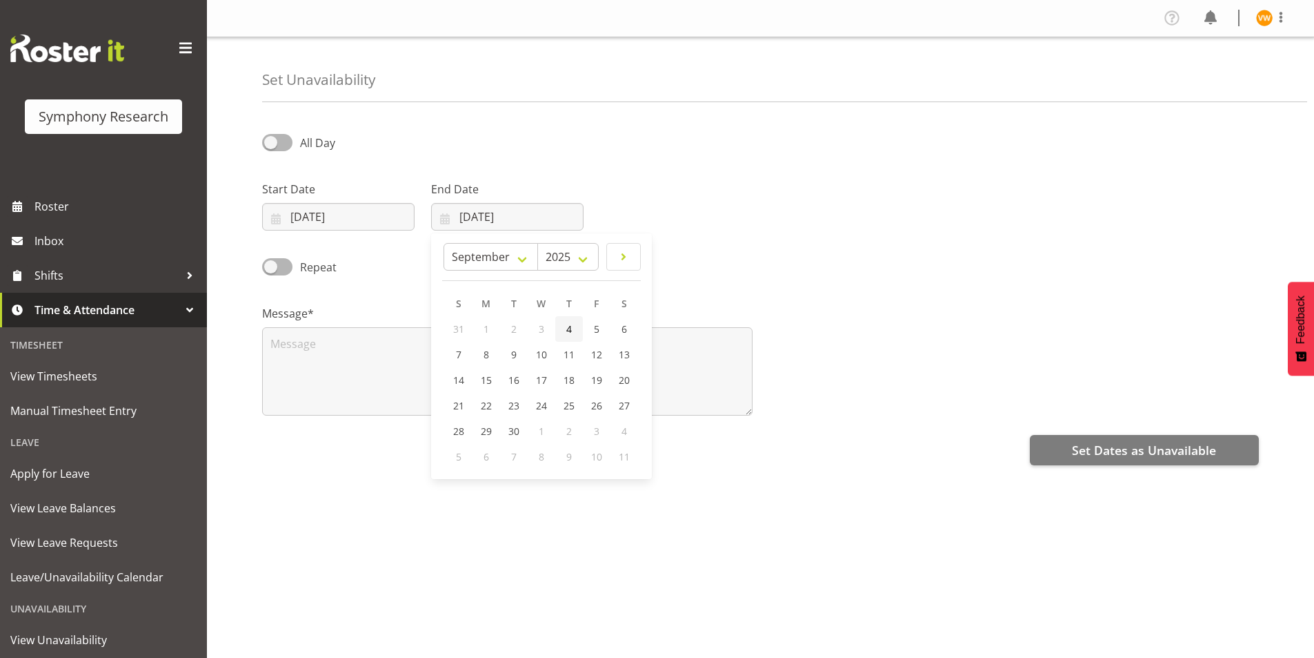
type input "04/09/2025"
click at [273, 140] on span at bounding box center [277, 142] width 30 height 17
click at [271, 140] on input "All Day" at bounding box center [266, 142] width 9 height 9
checkbox input "true"
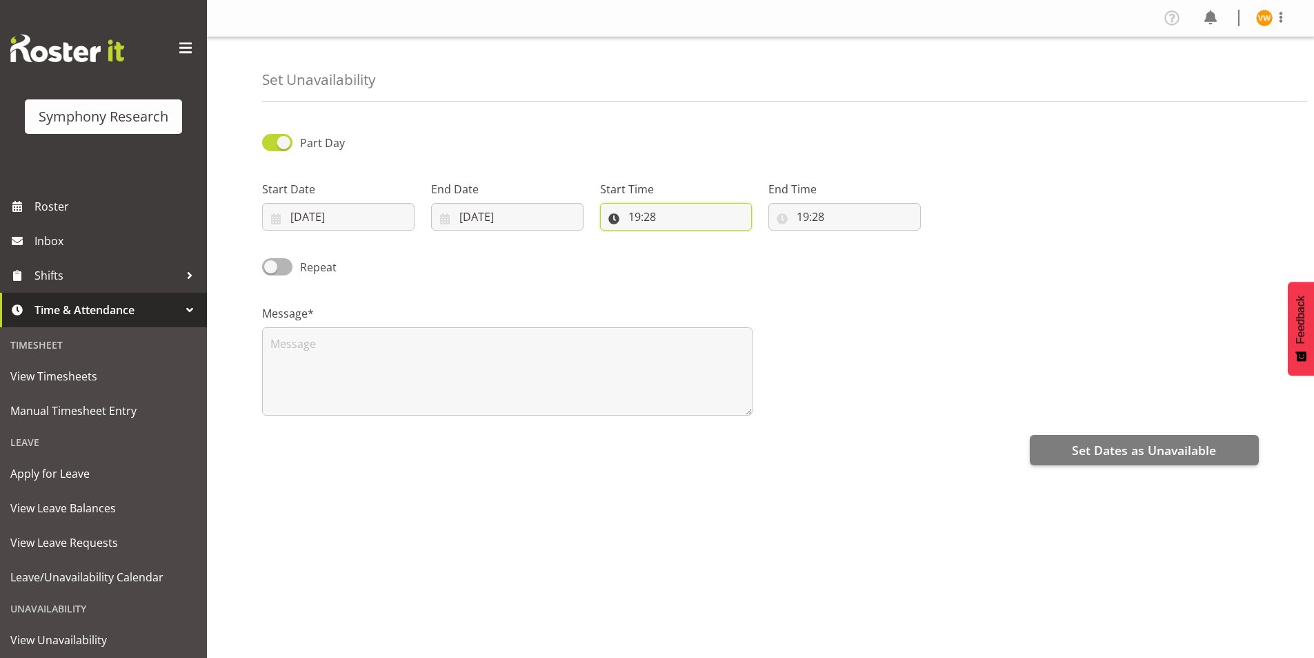
click at [646, 220] on input "19:28" at bounding box center [676, 217] width 152 height 28
click at [693, 251] on select "00 01 02 03 04 05 06 07 08 09 10 11 12 13 14 15 16 17 18 19 20 21 22 23" at bounding box center [694, 253] width 31 height 28
select select "9"
click at [679, 239] on select "00 01 02 03 04 05 06 07 08 09 10 11 12 13 14 15 16 17 18 19 20 21 22 23" at bounding box center [694, 253] width 31 height 28
type input "09:28"
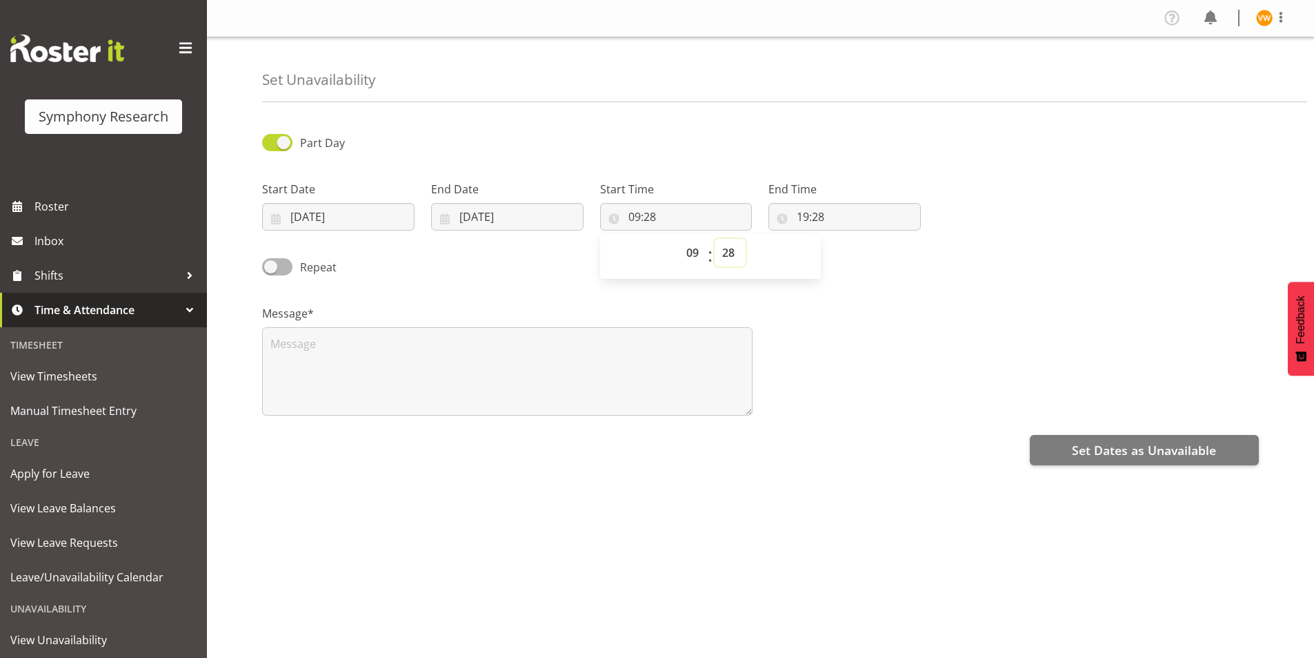
click at [729, 250] on select "00 01 02 03 04 05 06 07 08 09 10 11 12 13 14 15 16 17 18 19 20 21 22 23 24 25 2…" at bounding box center [730, 253] width 31 height 28
select select "0"
click at [715, 239] on select "00 01 02 03 04 05 06 07 08 09 10 11 12 13 14 15 16 17 18 19 20 21 22 23 24 25 2…" at bounding box center [730, 253] width 31 height 28
type input "09:00"
click at [813, 214] on input "19:28" at bounding box center [845, 217] width 152 height 28
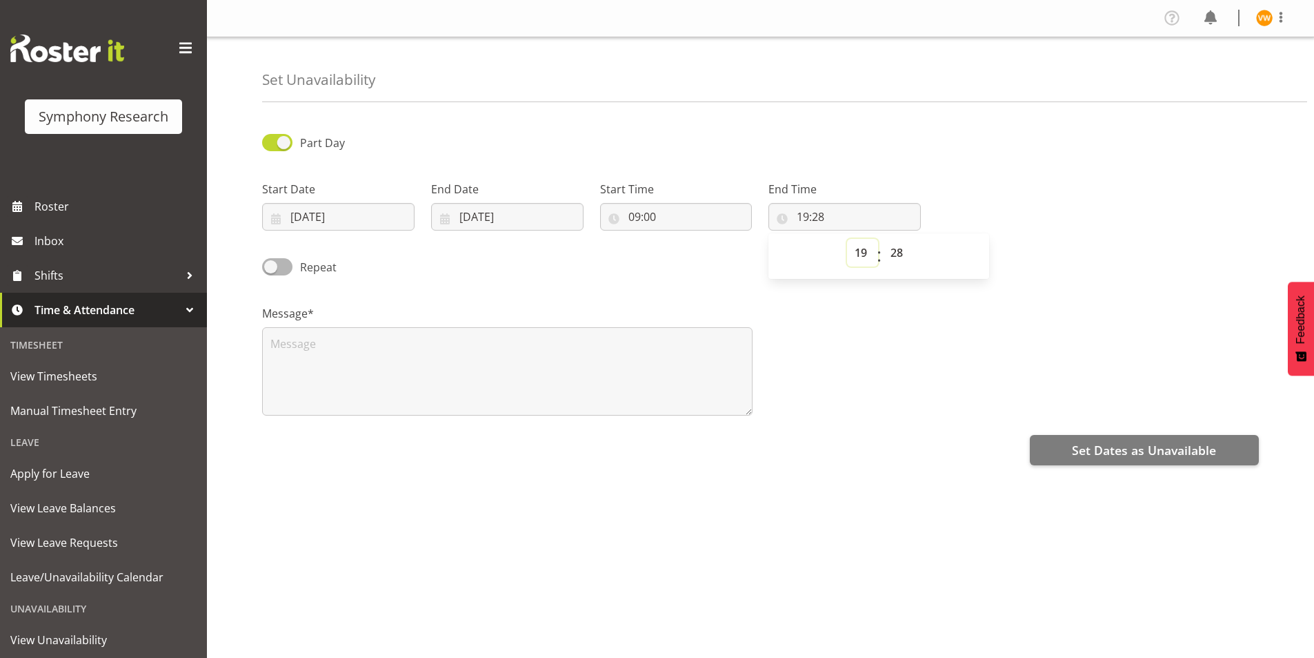
click at [860, 258] on select "00 01 02 03 04 05 06 07 08 09 10 11 12 13 14 15 16 17 18 19 20 21 22 23" at bounding box center [862, 253] width 31 height 28
select select "17"
click at [847, 239] on select "00 01 02 03 04 05 06 07 08 09 10 11 12 13 14 15 16 17 18 19 20 21 22 23" at bounding box center [862, 253] width 31 height 28
type input "17:28"
click at [834, 216] on input "17:28" at bounding box center [845, 217] width 152 height 28
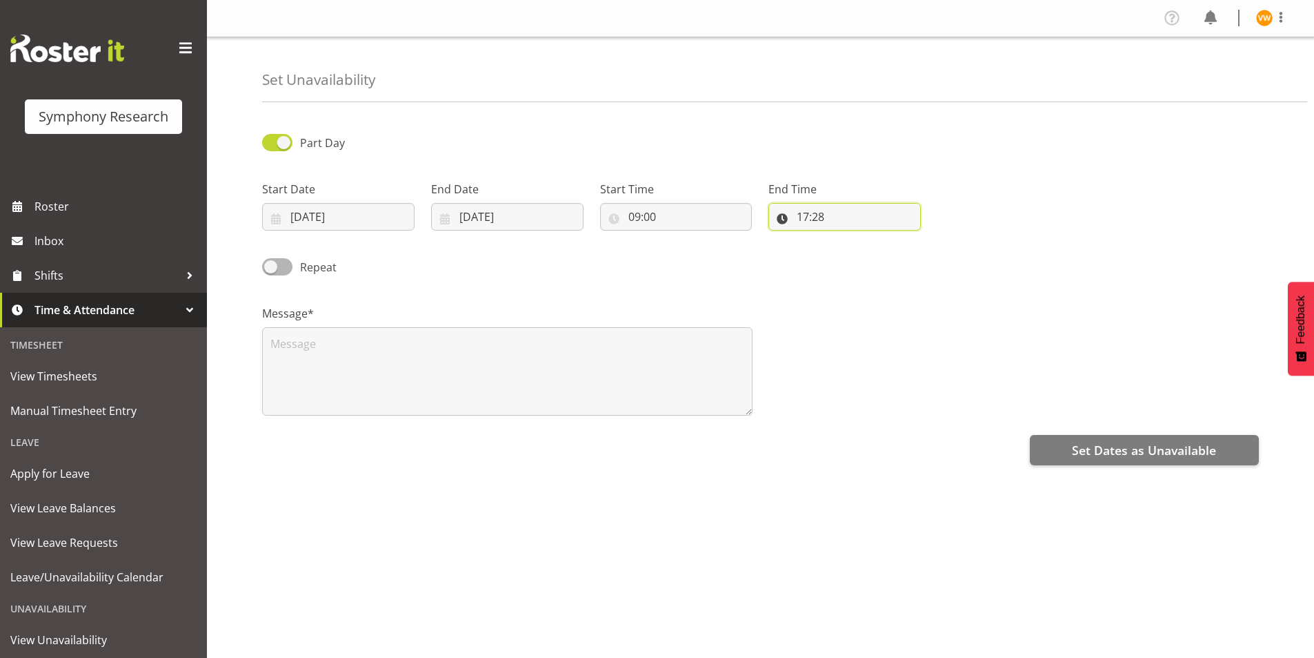
click at [820, 211] on input "17:28" at bounding box center [845, 217] width 152 height 28
click at [899, 248] on select "00 01 02 03 04 05 06 07 08 09 10 11 12 13 14 15 16 17 18 19 20 21 22 23 24 25 2…" at bounding box center [898, 253] width 31 height 28
select select "0"
click at [883, 239] on select "00 01 02 03 04 05 06 07 08 09 10 11 12 13 14 15 16 17 18 19 20 21 22 23 24 25 2…" at bounding box center [898, 253] width 31 height 28
type input "17:00"
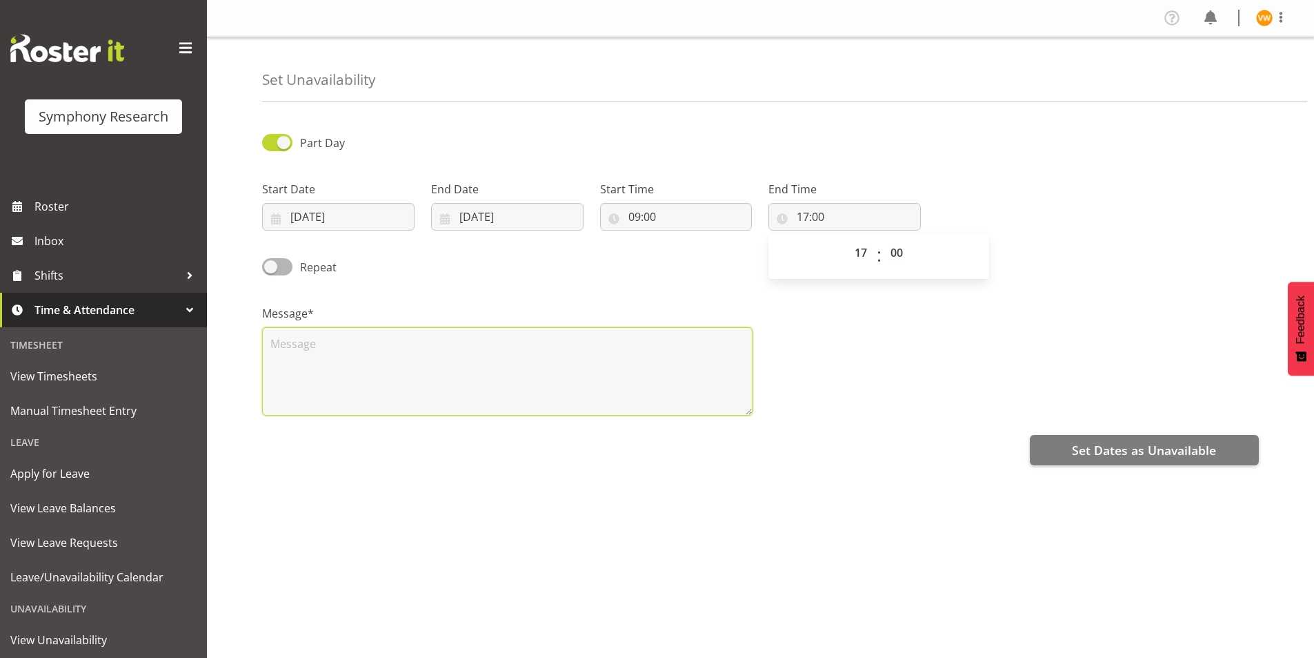
click at [290, 338] on textarea at bounding box center [507, 371] width 491 height 88
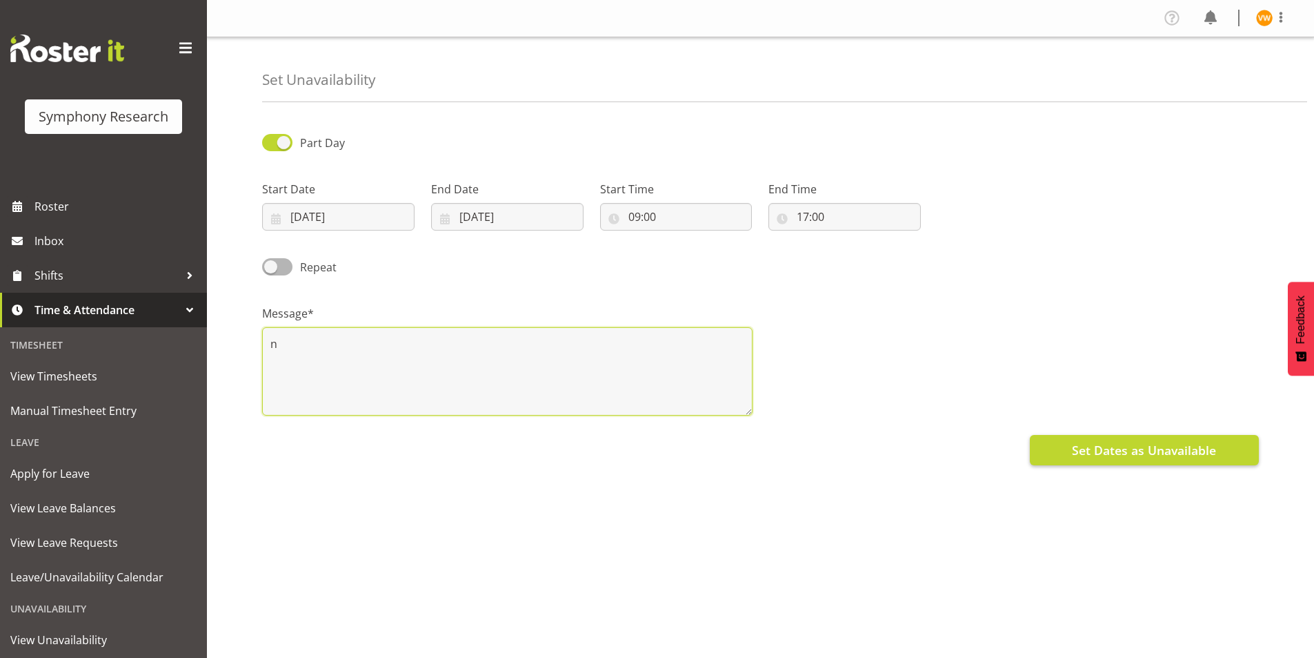
type textarea "n"
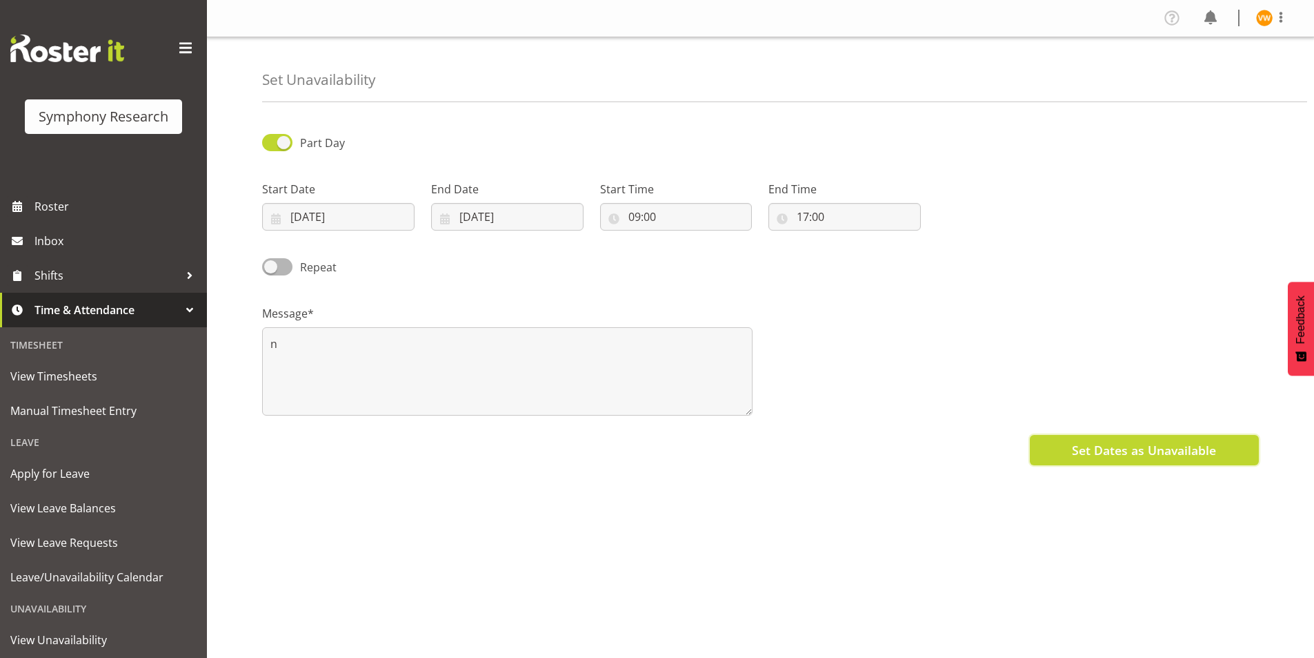
click at [1122, 452] on span "Set Dates as Unavailable" at bounding box center [1144, 450] width 144 height 18
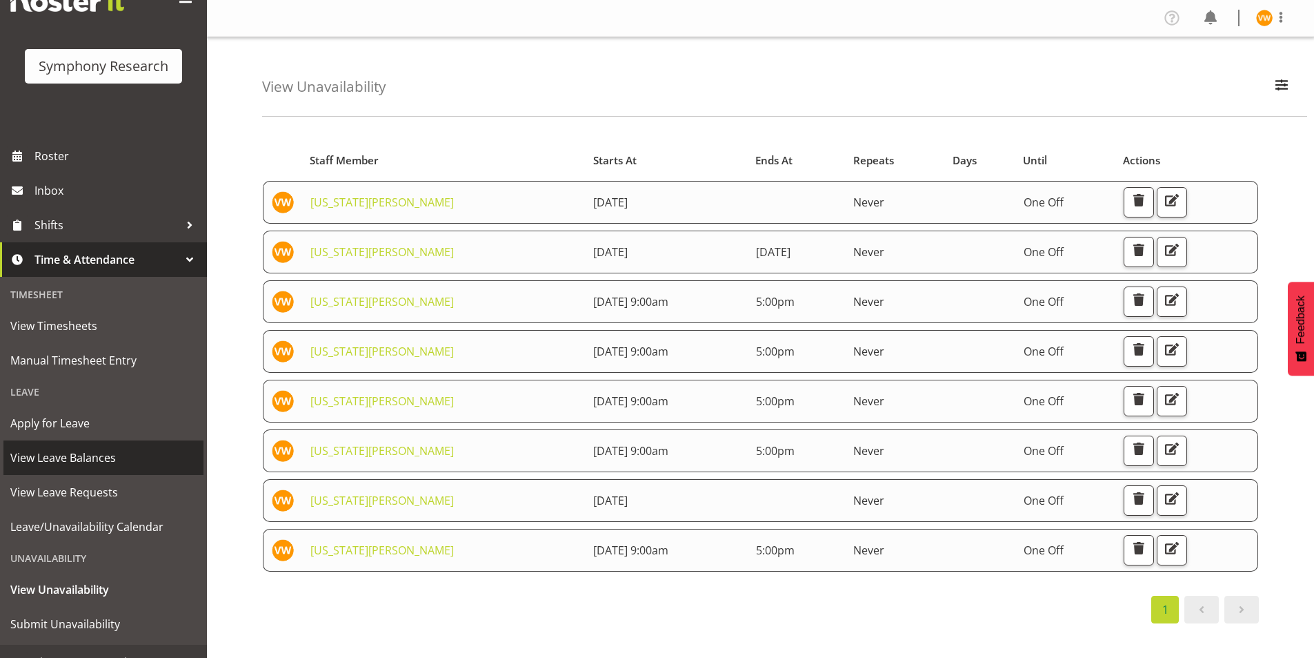
scroll to position [72, 0]
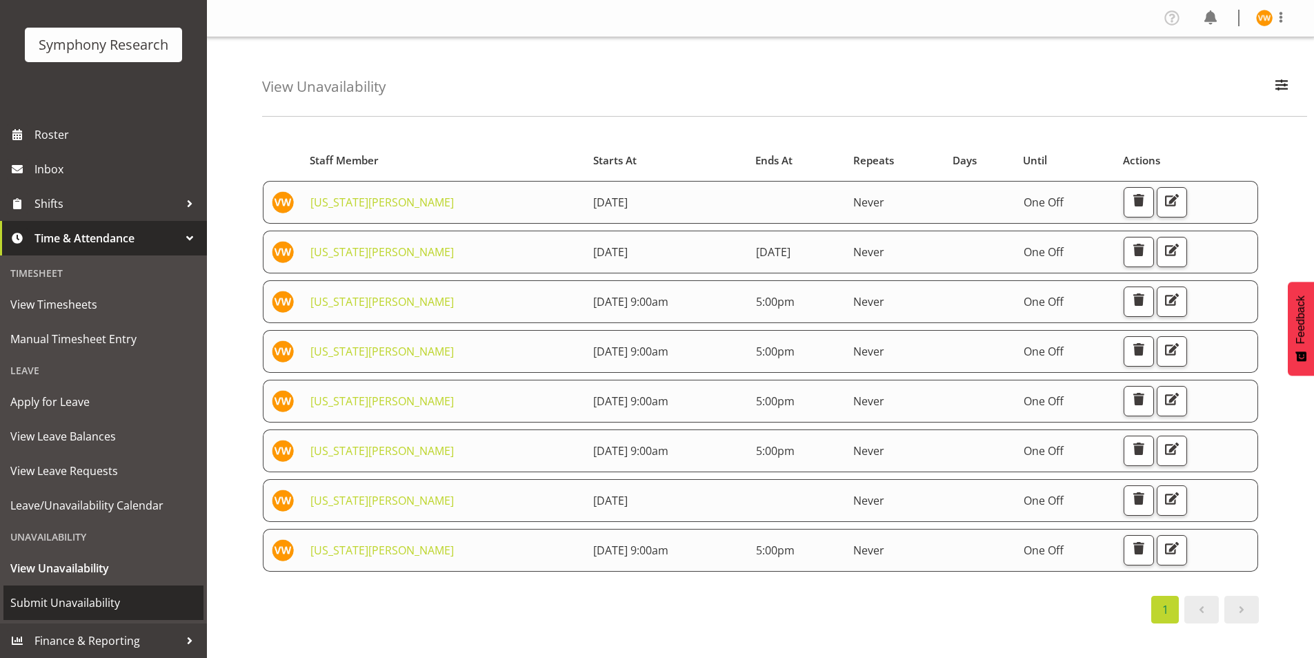
click at [79, 602] on span "Submit Unavailability" at bounding box center [103, 602] width 186 height 21
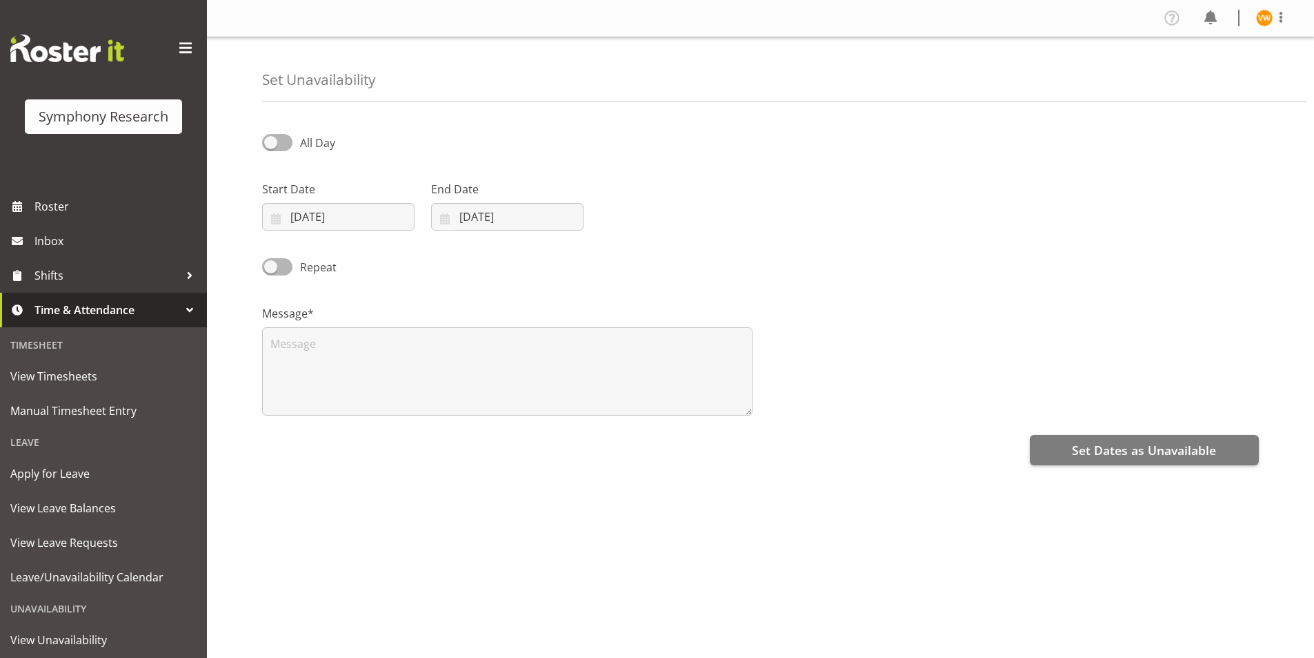
select select "7"
select select "2025"
click at [302, 212] on input "[DATE]" at bounding box center [338, 217] width 152 height 28
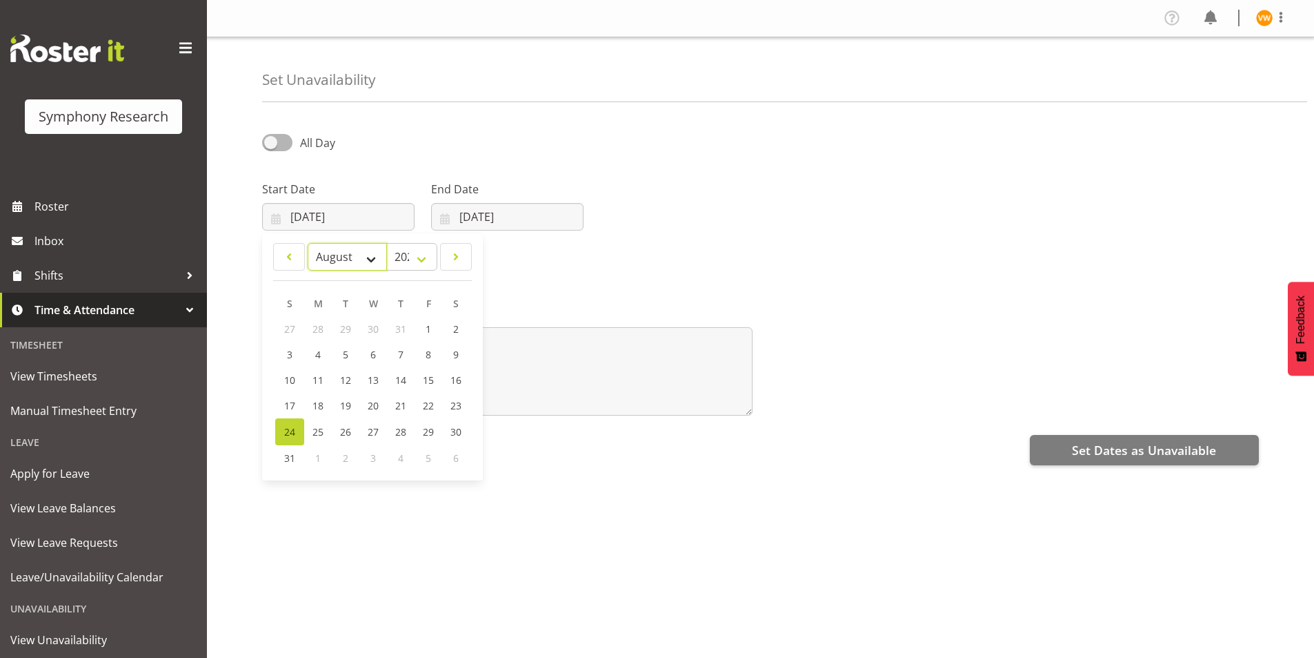
click at [370, 260] on select "January February March April May June July August September October November De…" at bounding box center [347, 257] width 79 height 28
select select "8"
click at [308, 243] on select "January February March April May June July August September October November De…" at bounding box center [347, 257] width 79 height 28
click at [426, 331] on span "5" at bounding box center [428, 328] width 6 height 13
type input "[DATE]"
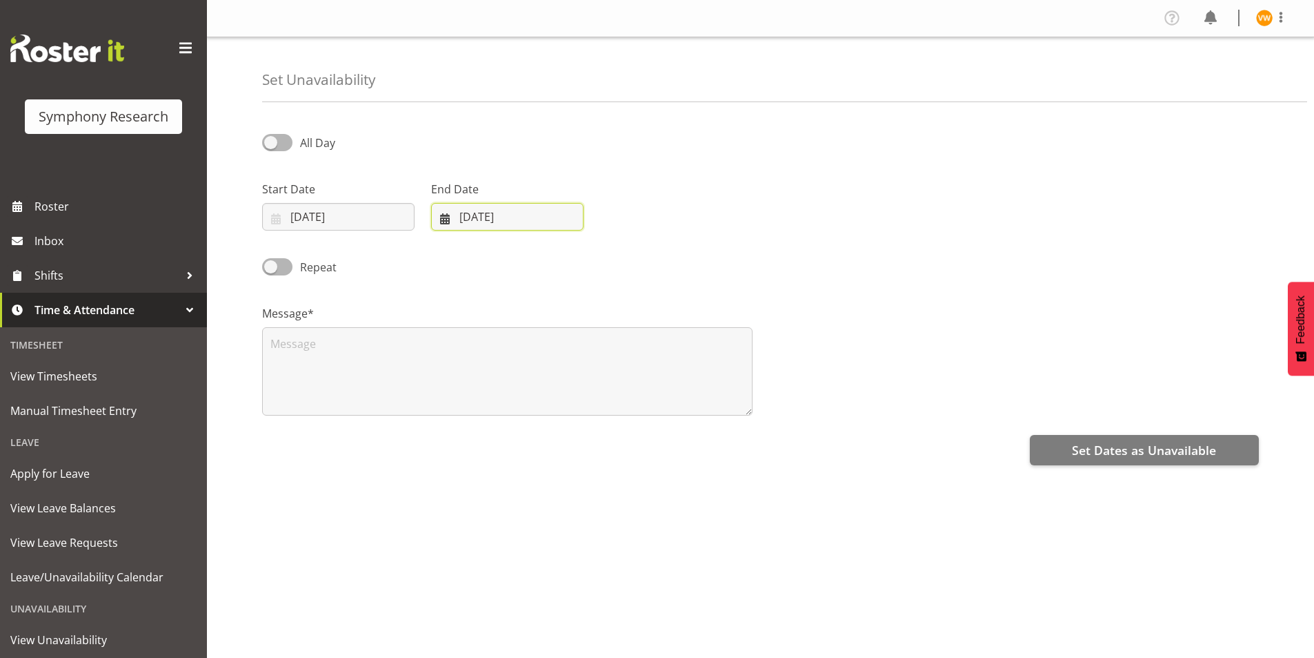
click at [495, 212] on input "[DATE]" at bounding box center [507, 217] width 152 height 28
click at [524, 257] on select "January February March April May June July August September October November De…" at bounding box center [491, 257] width 95 height 28
select select "8"
click at [444, 243] on select "January February March April May June July August September October November De…" at bounding box center [491, 257] width 95 height 28
click at [460, 357] on span "7" at bounding box center [459, 354] width 6 height 13
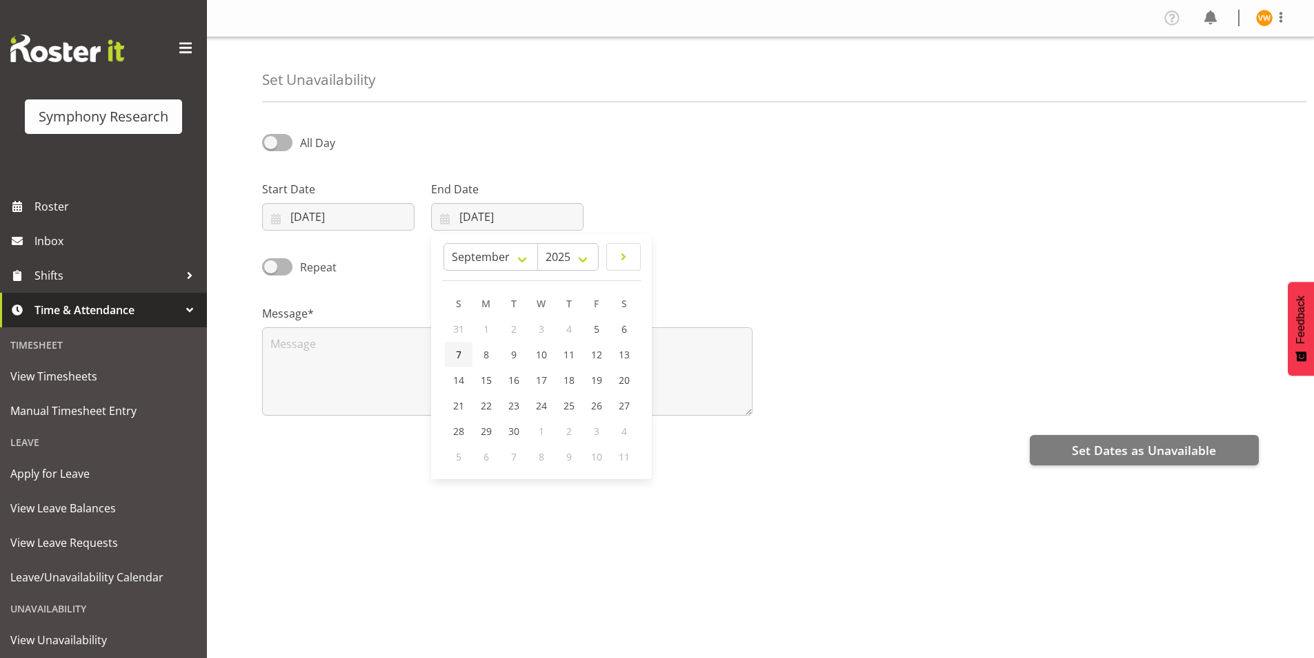
type input "[DATE]"
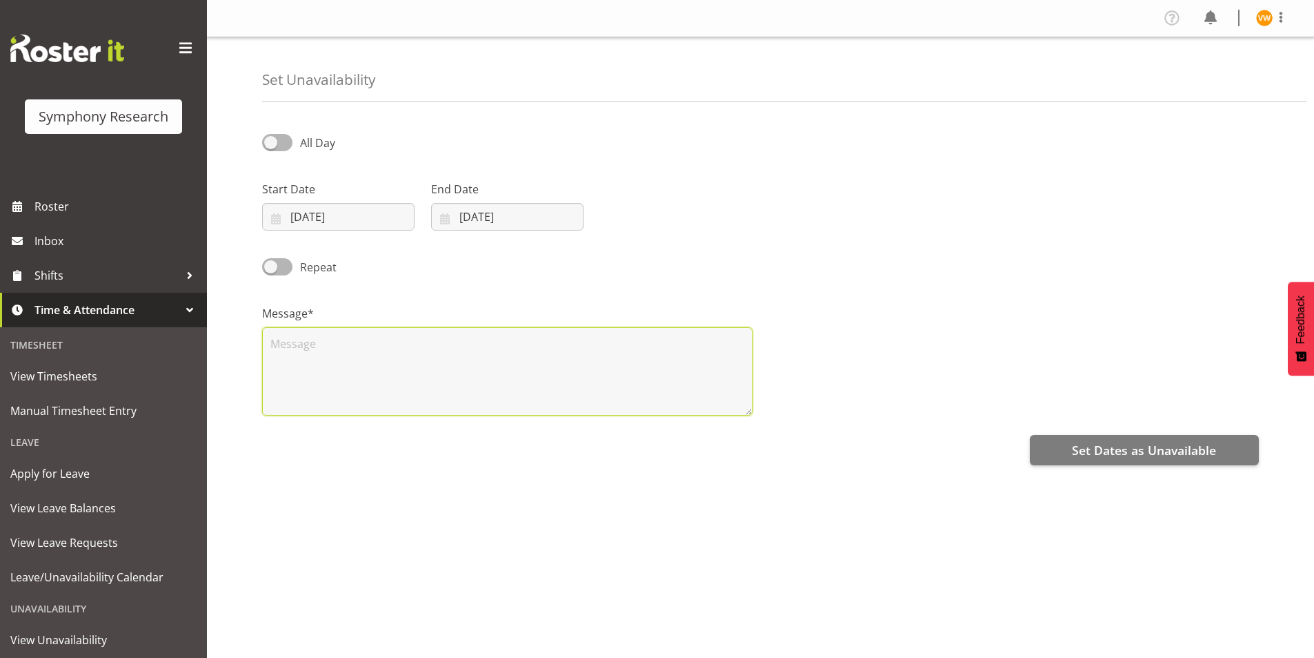
click at [290, 342] on textarea at bounding box center [507, 371] width 491 height 88
type textarea "n"
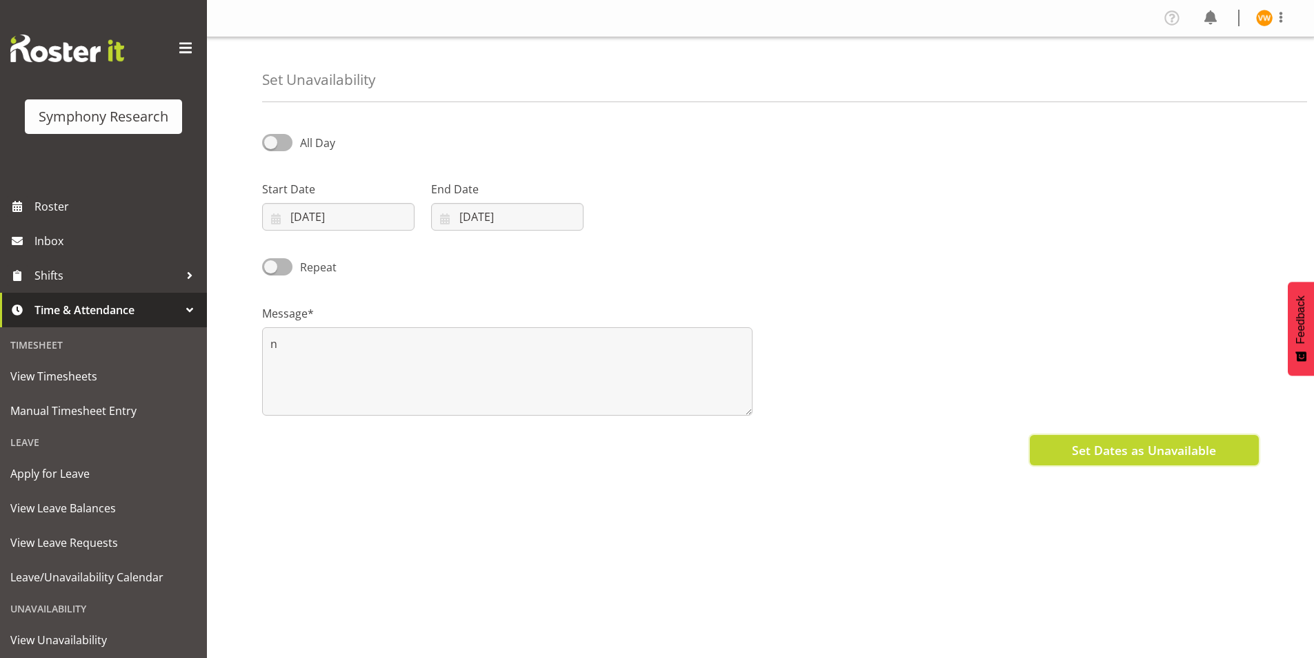
click at [1115, 447] on span "Set Dates as Unavailable" at bounding box center [1144, 450] width 144 height 18
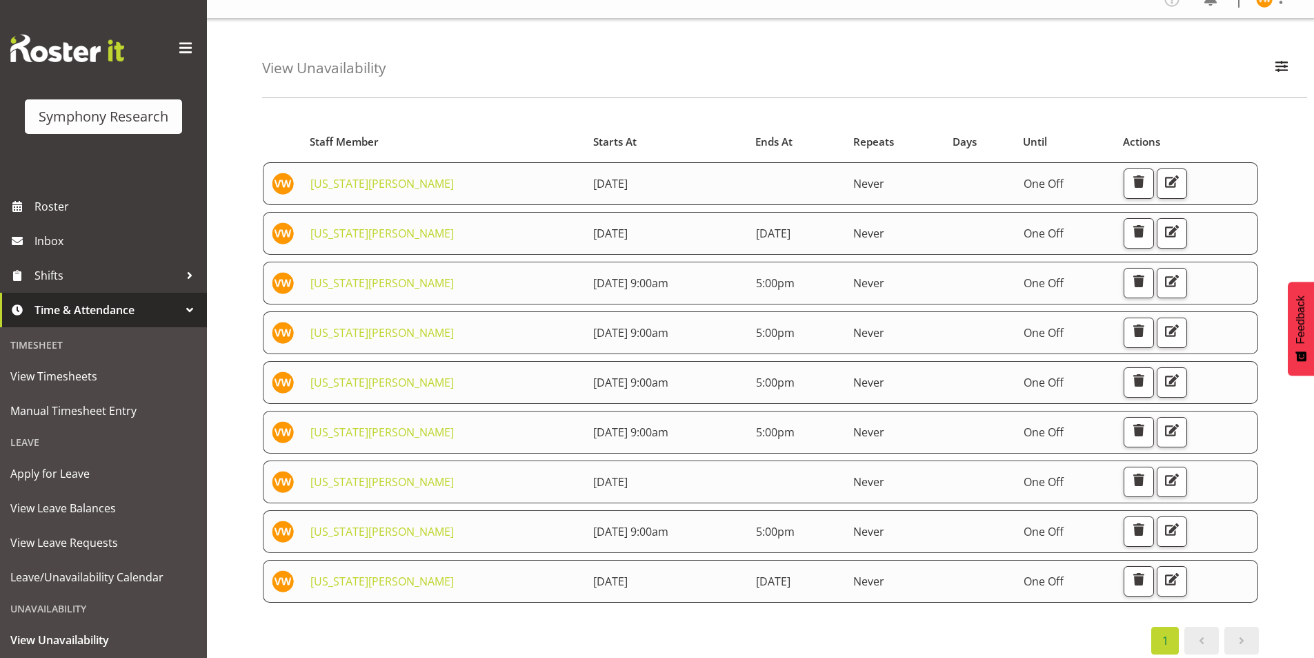
scroll to position [36, 0]
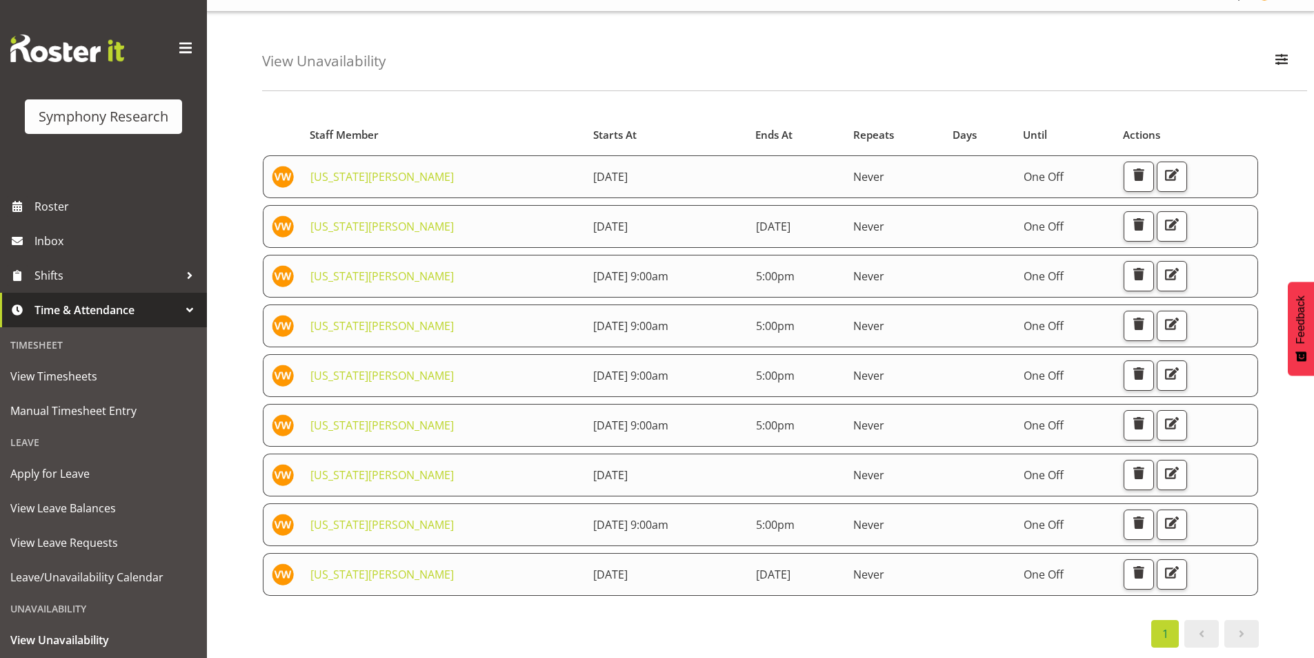
click at [179, 313] on div at bounding box center [189, 309] width 21 height 21
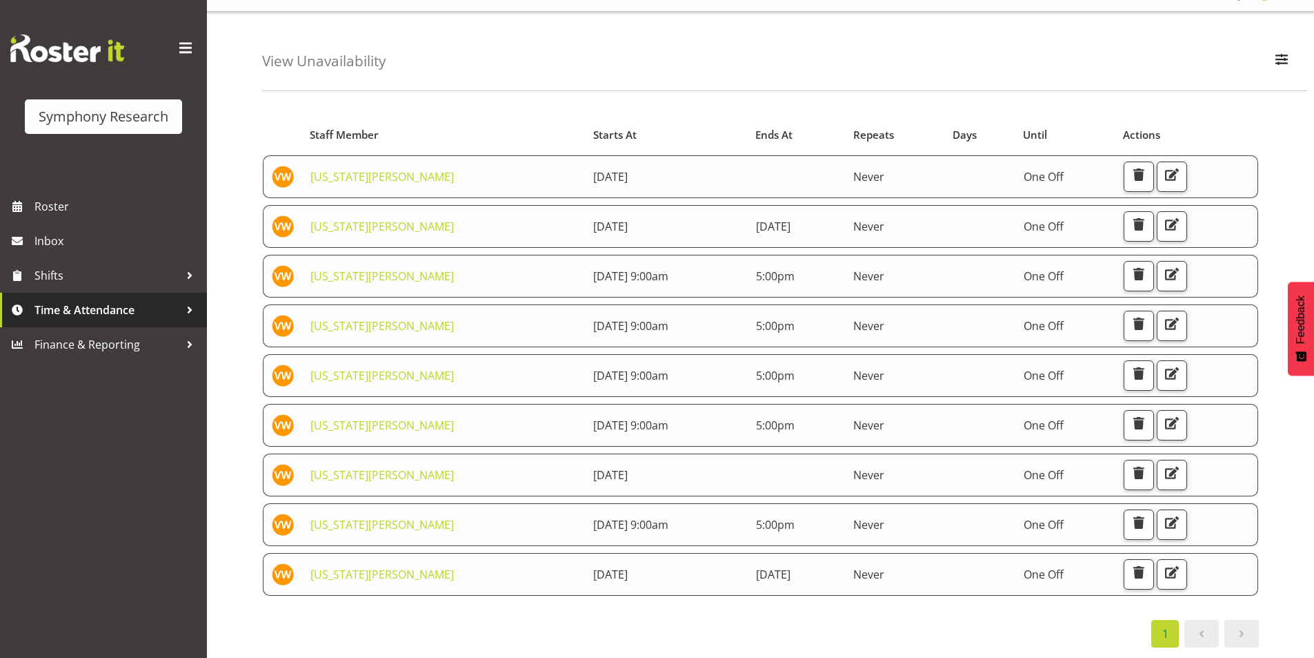
click at [162, 313] on span "Time & Attendance" at bounding box center [106, 309] width 145 height 21
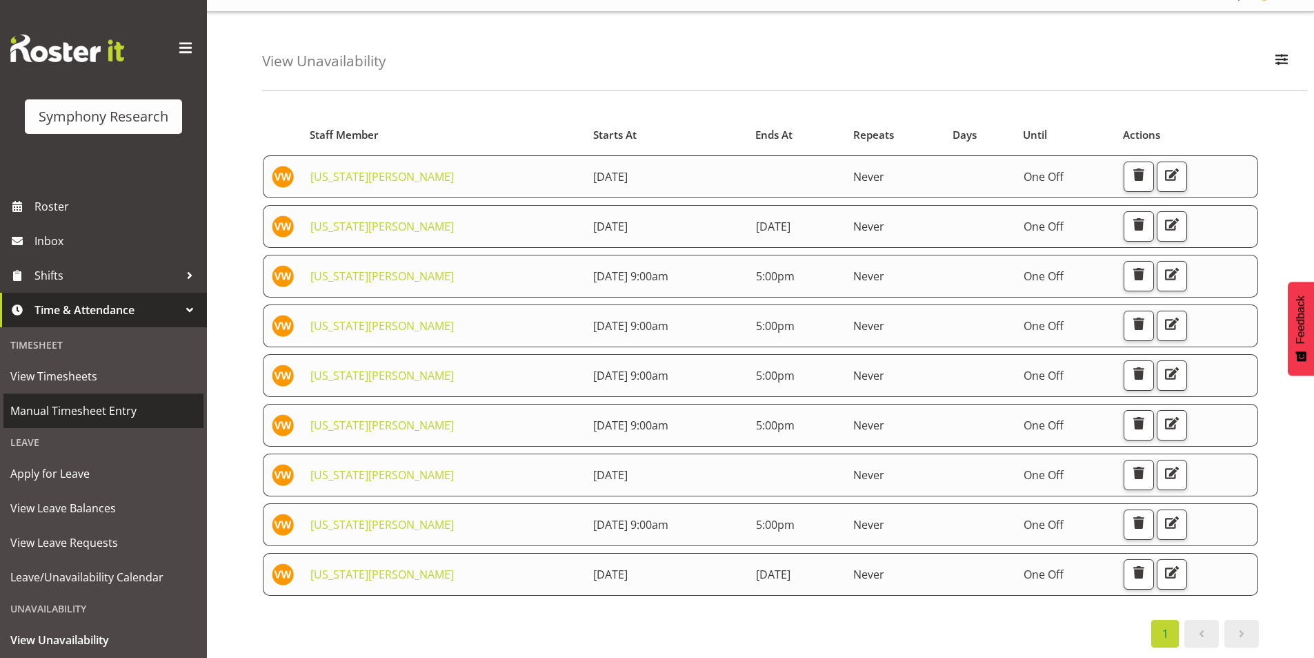
click at [75, 412] on span "Manual Timesheet Entry" at bounding box center [103, 410] width 186 height 21
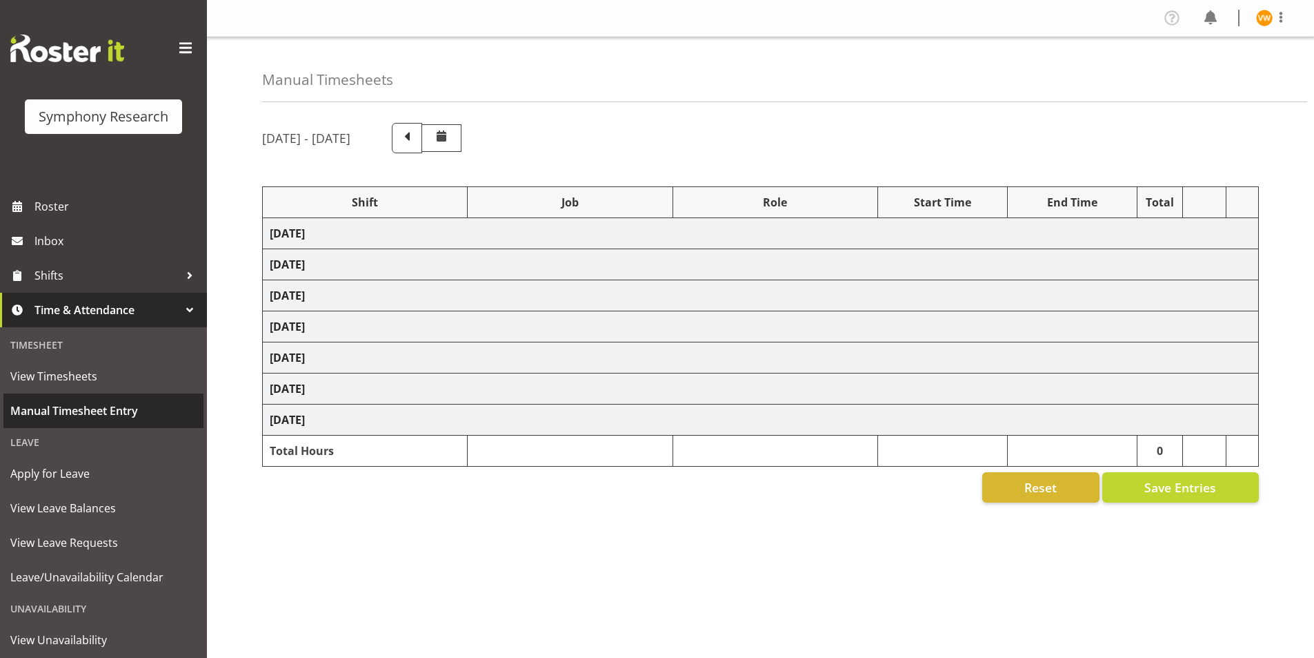
select select "67675"
select select "7759"
select select "47"
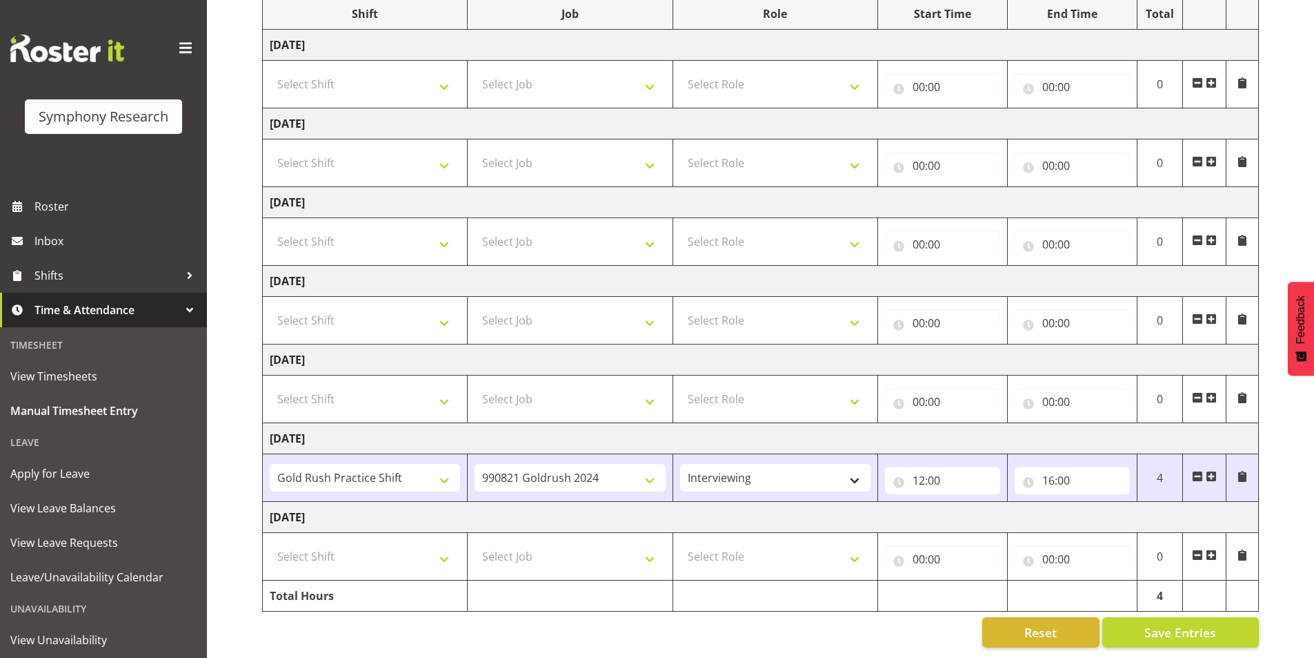
scroll to position [199, 0]
click at [93, 376] on span "View Timesheets" at bounding box center [103, 376] width 186 height 21
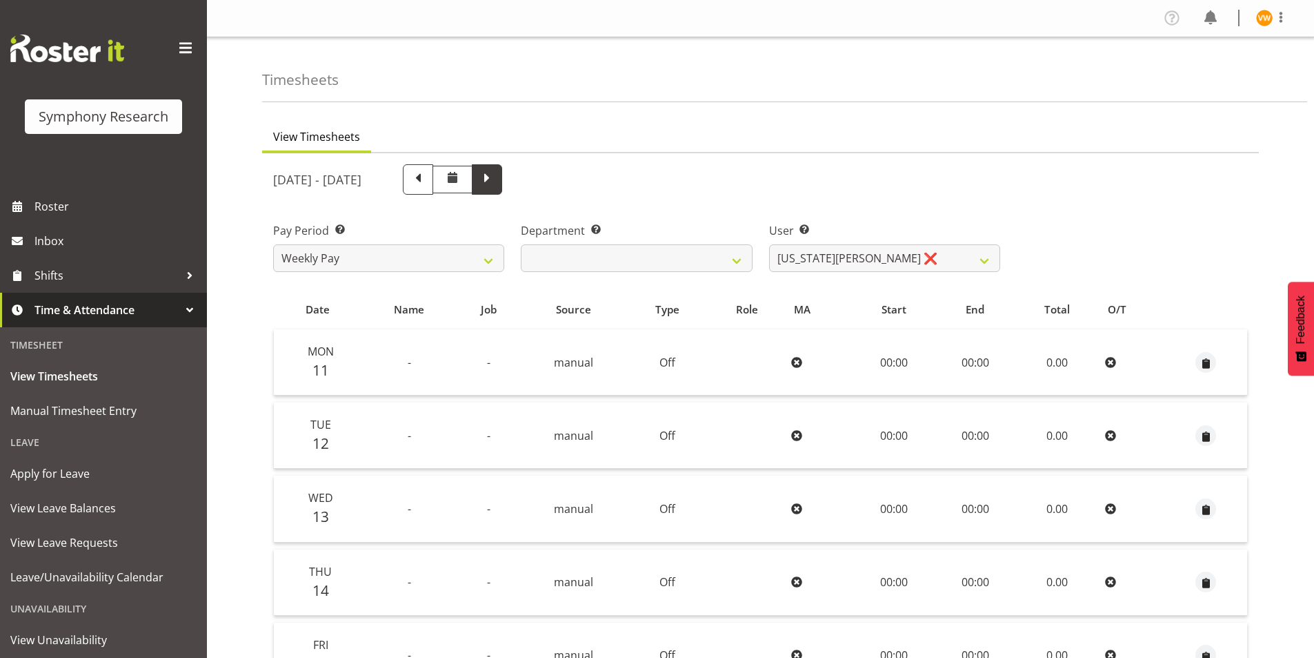
click at [496, 179] on span at bounding box center [487, 178] width 18 height 18
click at [574, 179] on div "August 18th - August 24th 2025 Pay Period Select which pay period you would lik…" at bounding box center [760, 535] width 975 height 758
select select
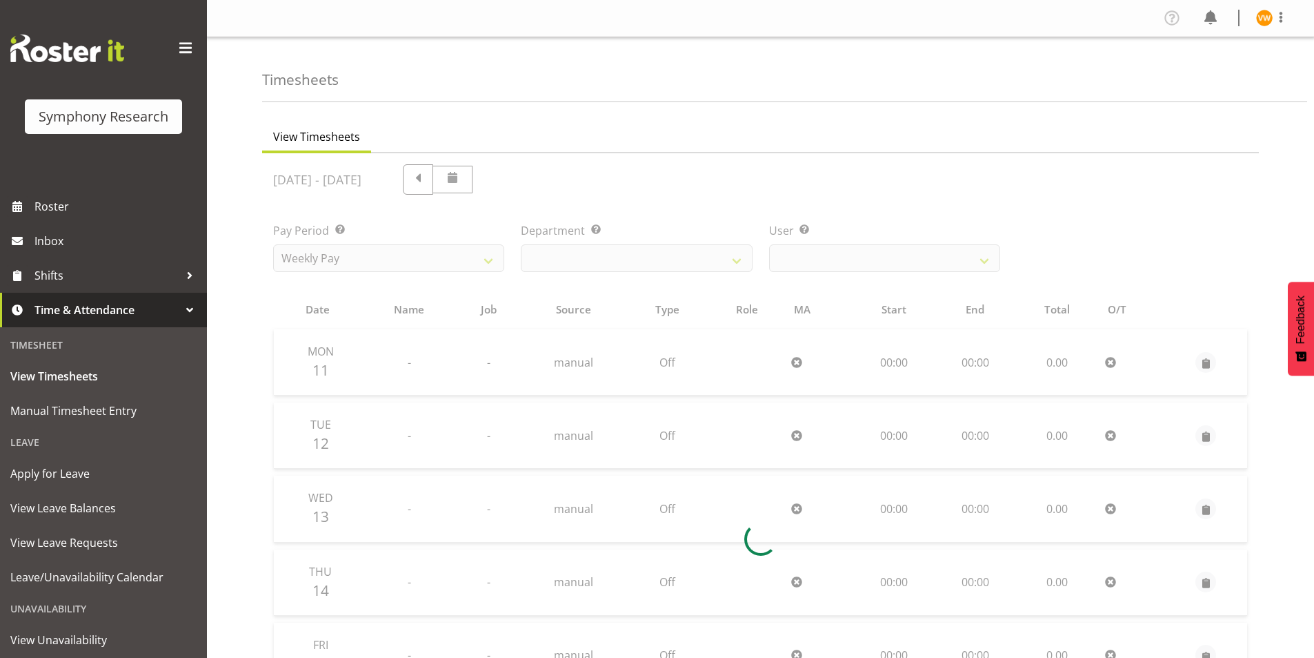
click at [574, 179] on div at bounding box center [760, 538] width 997 height 771
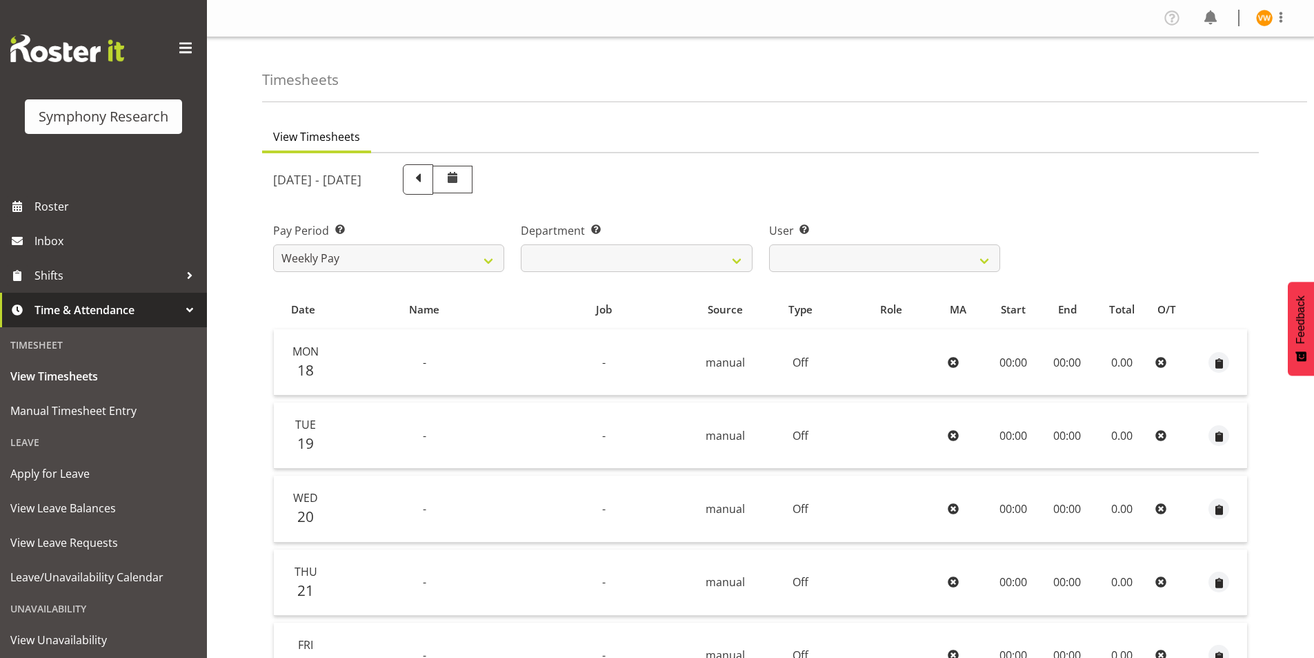
click at [574, 179] on div "August 18th - August 24th 2025 Pay Period Select which pay period you would lik…" at bounding box center [760, 535] width 975 height 758
click at [574, 179] on div "[DATE] - [DATE]" at bounding box center [636, 179] width 727 height 30
click at [427, 186] on span at bounding box center [418, 178] width 18 height 18
select select
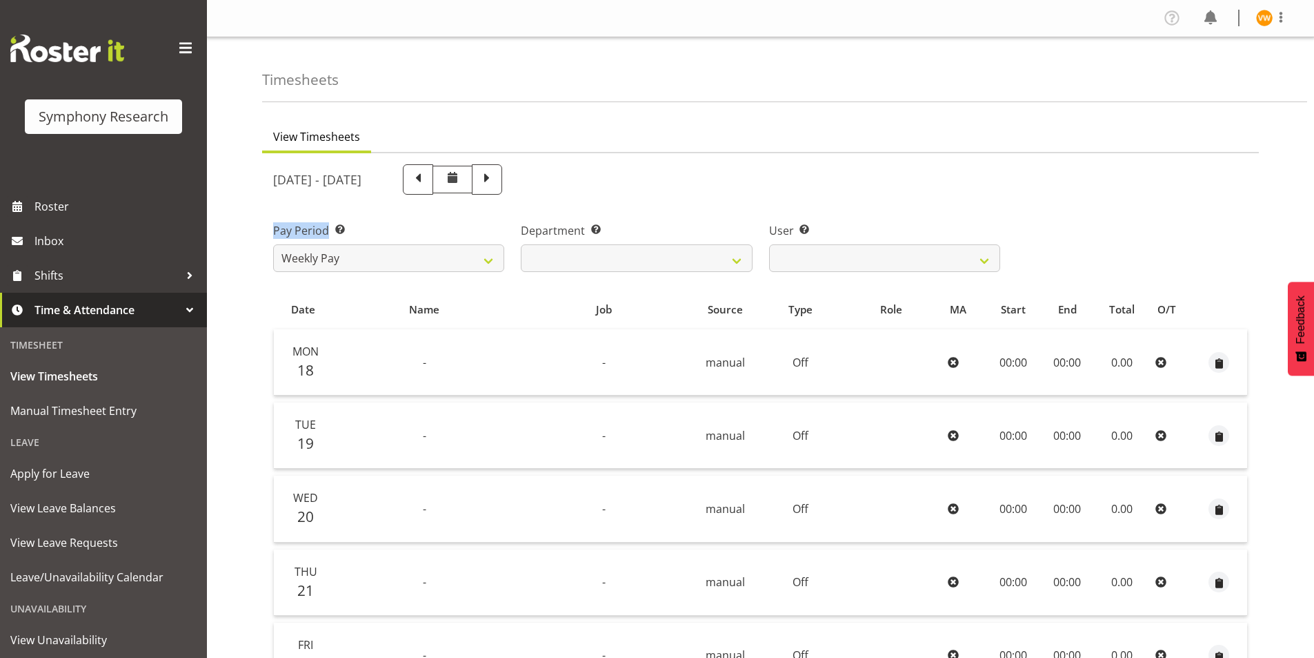
select select
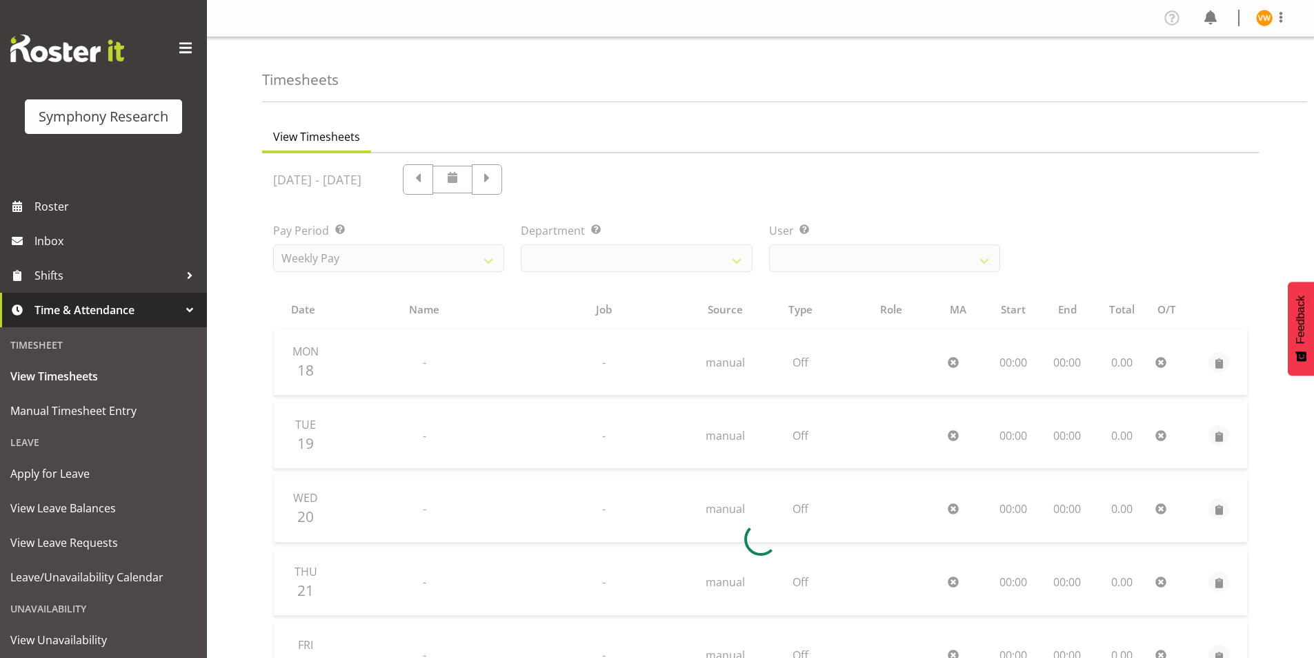
click at [954, 181] on div at bounding box center [760, 538] width 997 height 771
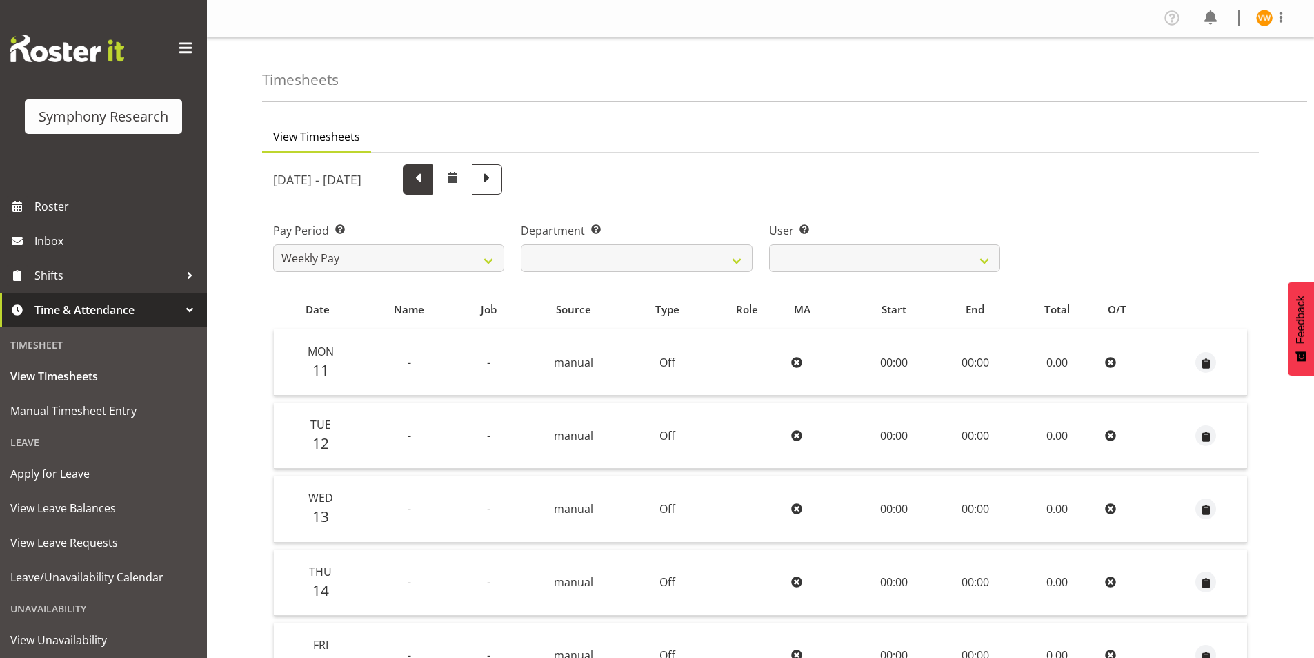
click at [427, 184] on span at bounding box center [418, 178] width 18 height 18
select select
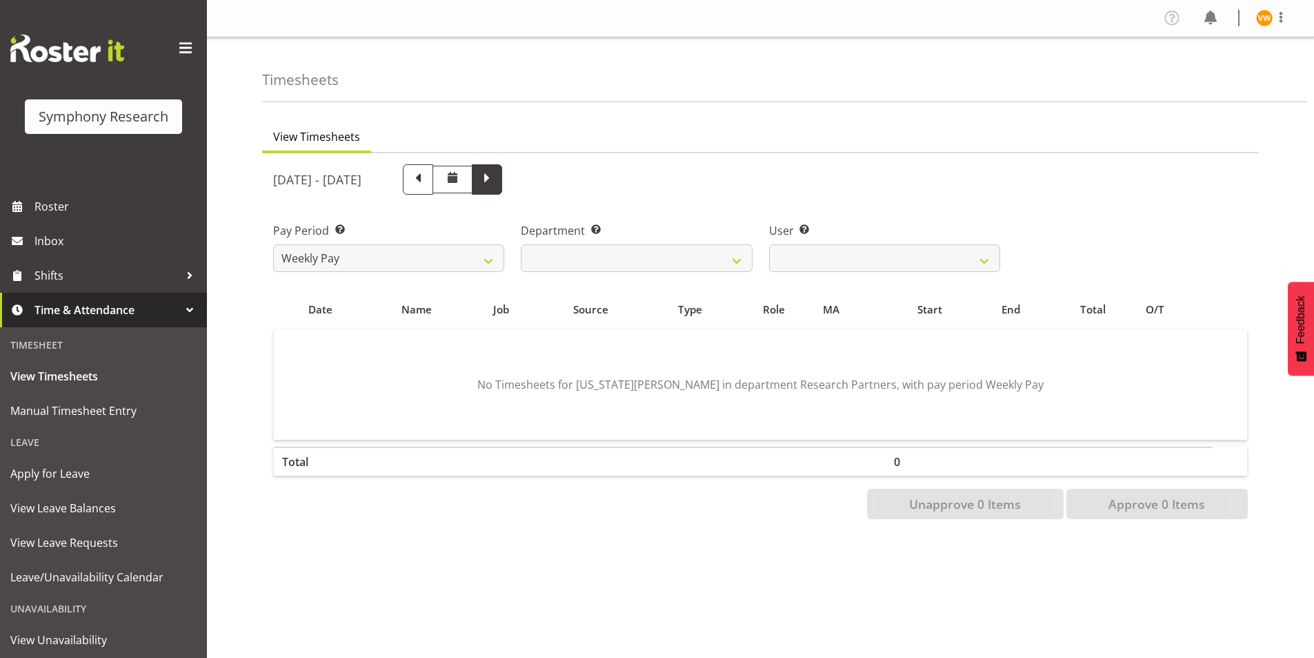
click at [496, 180] on span at bounding box center [487, 178] width 18 height 18
click at [578, 180] on div "[DATE] - [DATE]" at bounding box center [636, 179] width 727 height 30
select select
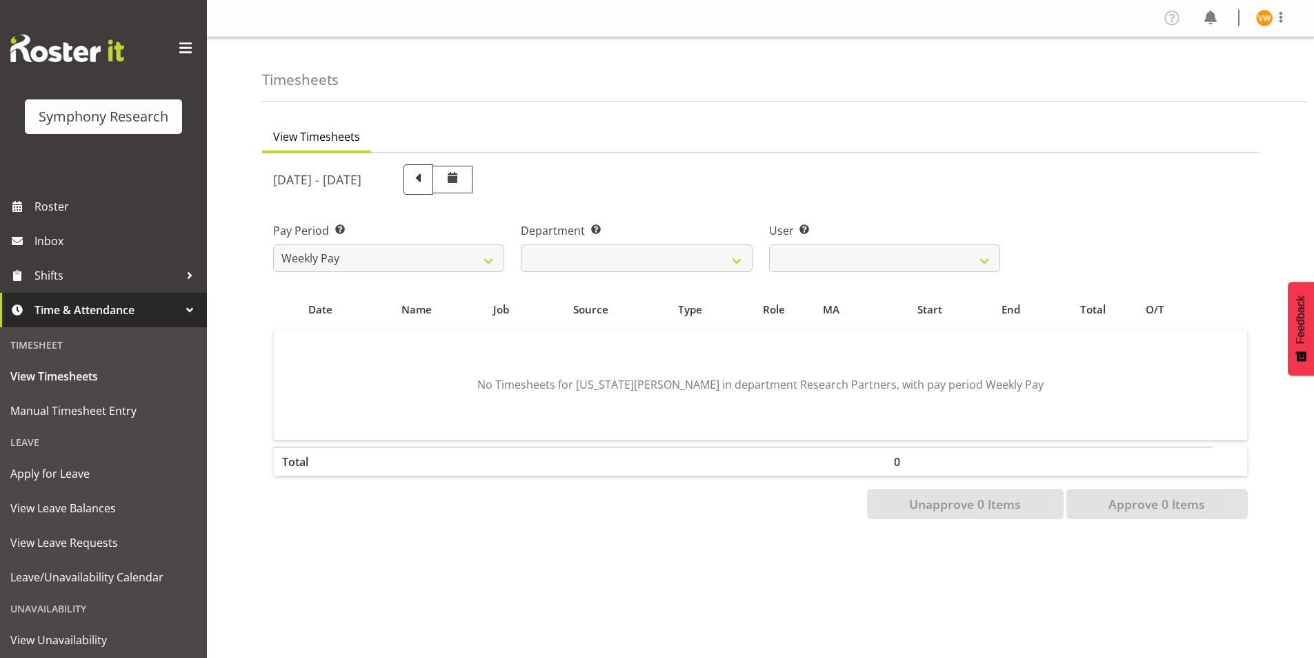
click at [0, 0] on div at bounding box center [0, 0] width 0 height 0
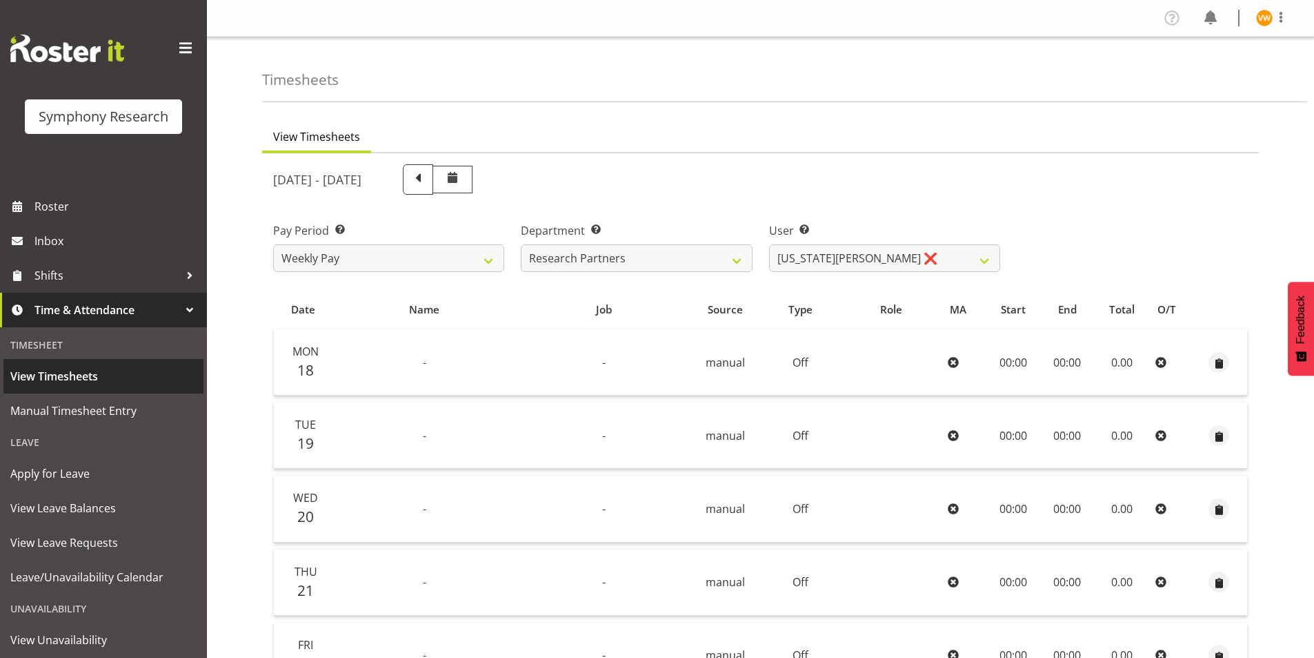
click at [58, 375] on span "View Timesheets" at bounding box center [103, 376] width 186 height 21
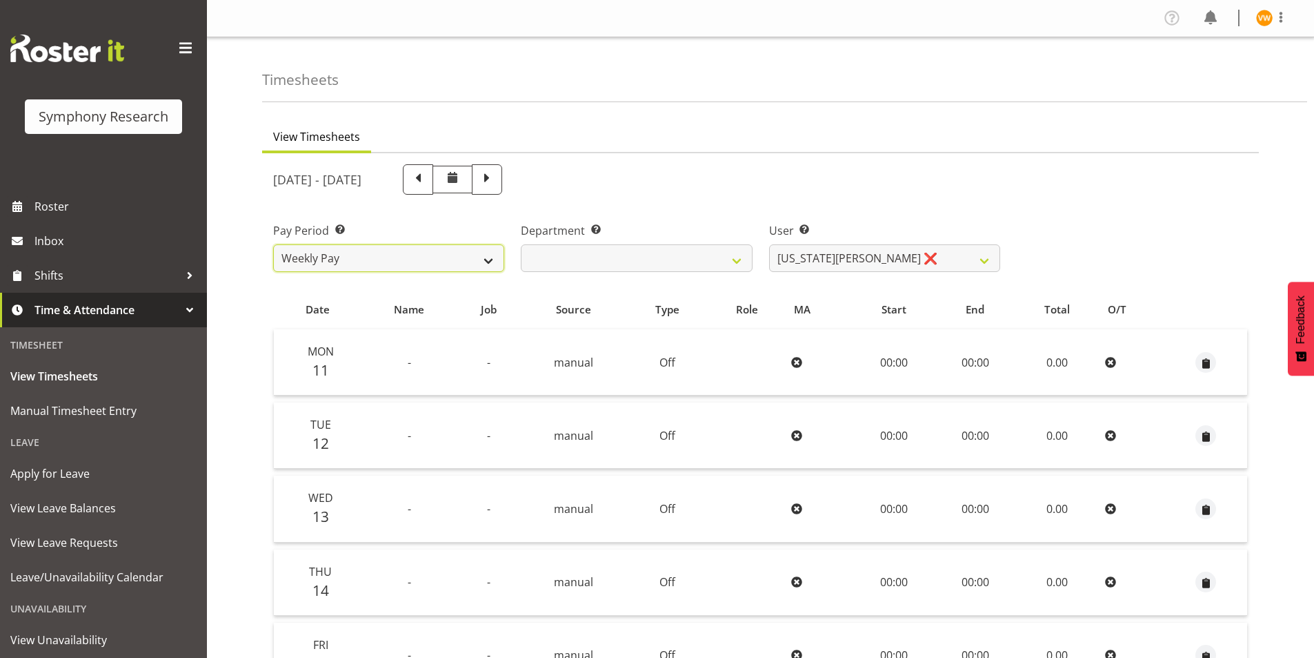
click at [485, 260] on select "Weekly Pay" at bounding box center [388, 258] width 231 height 28
click at [414, 210] on div "Pay Period Select which pay period you would like to view. Weekly Pay" at bounding box center [389, 241] width 248 height 77
click at [461, 177] on span at bounding box center [452, 177] width 17 height 17
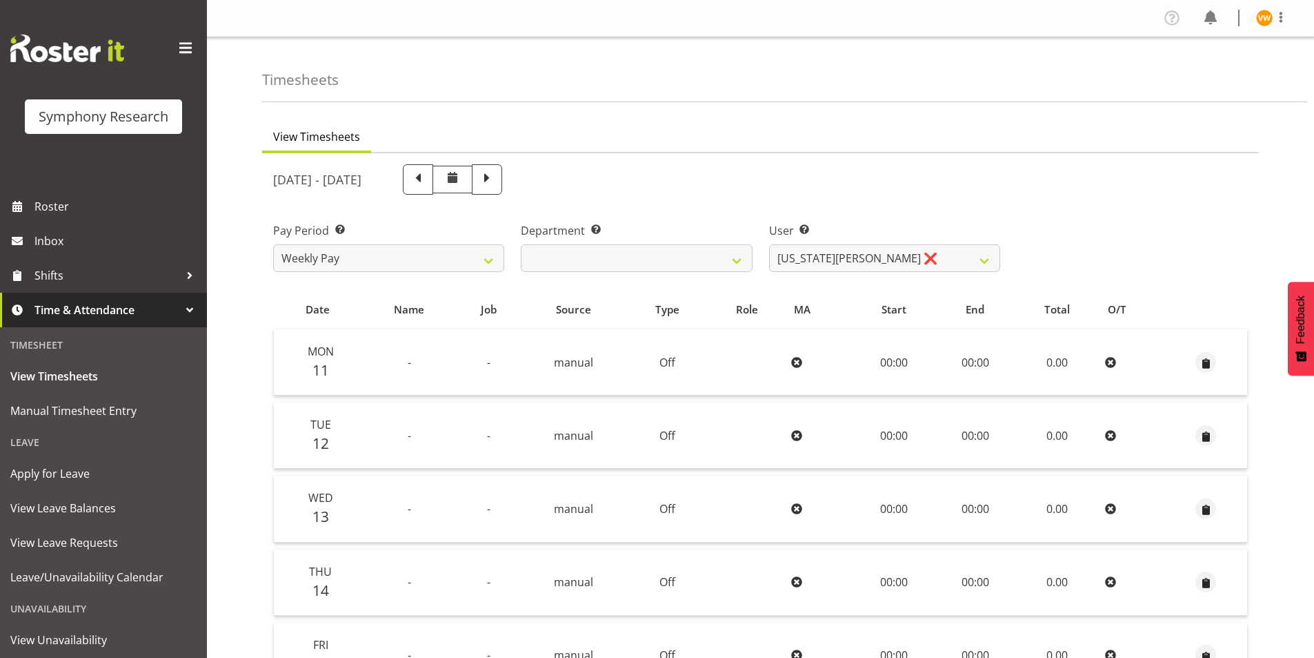
click at [461, 177] on span at bounding box center [452, 177] width 17 height 17
click at [496, 175] on span at bounding box center [487, 178] width 18 height 18
select select
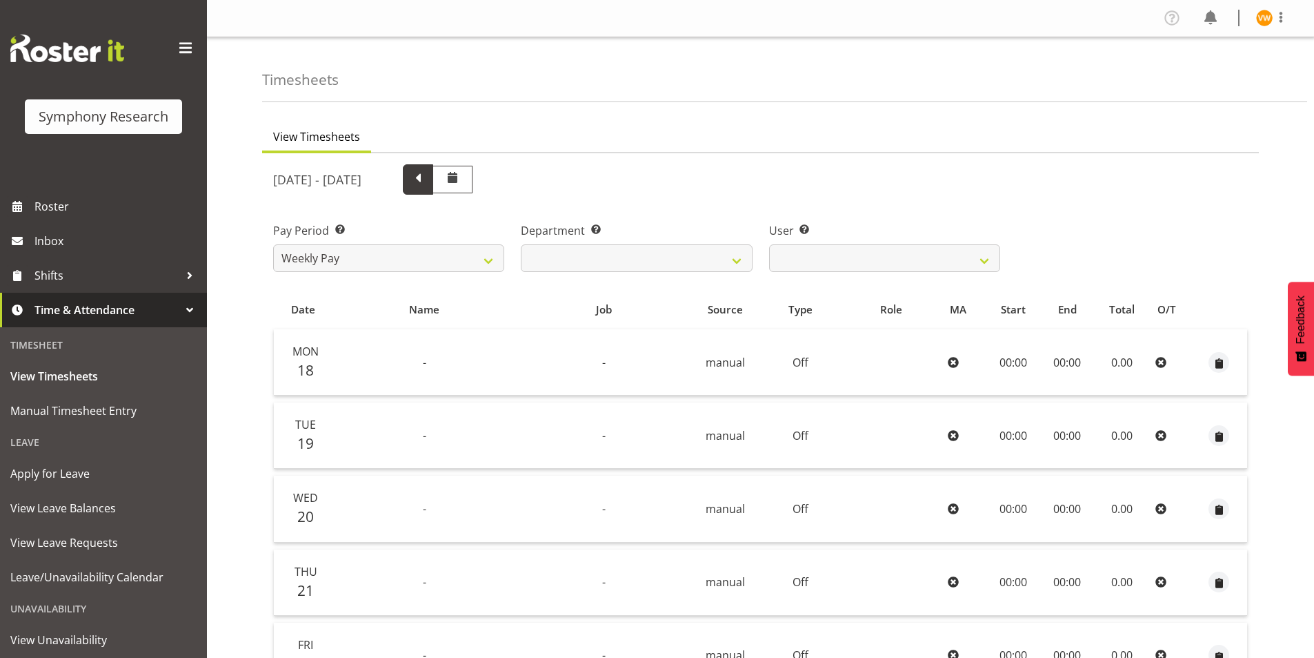
click at [427, 179] on span at bounding box center [418, 178] width 18 height 18
select select
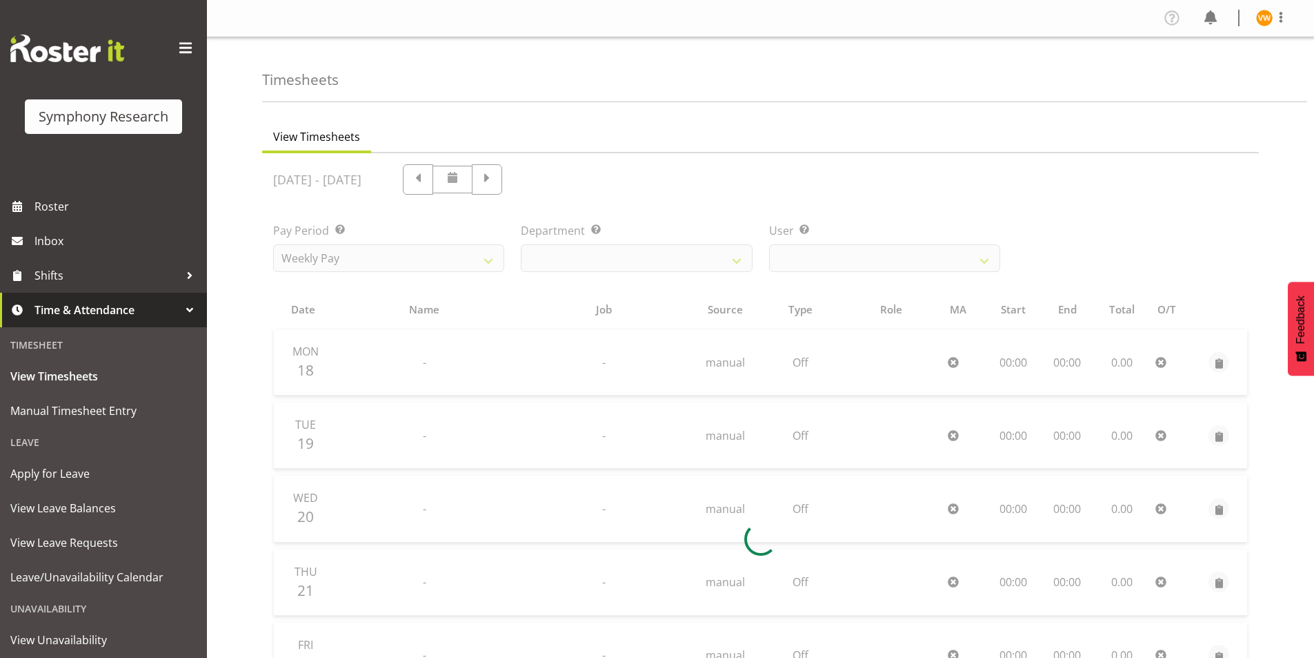
click at [576, 177] on div at bounding box center [760, 538] width 997 height 771
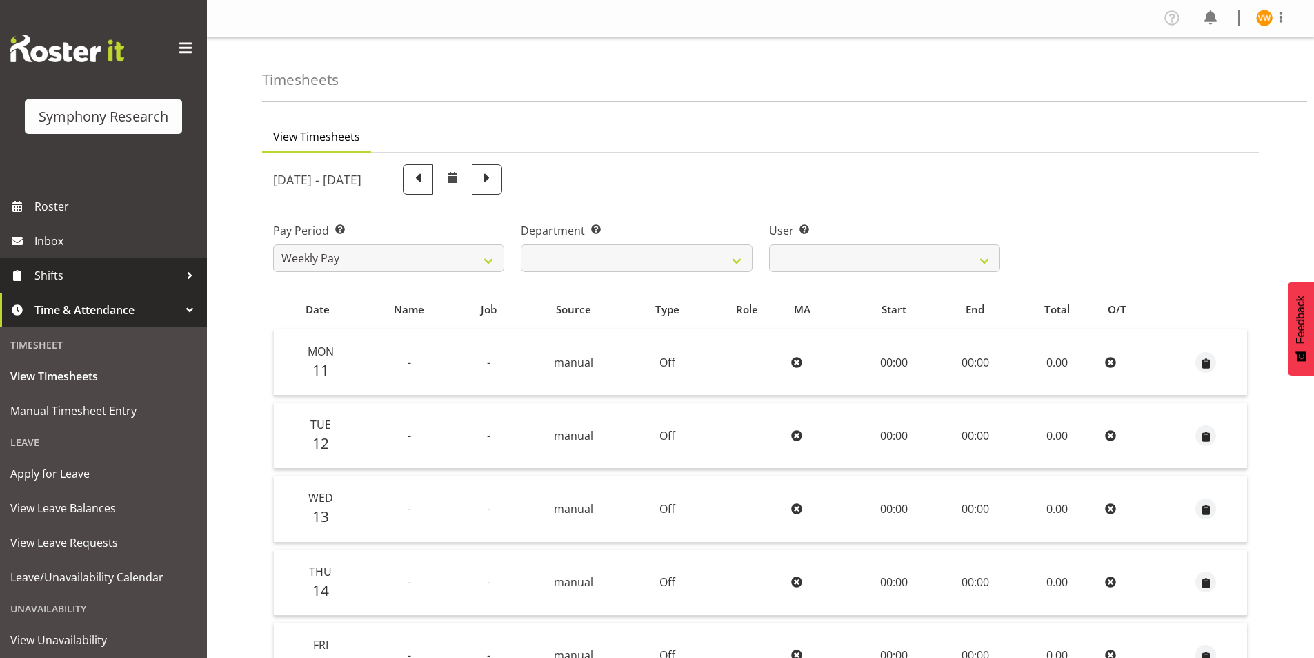
click at [143, 278] on span "Shifts" at bounding box center [106, 275] width 145 height 21
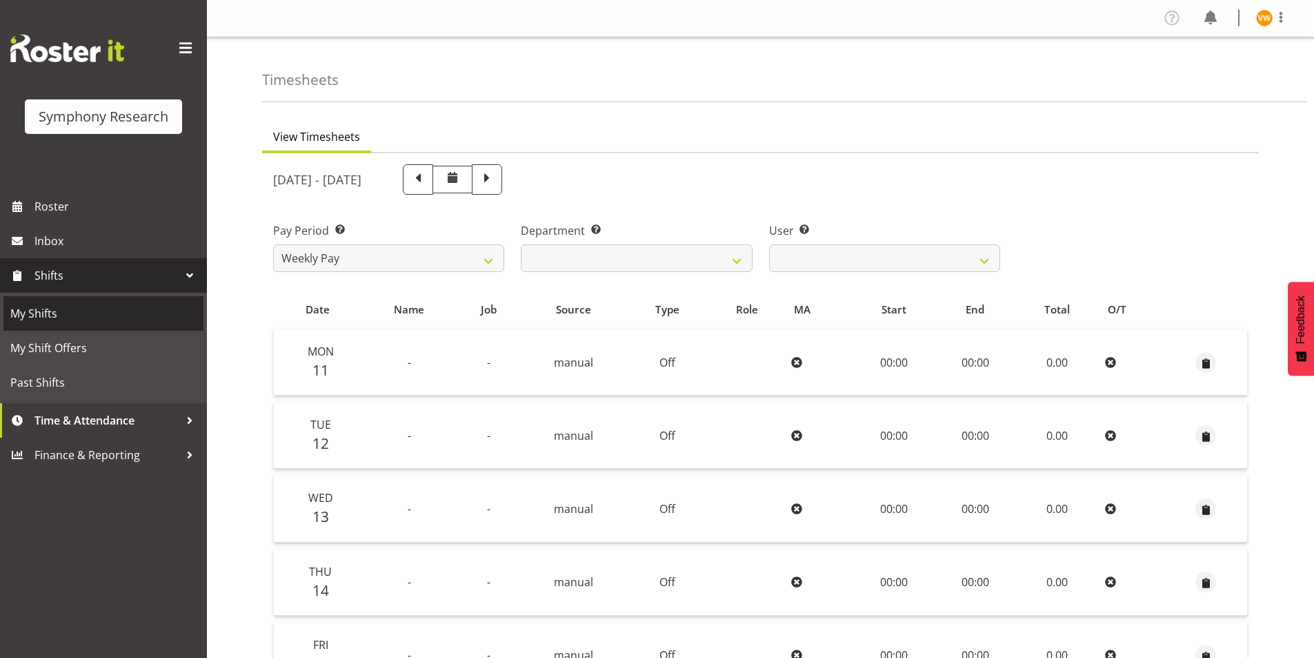
click at [99, 310] on span "My Shifts" at bounding box center [103, 313] width 186 height 21
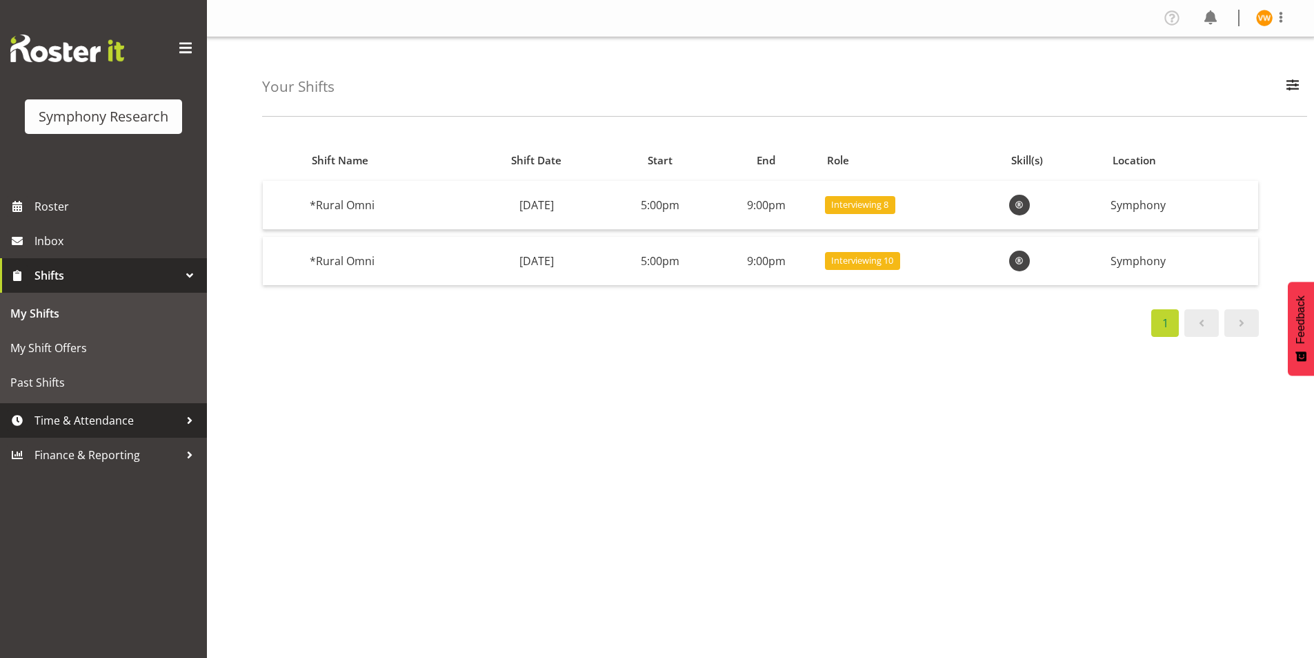
click at [181, 419] on div at bounding box center [189, 420] width 21 height 21
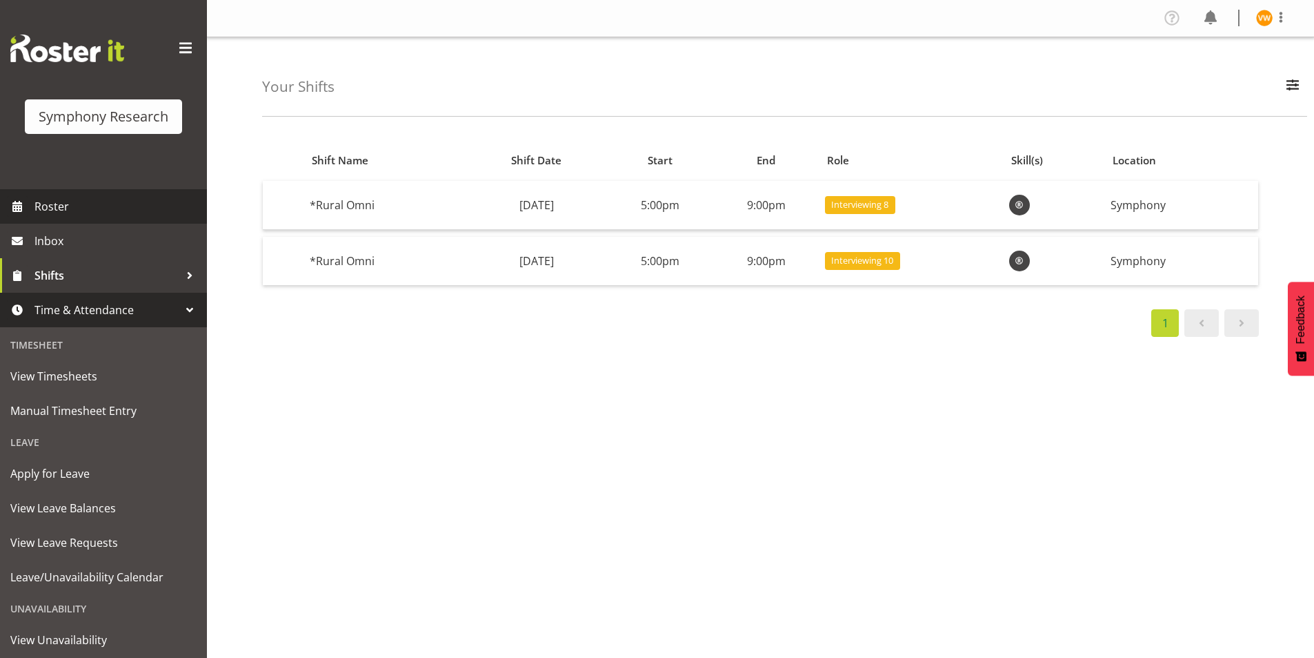
click at [60, 205] on span "Roster" at bounding box center [117, 206] width 166 height 21
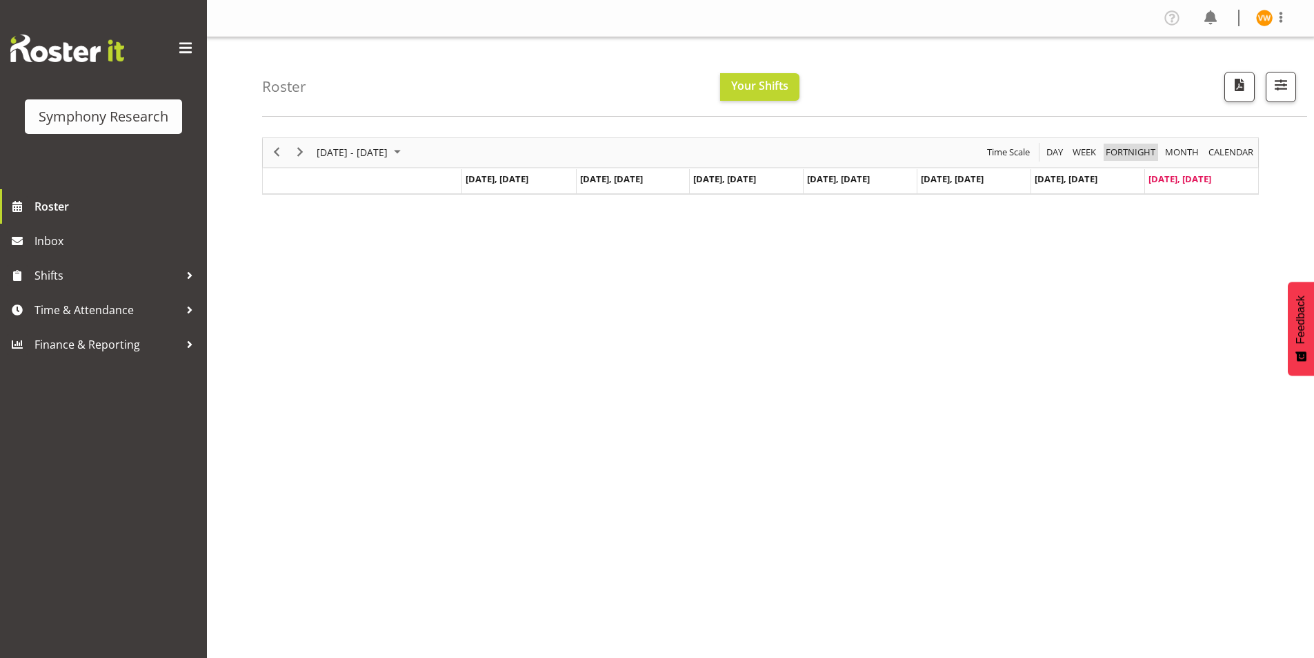
click at [1140, 151] on span "Fortnight" at bounding box center [1131, 152] width 52 height 17
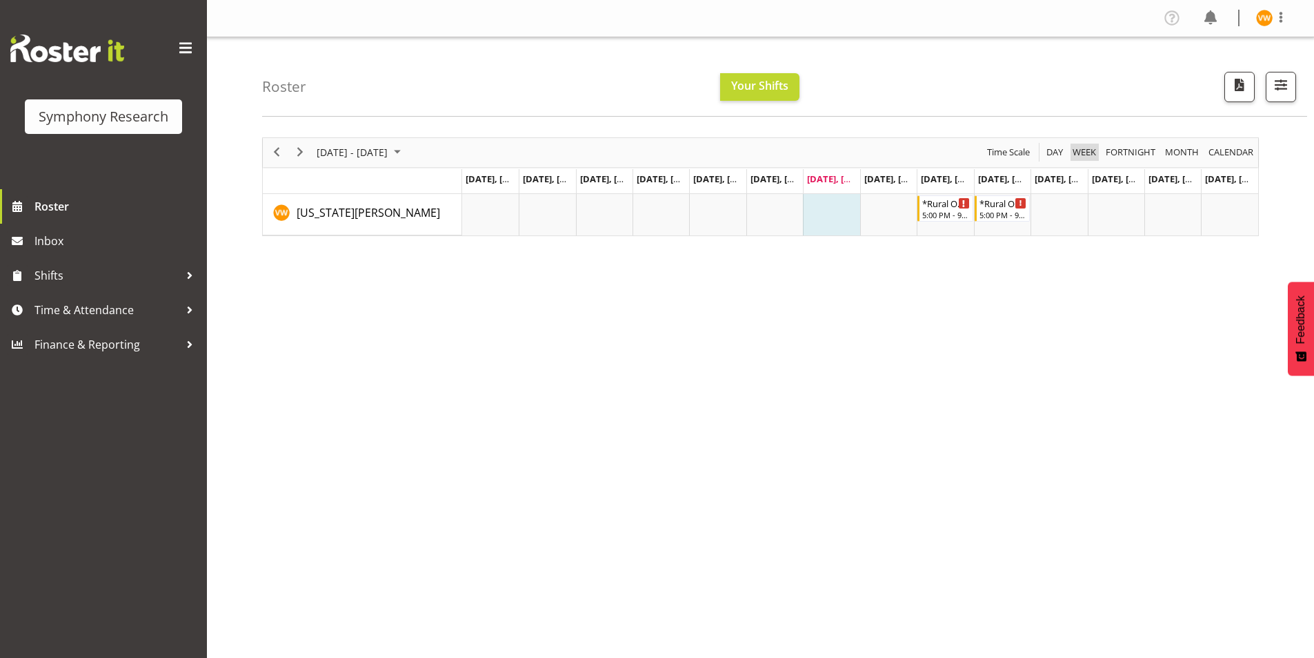
click at [1082, 152] on span "Week" at bounding box center [1085, 152] width 26 height 17
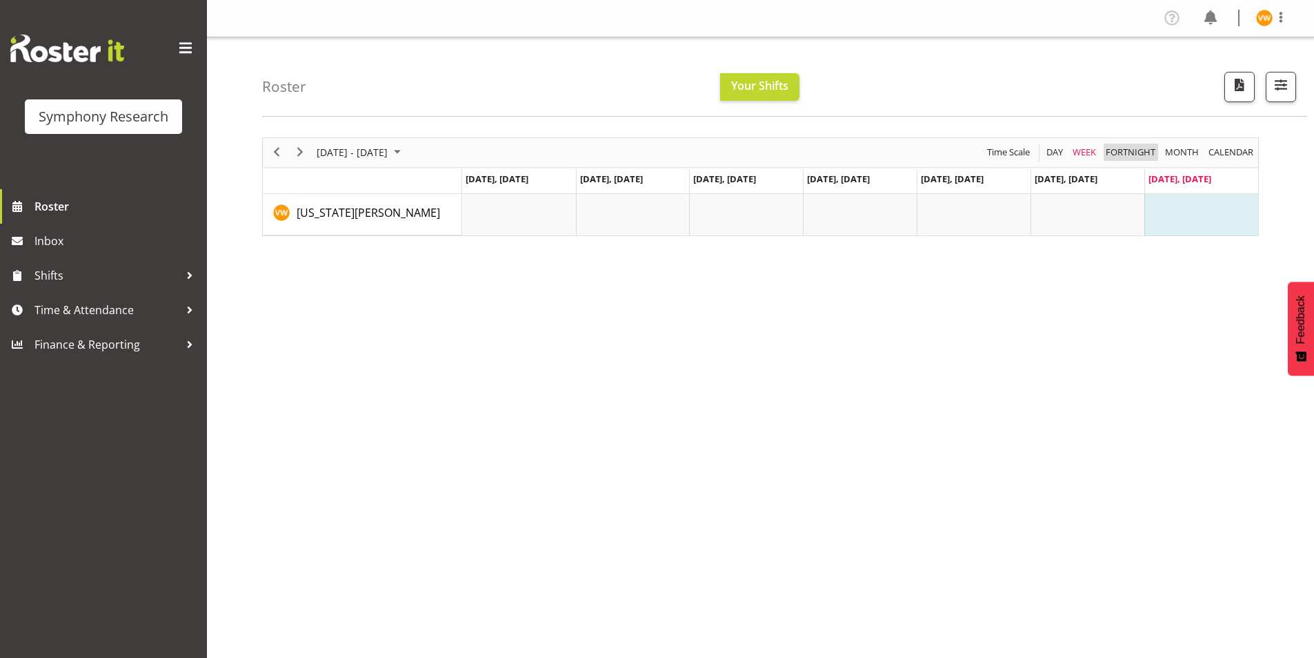
click at [1136, 149] on span "Fortnight" at bounding box center [1131, 152] width 52 height 17
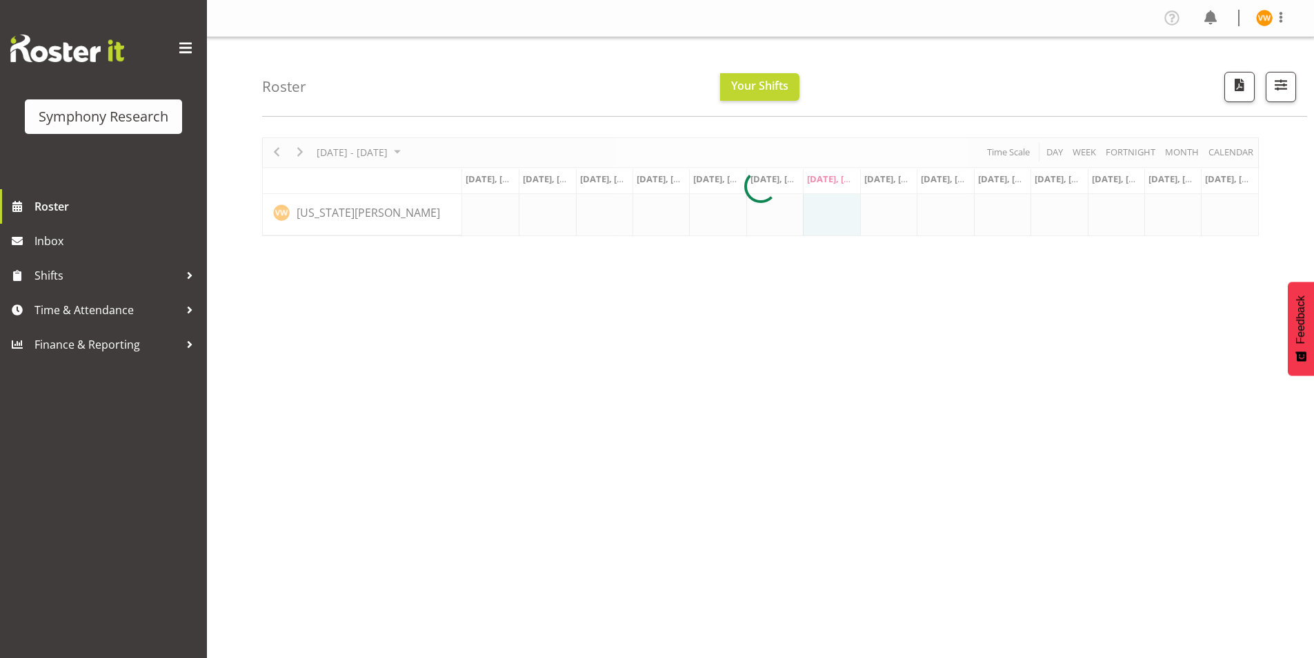
click at [1136, 149] on div at bounding box center [760, 186] width 997 height 99
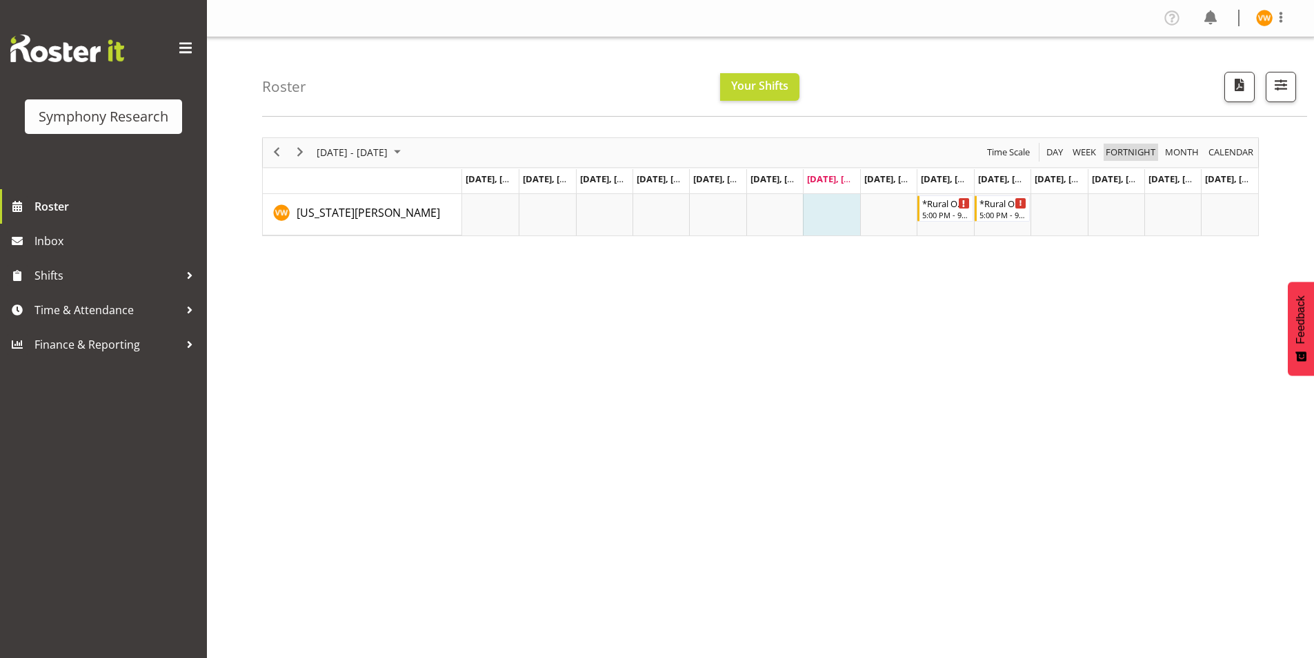
click at [1127, 153] on span "Fortnight" at bounding box center [1131, 152] width 52 height 17
click at [1225, 155] on span "calendar" at bounding box center [1231, 152] width 48 height 17
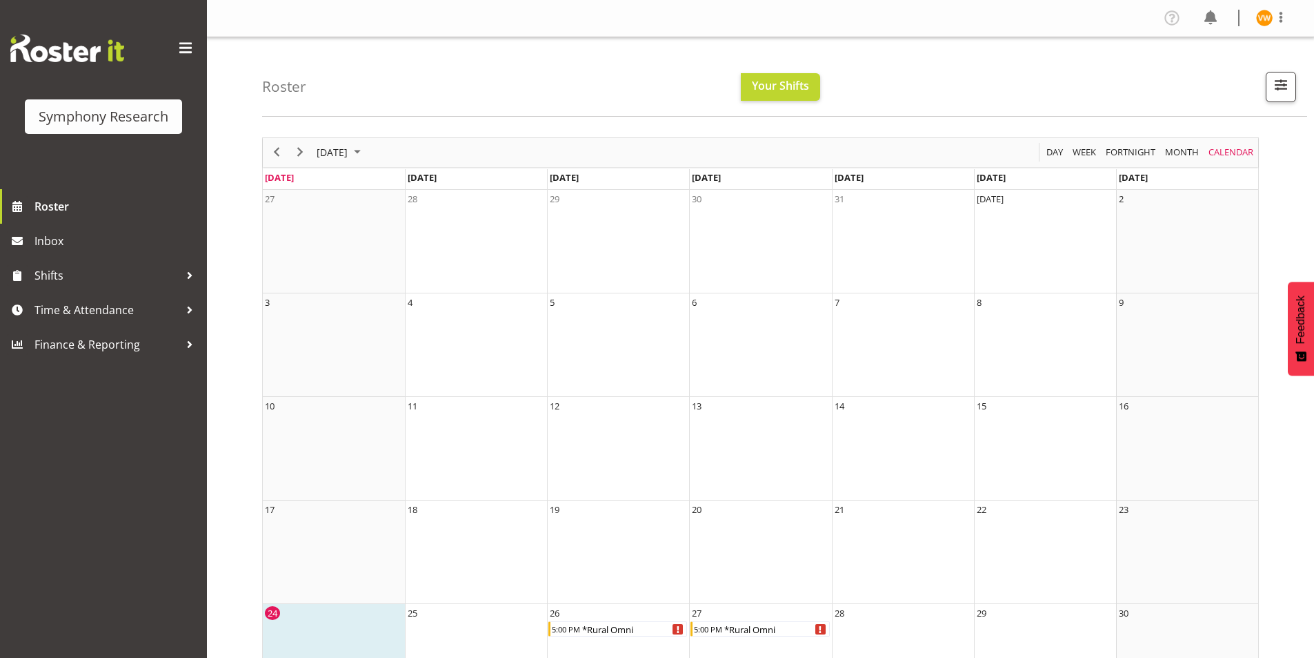
drag, startPoint x: 108, startPoint y: 532, endPoint x: 112, endPoint y: 524, distance: 8.6
click at [111, 531] on div "Symphony Research Roster Inbox Shifts Time & Attendance Finance & Reporting" at bounding box center [103, 329] width 207 height 658
click at [177, 313] on span "Time & Attendance" at bounding box center [106, 309] width 145 height 21
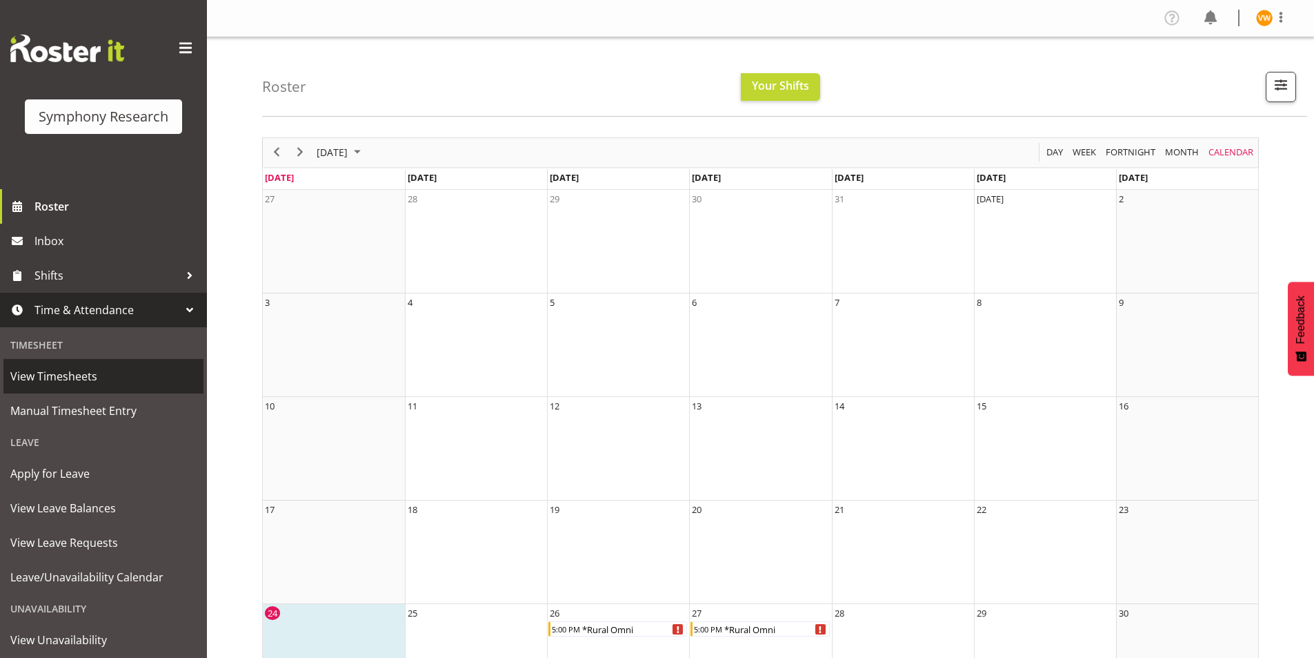
click at [79, 379] on span "View Timesheets" at bounding box center [103, 376] width 186 height 21
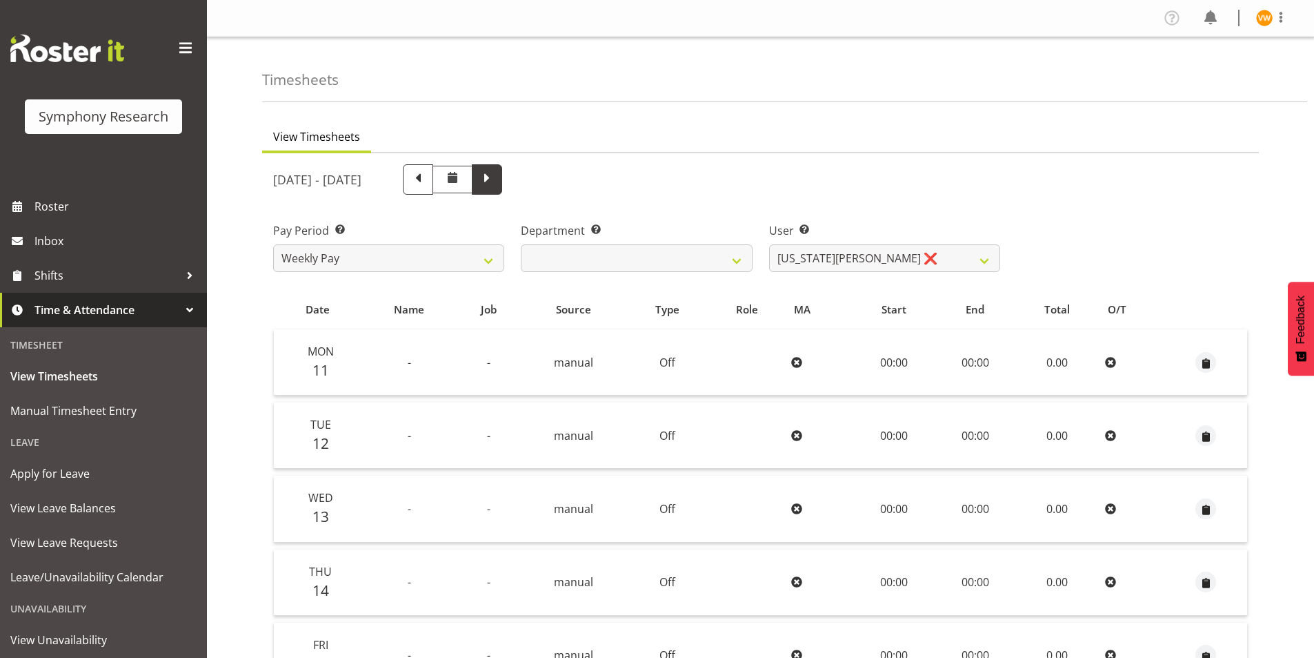
click at [496, 180] on span at bounding box center [487, 178] width 18 height 18
select select
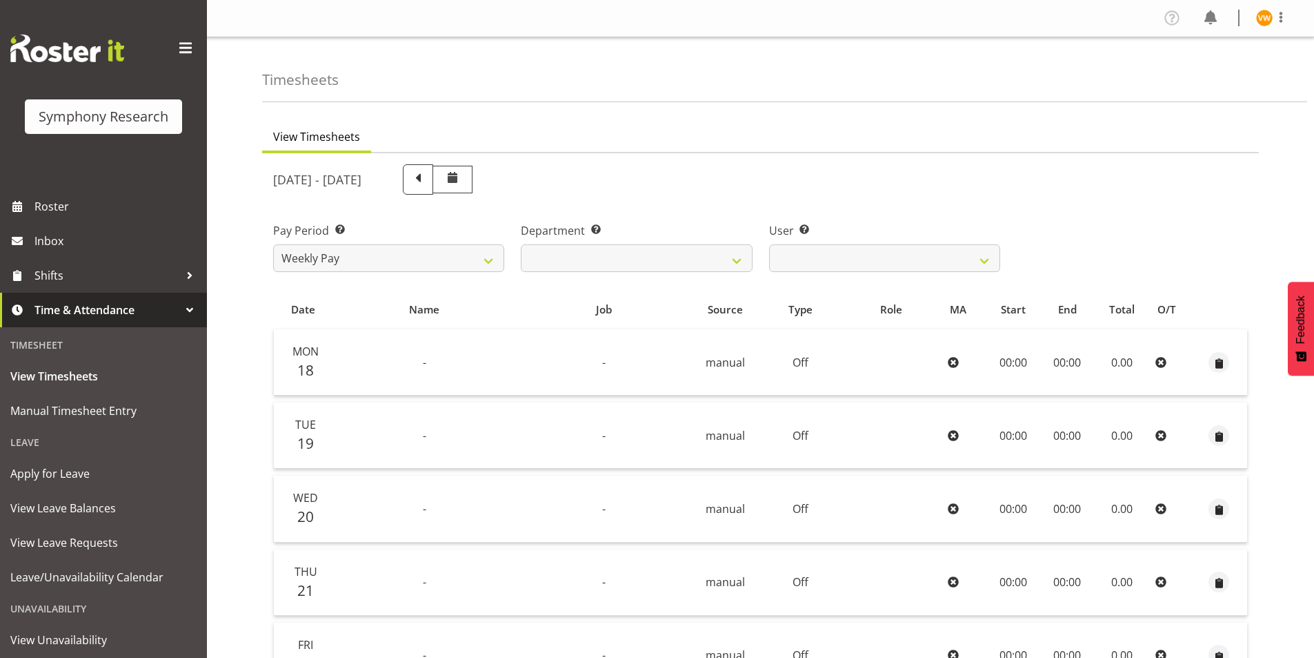
click at [576, 179] on div "[DATE] - [DATE] Pay Period Select which pay period you would like to view. Week…" at bounding box center [760, 535] width 975 height 758
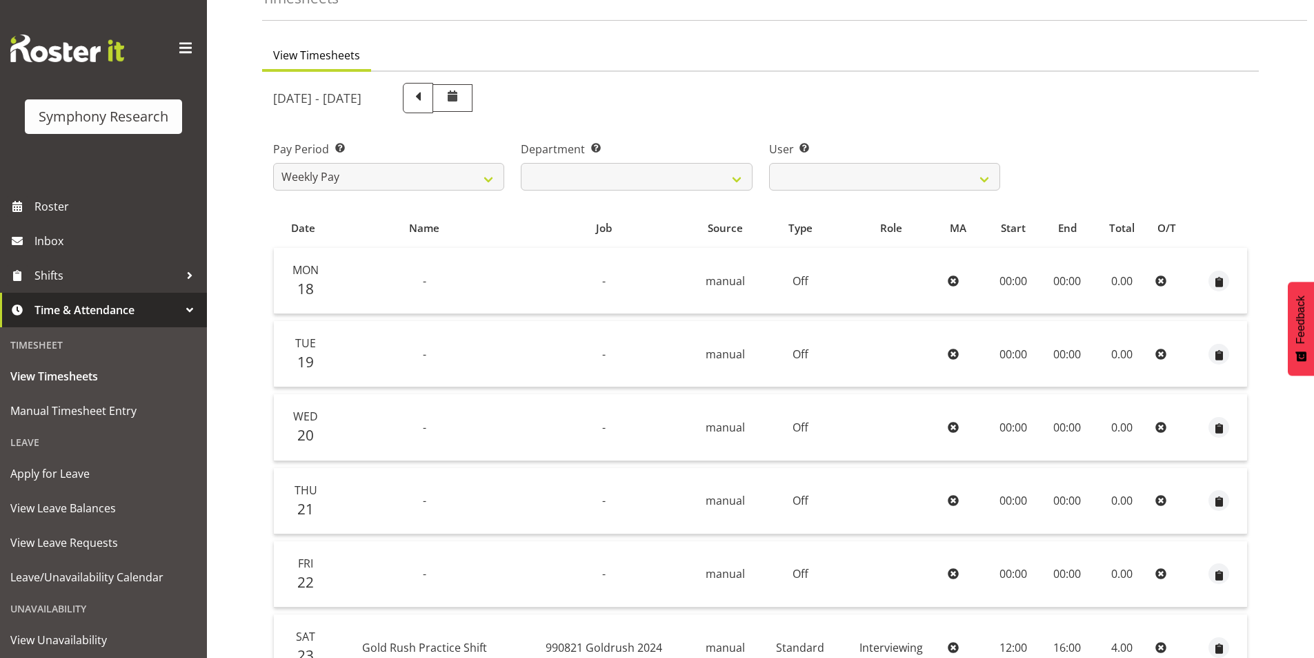
scroll to position [207, 0]
